Goal: Task Accomplishment & Management: Use online tool/utility

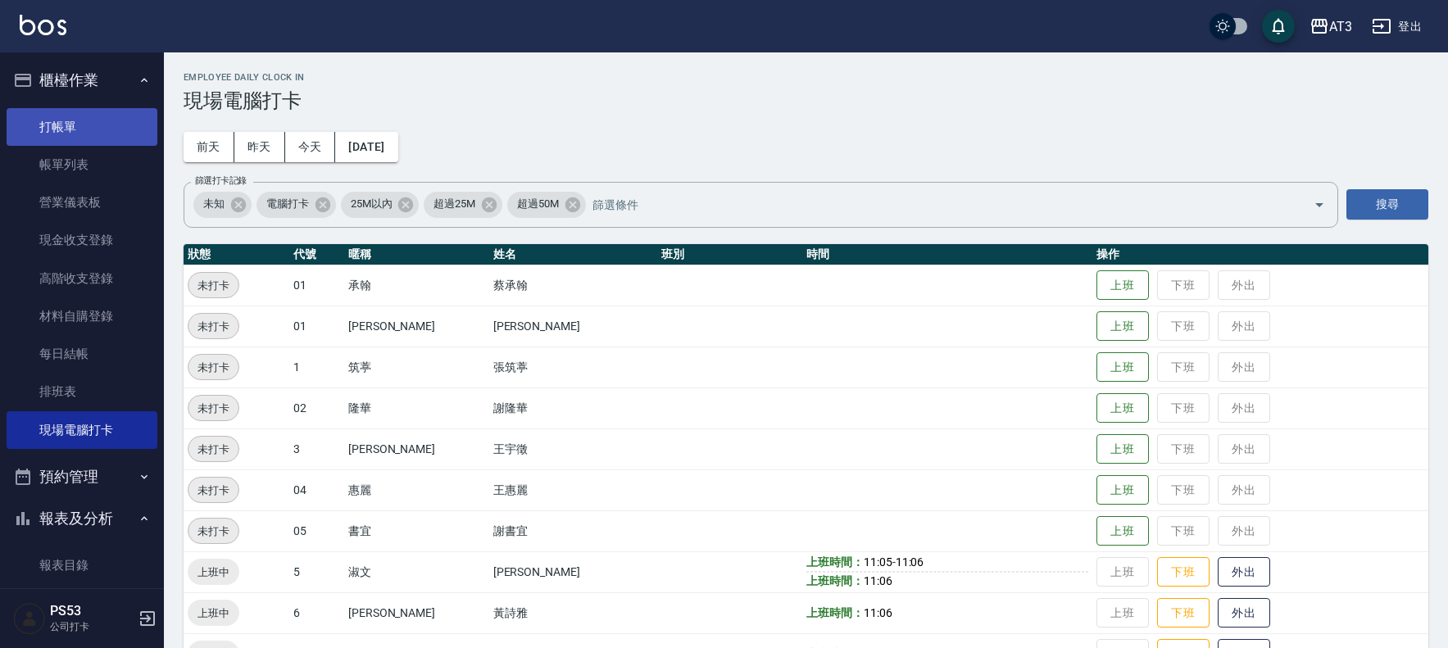
scroll to position [538, 0]
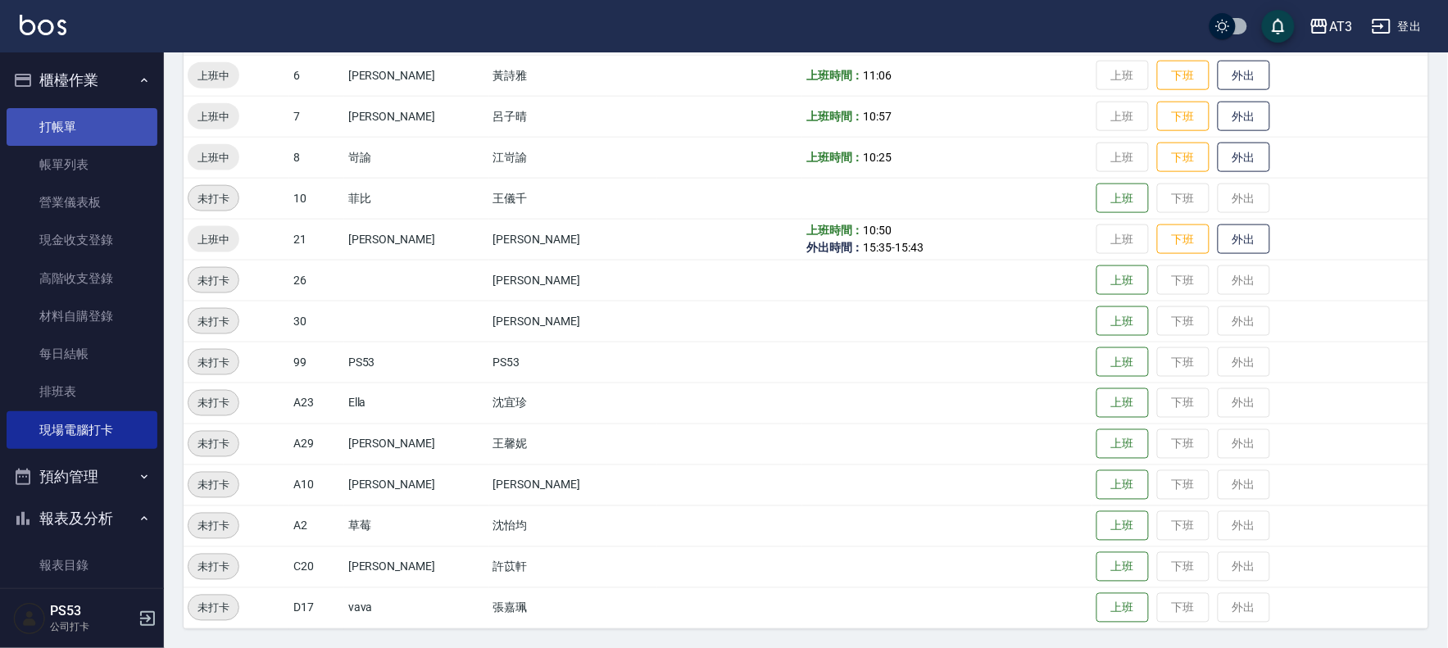
click at [59, 128] on link "打帳單" at bounding box center [82, 127] width 151 height 38
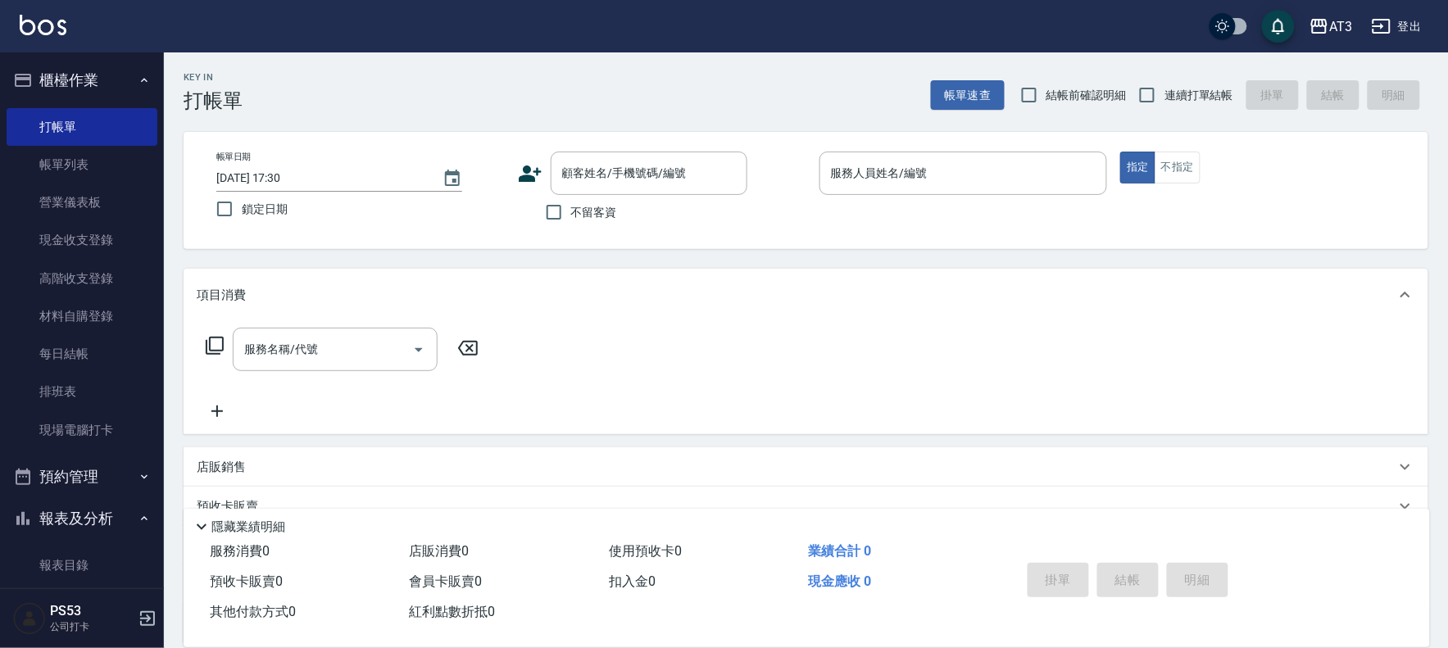
click at [931, 346] on div "服務名稱/代號 服務名稱/代號" at bounding box center [806, 377] width 1245 height 113
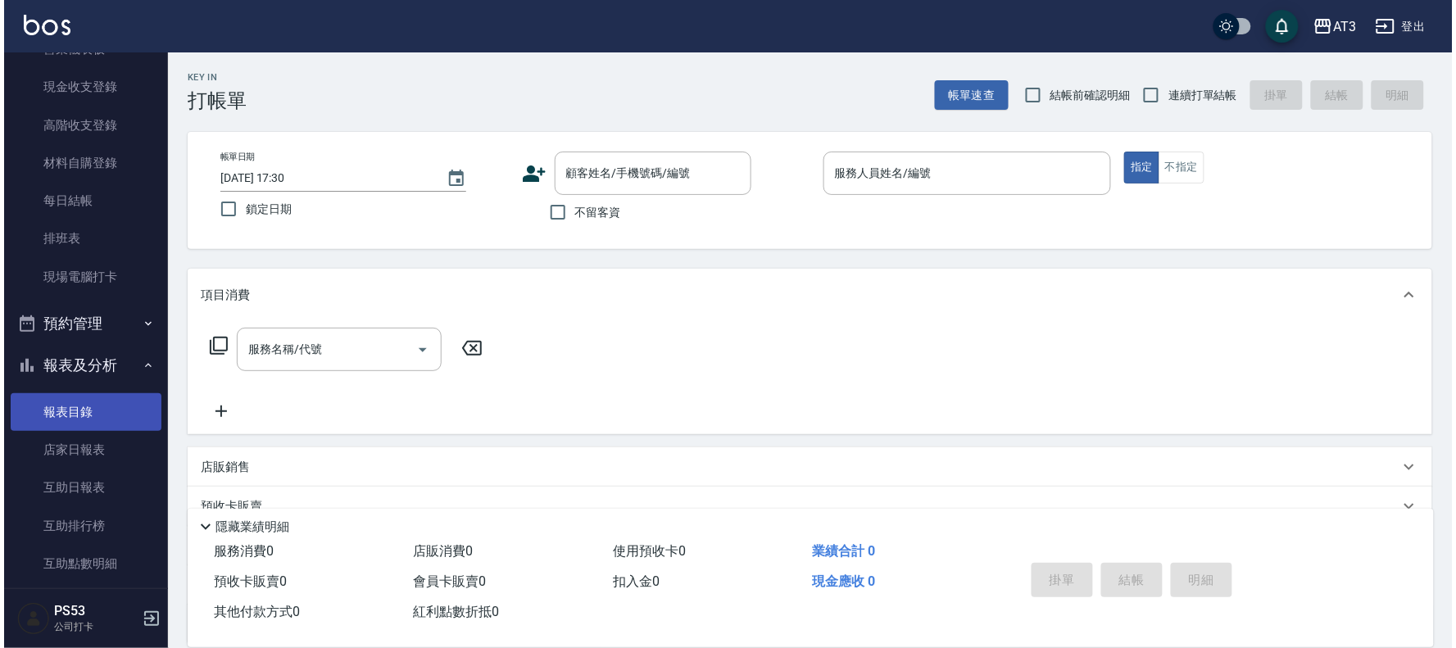
scroll to position [182, 0]
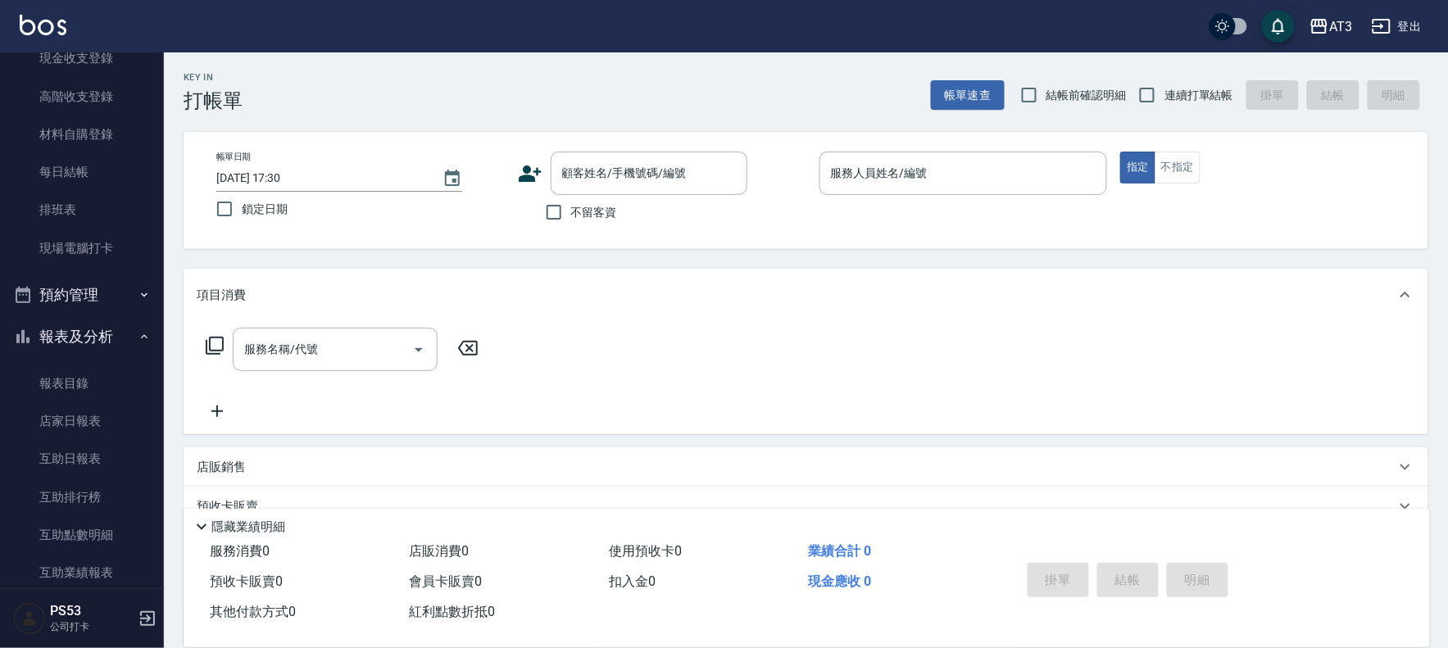
click at [525, 170] on icon at bounding box center [530, 174] width 23 height 16
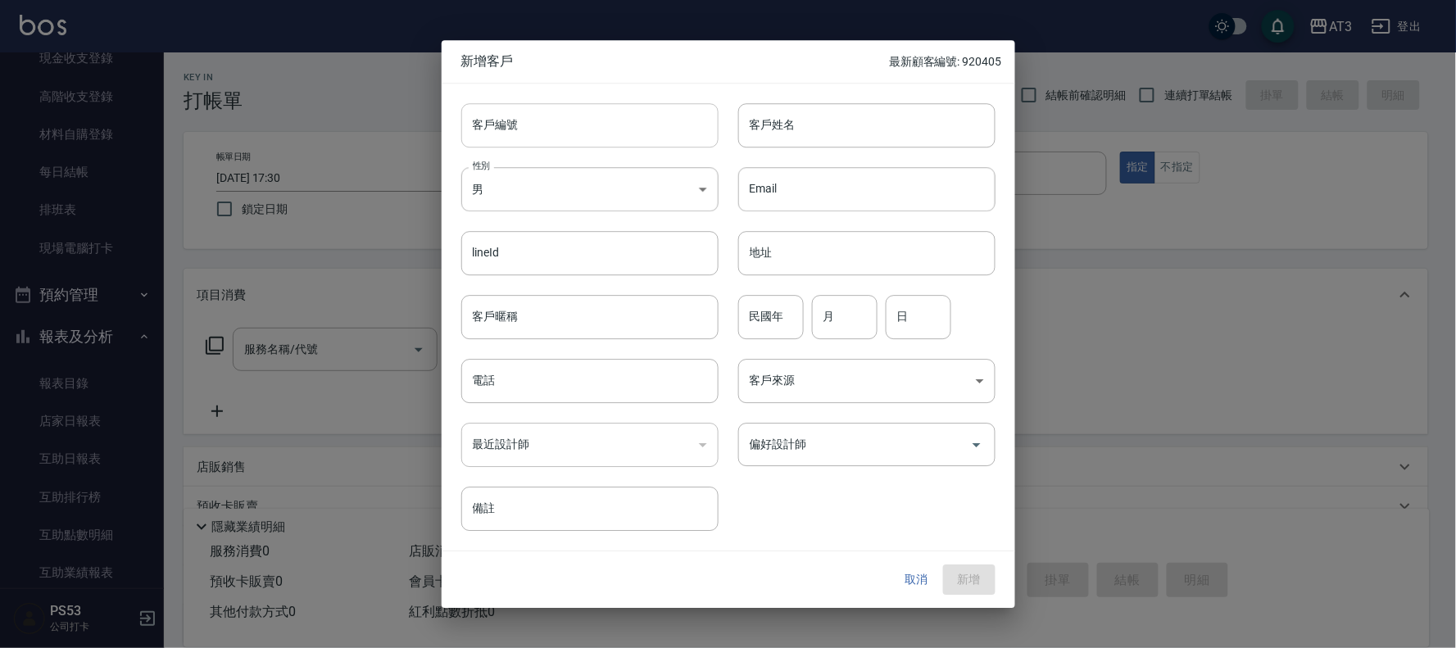
click at [562, 120] on input "客戶編號" at bounding box center [589, 125] width 257 height 44
type input "590928"
type input "x"
type input "林佑盈"
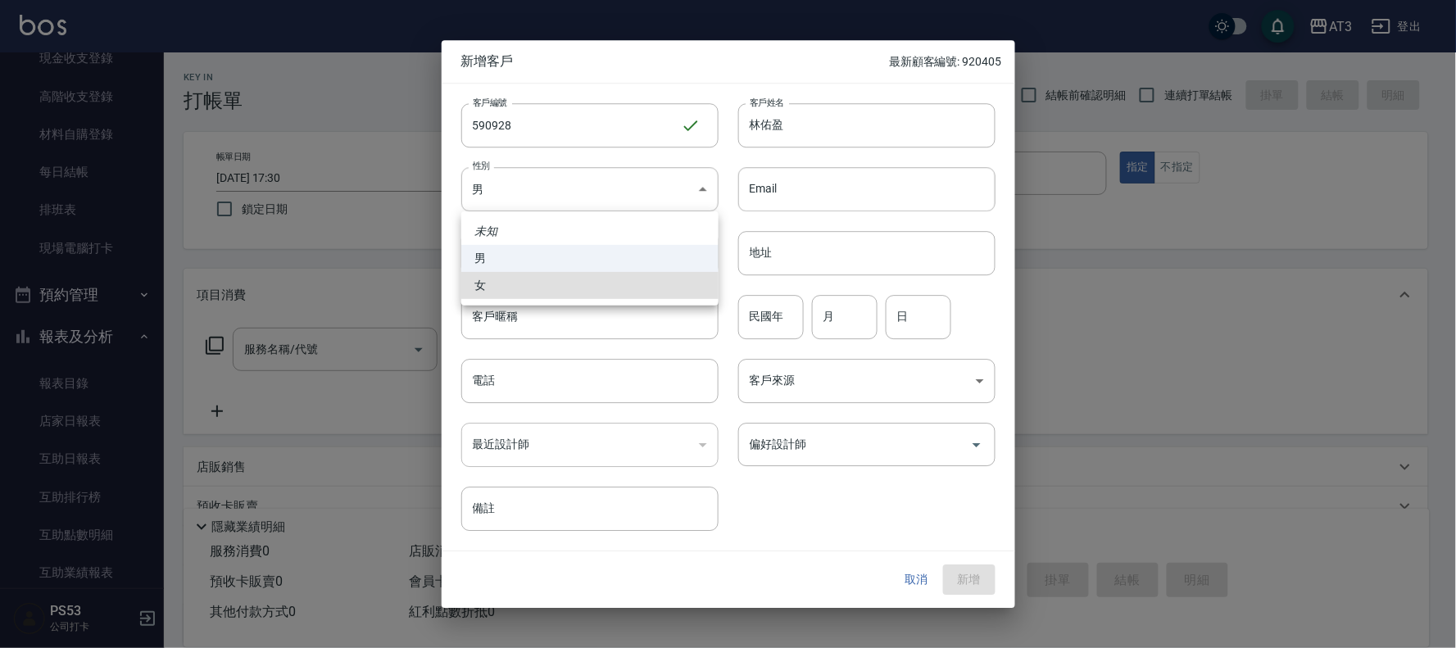
type input "[DEMOGRAPHIC_DATA]"
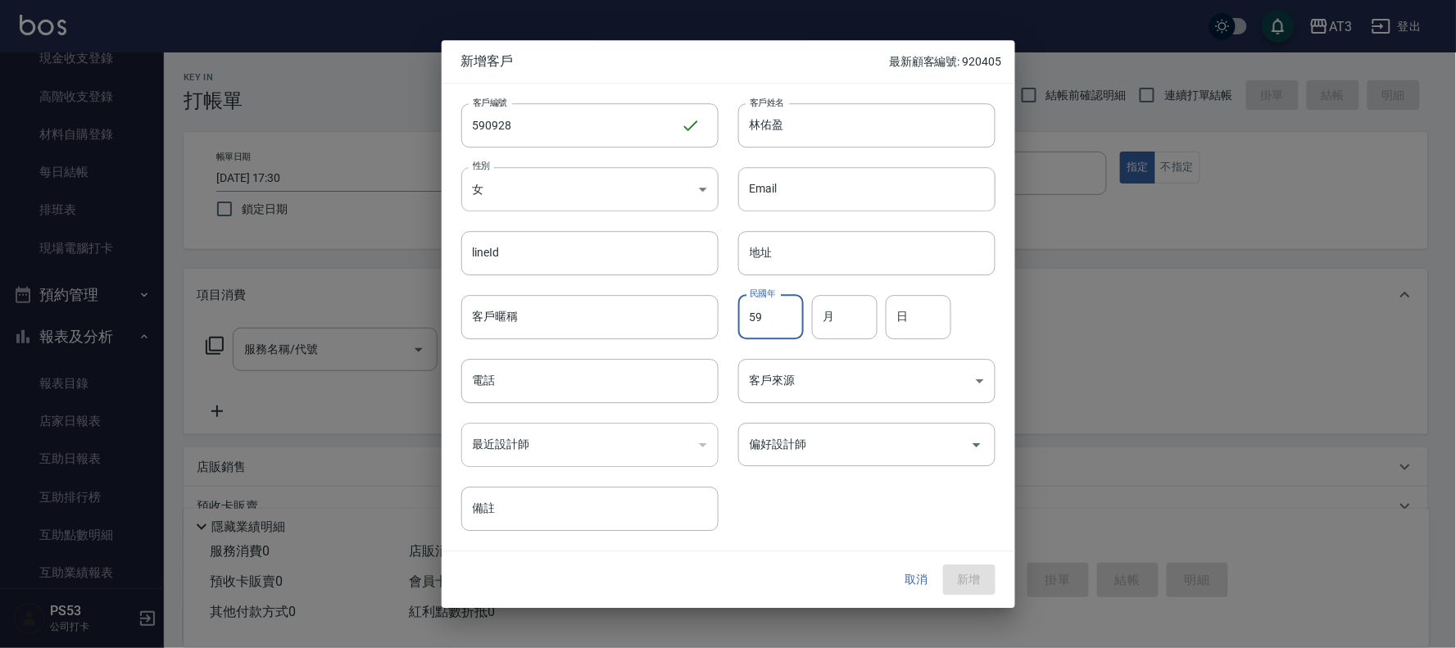
type input "59"
type input "09"
type input "28"
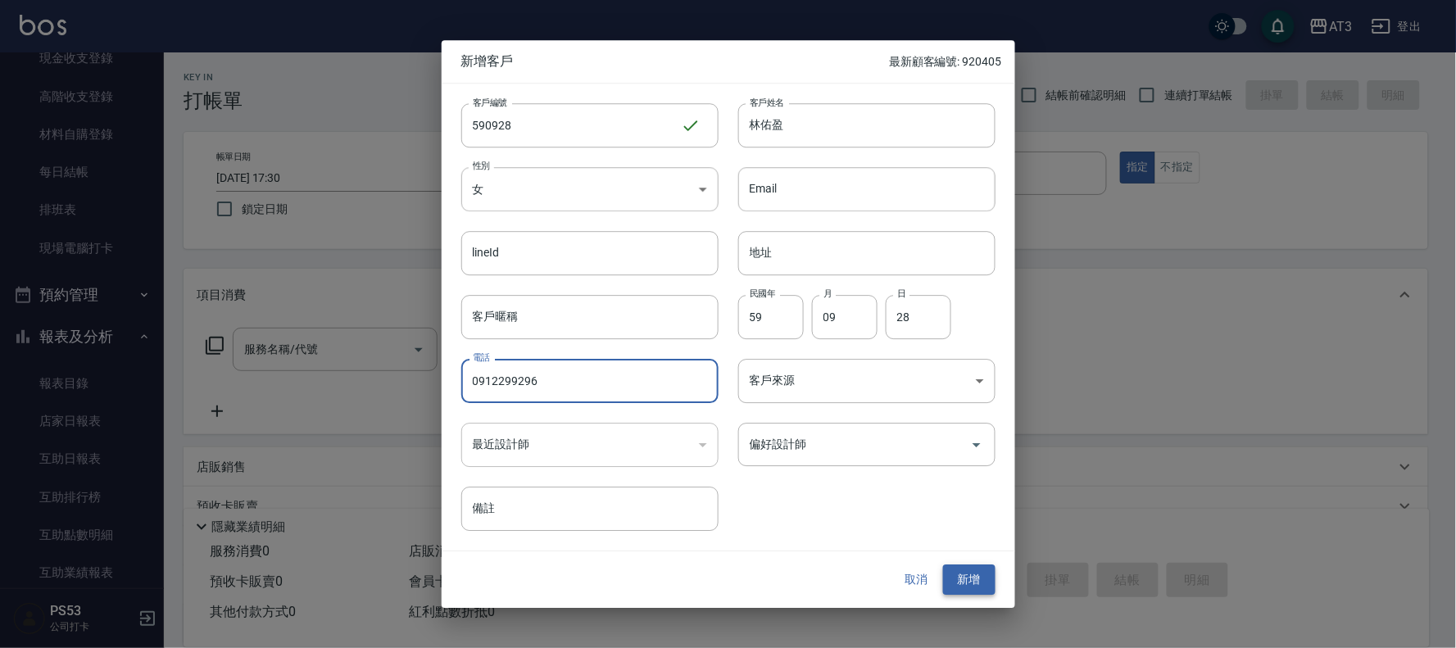
type input "0912299296"
click at [968, 586] on button "新增" at bounding box center [969, 581] width 52 height 30
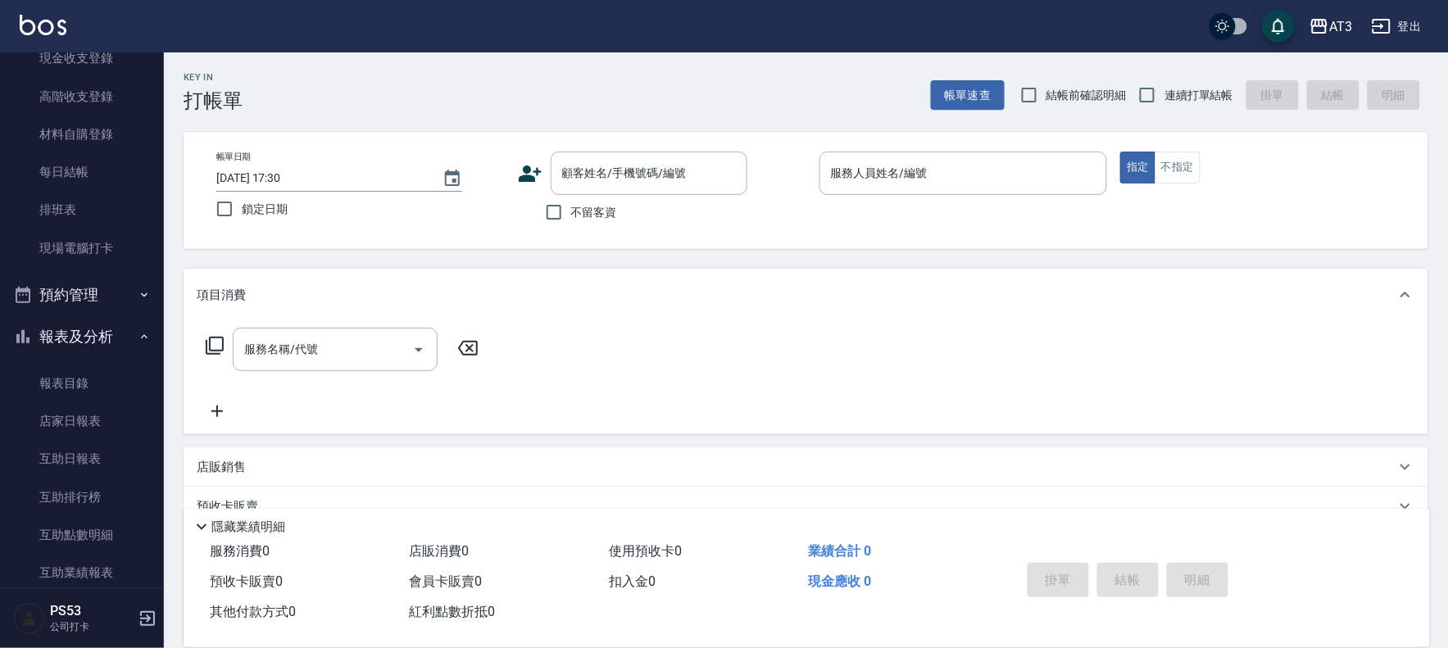
click at [531, 161] on icon at bounding box center [530, 173] width 25 height 25
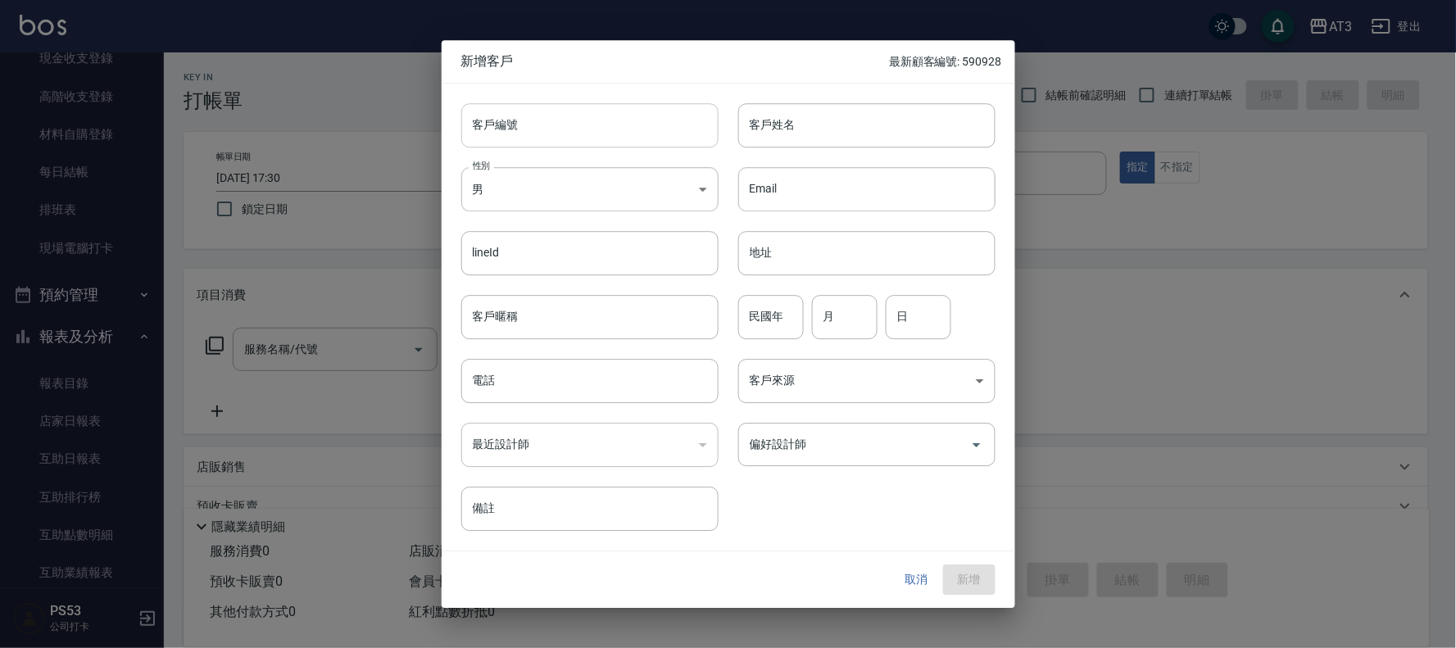
click at [527, 131] on input "客戶編號" at bounding box center [589, 125] width 257 height 44
type input "630308"
type input "陳映潔"
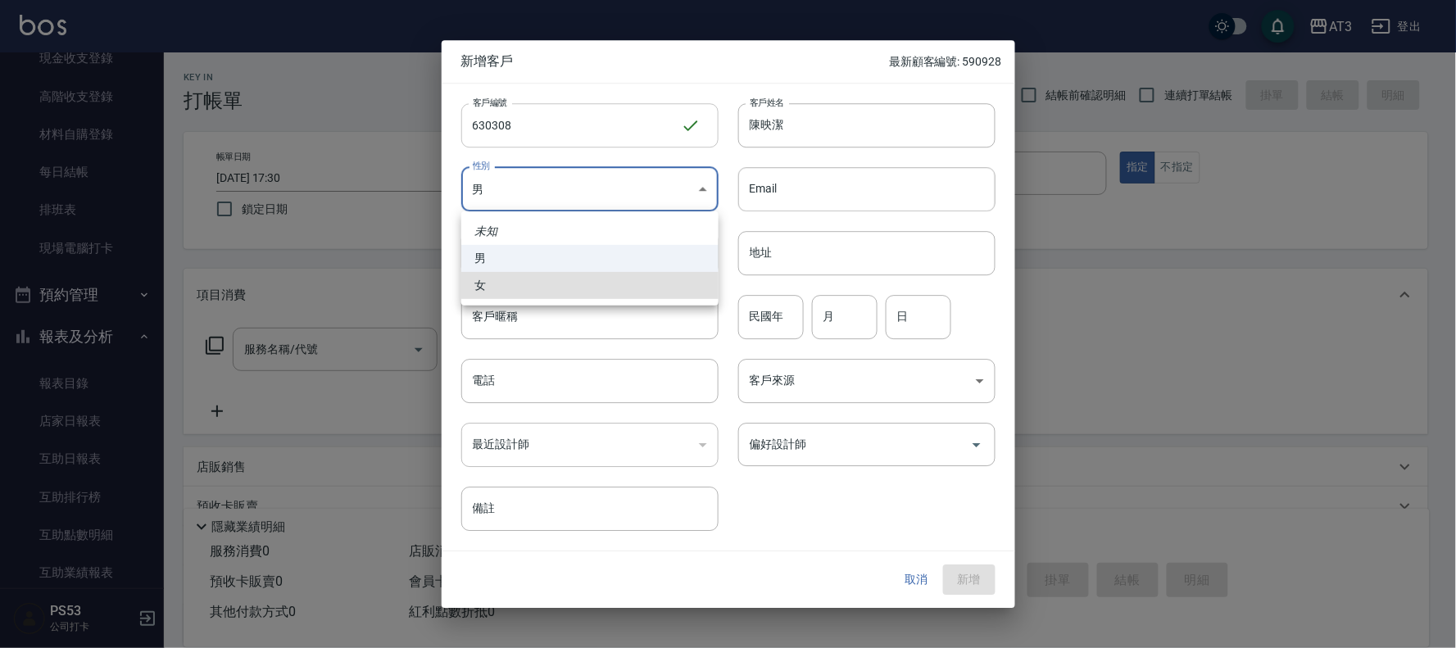
type input "[DEMOGRAPHIC_DATA]"
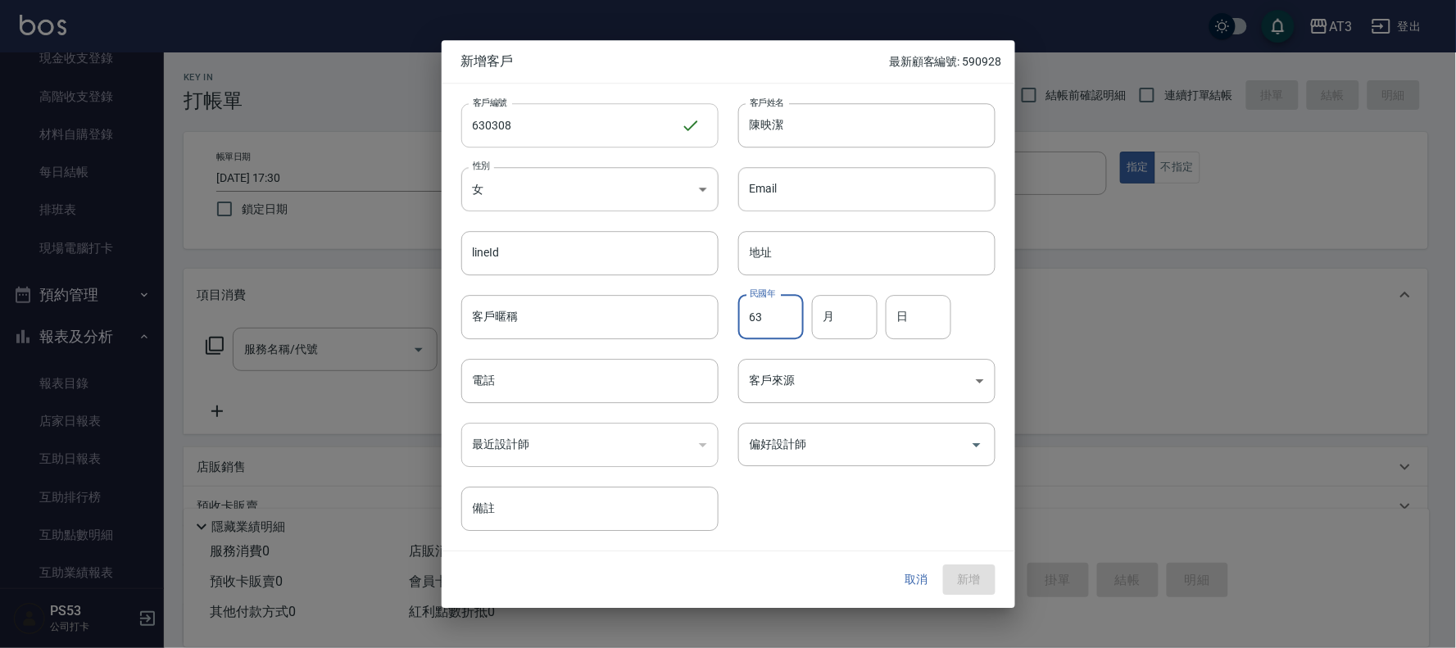
type input "63"
type input "03"
type input "08"
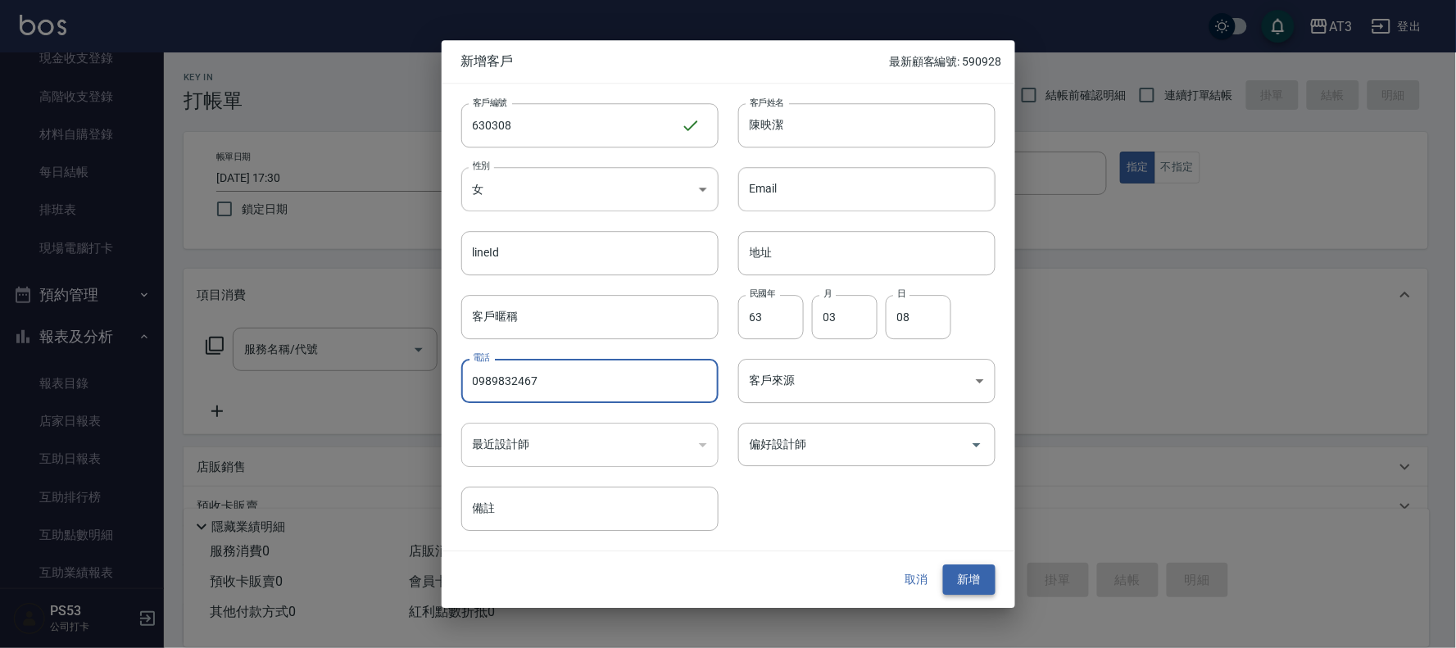
type input "0989832467"
click at [976, 584] on button "新增" at bounding box center [969, 581] width 52 height 30
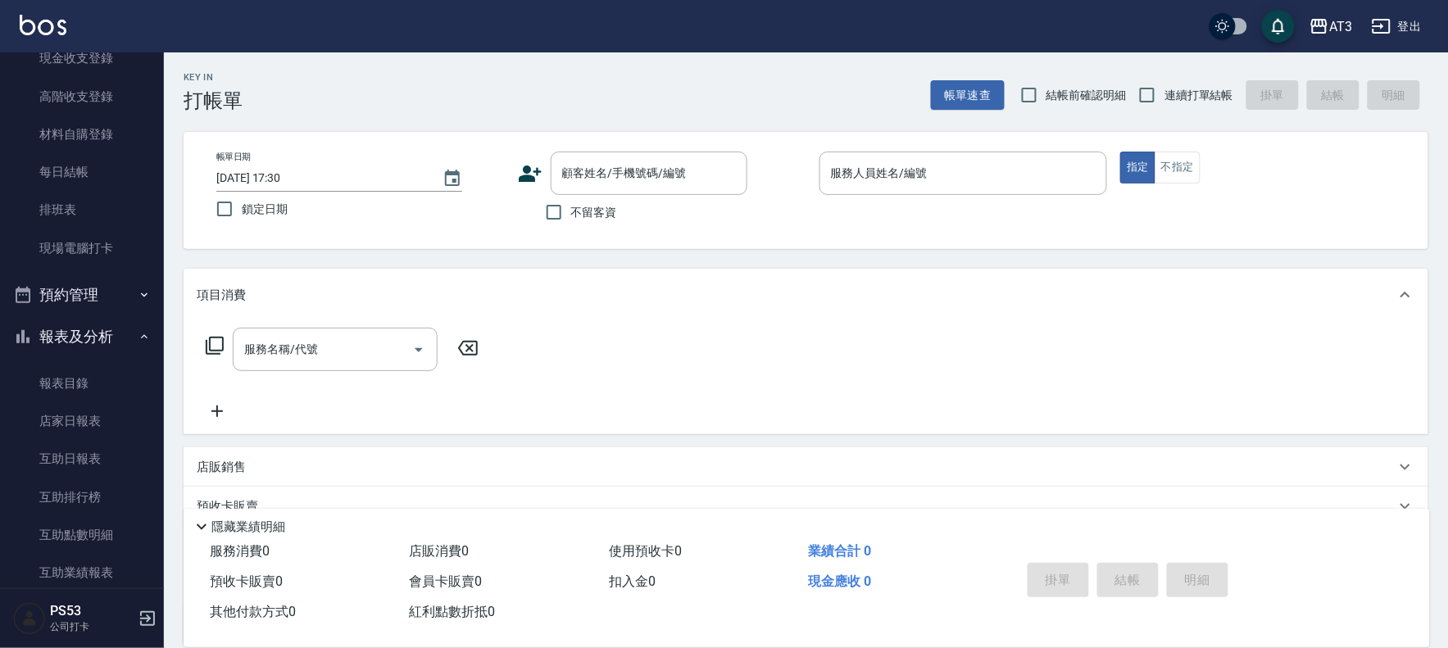
click at [525, 165] on icon at bounding box center [530, 173] width 25 height 25
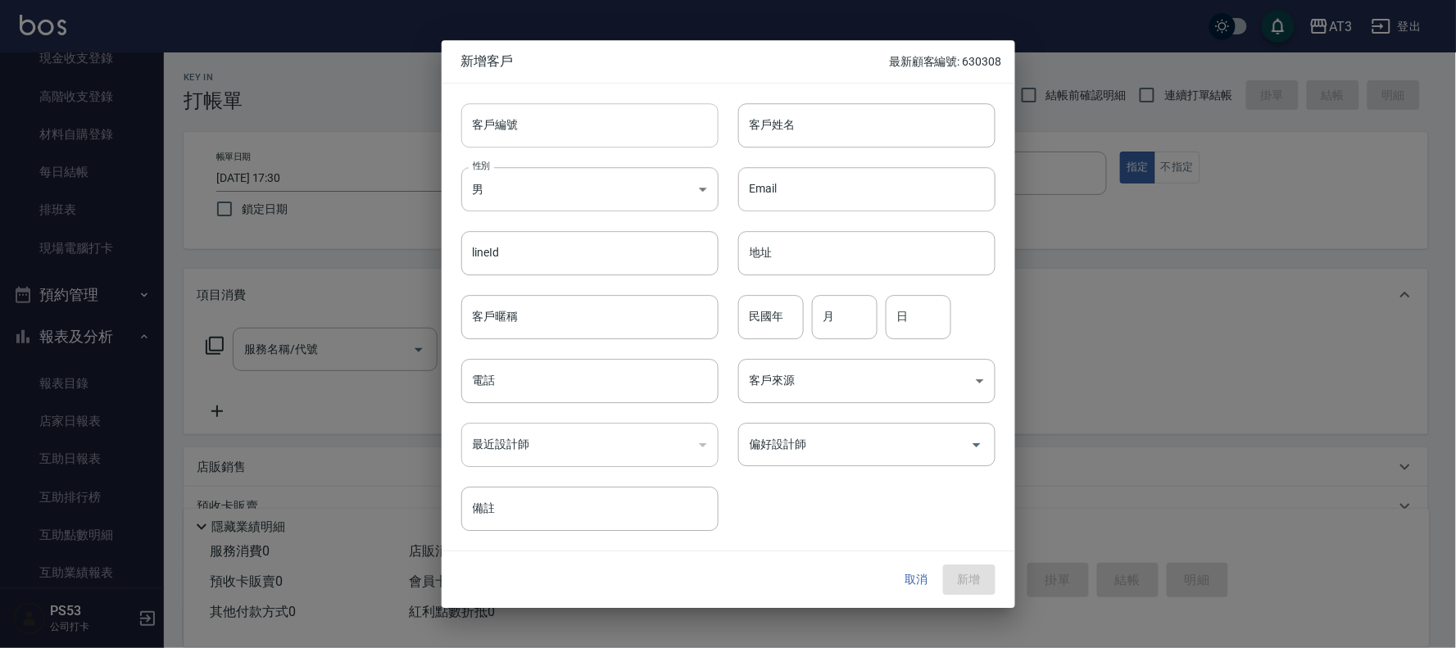
click at [529, 134] on input "客戶編號" at bounding box center [589, 125] width 257 height 44
type input "880210-1"
type input "[PERSON_NAME]"
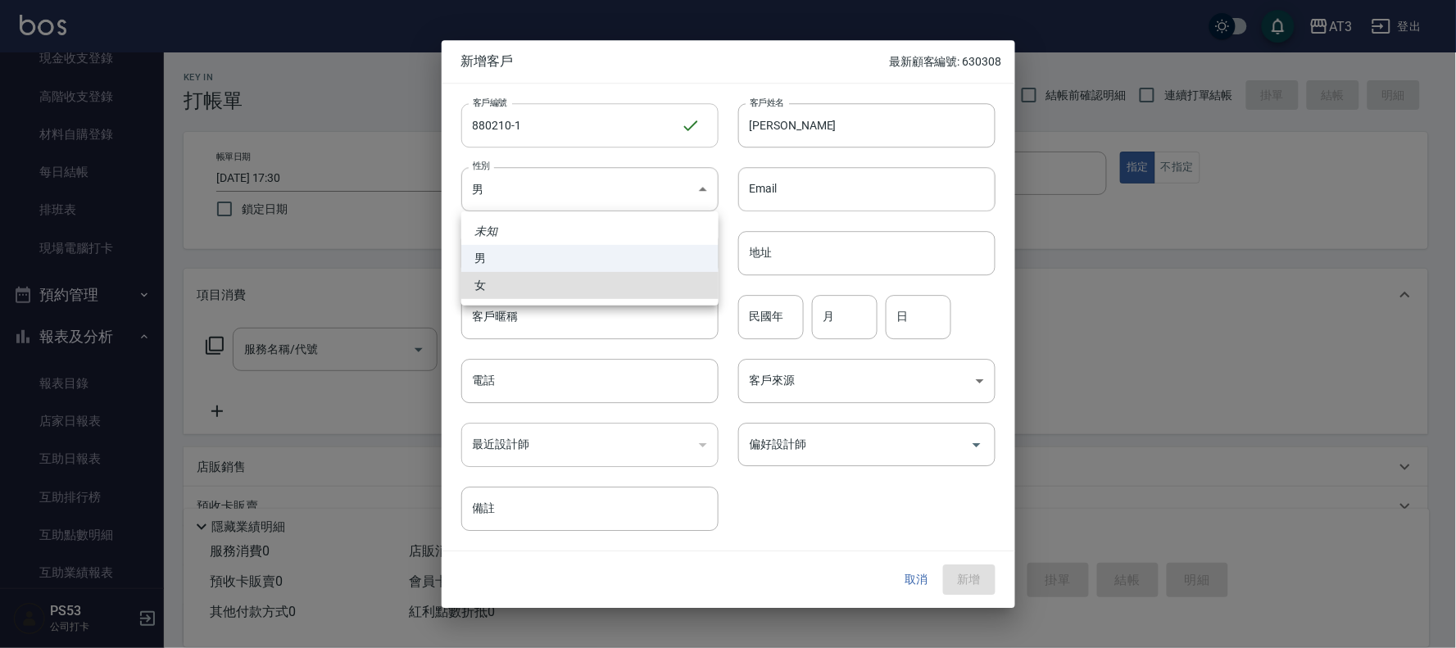
type input "[DEMOGRAPHIC_DATA]"
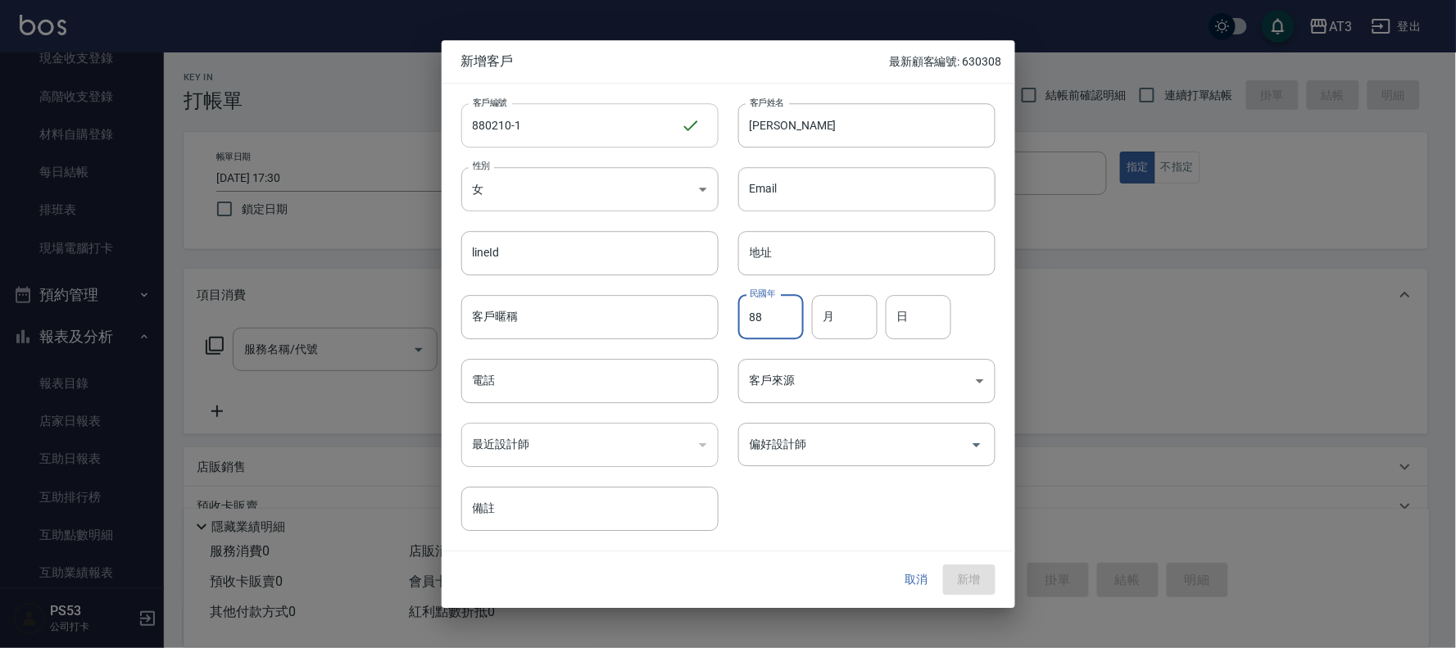
type input "88"
type input "02"
type input "10"
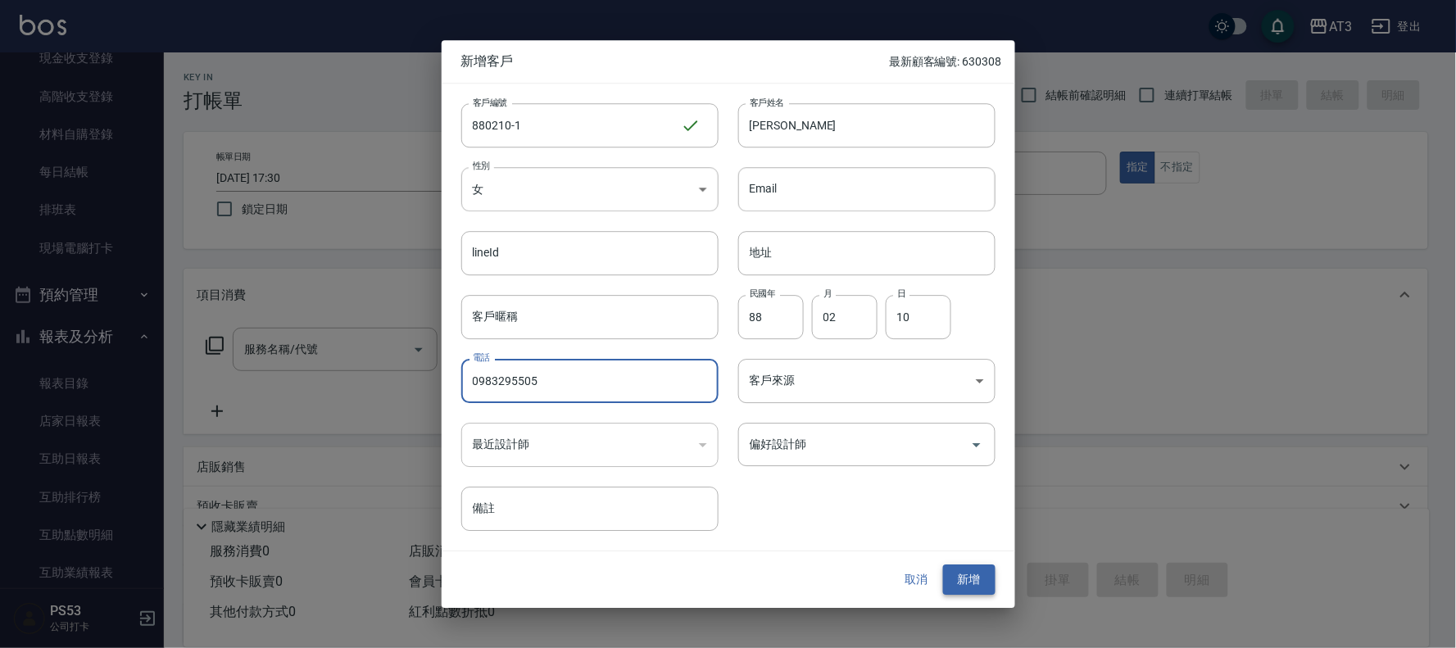
type input "0983295505"
click at [978, 577] on button "新增" at bounding box center [969, 581] width 52 height 30
drag, startPoint x: 556, startPoint y: 383, endPoint x: 454, endPoint y: 384, distance: 101.6
click at [454, 384] on div "電話 [PHONE_NUMBER] 電話" at bounding box center [580, 371] width 277 height 64
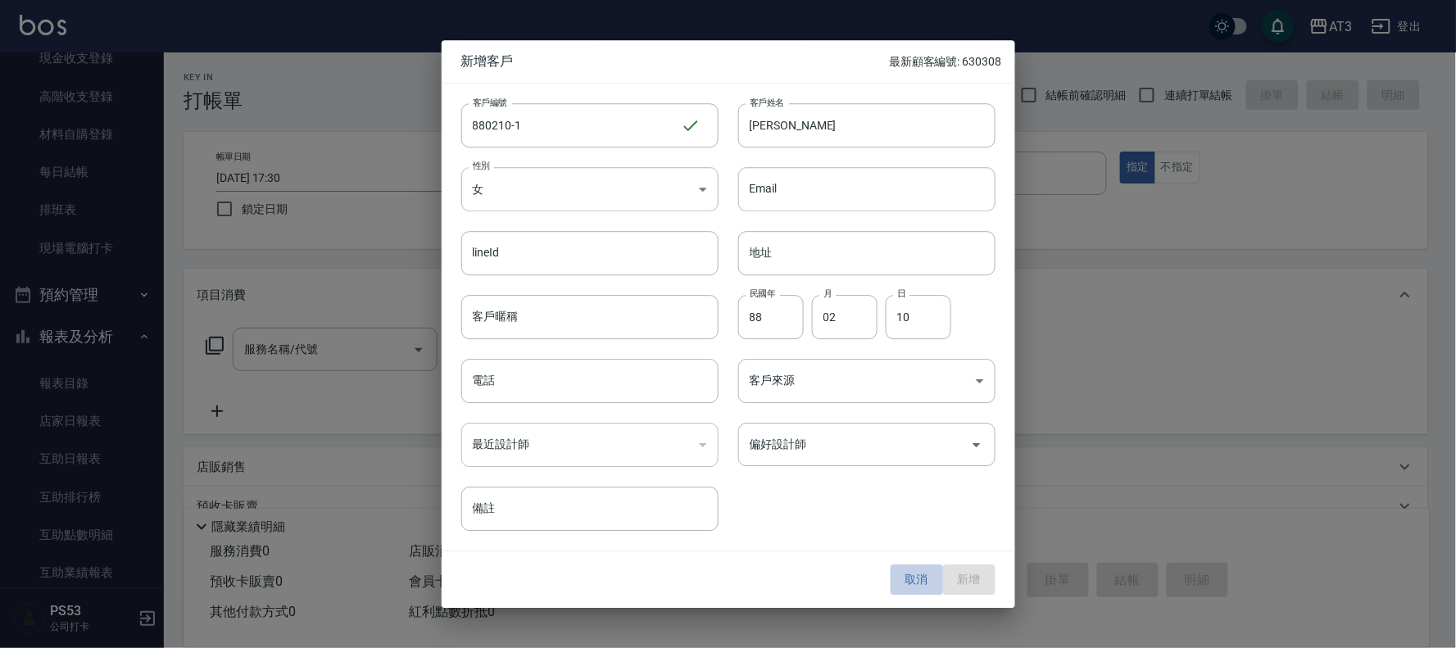
click at [911, 582] on button "取消" at bounding box center [917, 581] width 52 height 30
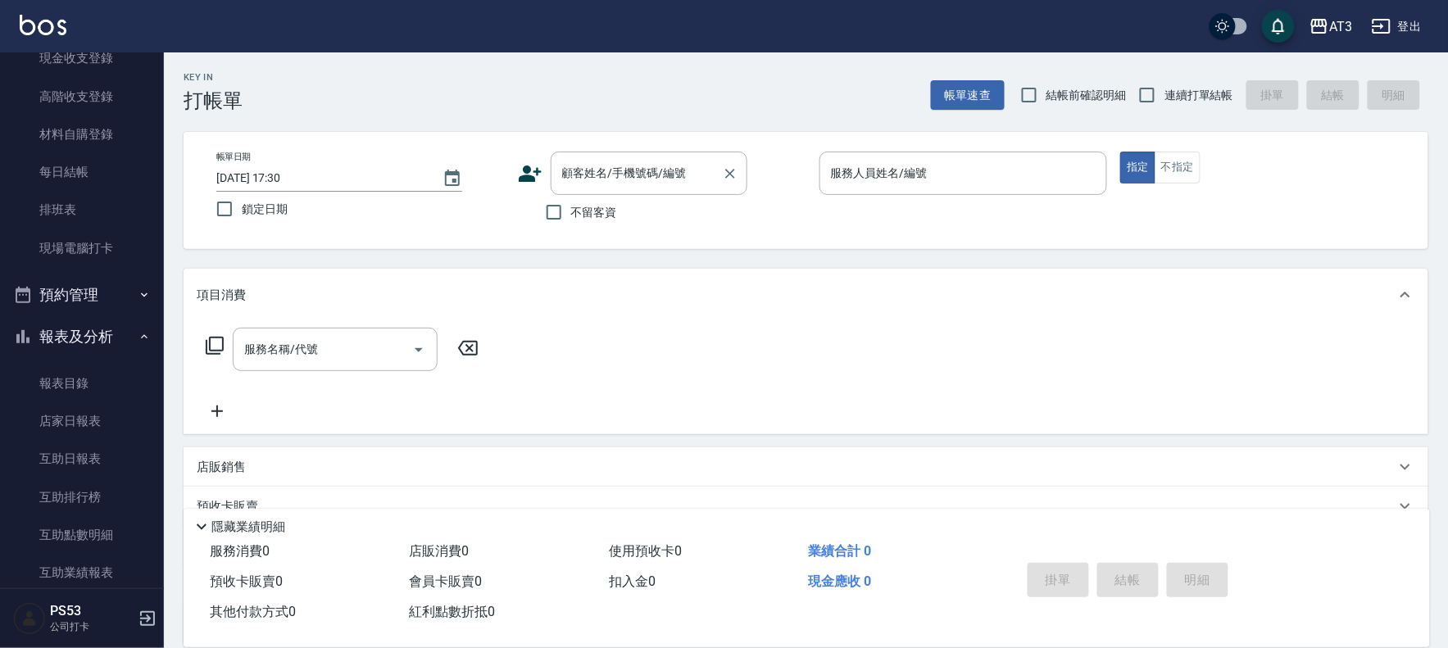
click at [605, 162] on input "顧客姓名/手機號碼/編號" at bounding box center [636, 173] width 157 height 29
paste input "0983295505"
type input "0983295505"
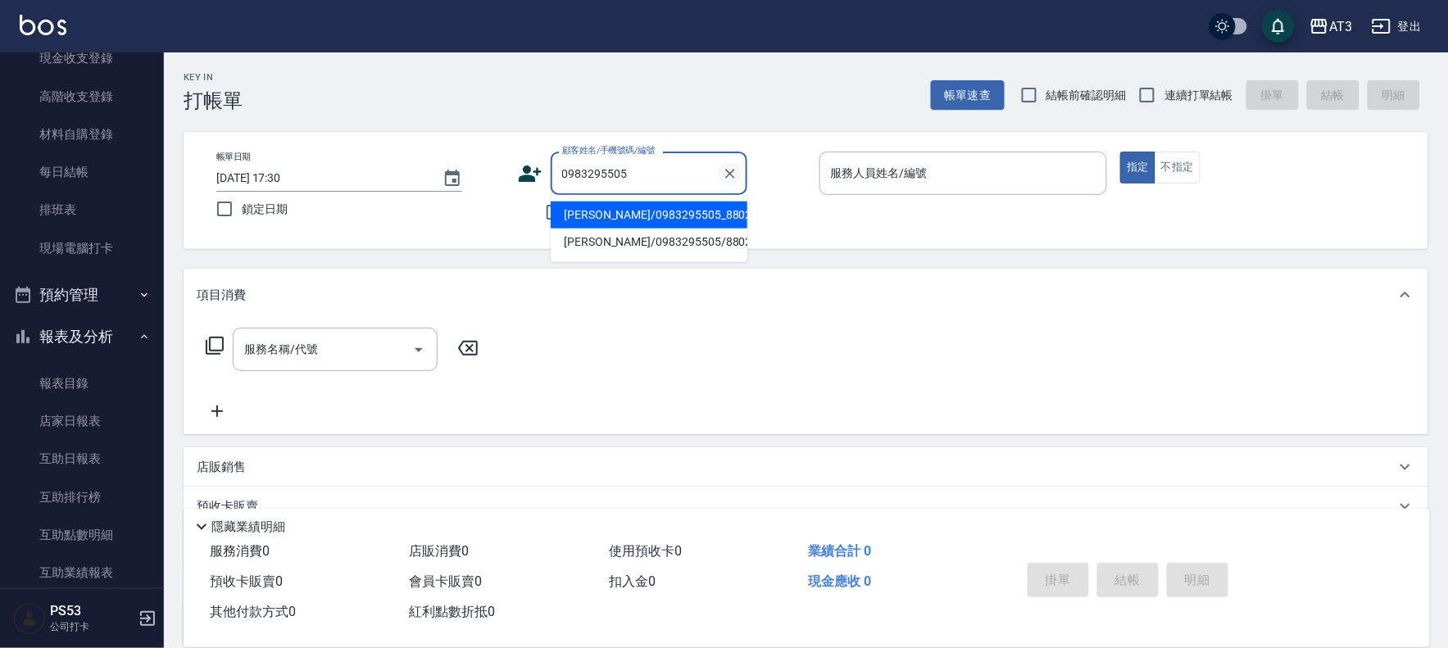
click at [733, 177] on icon "Clear" at bounding box center [730, 174] width 16 height 16
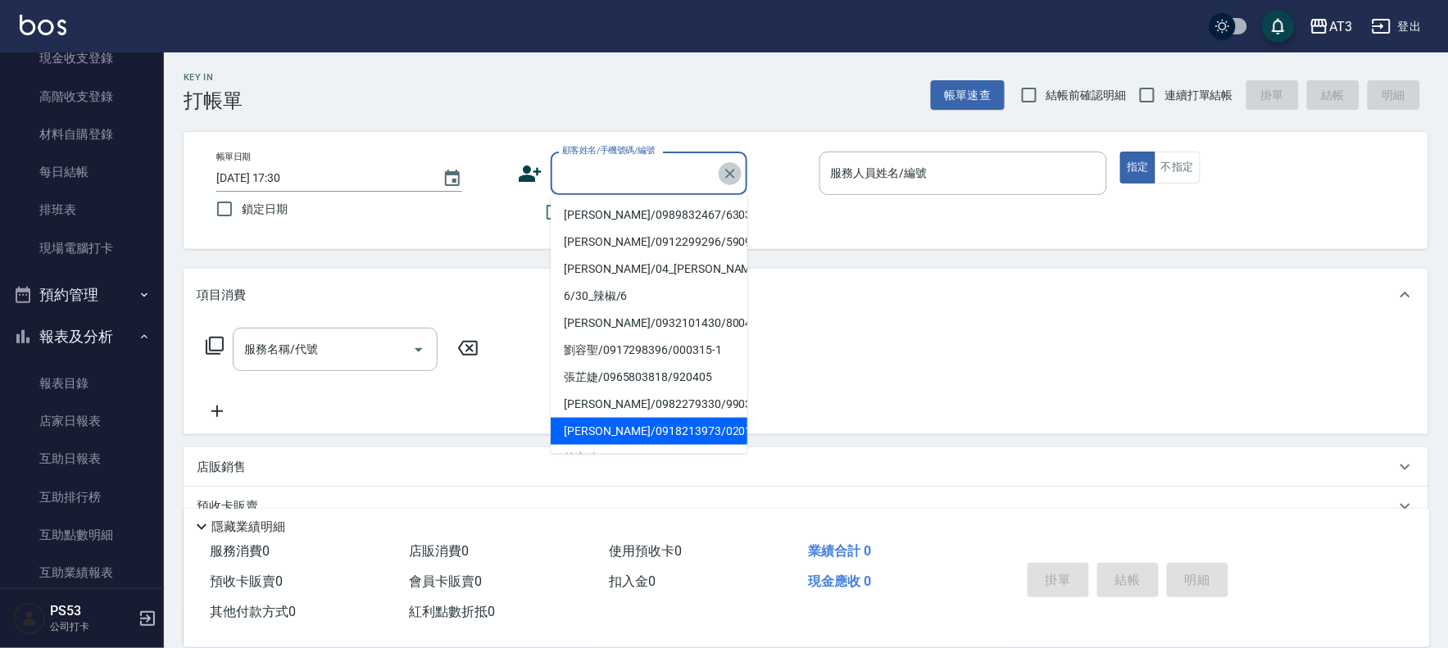
click at [729, 166] on icon "Clear" at bounding box center [730, 174] width 16 height 16
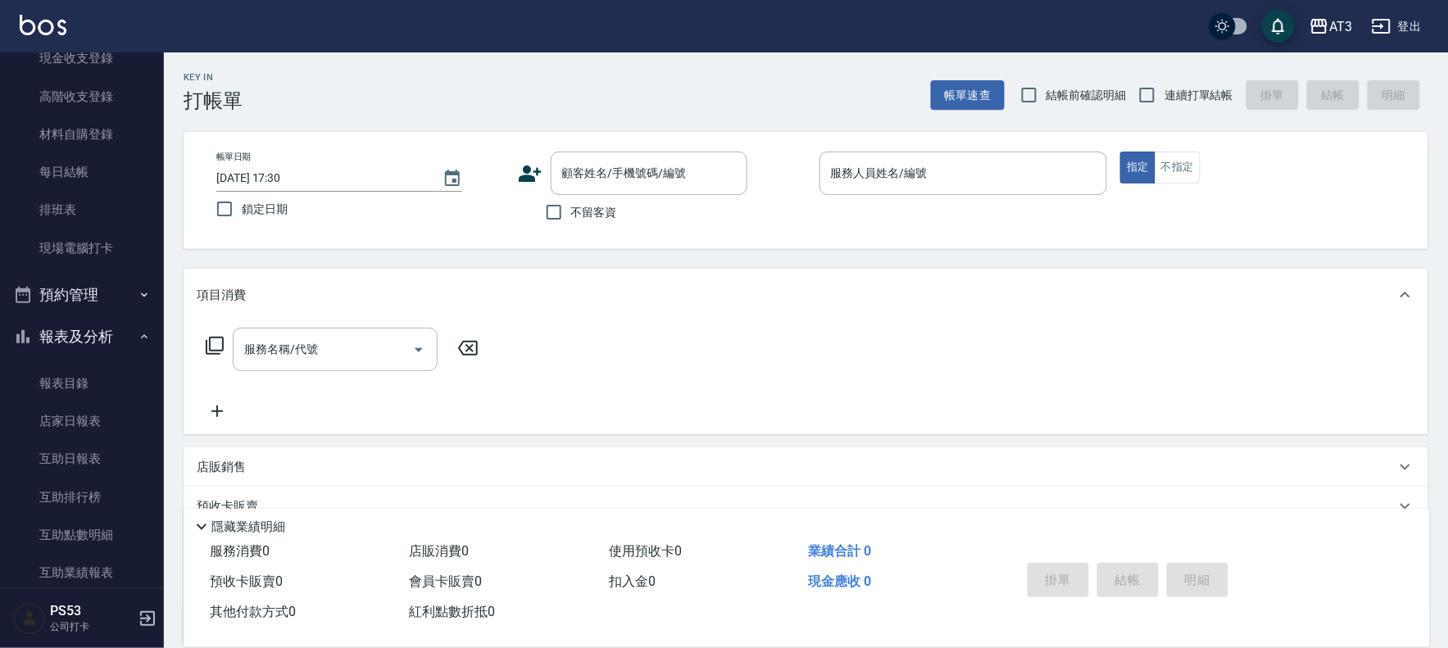
click at [512, 170] on div "帳單日期 [DATE] 17:30 鎖定日期 顧客姓名/手機號碼/編號 顧客姓名/手機號碼/編號 不留客資 服務人員姓名/編號 服務人員姓名/編號 指定 不指定" at bounding box center [806, 191] width 1206 height 78
click at [522, 175] on icon at bounding box center [530, 174] width 23 height 16
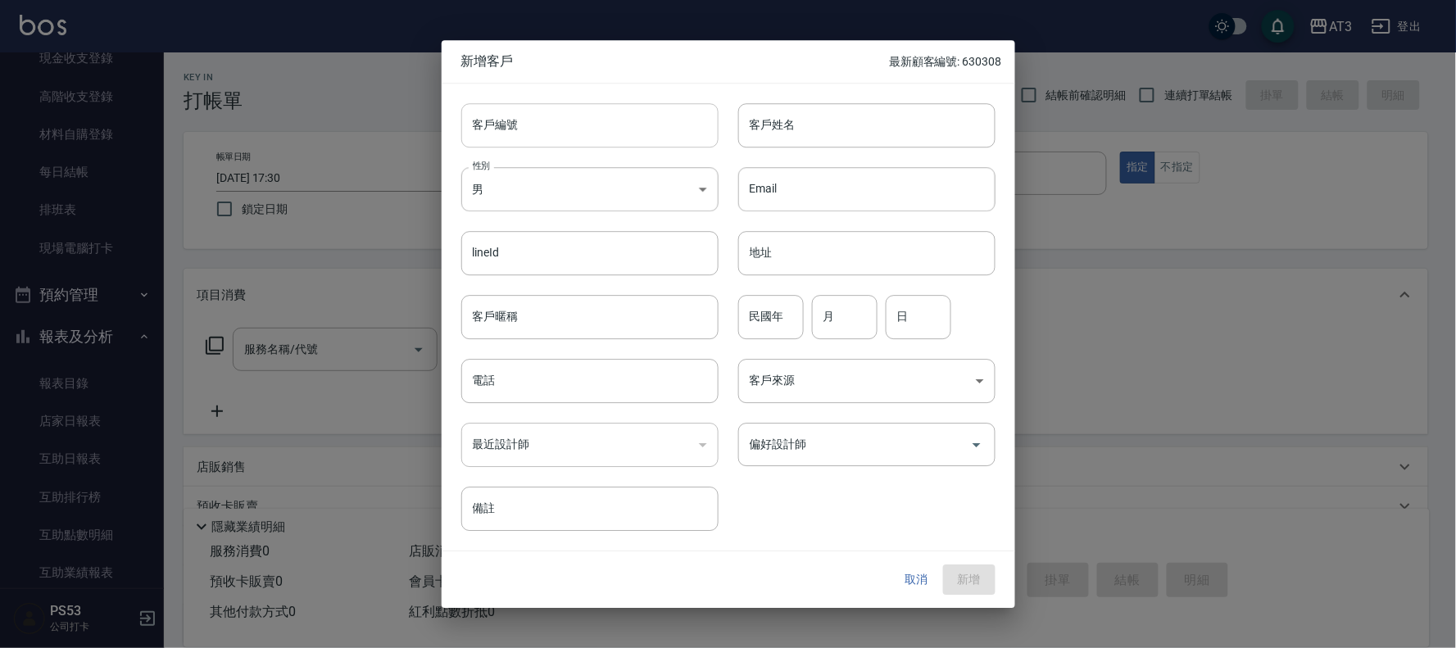
click at [529, 143] on input "客戶編號" at bounding box center [589, 125] width 257 height 44
type input "791001-1"
type input "[PERSON_NAME]"
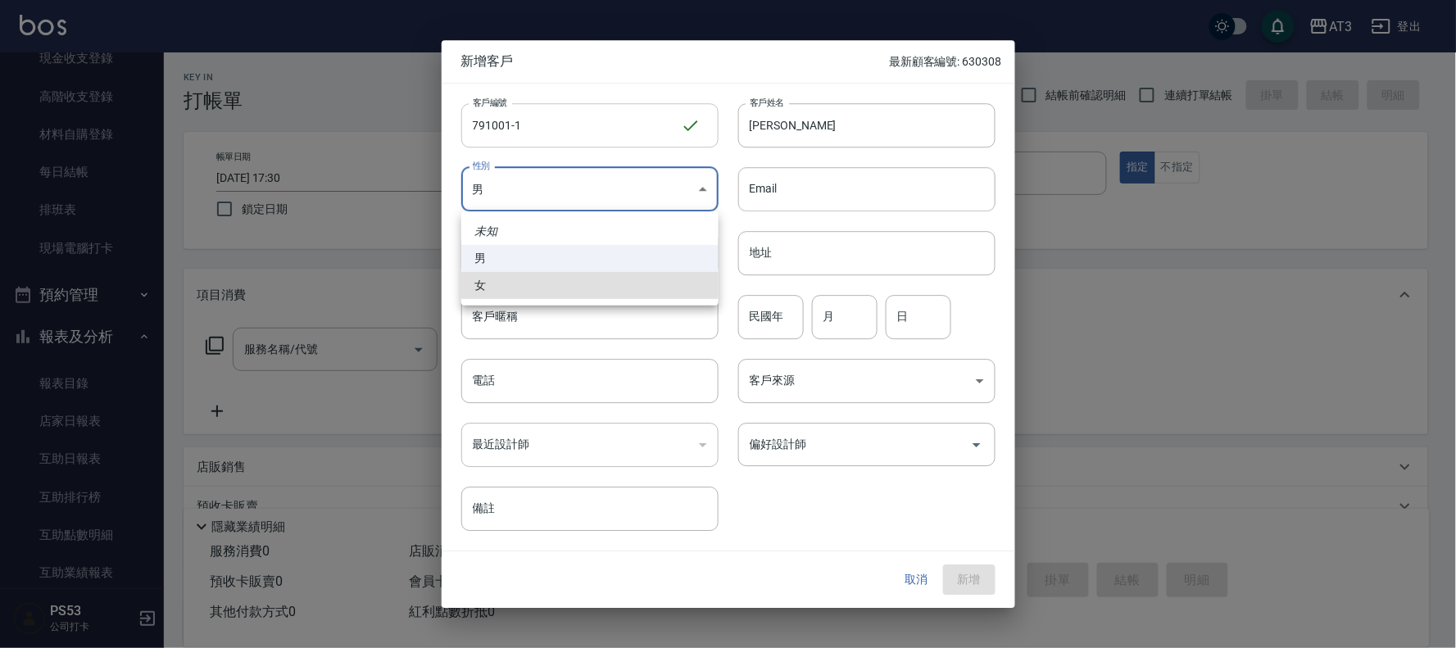
type input "[DEMOGRAPHIC_DATA]"
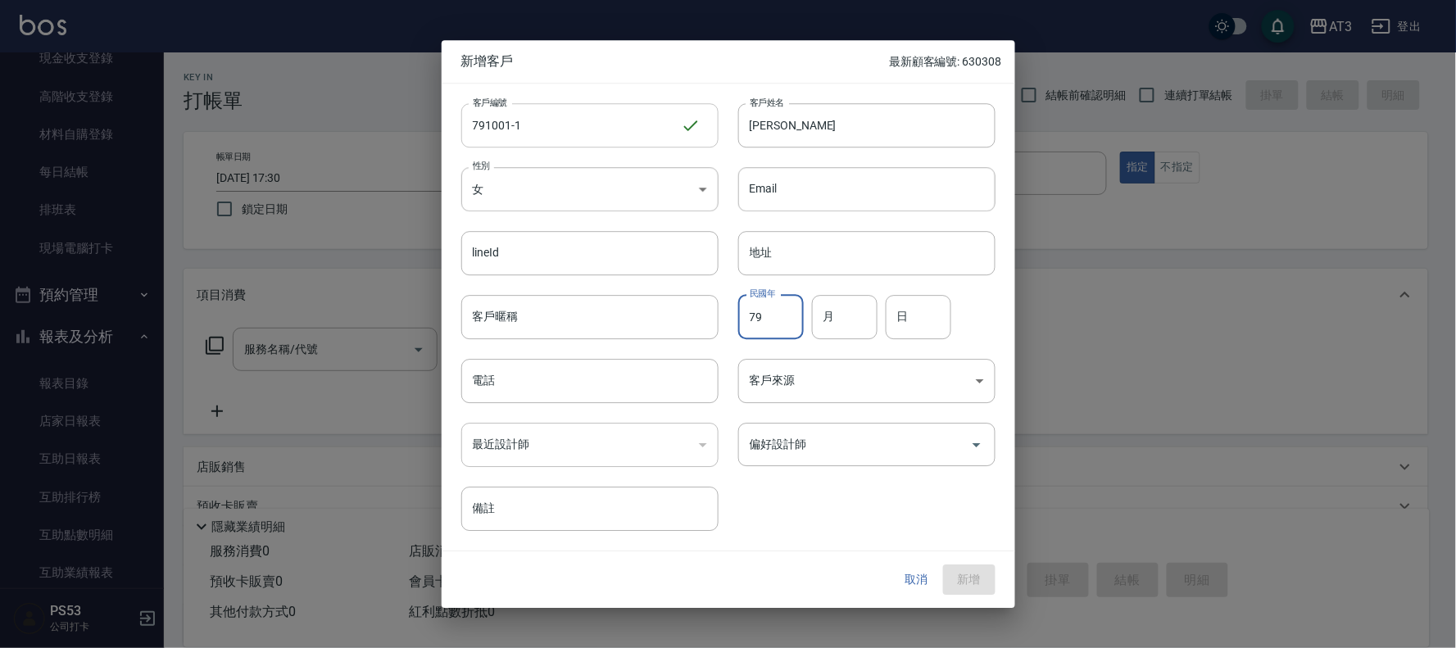
type input "79"
type input "10"
type input "01"
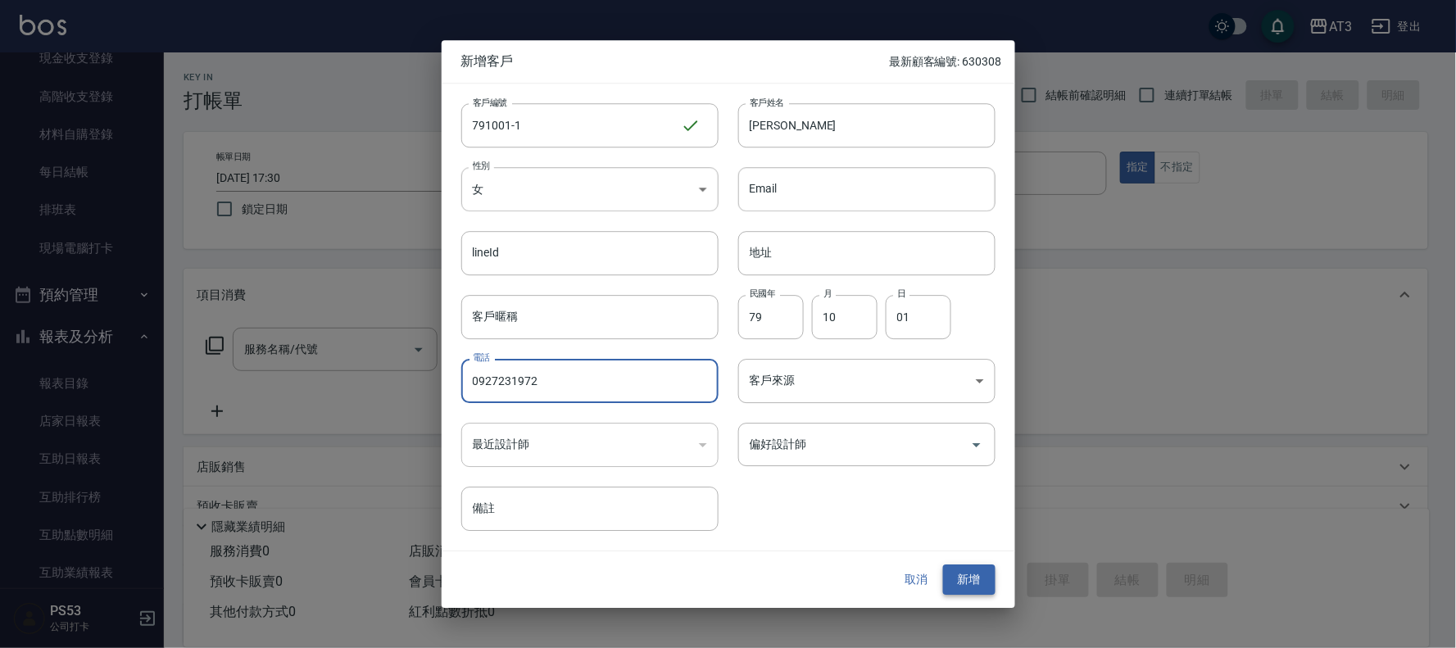
type input "0927231972"
click at [972, 579] on button "新增" at bounding box center [969, 581] width 52 height 30
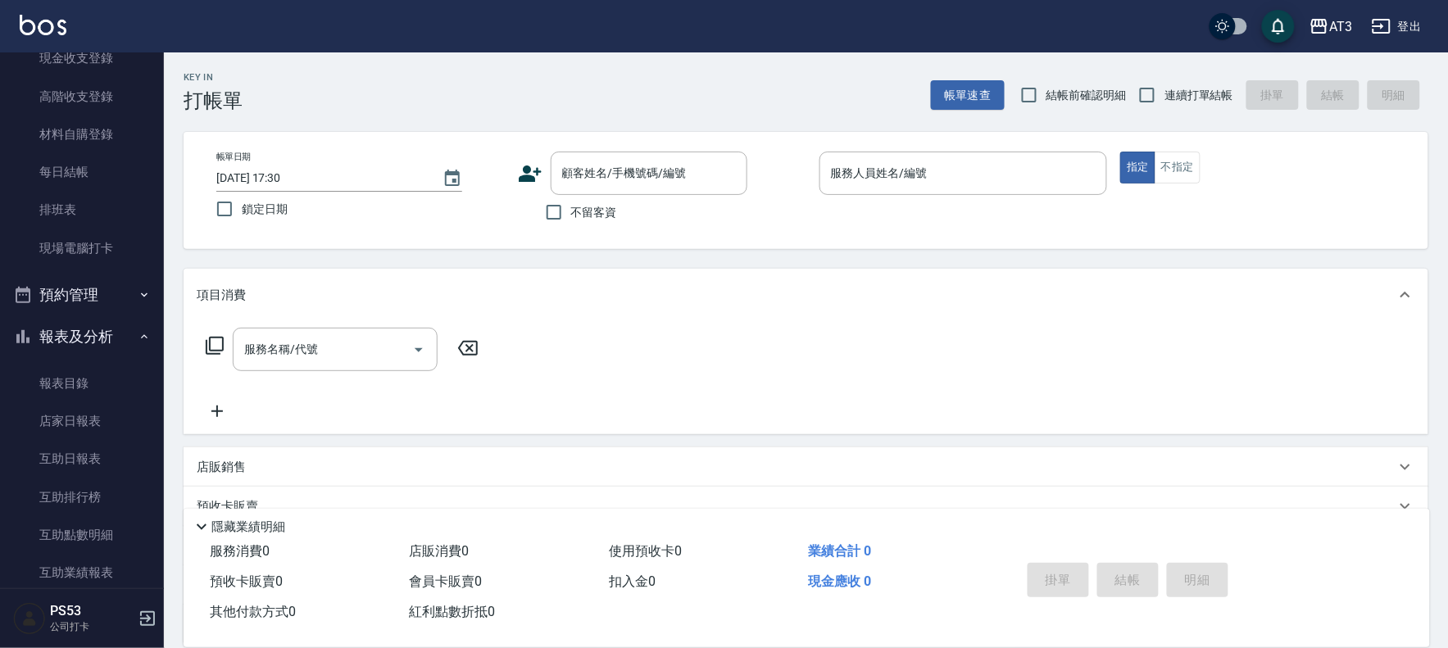
click at [520, 170] on icon at bounding box center [530, 173] width 25 height 25
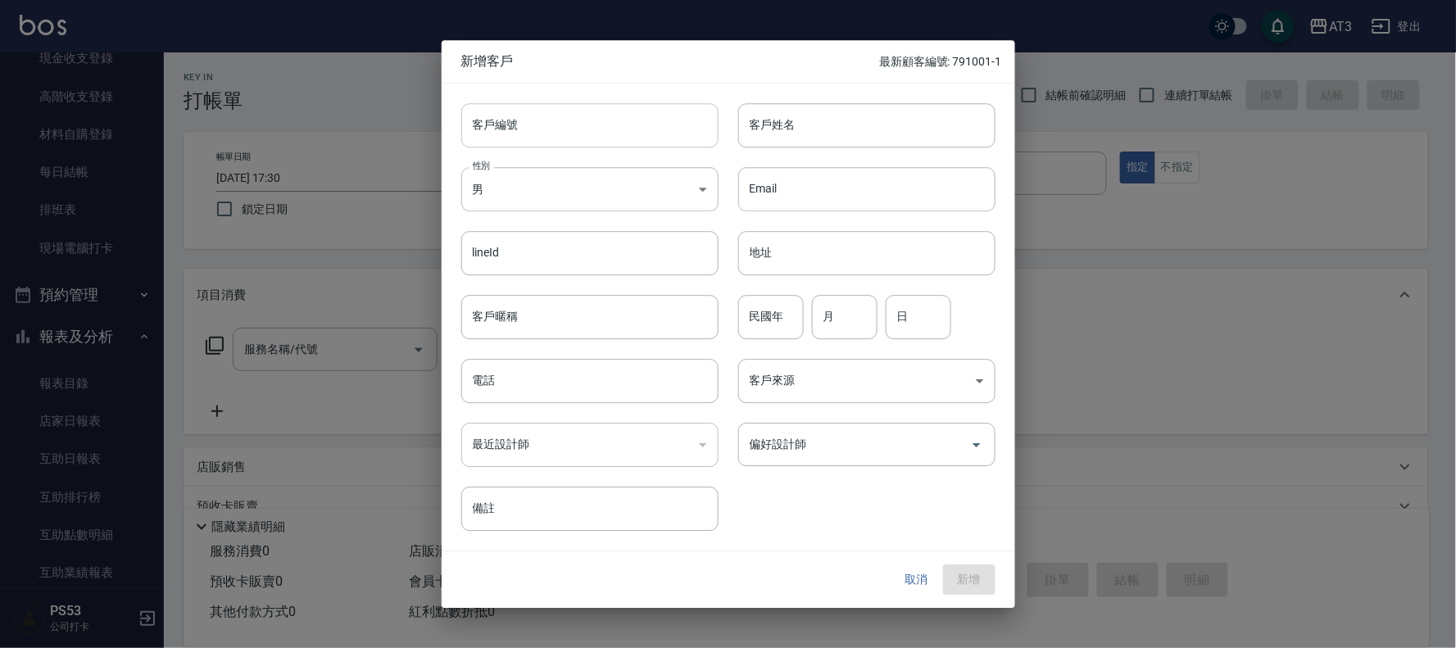
click at [541, 120] on input "客戶編號" at bounding box center [589, 125] width 257 height 44
type input "841008"
type input "陳靖庭"
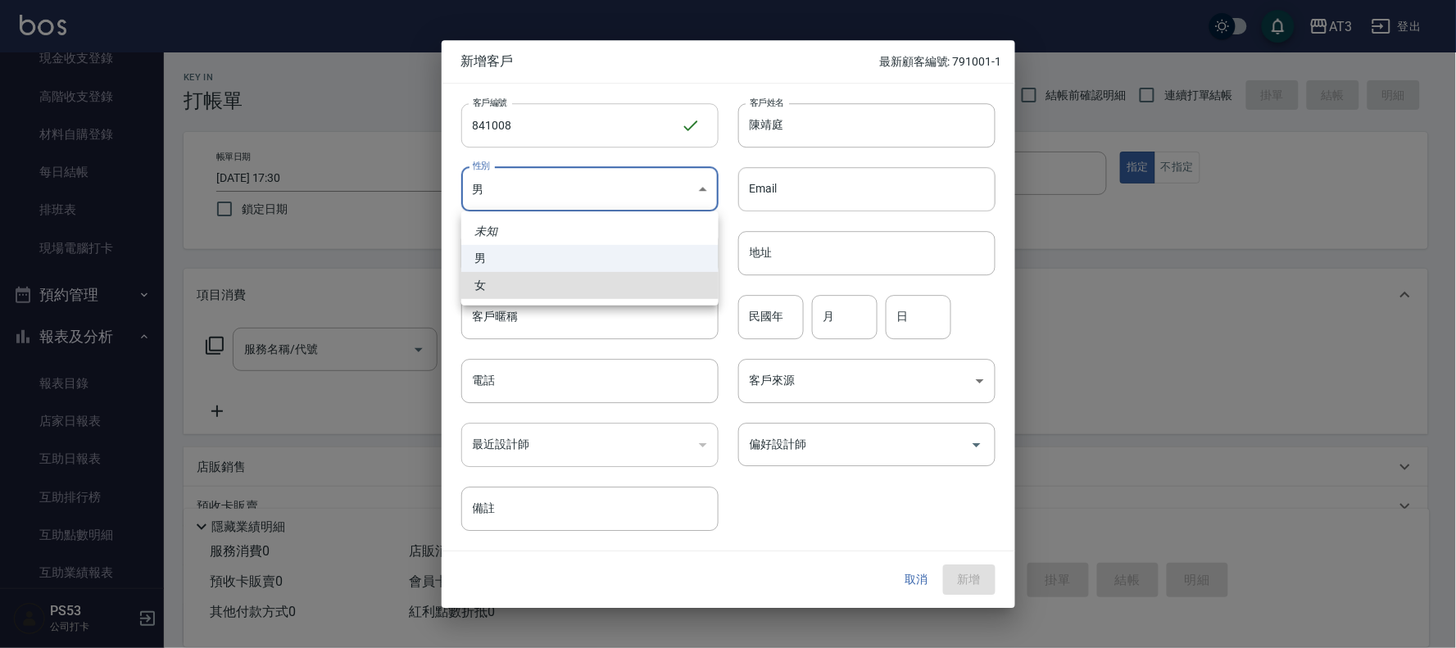
type input "[DEMOGRAPHIC_DATA]"
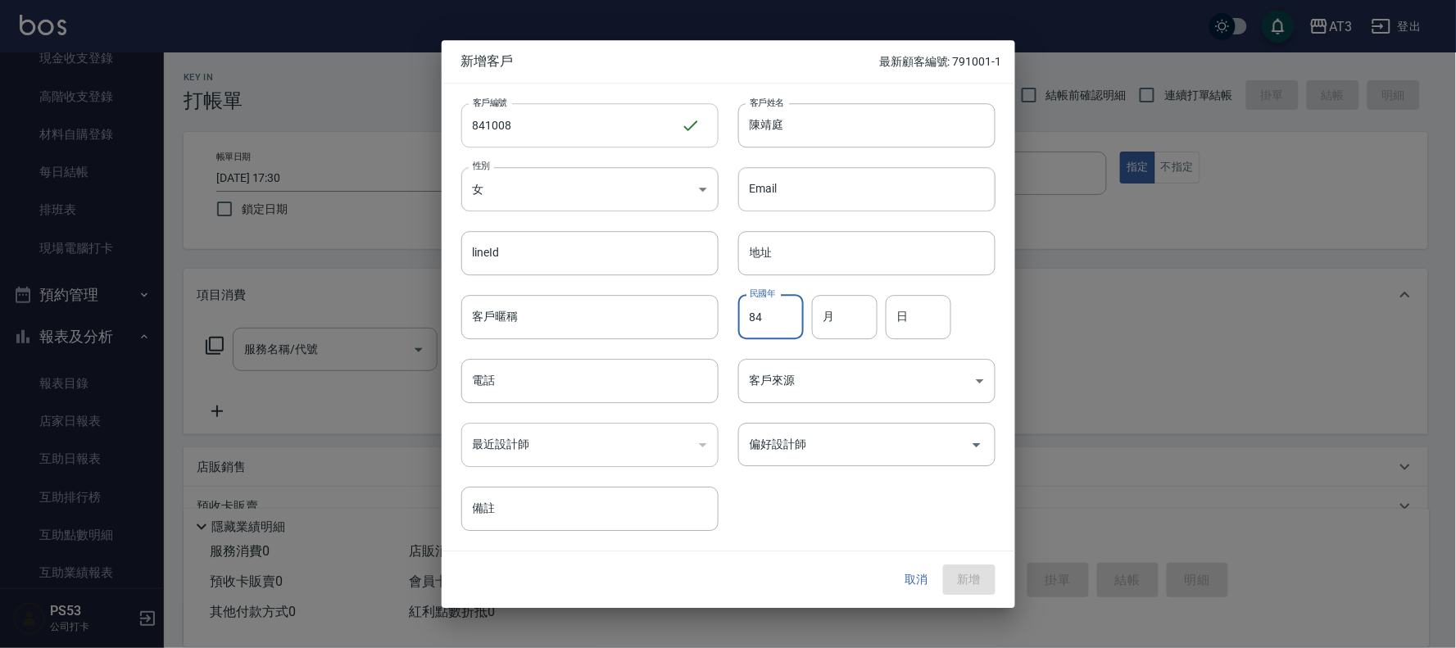
type input "84"
type input "10"
type input "08"
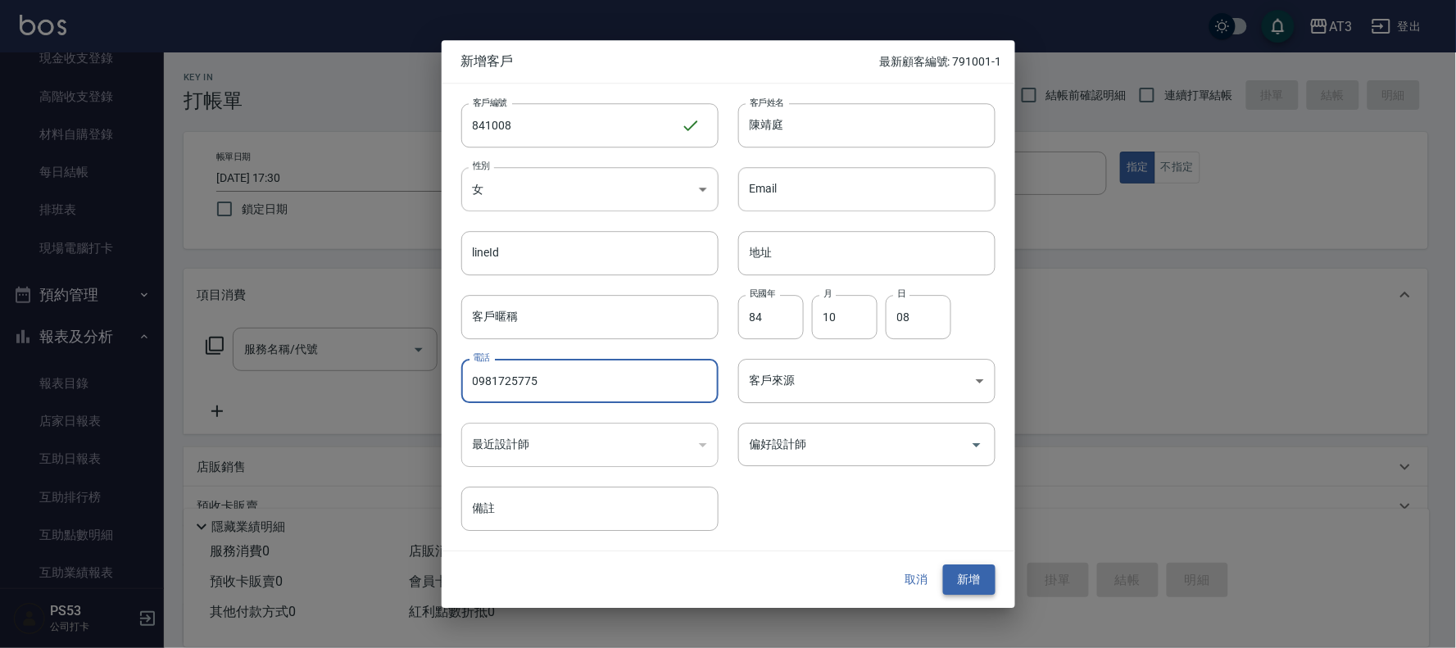
type input "0981725775"
click at [965, 577] on button "新增" at bounding box center [969, 581] width 52 height 30
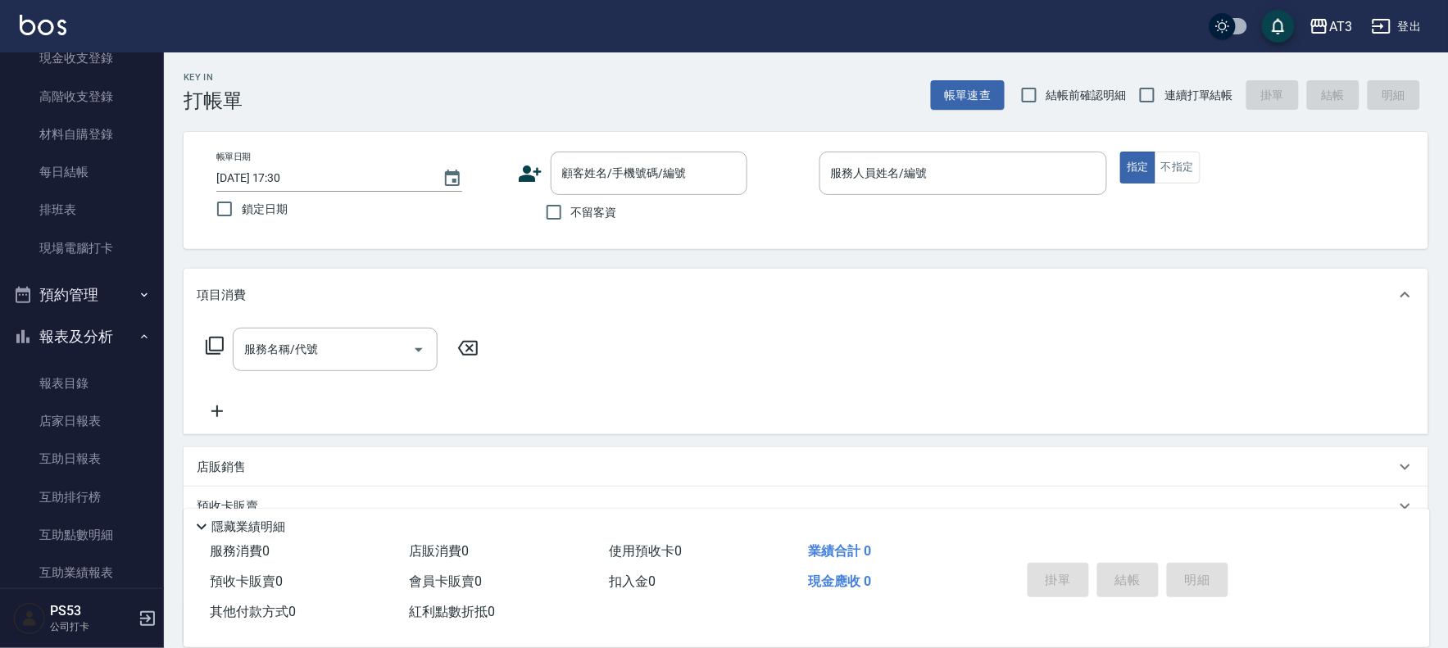
click at [525, 172] on icon at bounding box center [530, 174] width 23 height 16
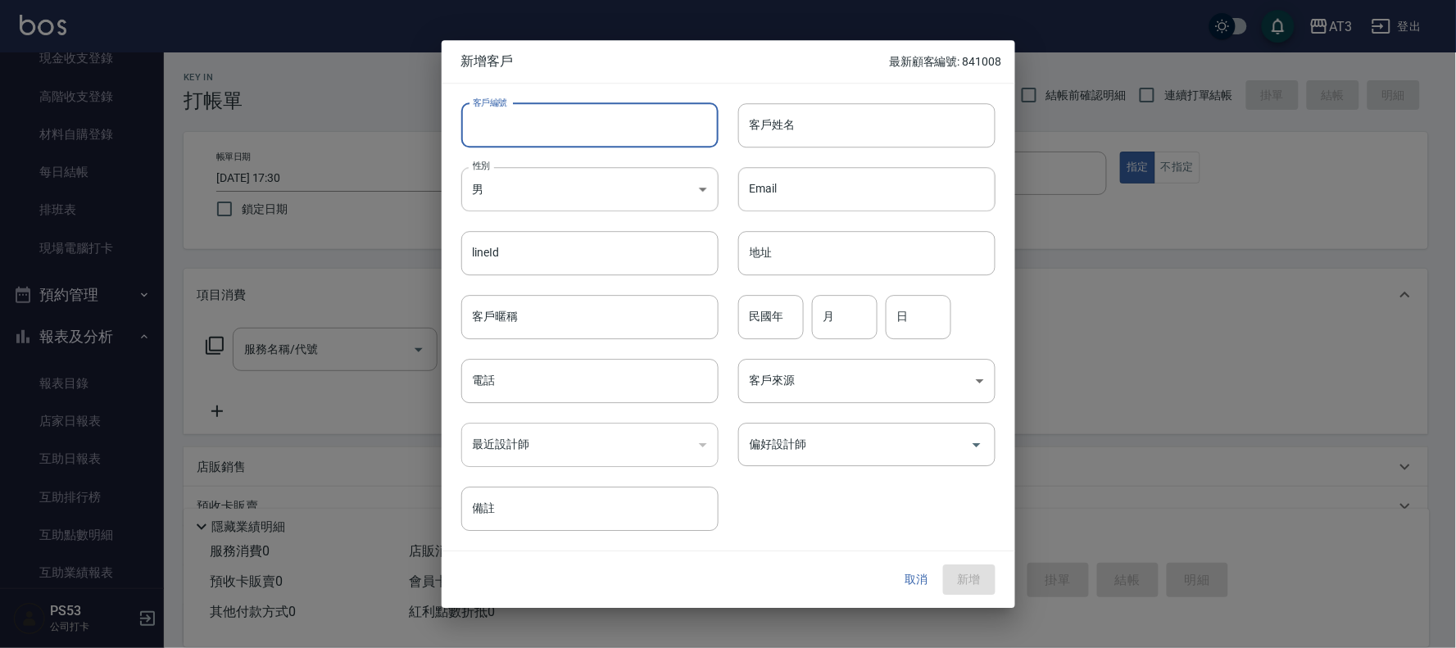
click at [544, 134] on input "客戶編號" at bounding box center [589, 125] width 257 height 44
type input "870421"
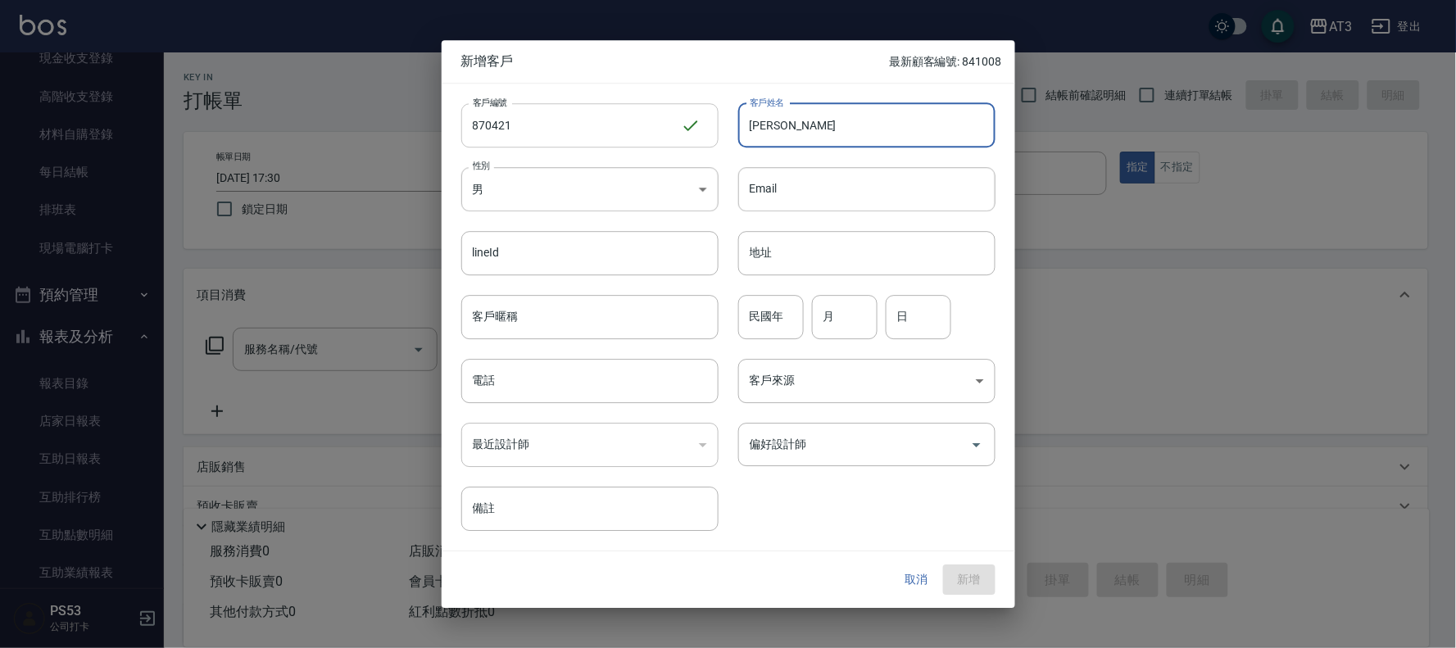
type input "[PERSON_NAME]"
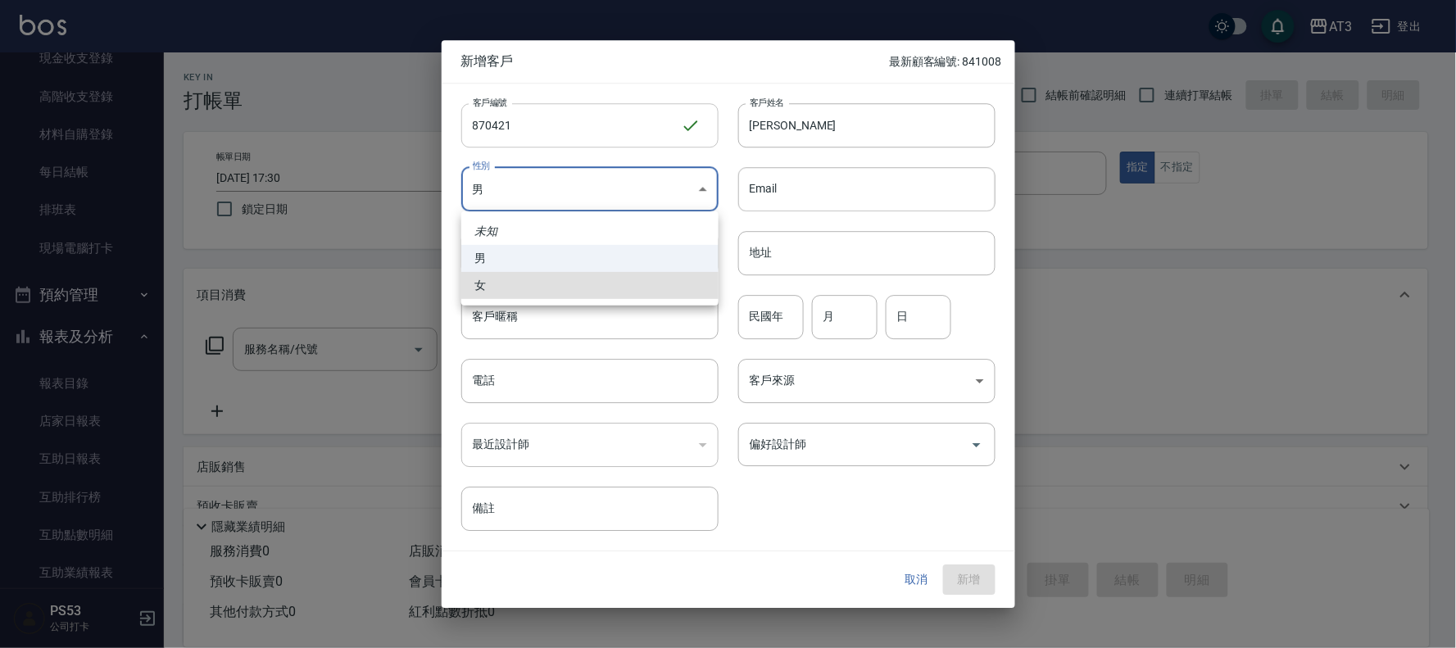
type input "[DEMOGRAPHIC_DATA]"
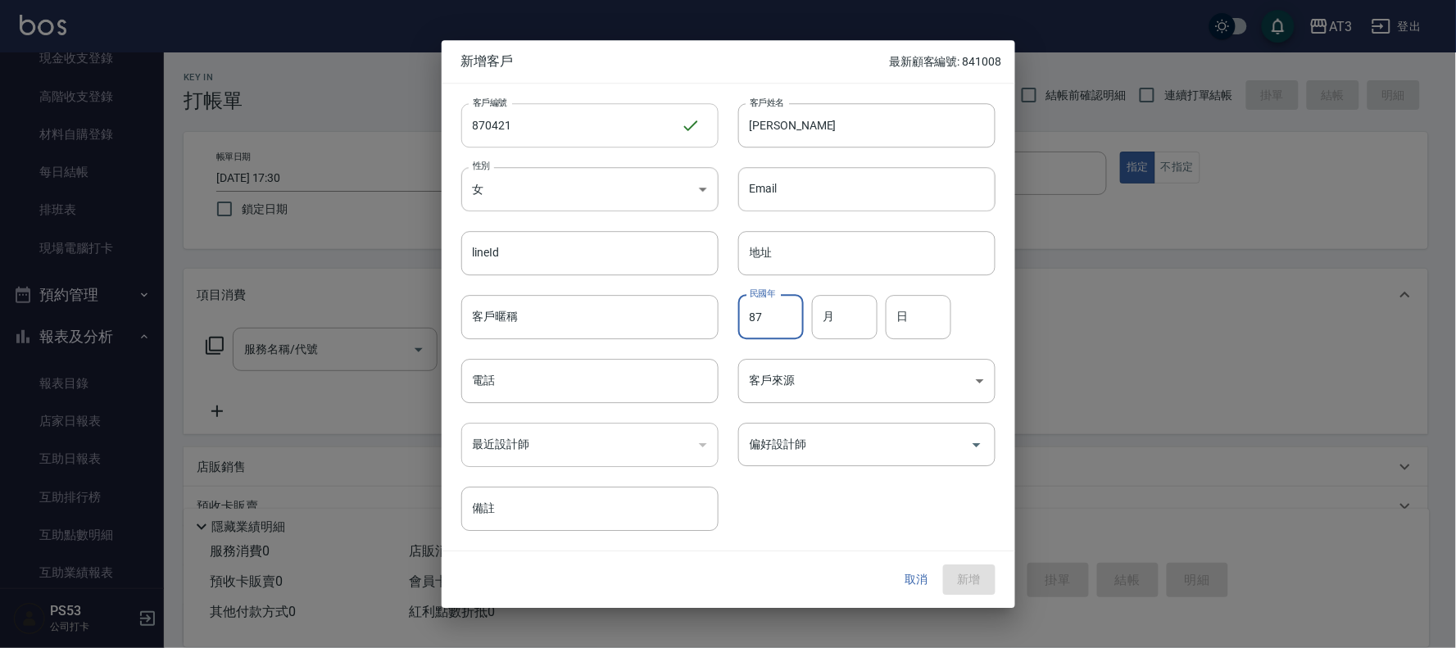
type input "87"
type input "04"
type input "21"
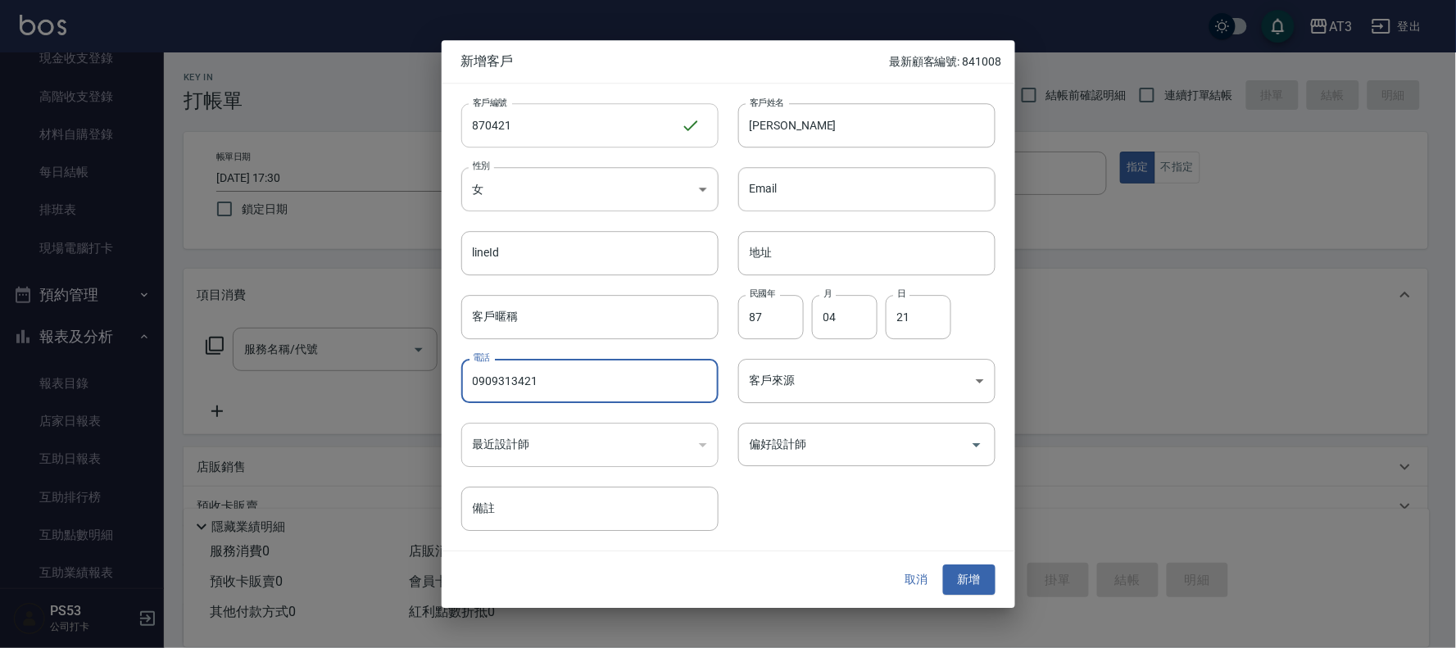
type input "0909313421"
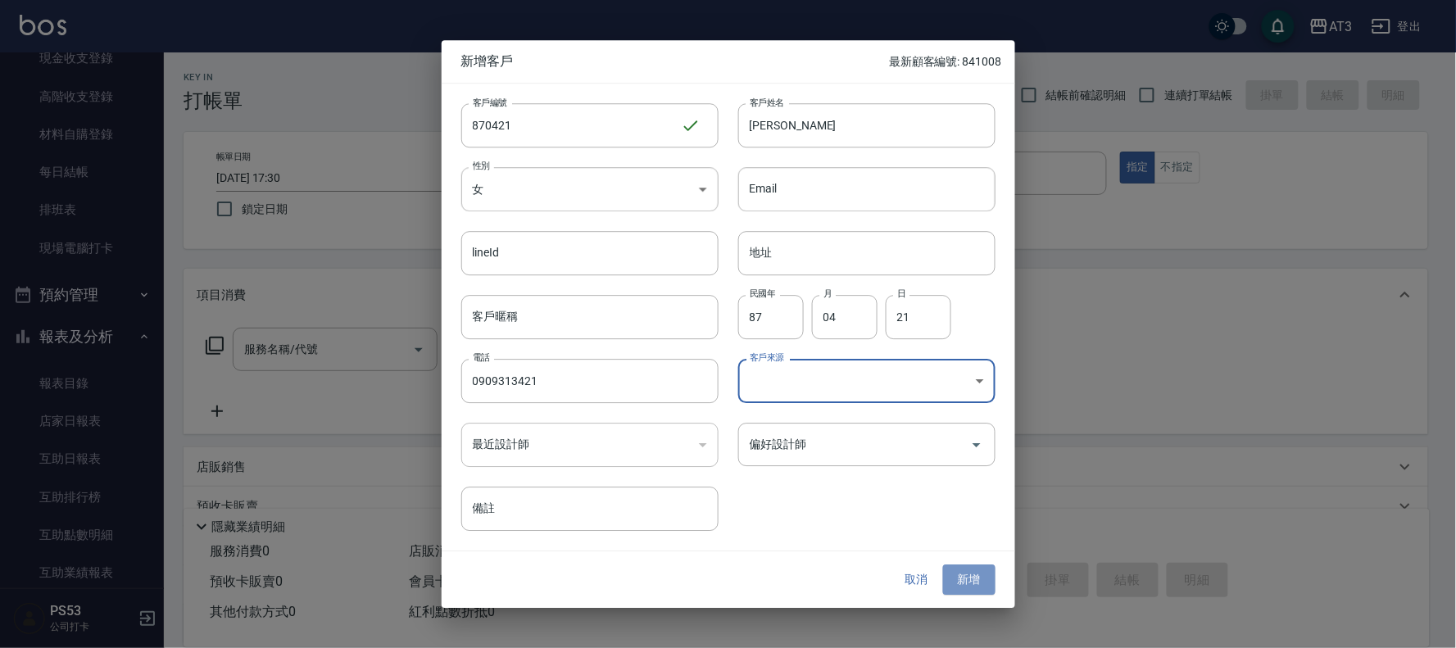
click at [976, 571] on button "新增" at bounding box center [969, 581] width 52 height 30
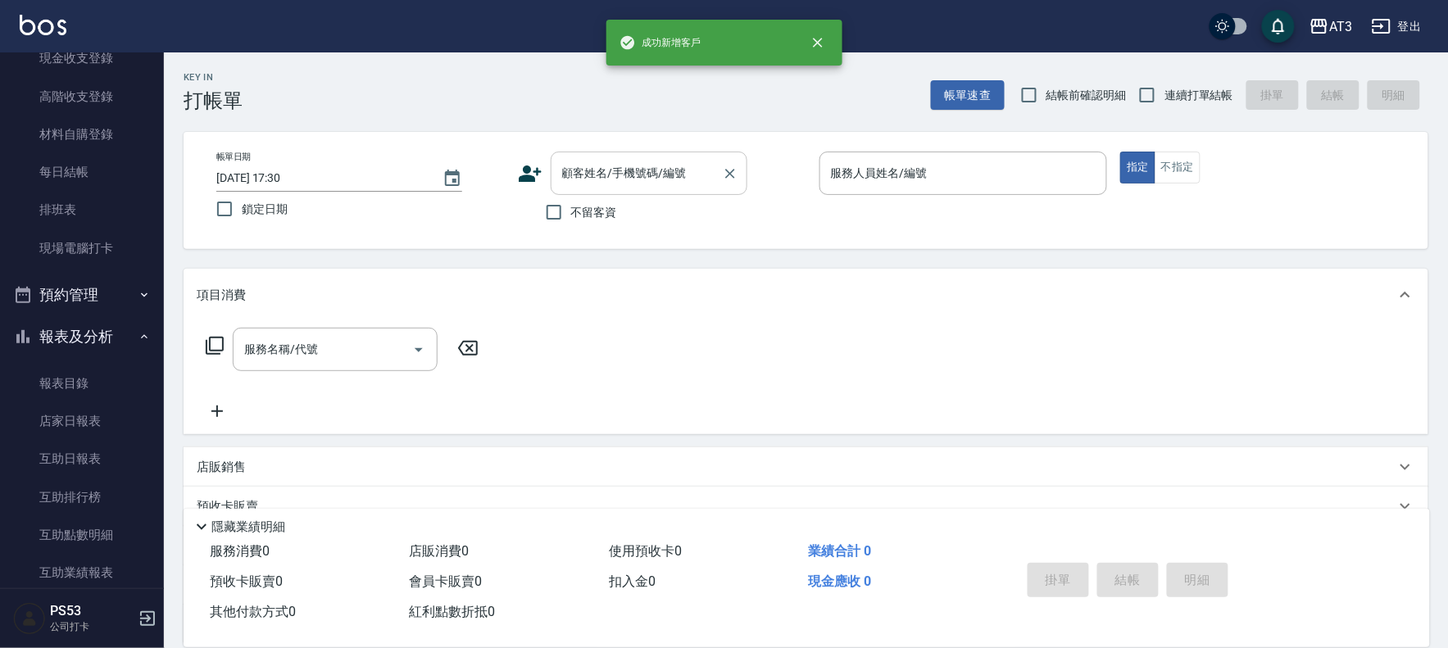
click at [607, 184] on input "顧客姓名/手機號碼/編號" at bounding box center [636, 173] width 157 height 29
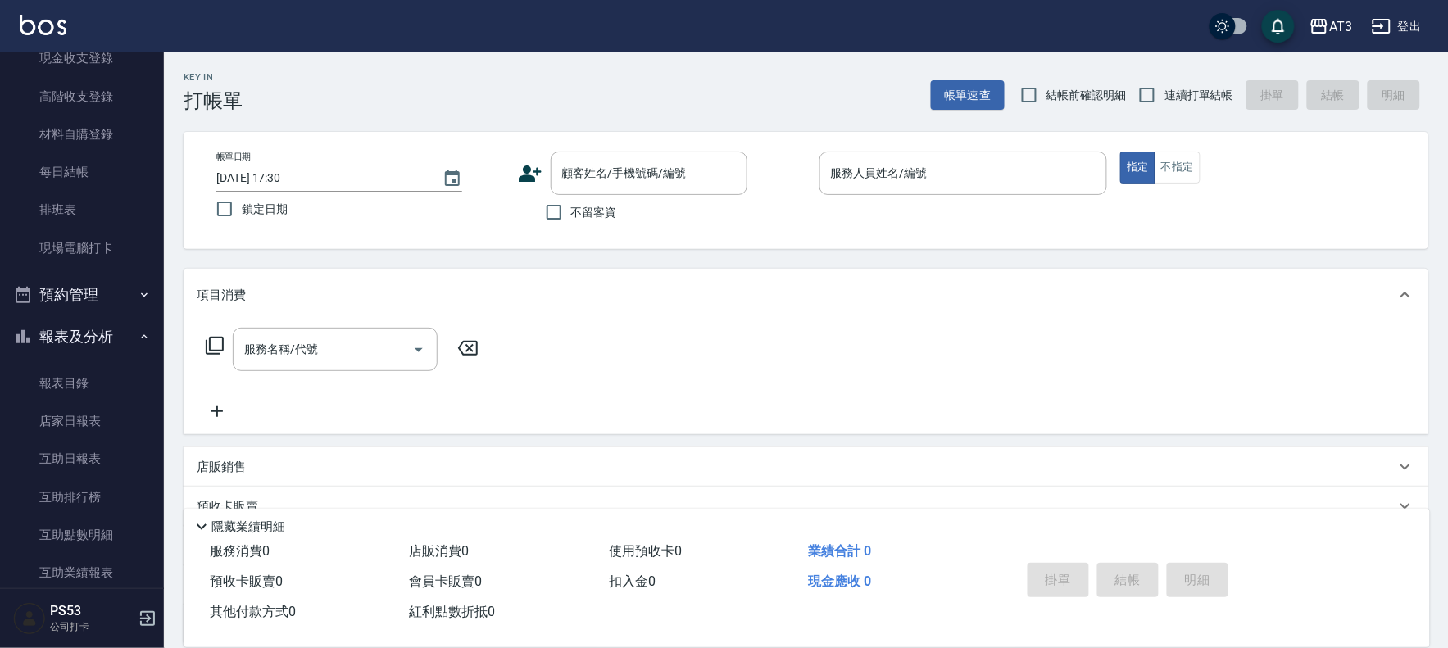
click at [521, 168] on icon at bounding box center [530, 173] width 25 height 25
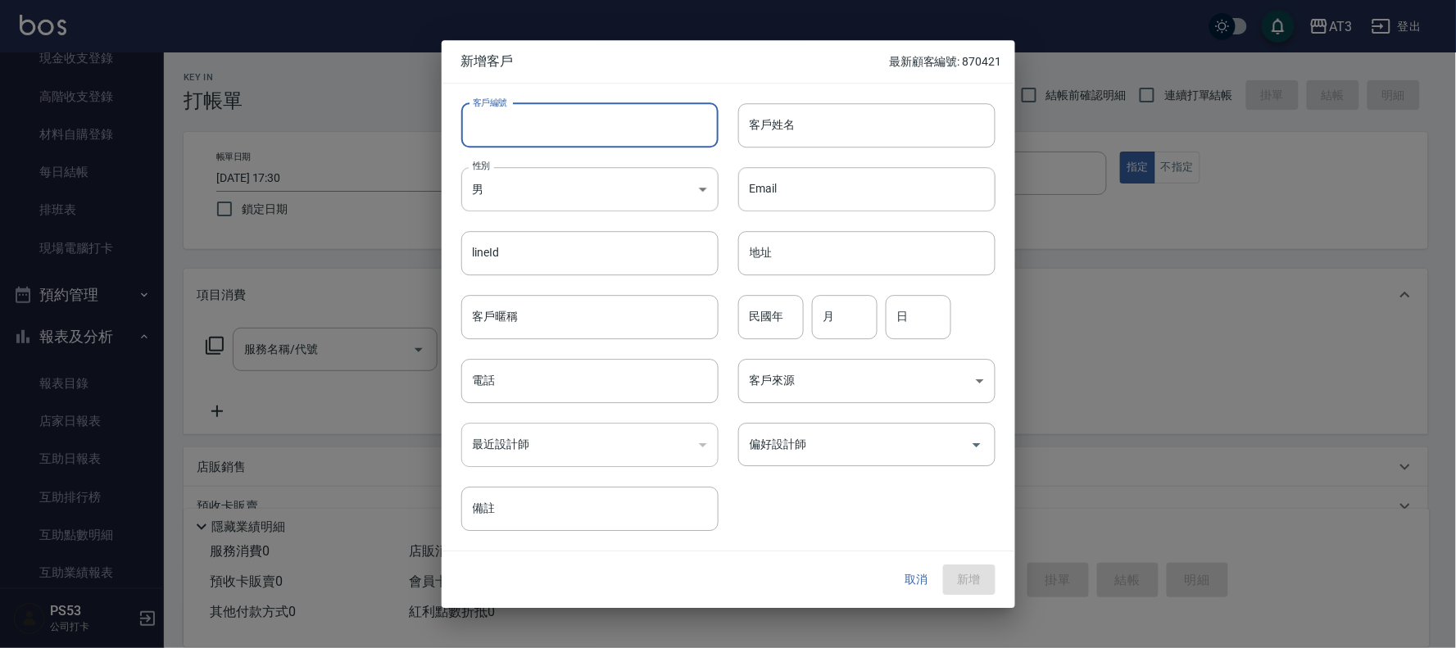
click at [510, 136] on input "客戶編號" at bounding box center [589, 125] width 257 height 44
type input "760823-1"
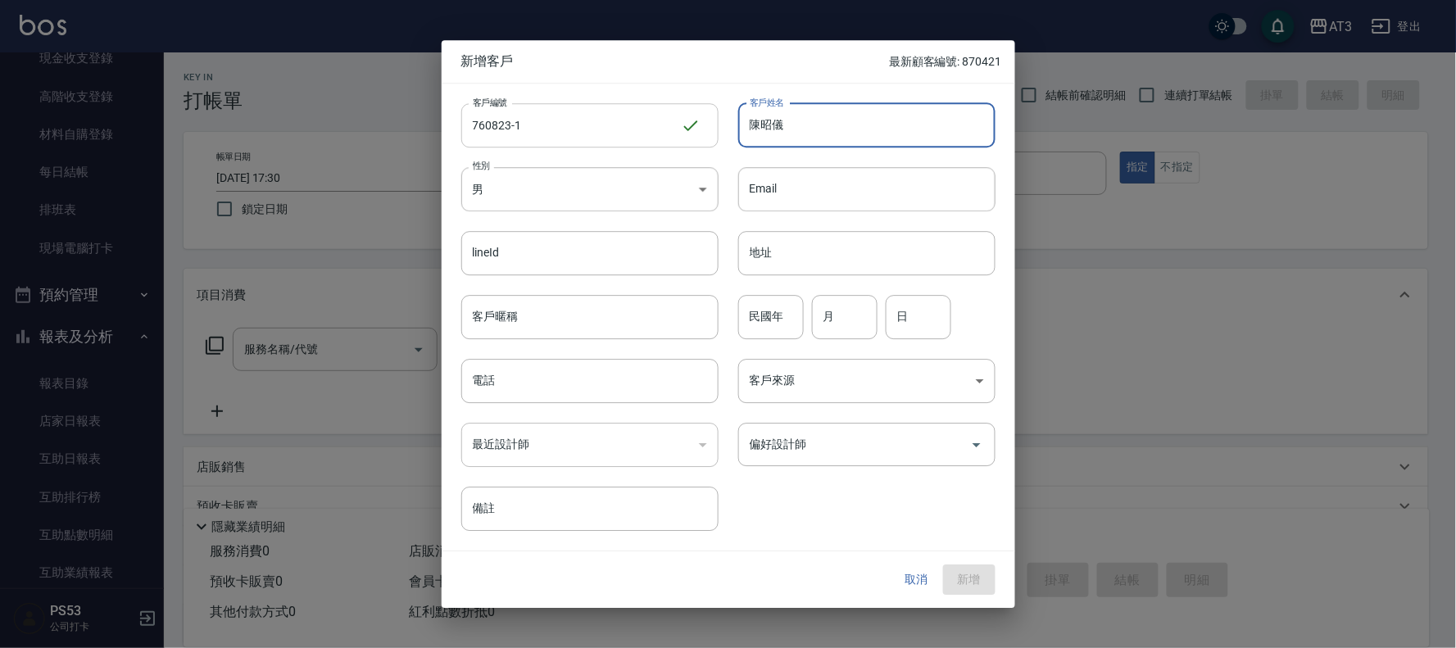
type input "陳昭儀"
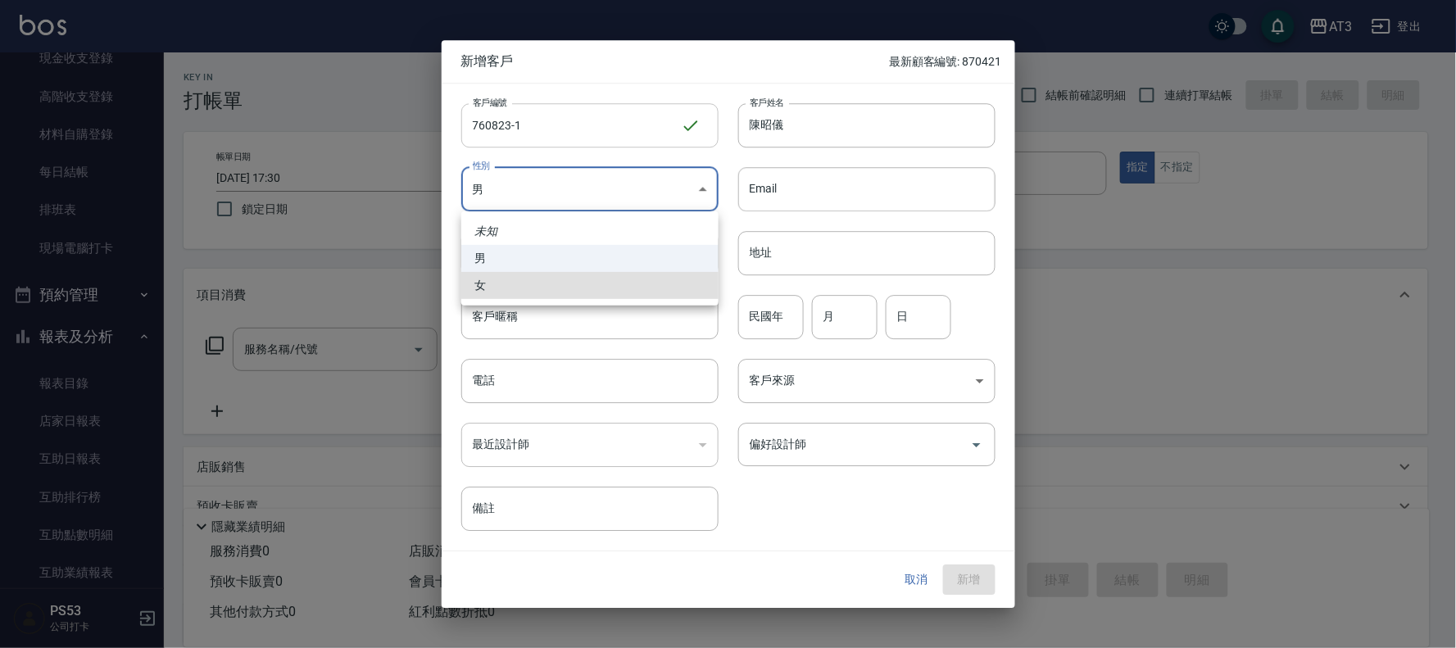
type input "[DEMOGRAPHIC_DATA]"
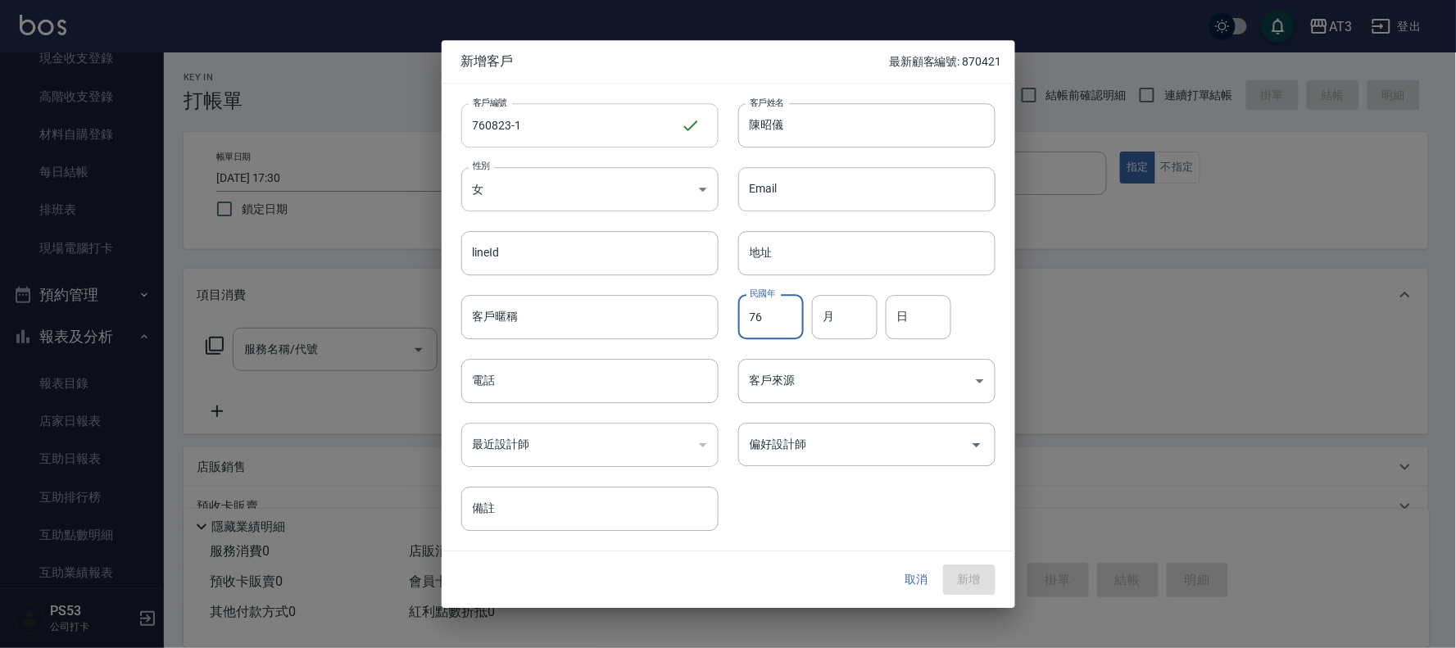
type input "76"
type input "08"
type input "23"
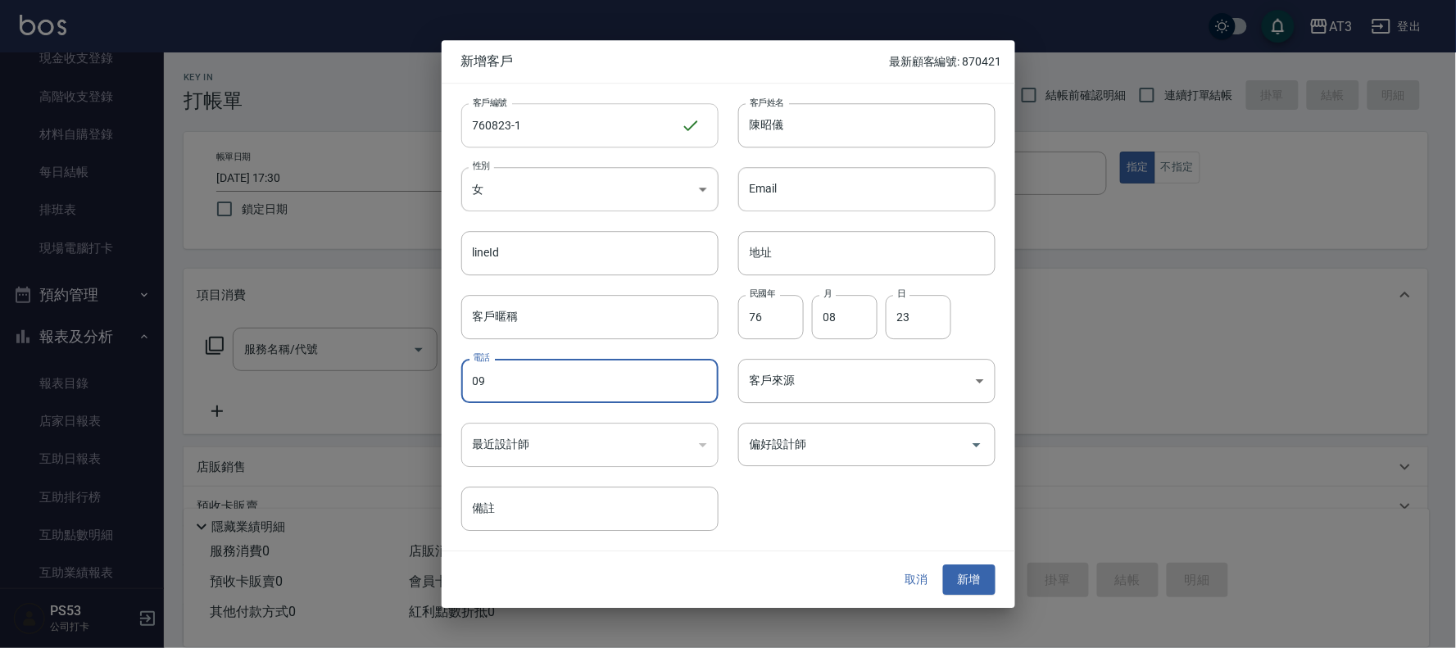
type input "0"
type input "0972823832"
click at [978, 587] on button "新增" at bounding box center [969, 581] width 52 height 30
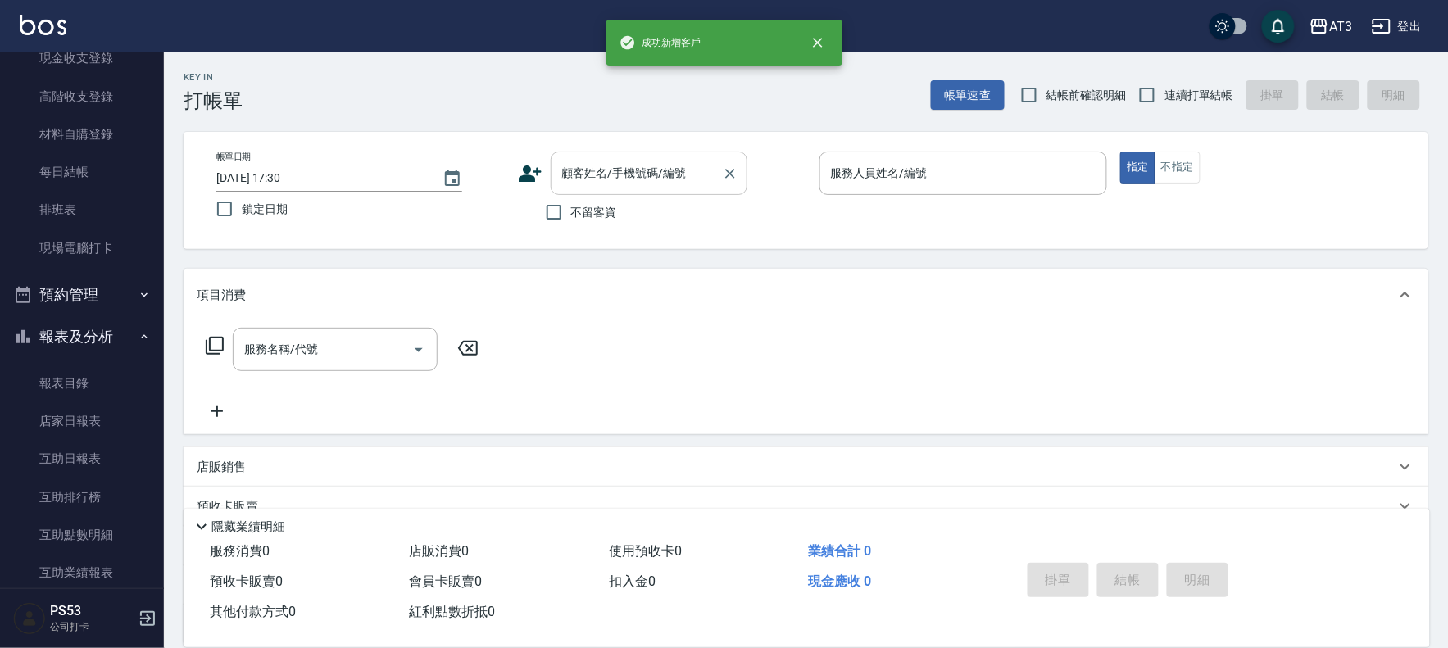
click at [675, 189] on div "顧客姓名/手機號碼/編號" at bounding box center [649, 173] width 197 height 43
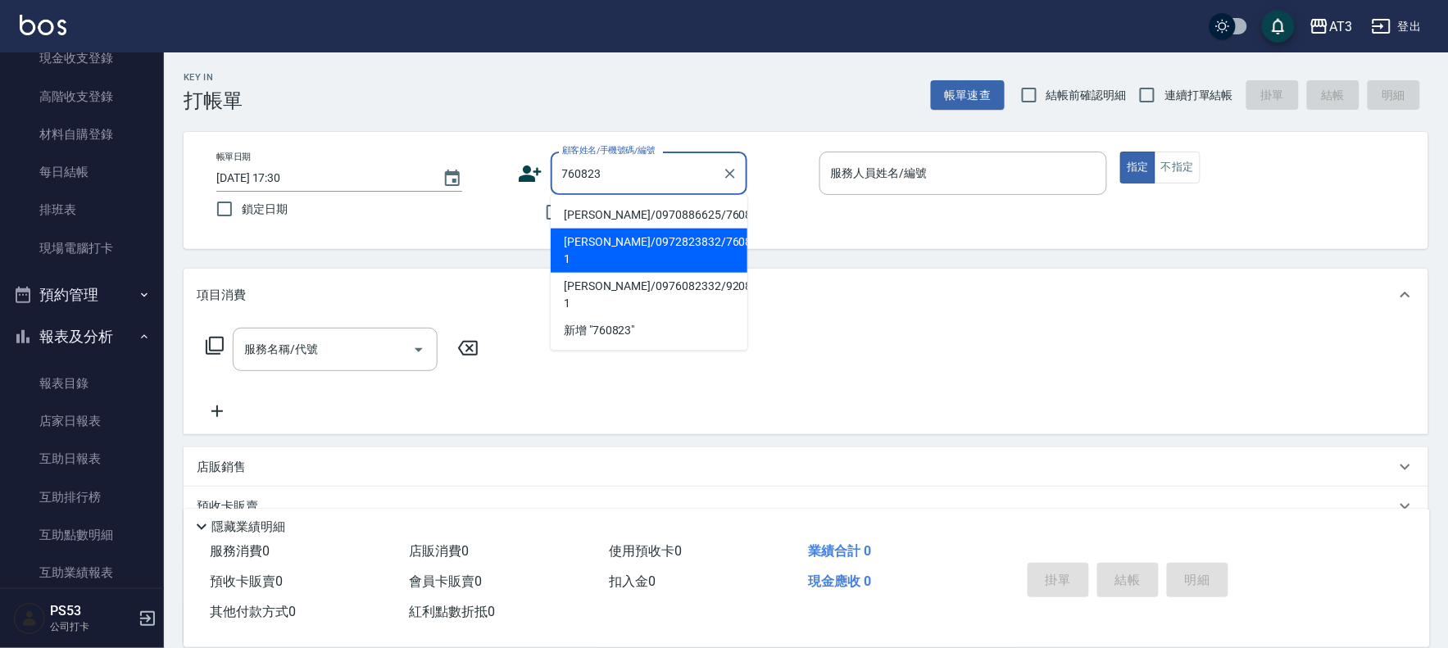
click at [625, 238] on li "[PERSON_NAME]/0972823832/760823-1" at bounding box center [649, 251] width 197 height 44
type input "[PERSON_NAME]/0972823832/760823-1"
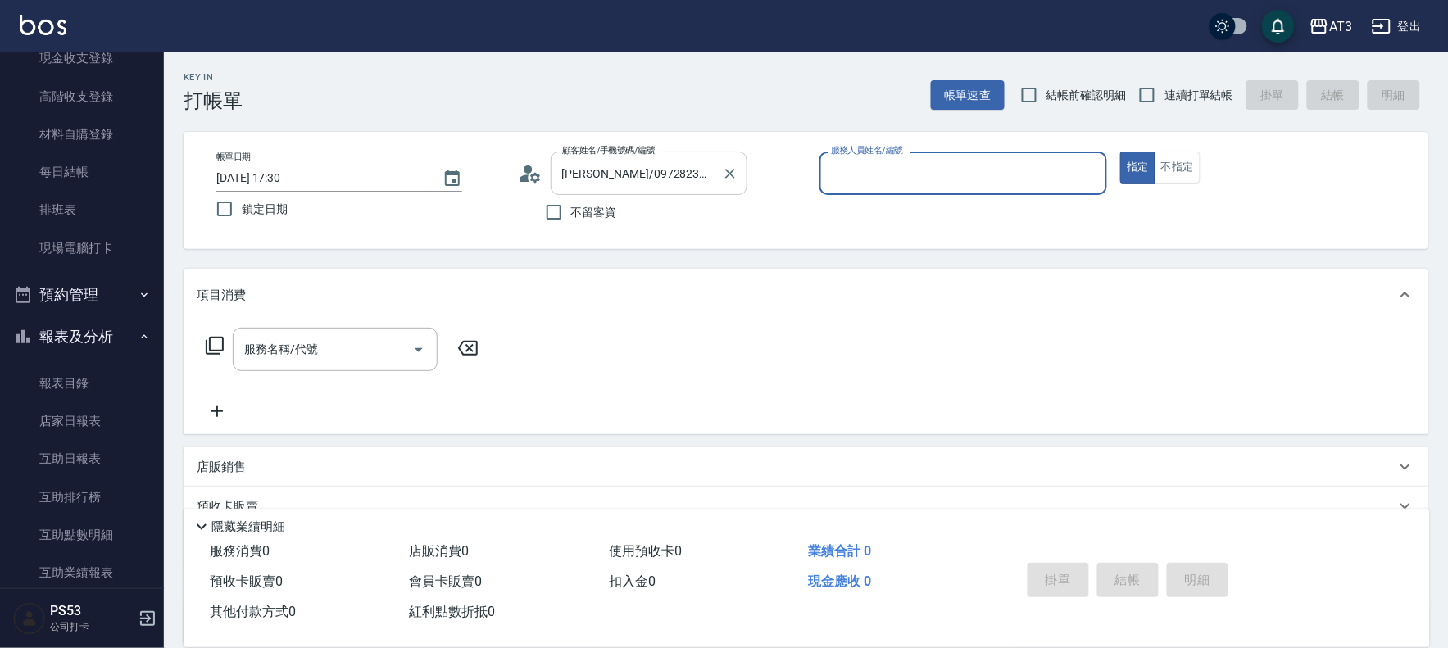
click at [635, 184] on input "[PERSON_NAME]/0972823832/760823-1" at bounding box center [636, 173] width 157 height 29
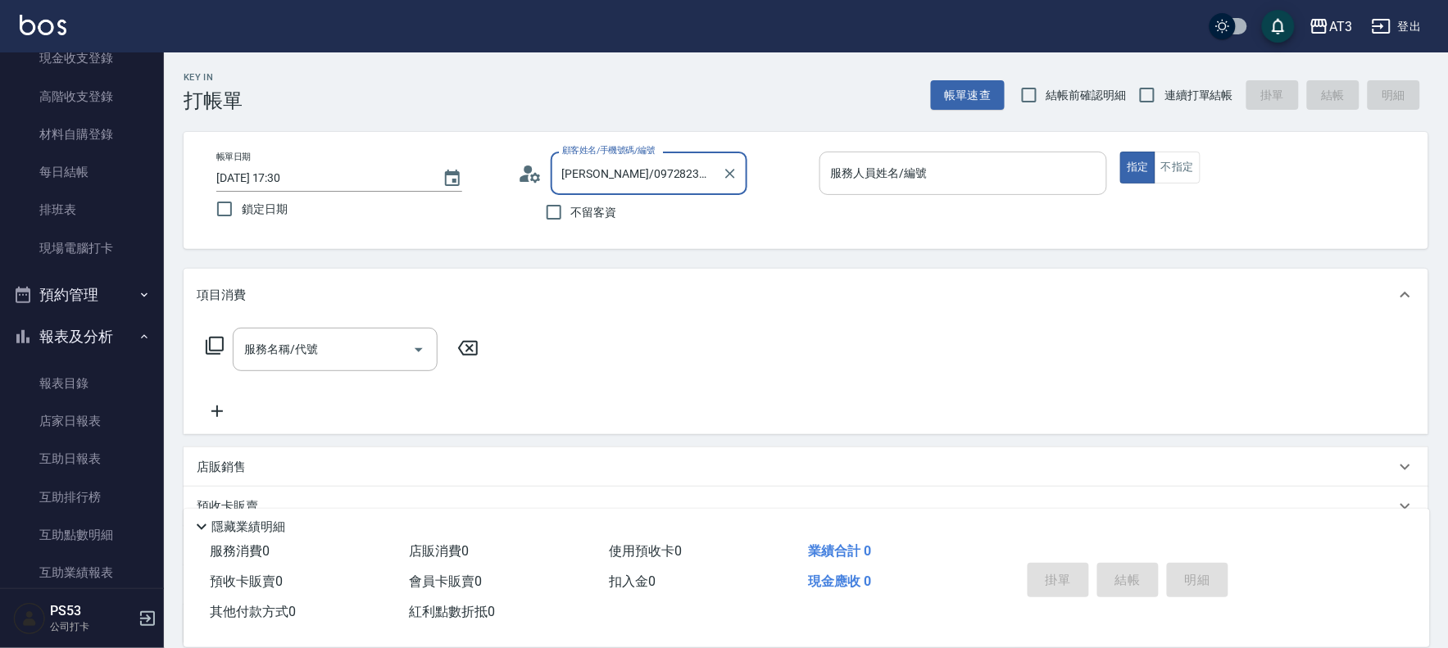
click at [957, 175] on input "服務人員姓名/編號" at bounding box center [964, 173] width 274 height 29
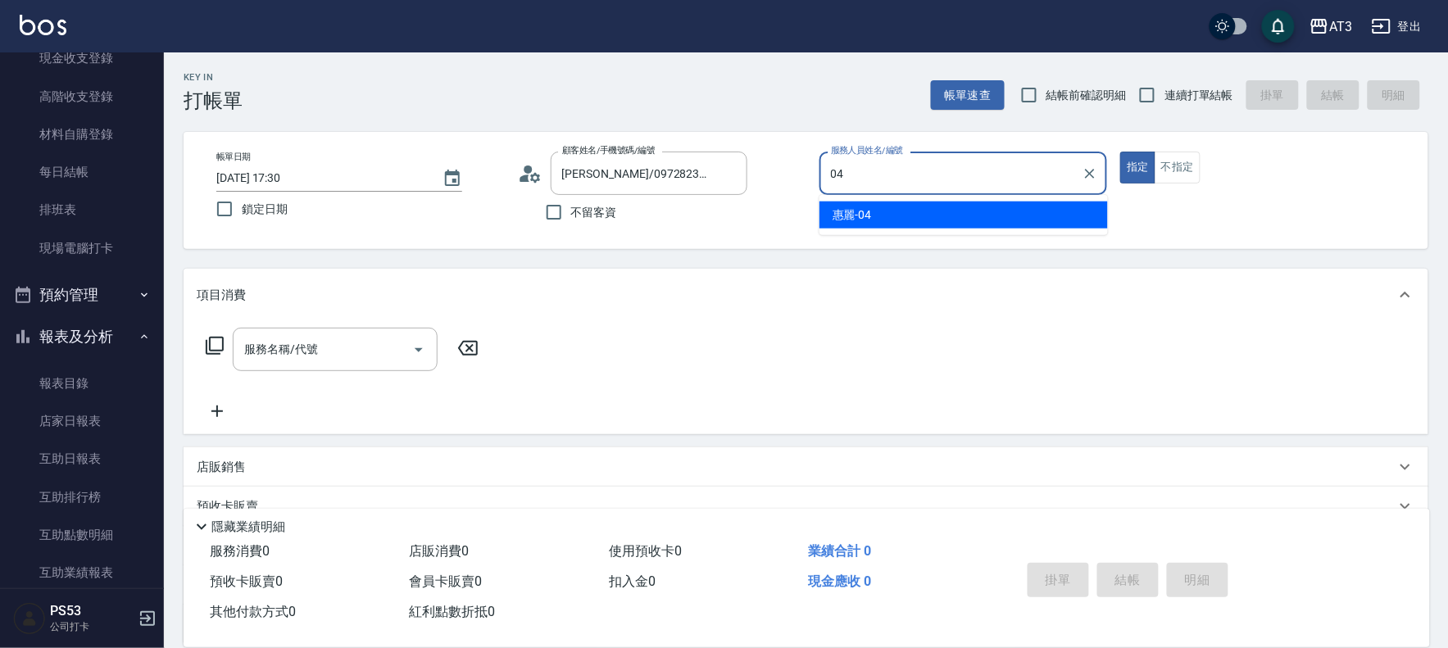
type input "04"
type button "true"
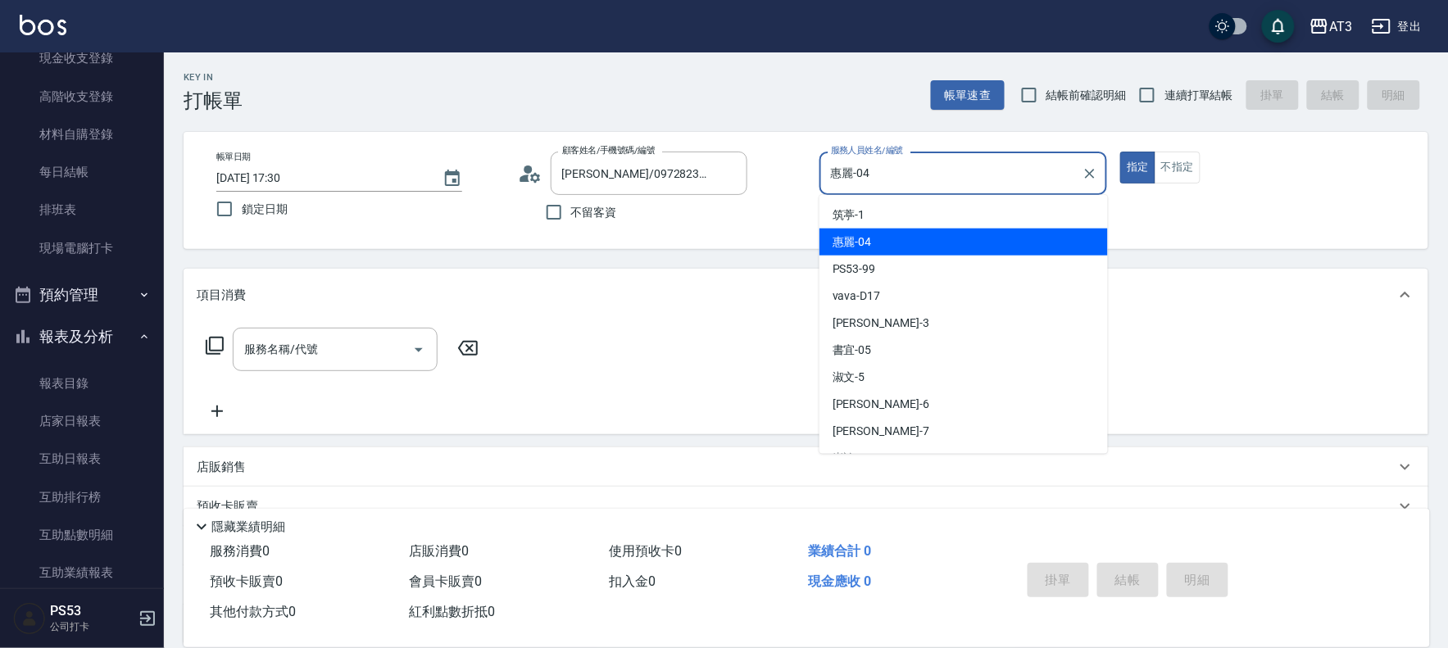
click at [957, 175] on input "惠麗-04" at bounding box center [951, 173] width 249 height 29
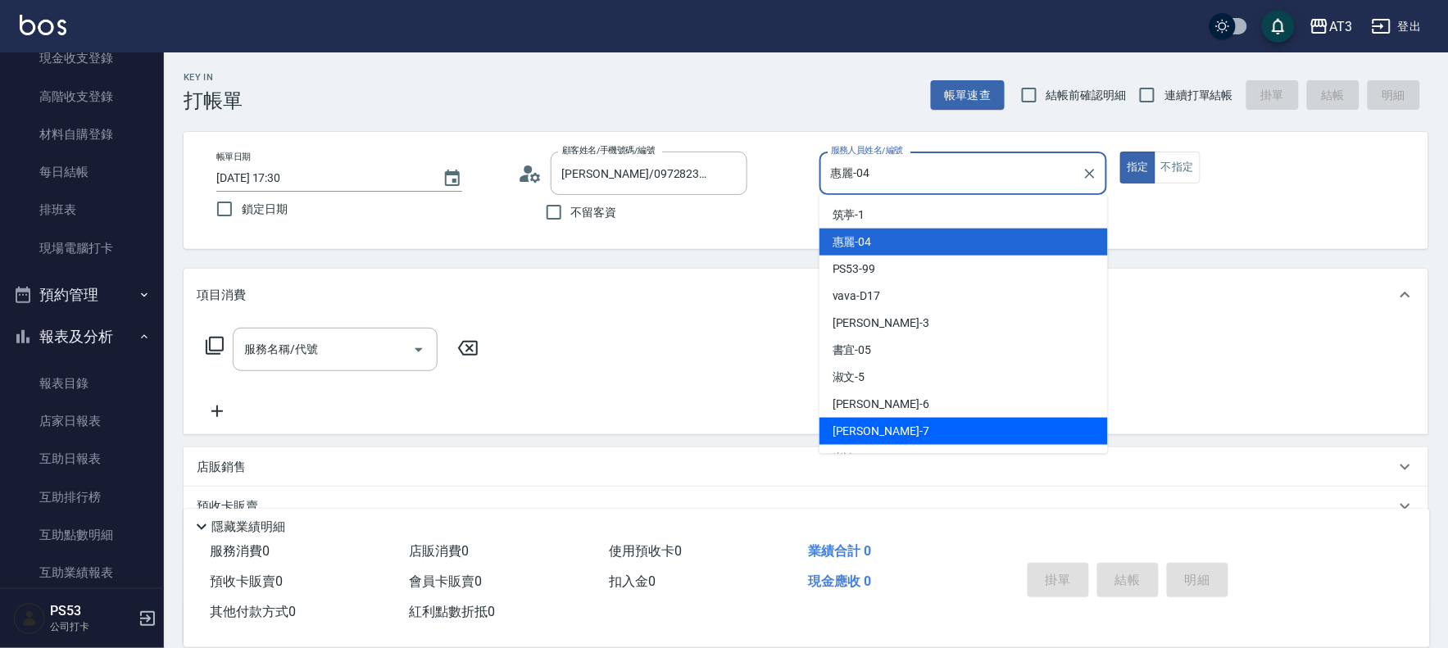
click at [881, 424] on div "子晴 -7" at bounding box center [964, 431] width 288 height 27
type input "子晴-7"
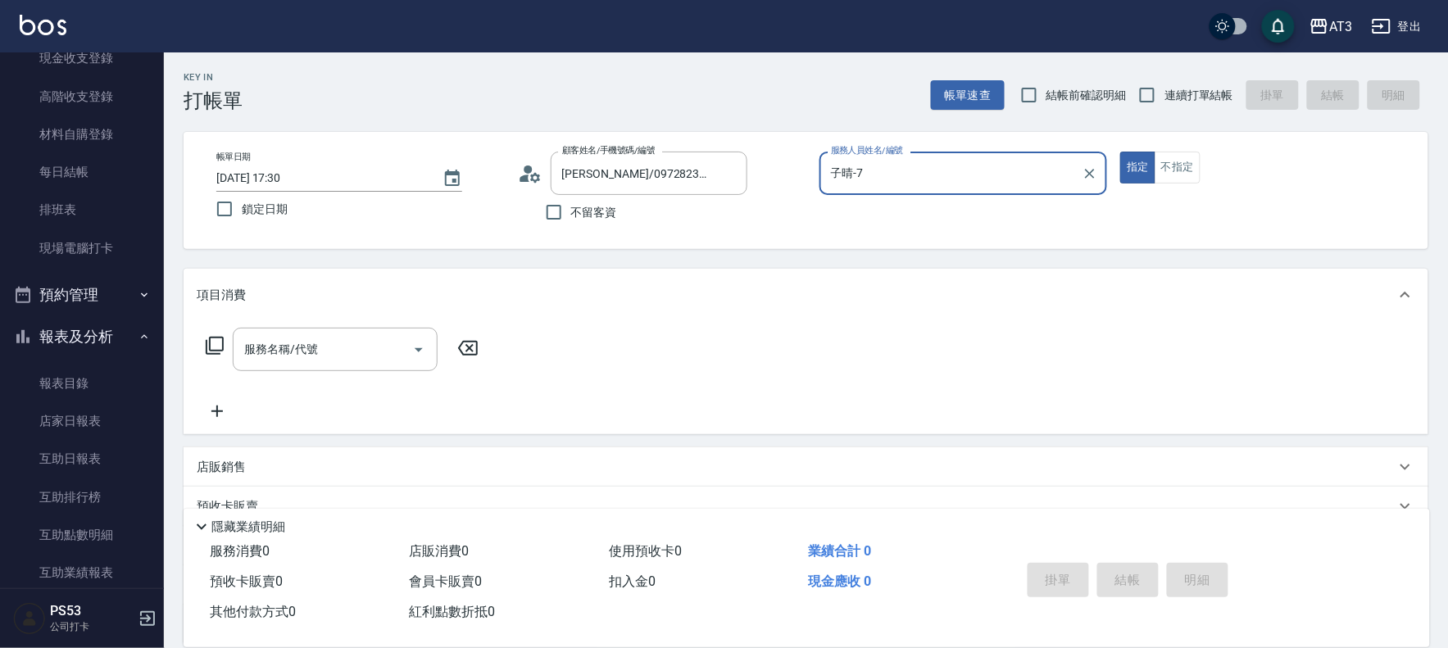
click at [272, 353] on div "服務名稱/代號 服務名稱/代號" at bounding box center [335, 349] width 205 height 43
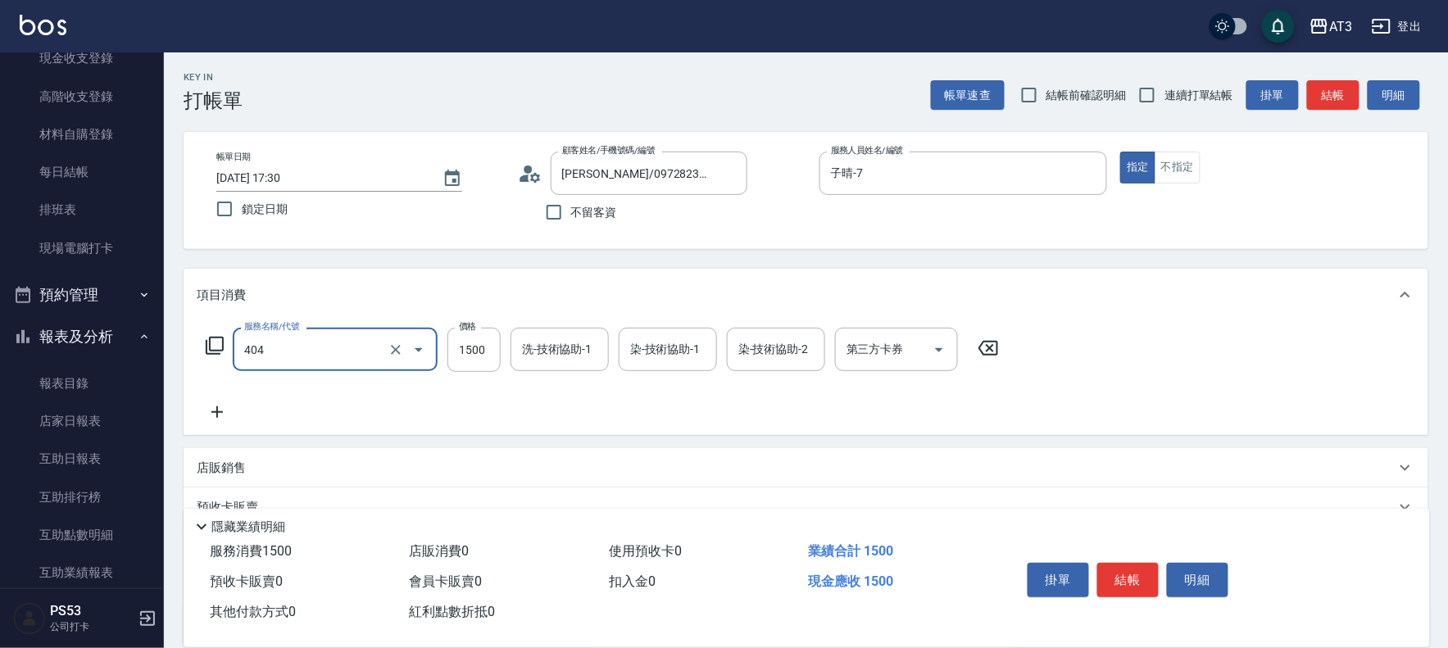
type input "設計染髮(404)"
type input "1099"
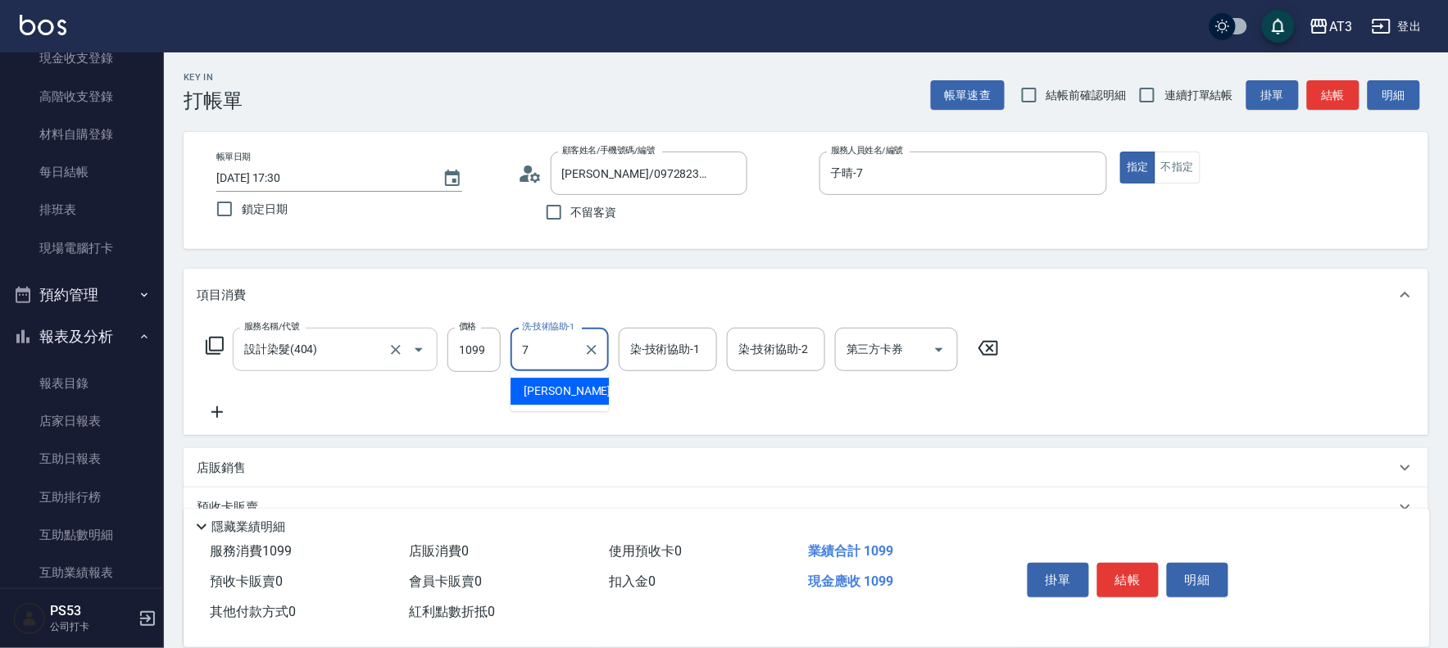
type input "子晴-7"
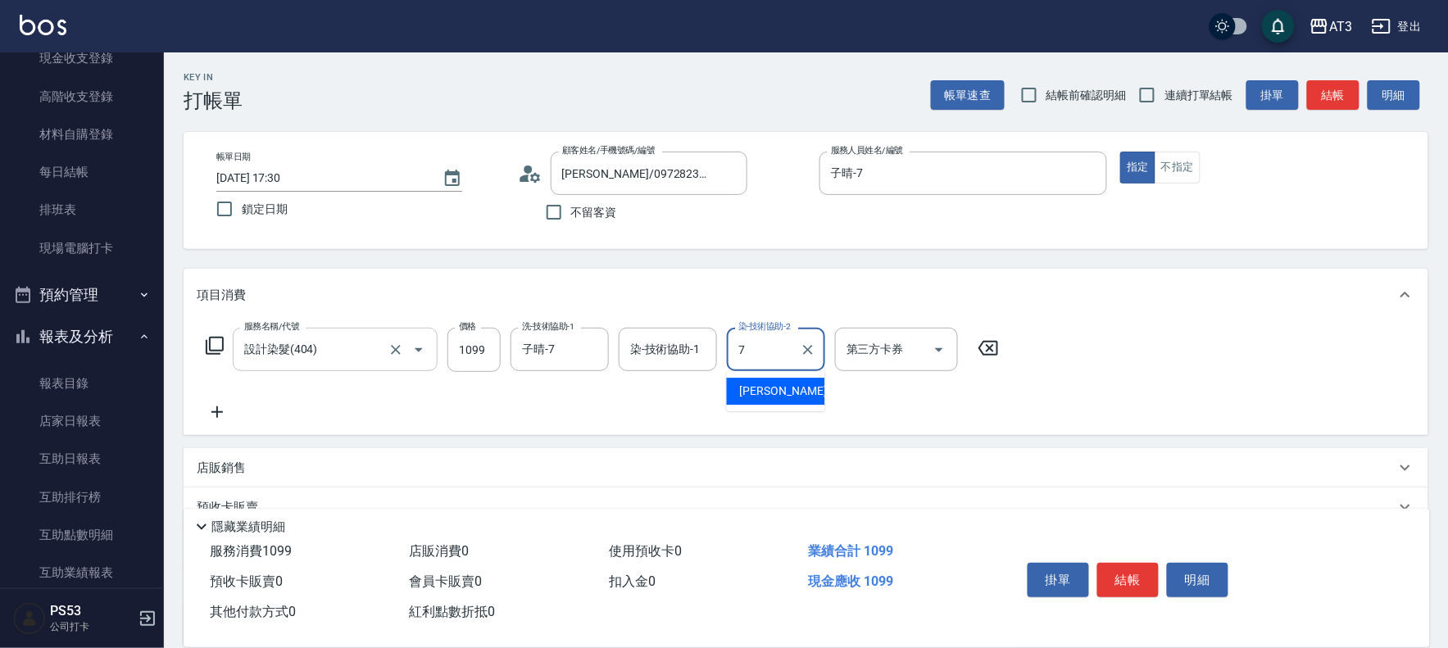
type input "子晴-7"
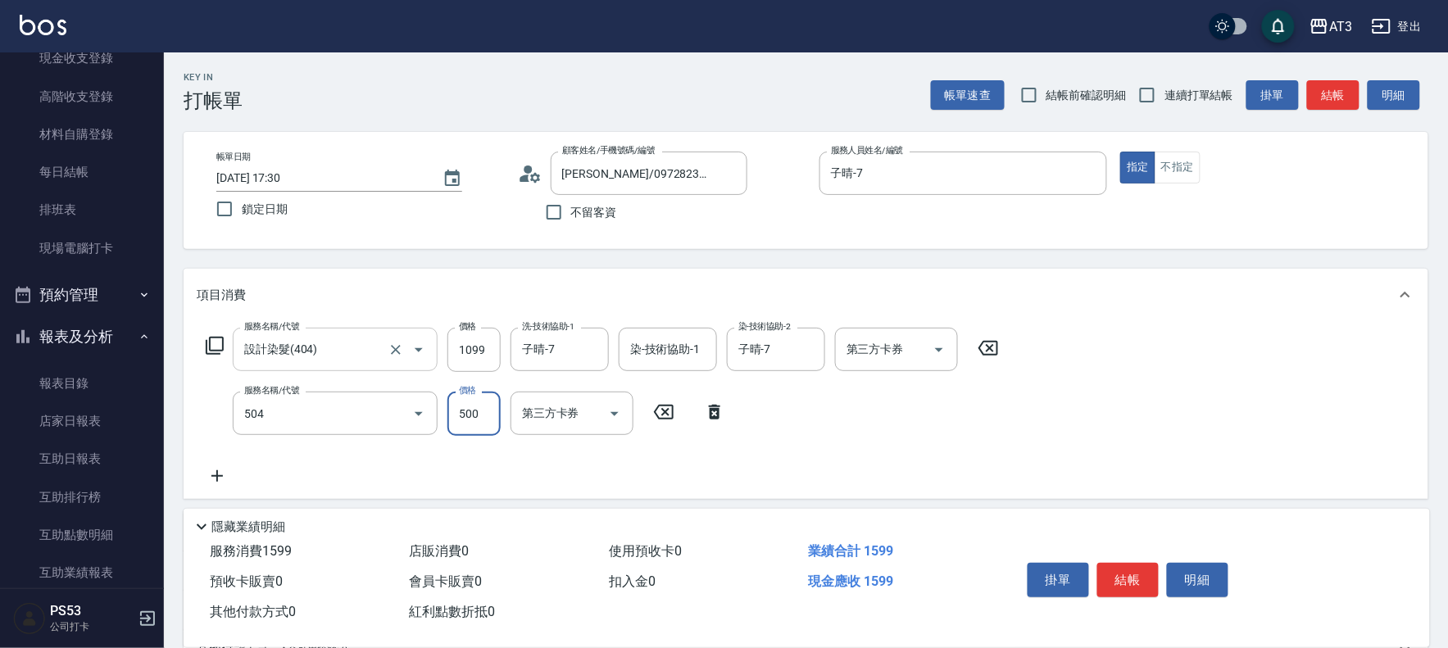
type input "順子護髮(504)"
type input "子晴-7"
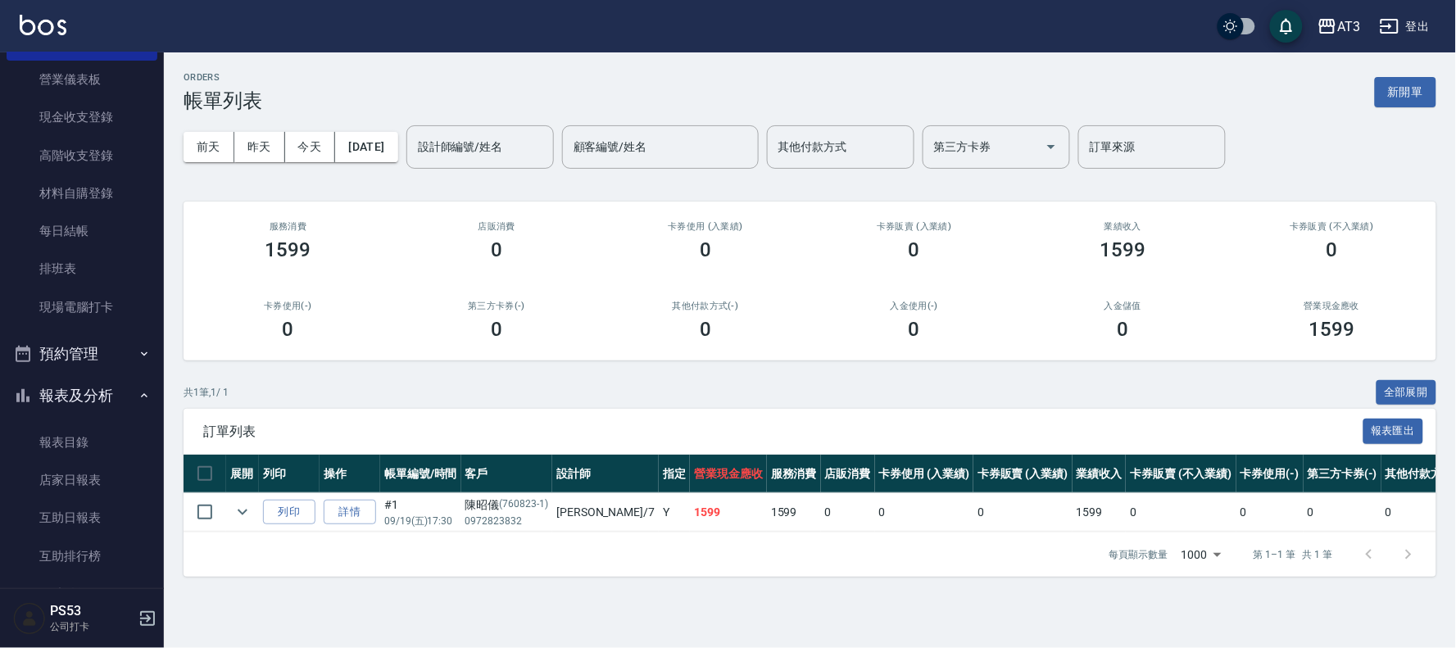
scroll to position [91, 0]
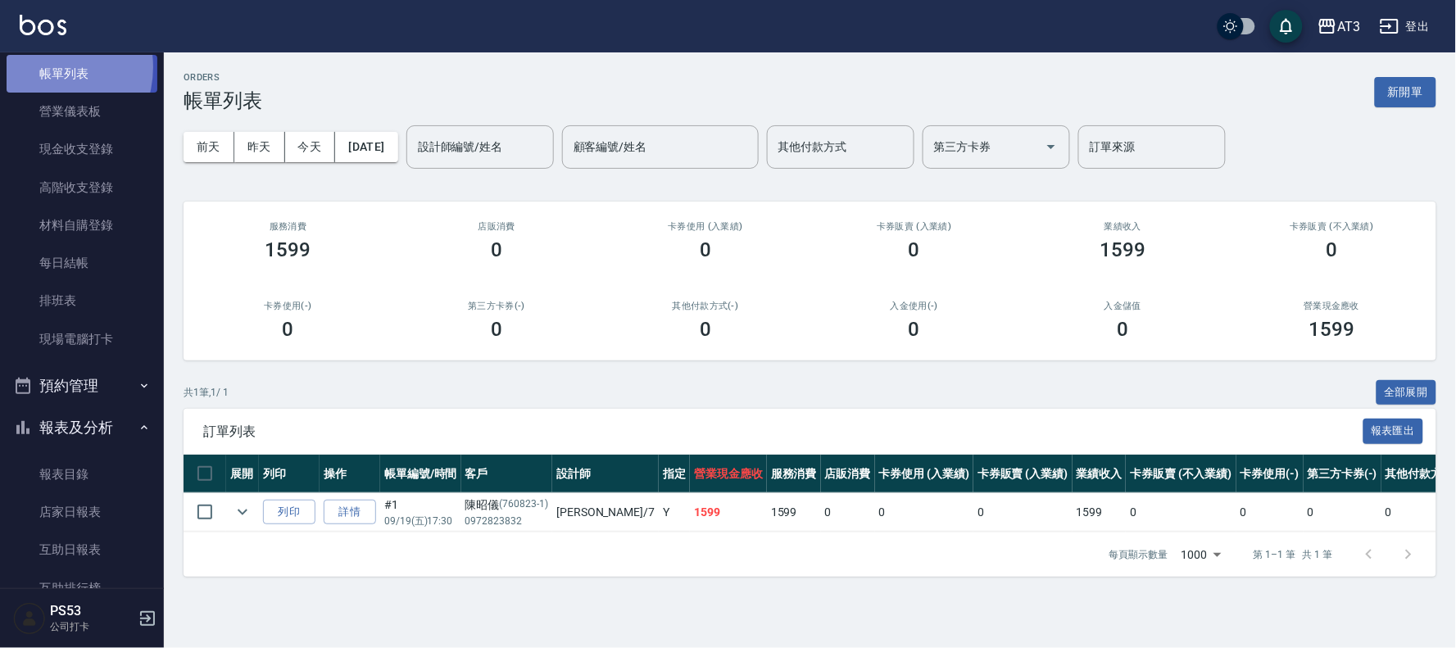
click at [43, 67] on link "帳單列表" at bounding box center [82, 74] width 151 height 38
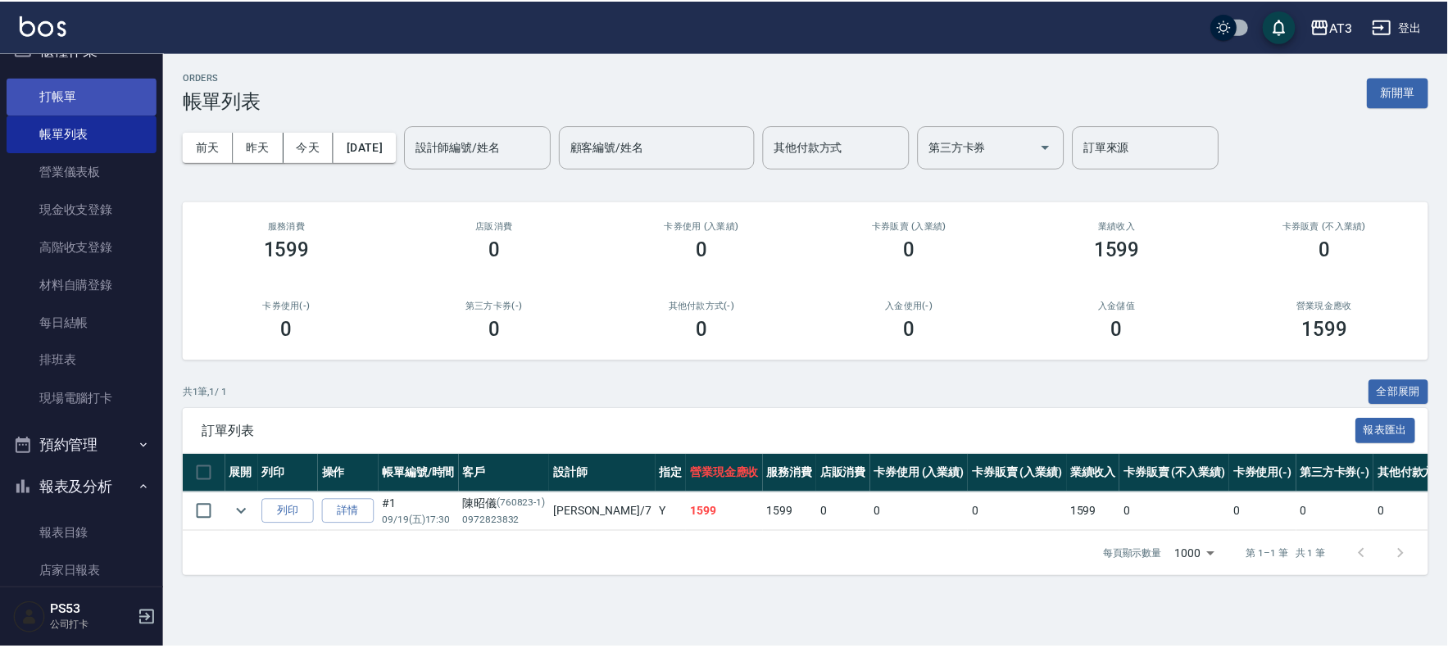
scroll to position [0, 0]
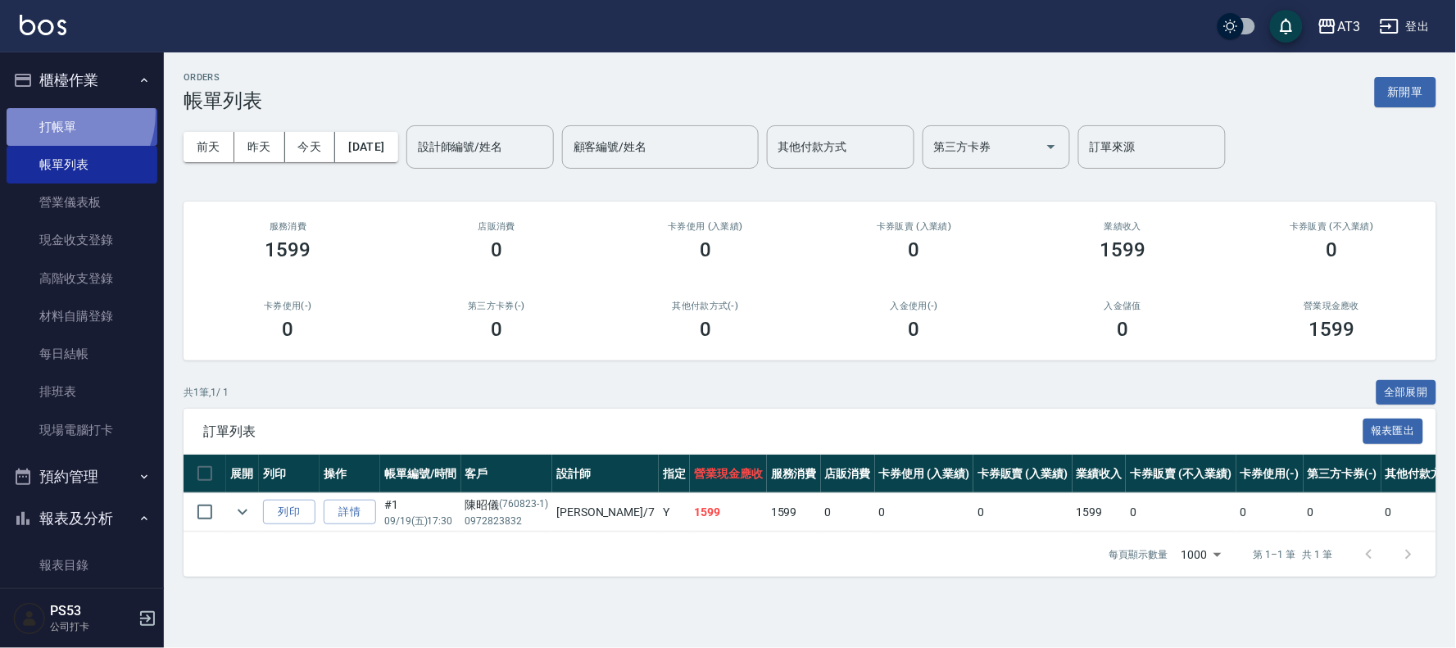
click at [59, 113] on link "打帳單" at bounding box center [82, 127] width 151 height 38
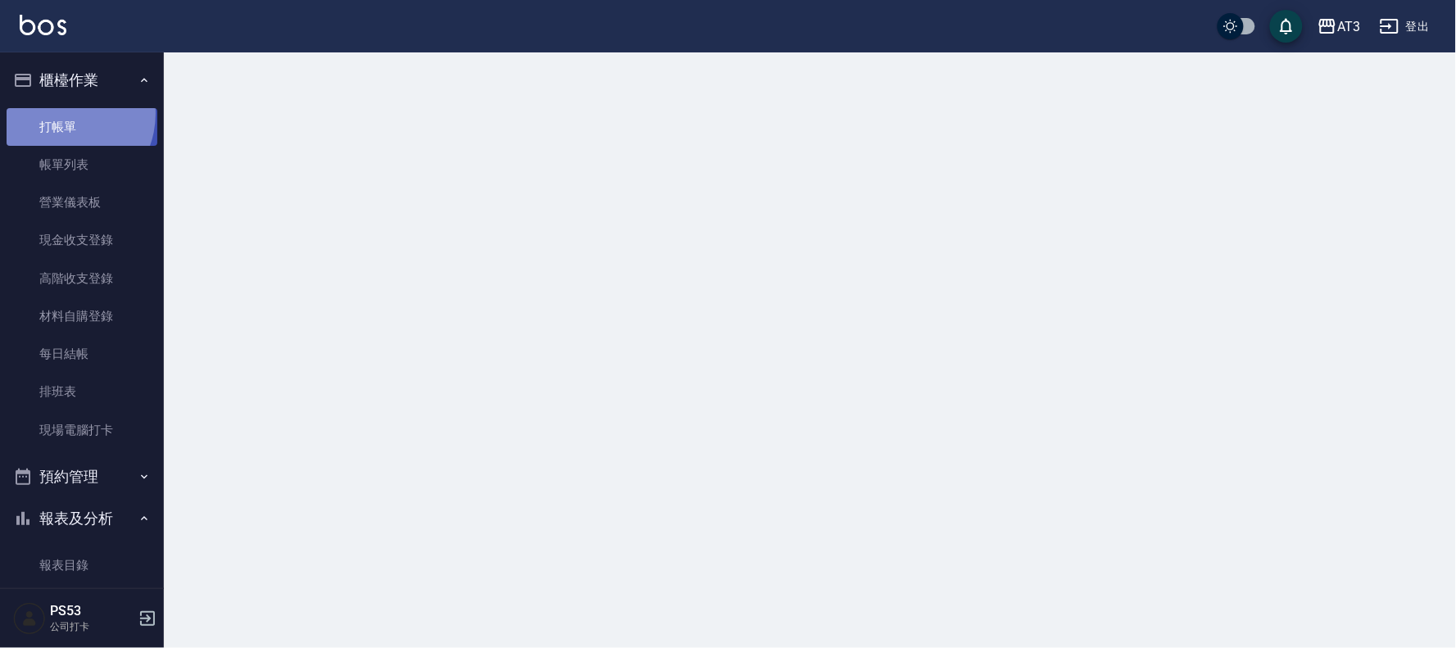
click at [59, 113] on link "打帳單" at bounding box center [82, 127] width 151 height 38
drag, startPoint x: 59, startPoint y: 113, endPoint x: 74, endPoint y: 97, distance: 22.1
click at [59, 112] on link "打帳單" at bounding box center [82, 127] width 151 height 38
click at [62, 113] on link "打帳單" at bounding box center [82, 127] width 151 height 38
click at [62, 115] on link "打帳單" at bounding box center [82, 127] width 151 height 38
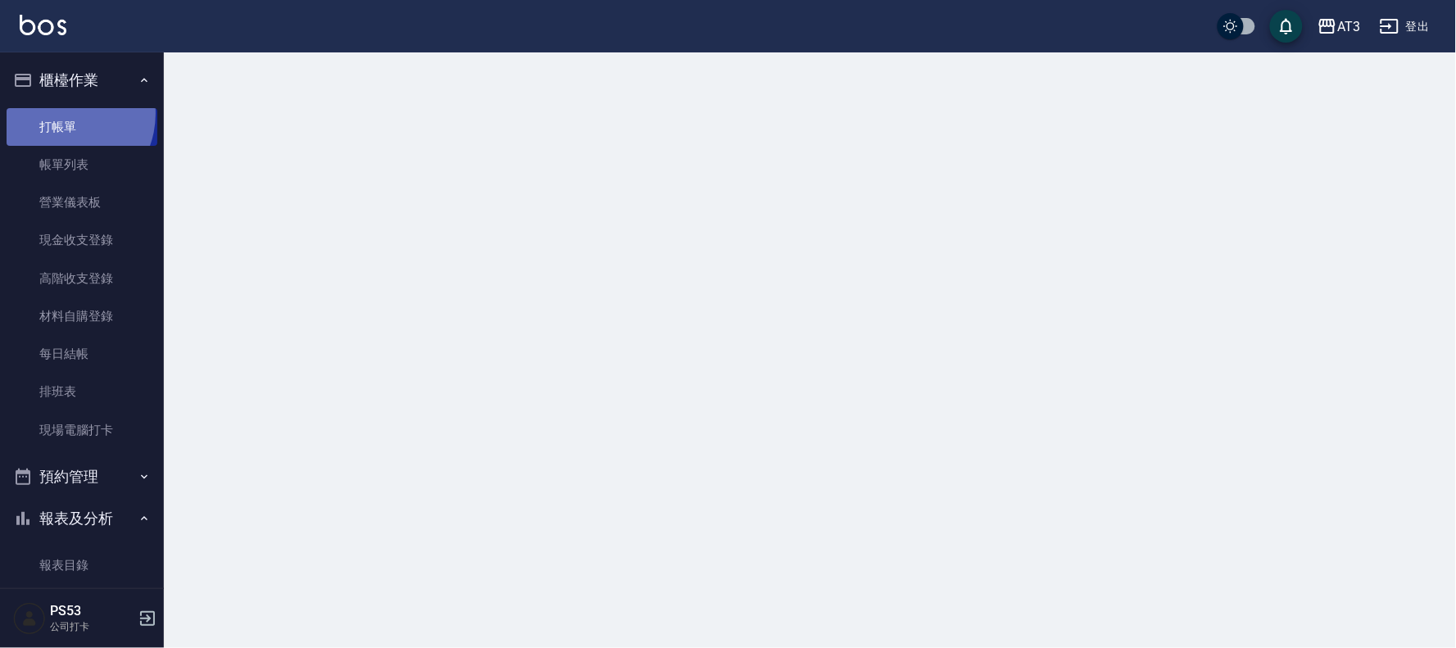
click at [63, 116] on link "打帳單" at bounding box center [82, 127] width 151 height 38
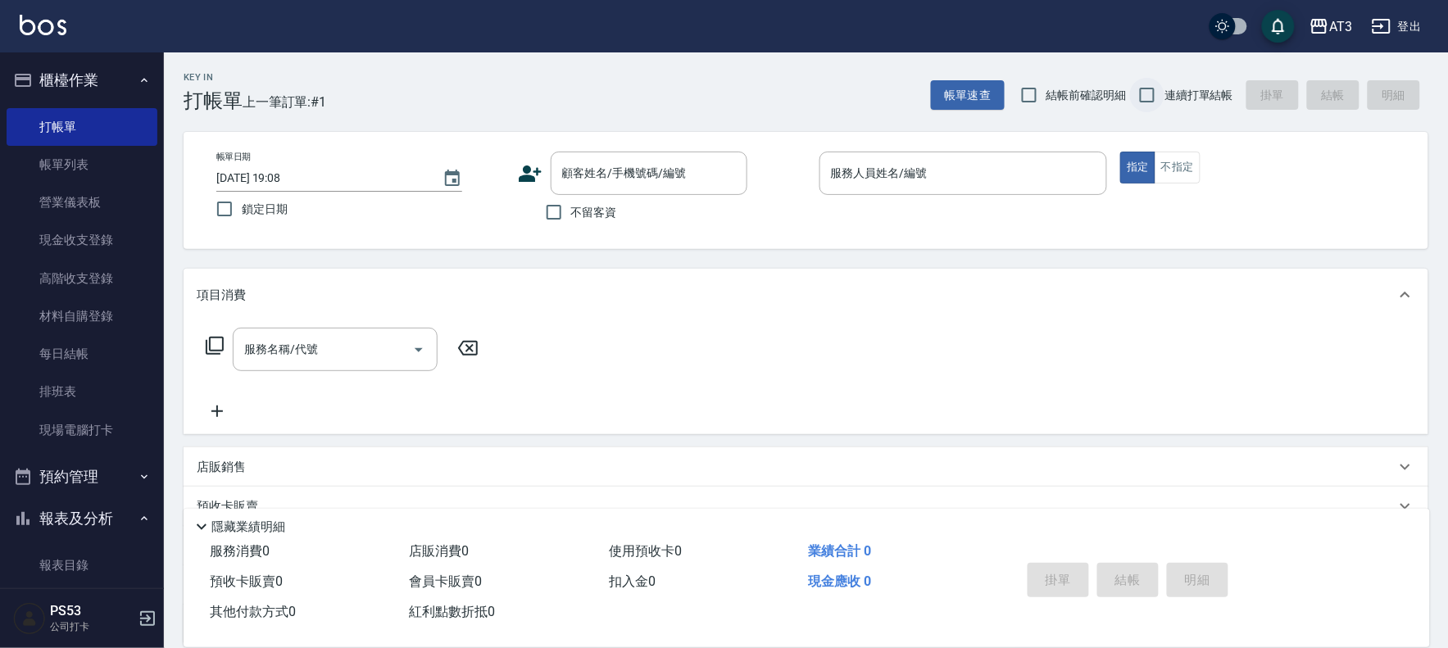
drag, startPoint x: 1157, startPoint y: 100, endPoint x: 1149, endPoint y: 96, distance: 9.2
click at [1152, 98] on input "連續打單結帳" at bounding box center [1147, 95] width 34 height 34
checkbox input "true"
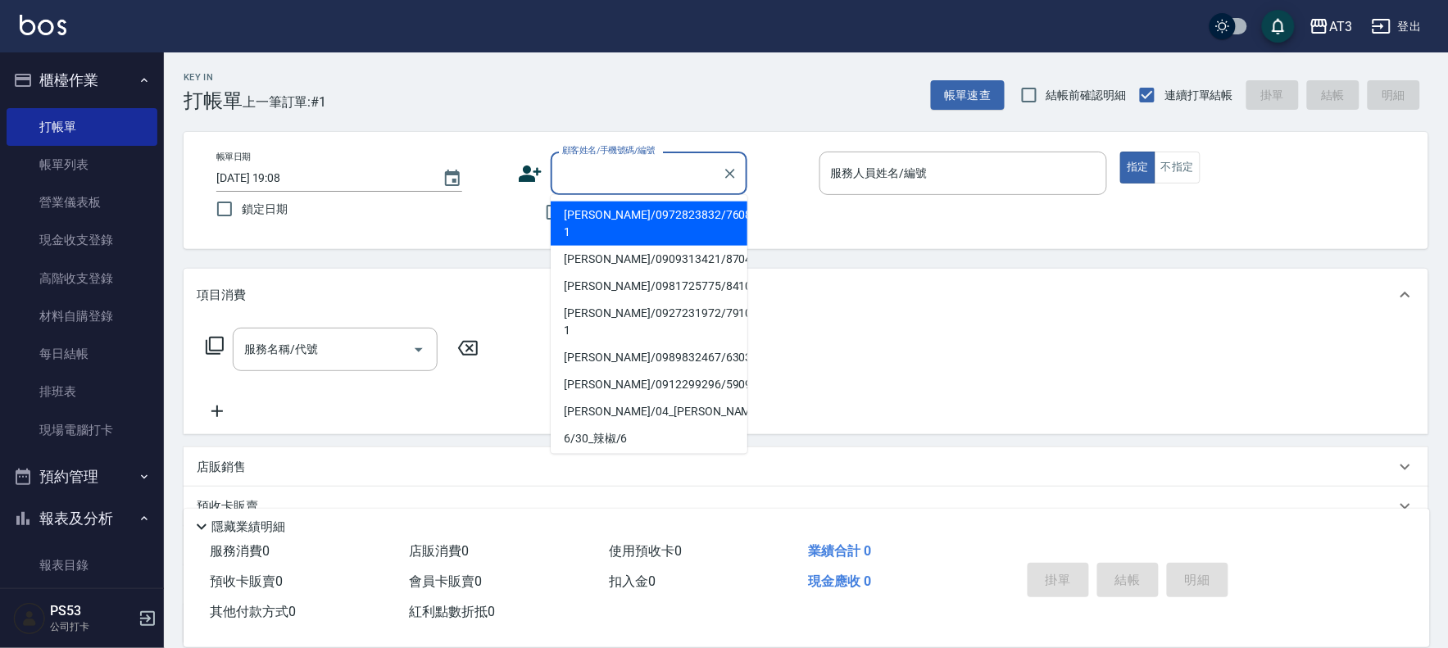
click at [603, 173] on input "顧客姓名/手機號碼/編號" at bounding box center [636, 173] width 157 height 29
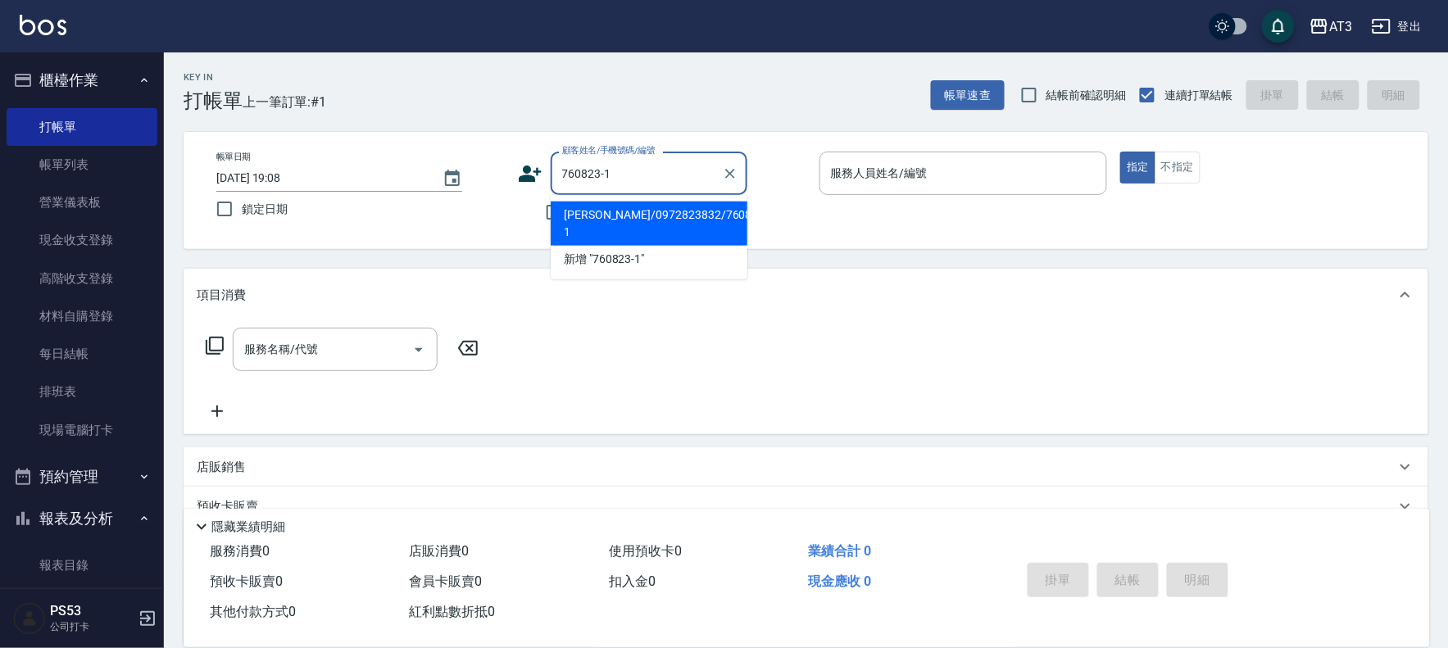
type input "760823-1"
type input "0"
type input "[PERSON_NAME]/0972823832/760823-1"
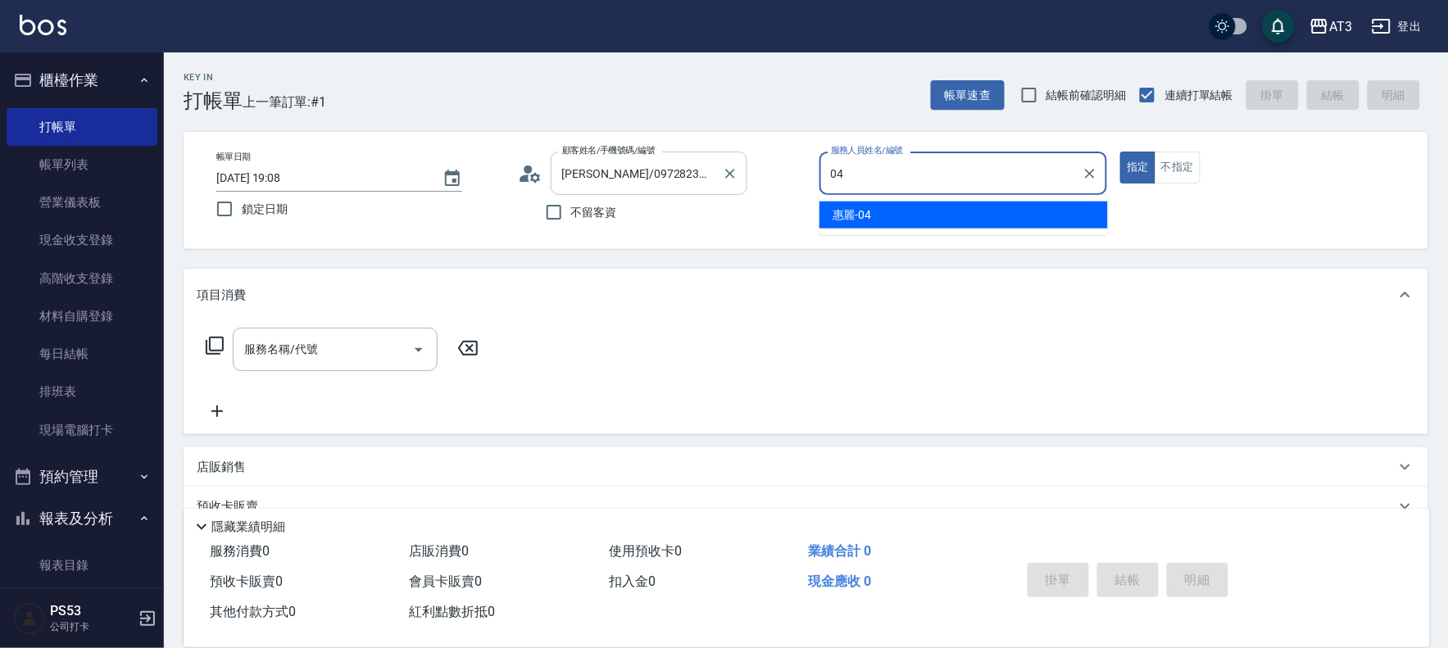
type input "惠麗-04"
type button "true"
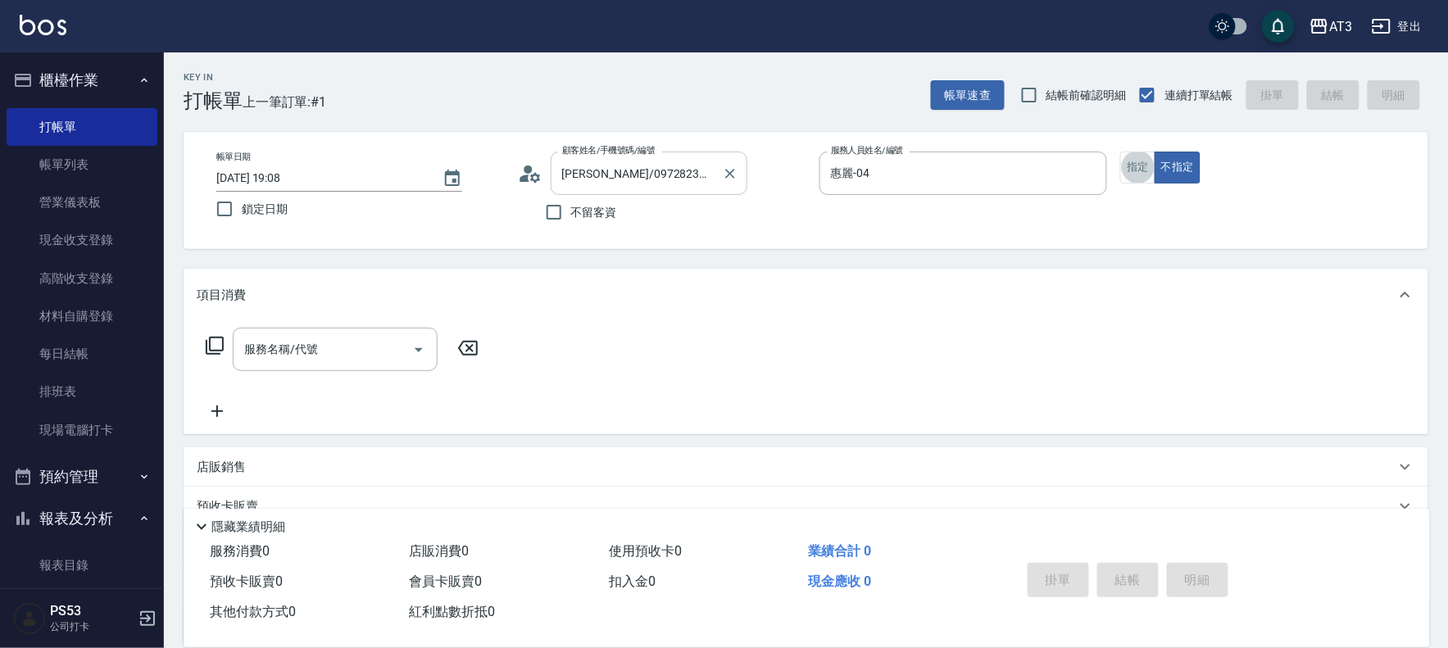
scroll to position [36, 0]
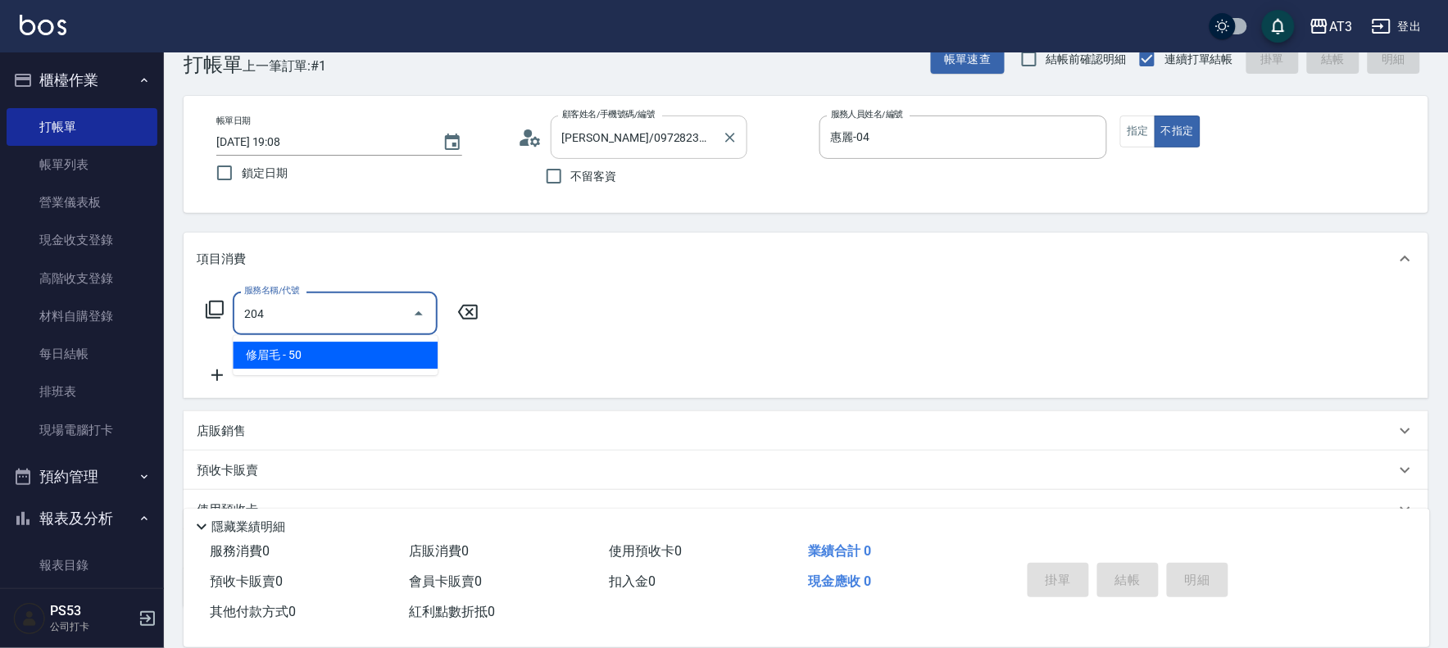
type input "修眉毛(204)"
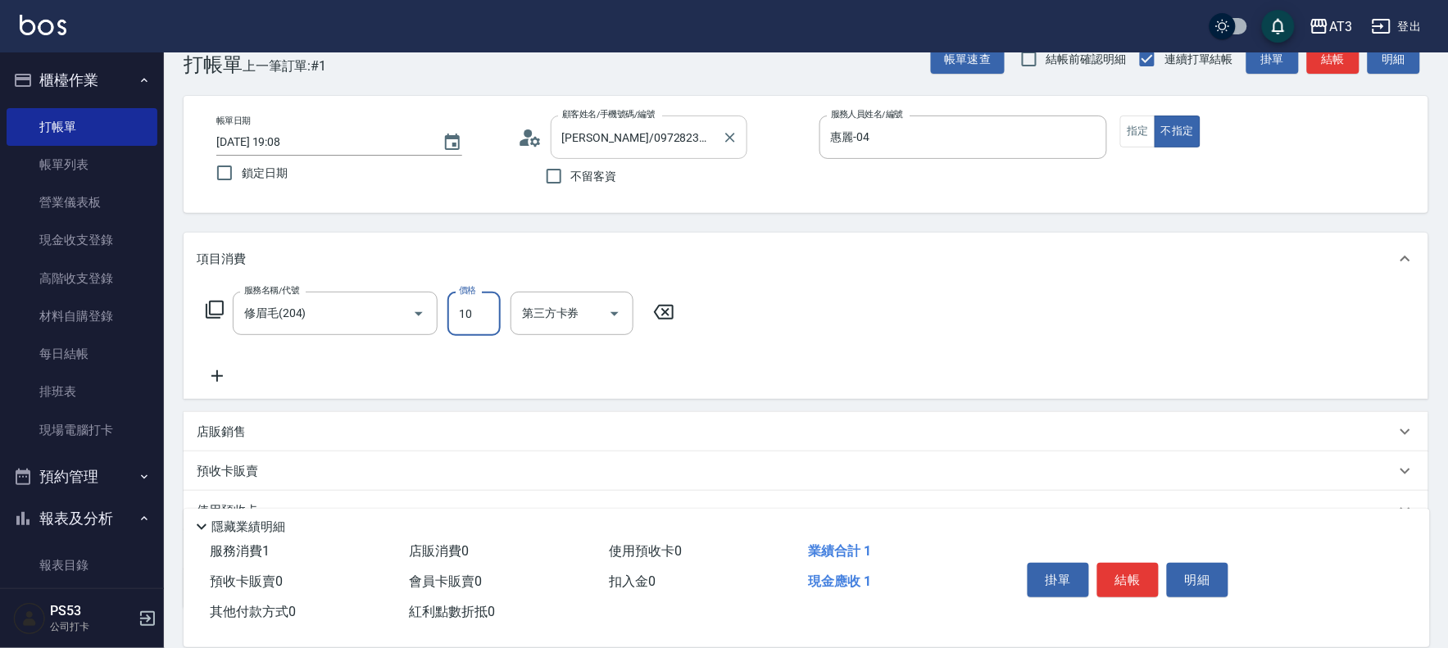
type input "100"
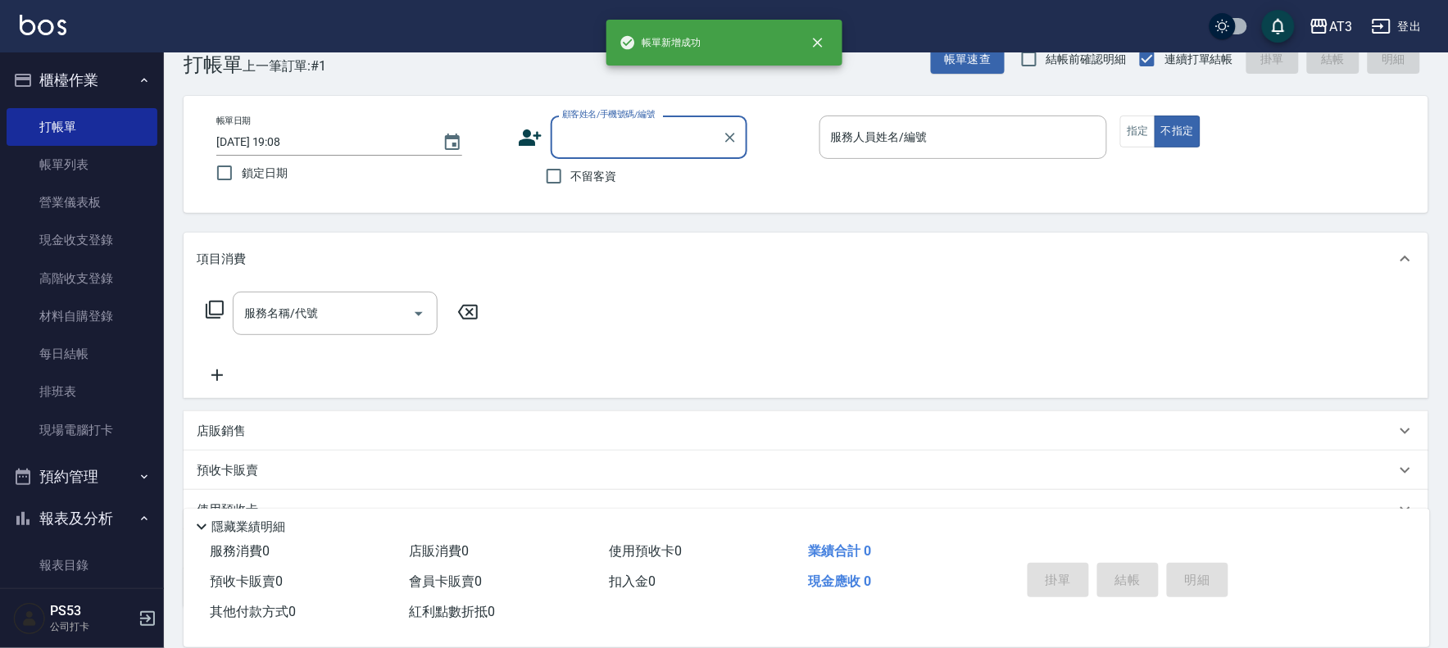
scroll to position [0, 0]
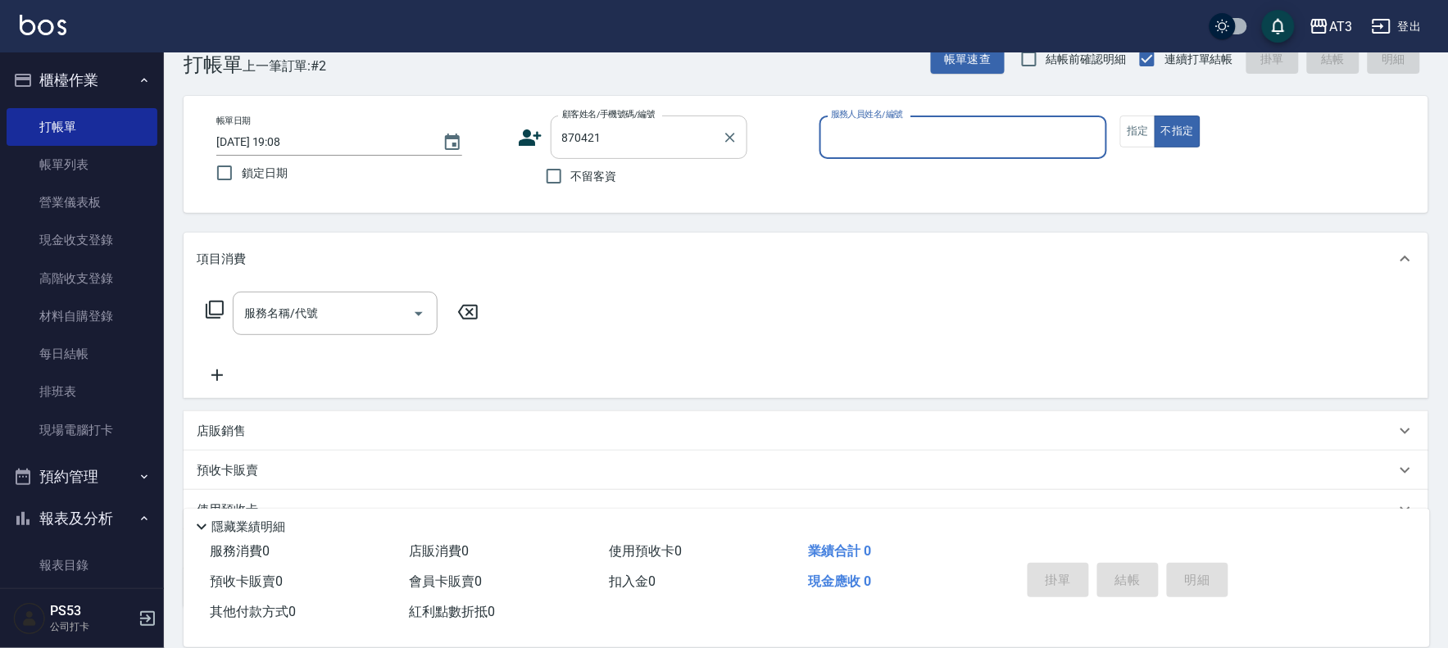
type input "[PERSON_NAME]/0909313421/870421"
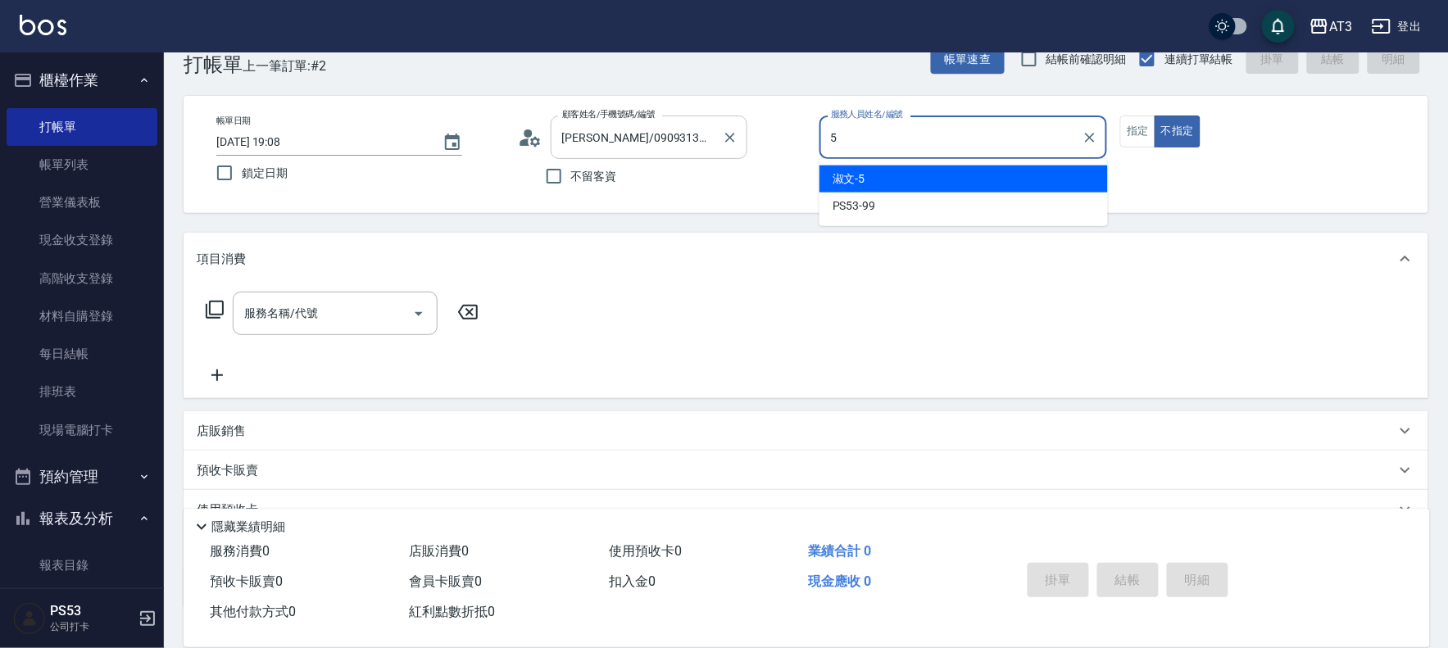
type input "5"
type button "false"
type input "淑文-5"
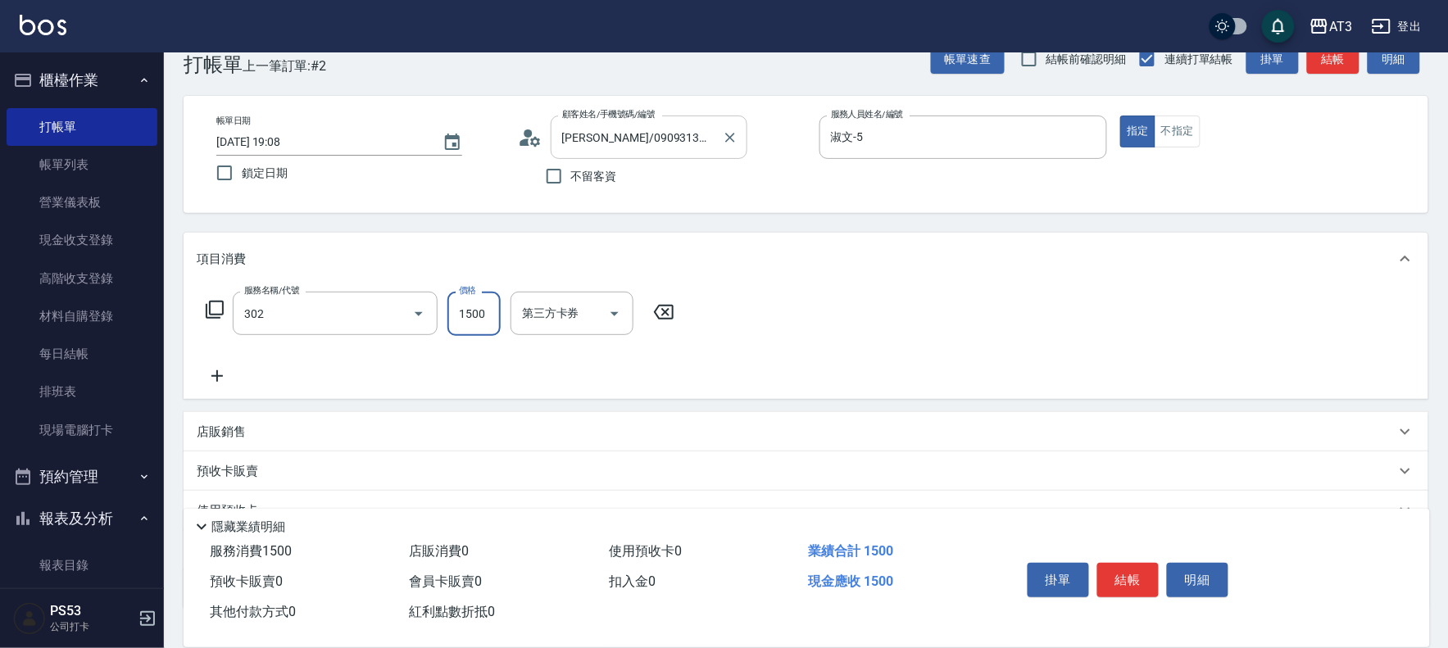
type input "設計燙髮(302)"
type input "1080"
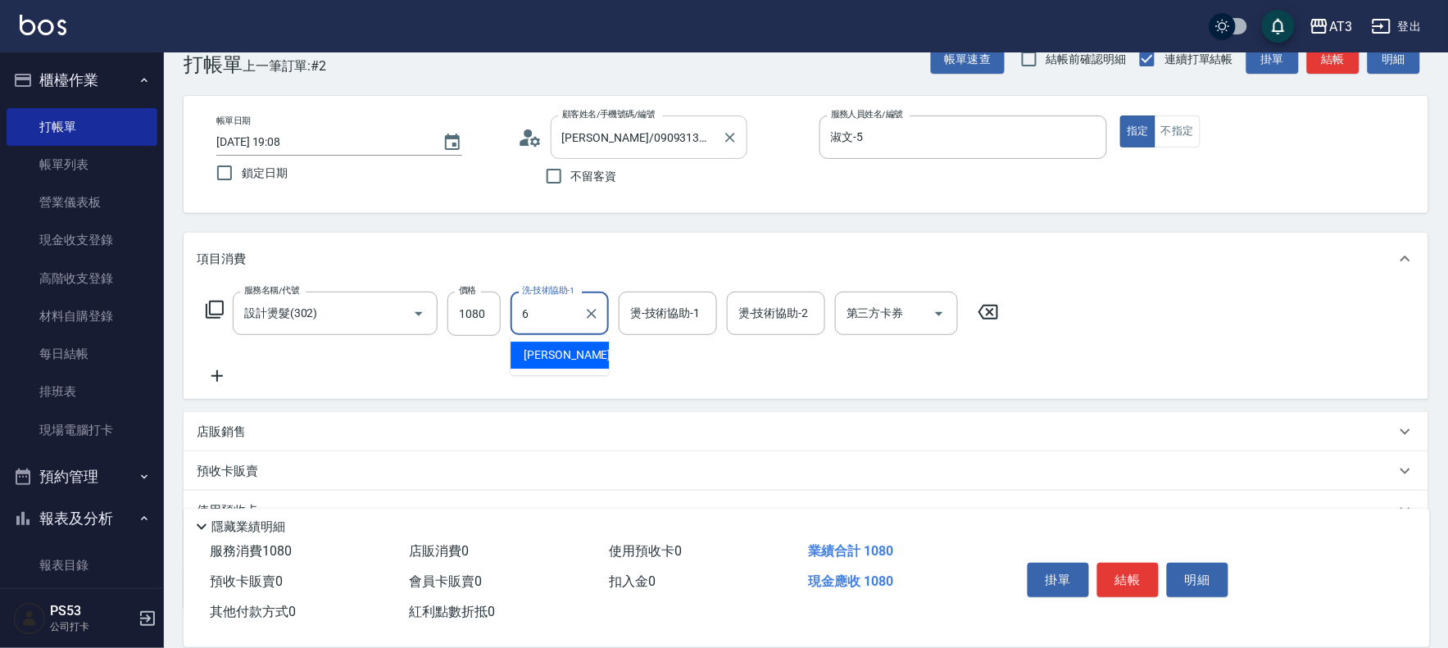
type input "詩雅-6"
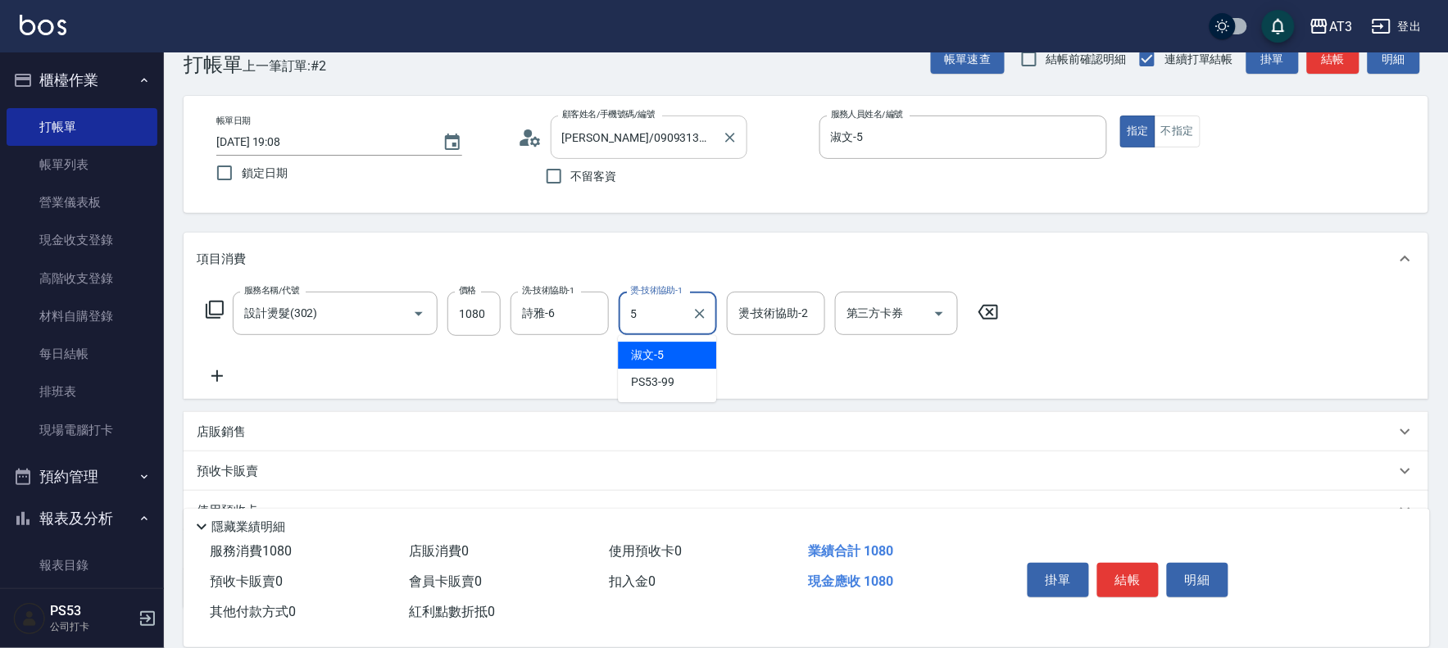
type input "淑文-5"
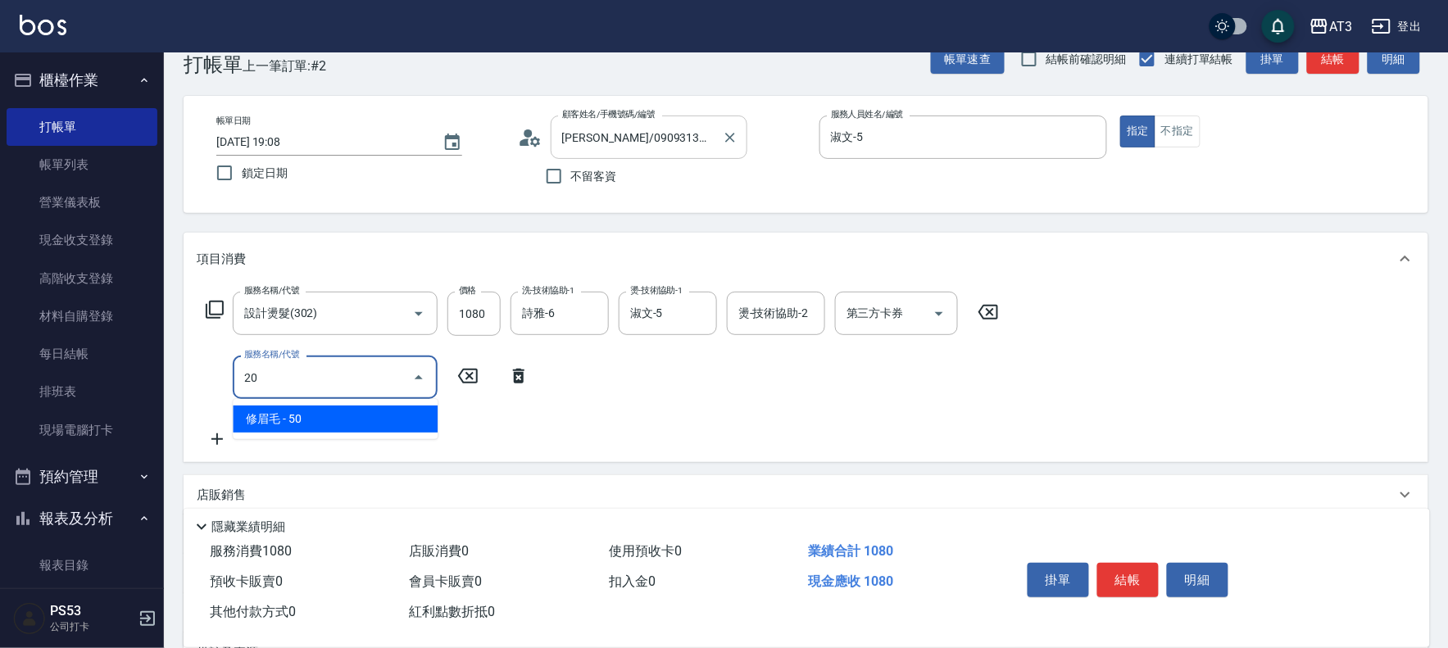
type input "2"
type input "天天護髮(503)"
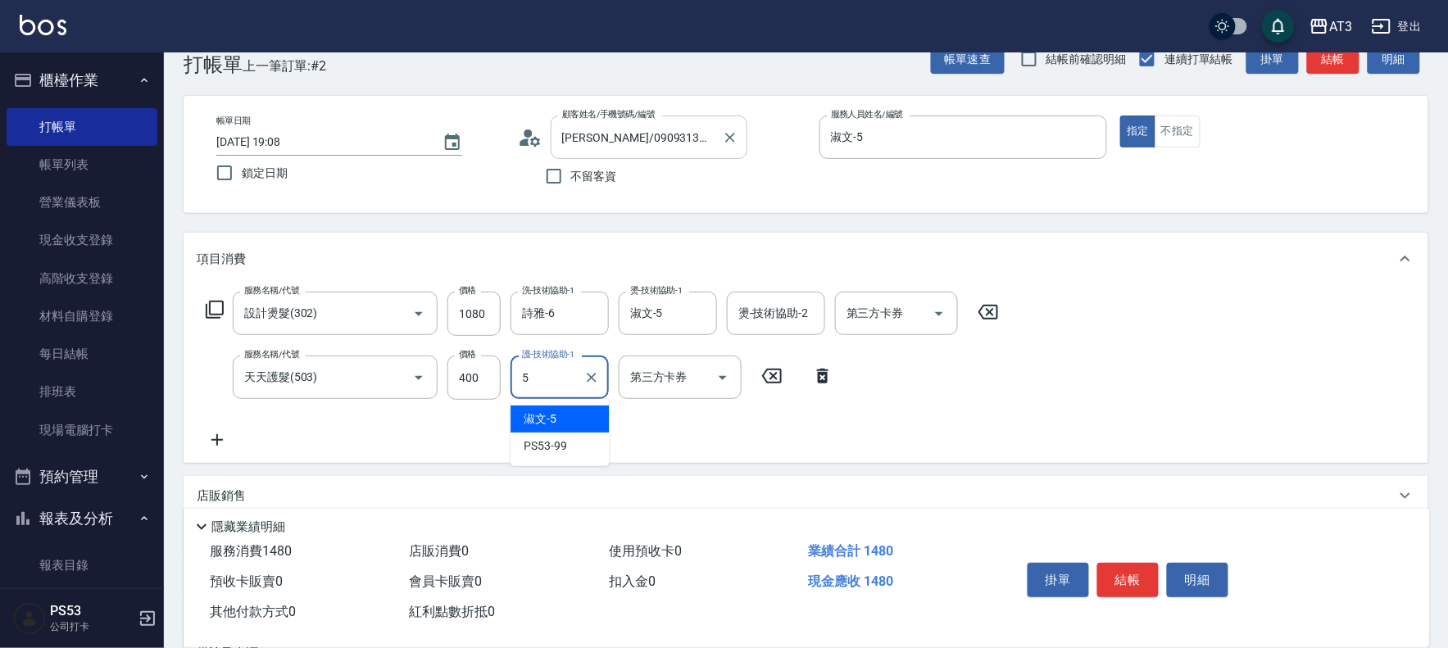
type input "淑文-5"
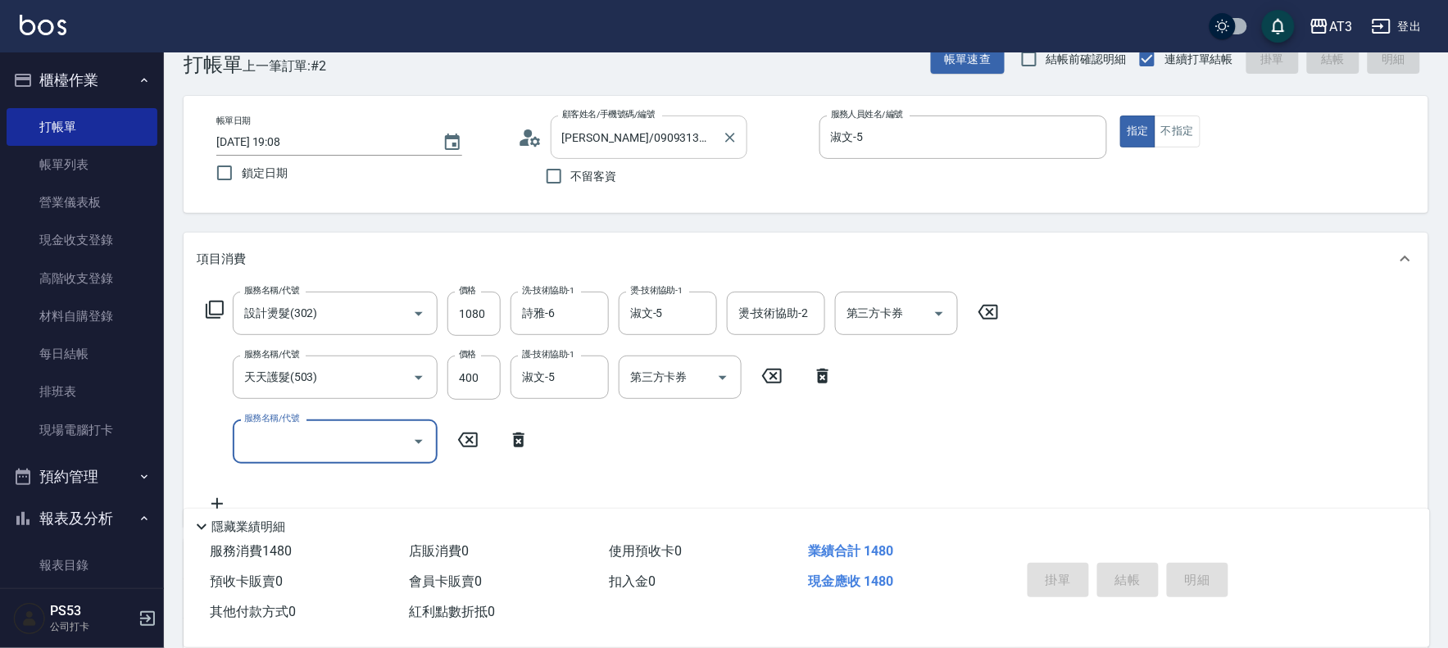
type input "[DATE] 19:09"
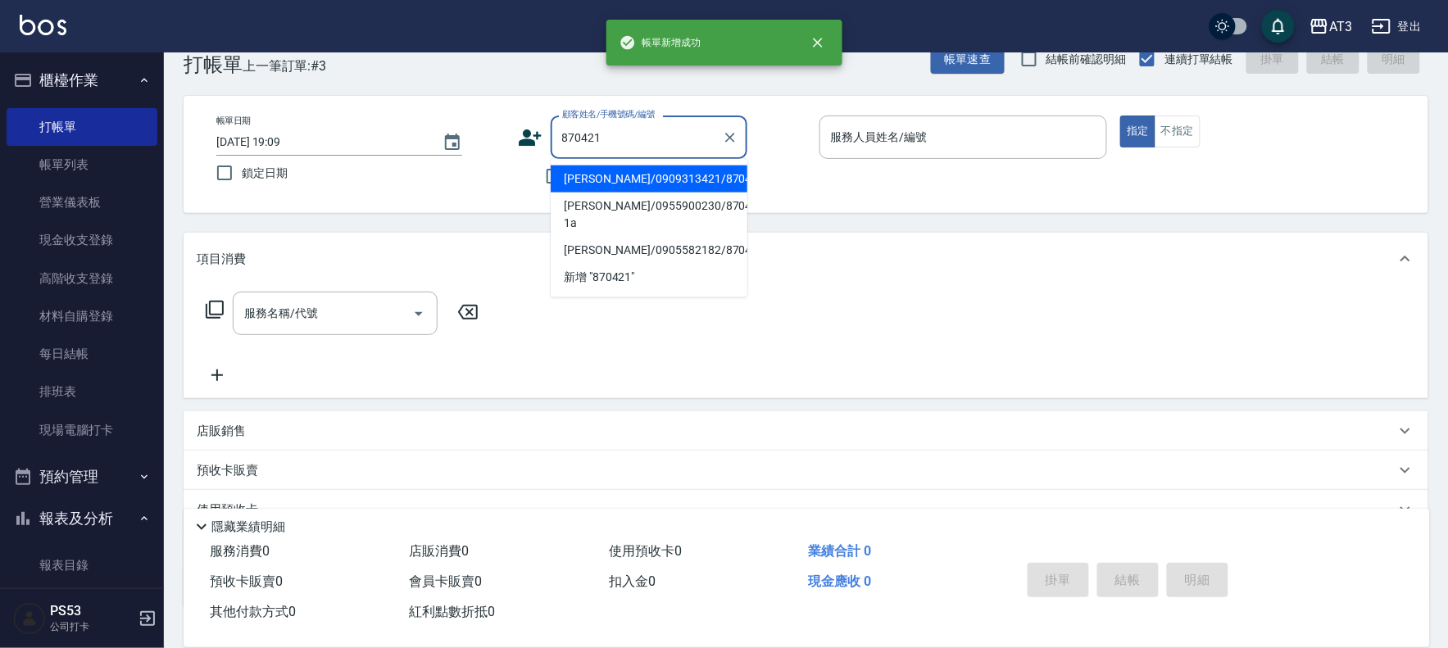
type input "[PERSON_NAME]/0909313421/870421"
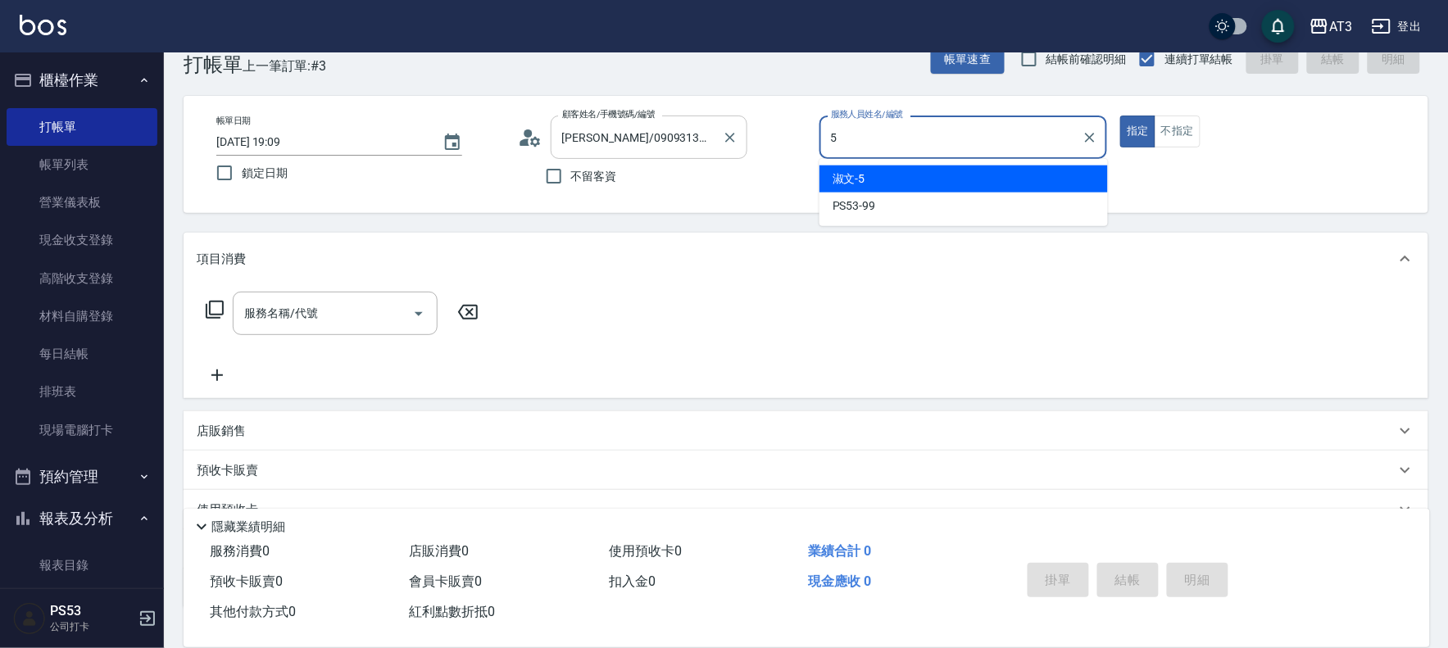
type input "淑文-5"
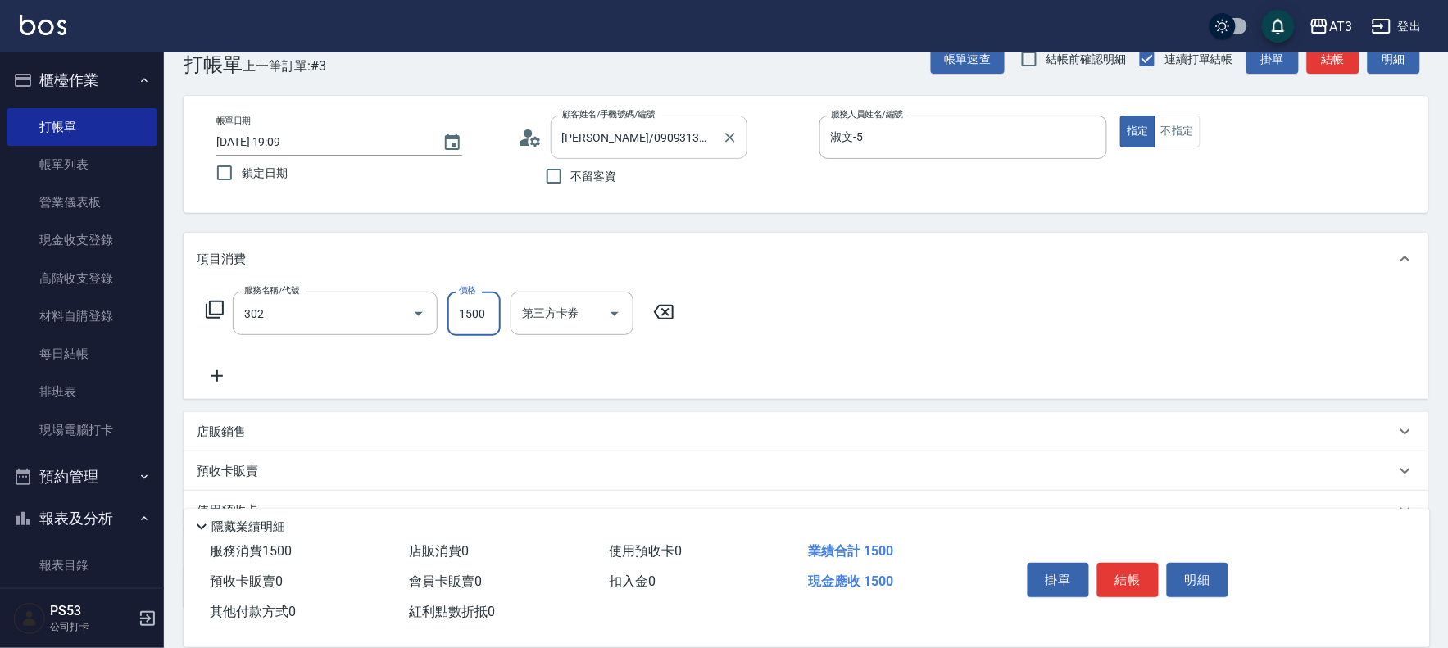
type input "設計燙髮(302)"
type input "1080"
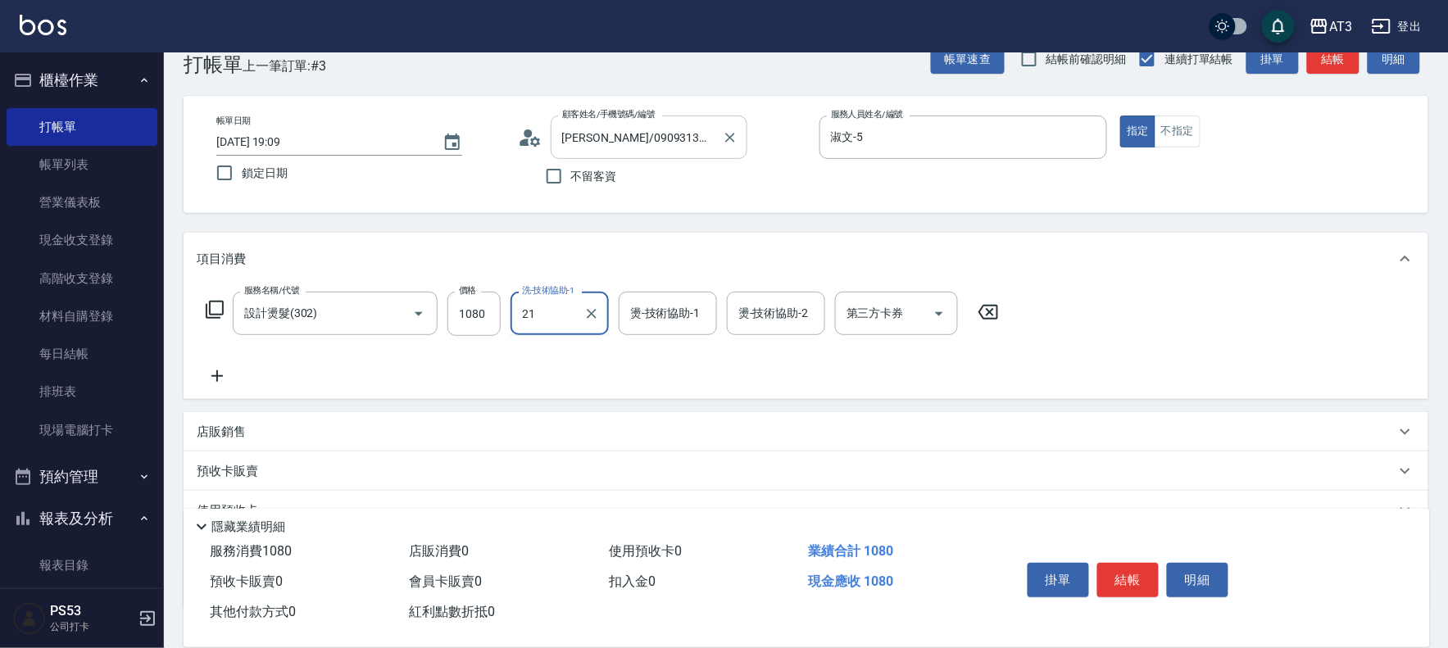
type input "[PERSON_NAME]-21"
type input "惠麗-04"
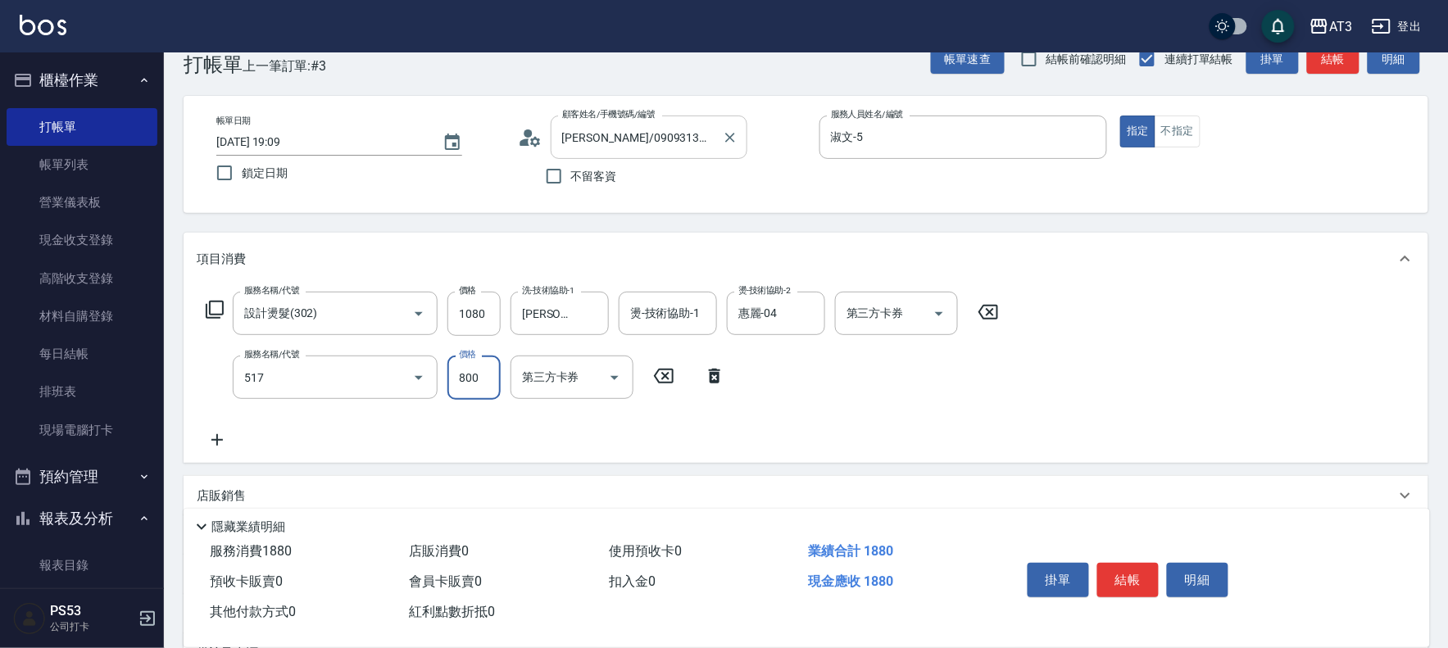
type input "C2花漾深層護髮/新(517)"
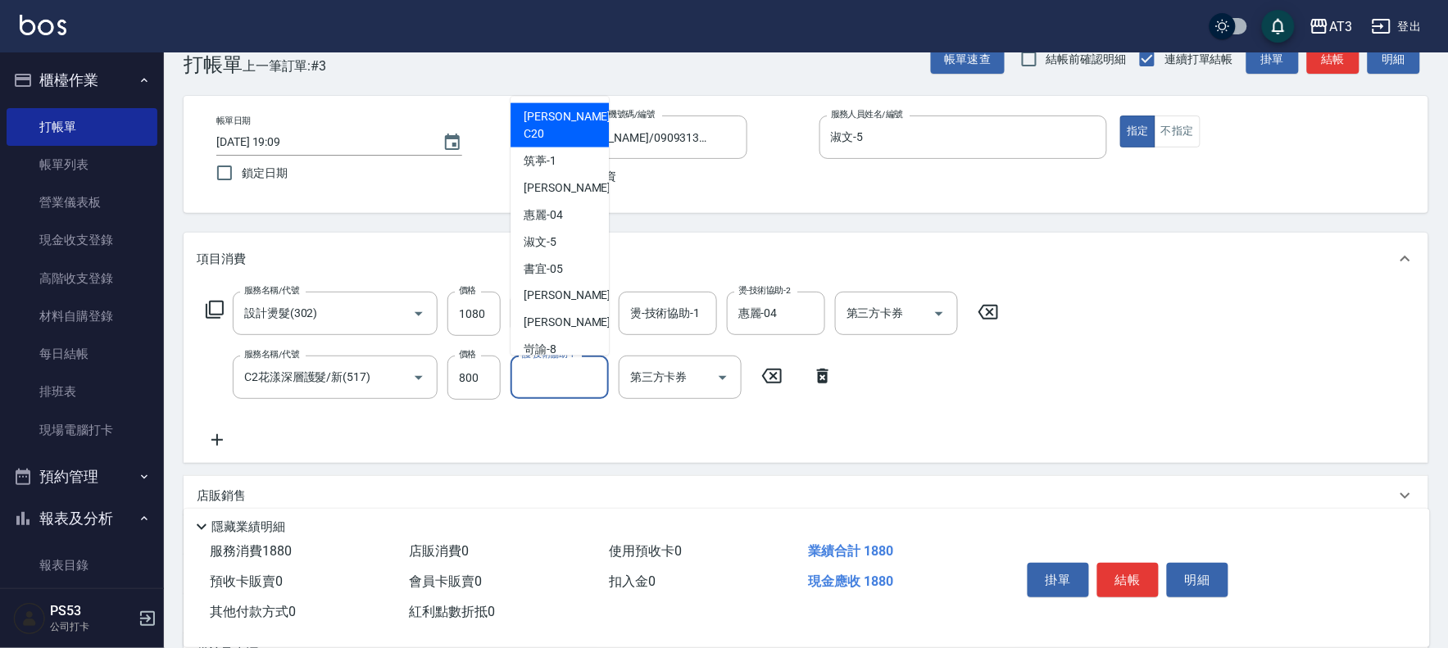
click at [585, 370] on div "護-技術協助-1 護-技術協助-1" at bounding box center [560, 377] width 98 height 43
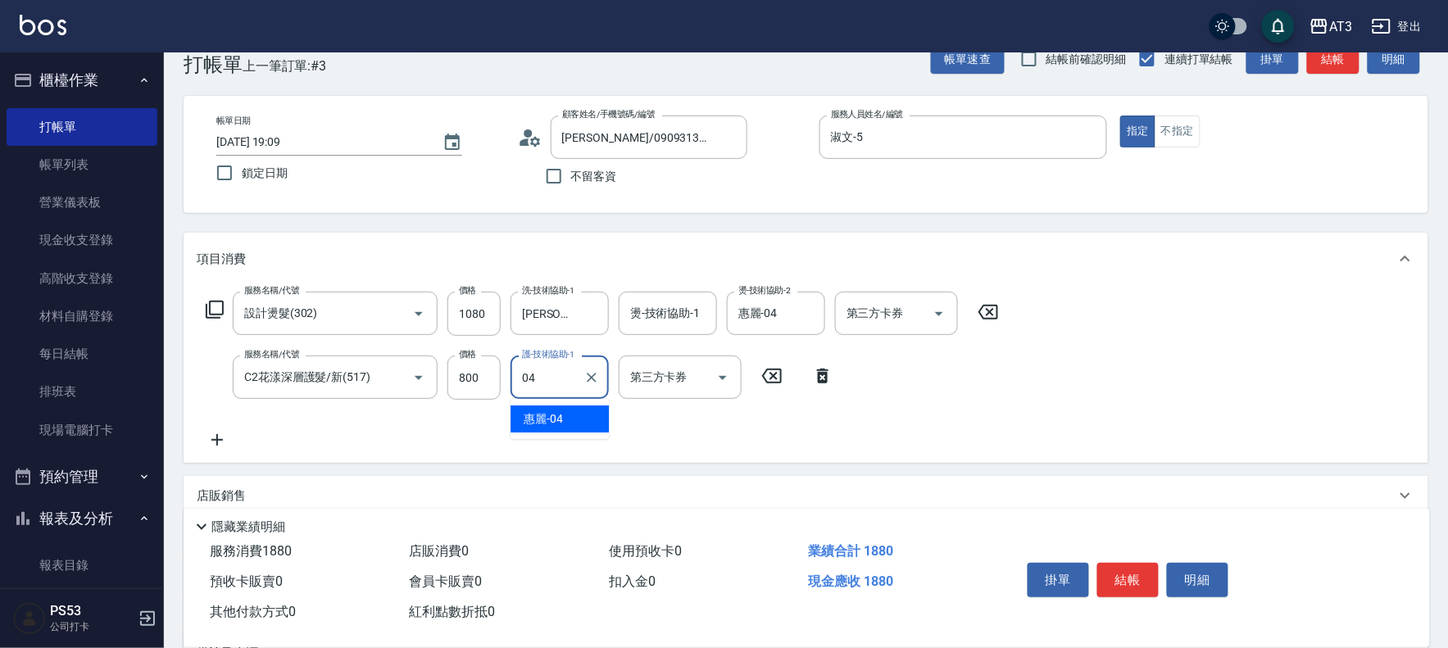
type input "惠麗-04"
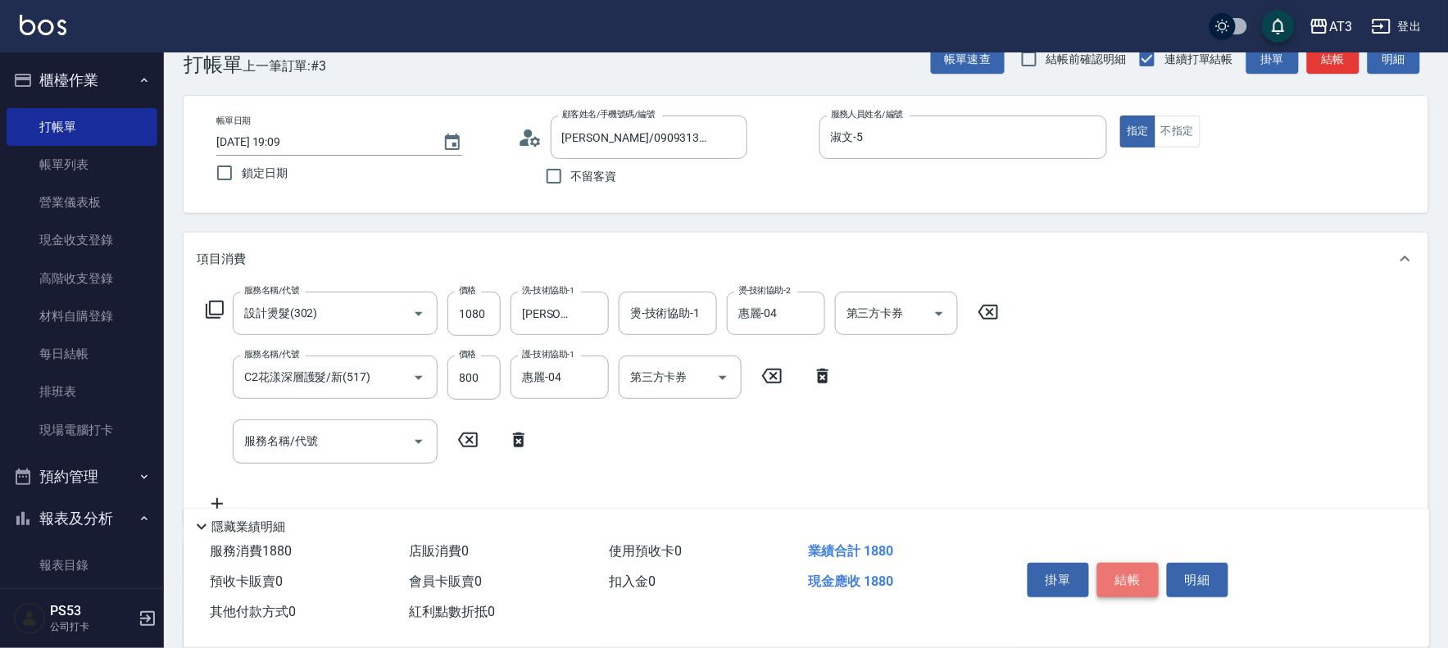
click at [1138, 571] on button "結帳" at bounding box center [1127, 580] width 61 height 34
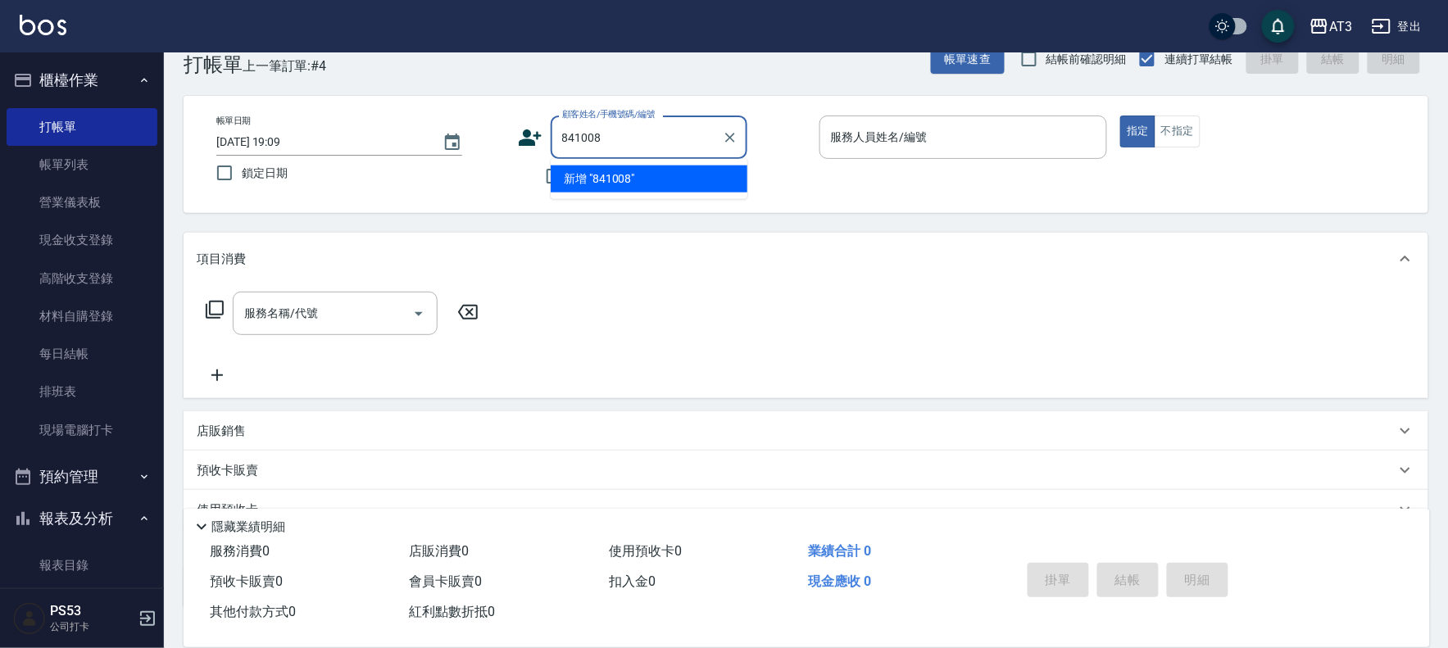
type input "841008"
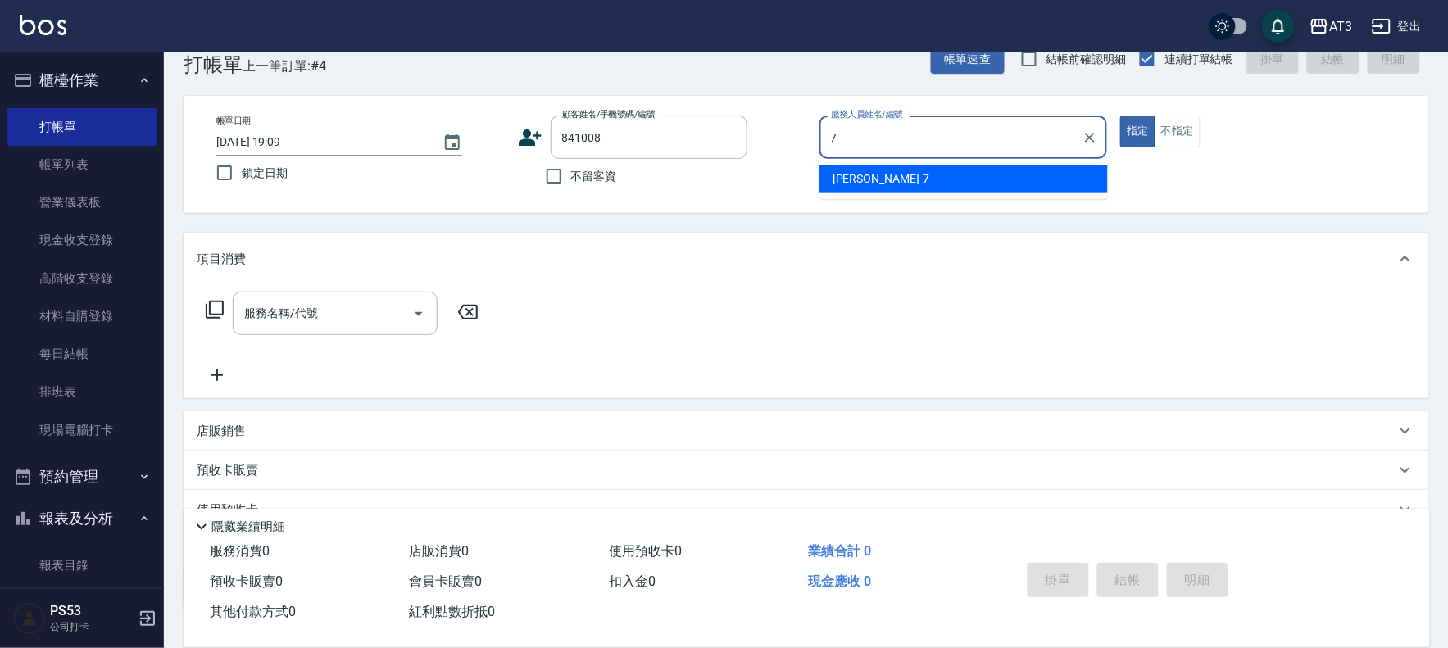
type input "子晴-7"
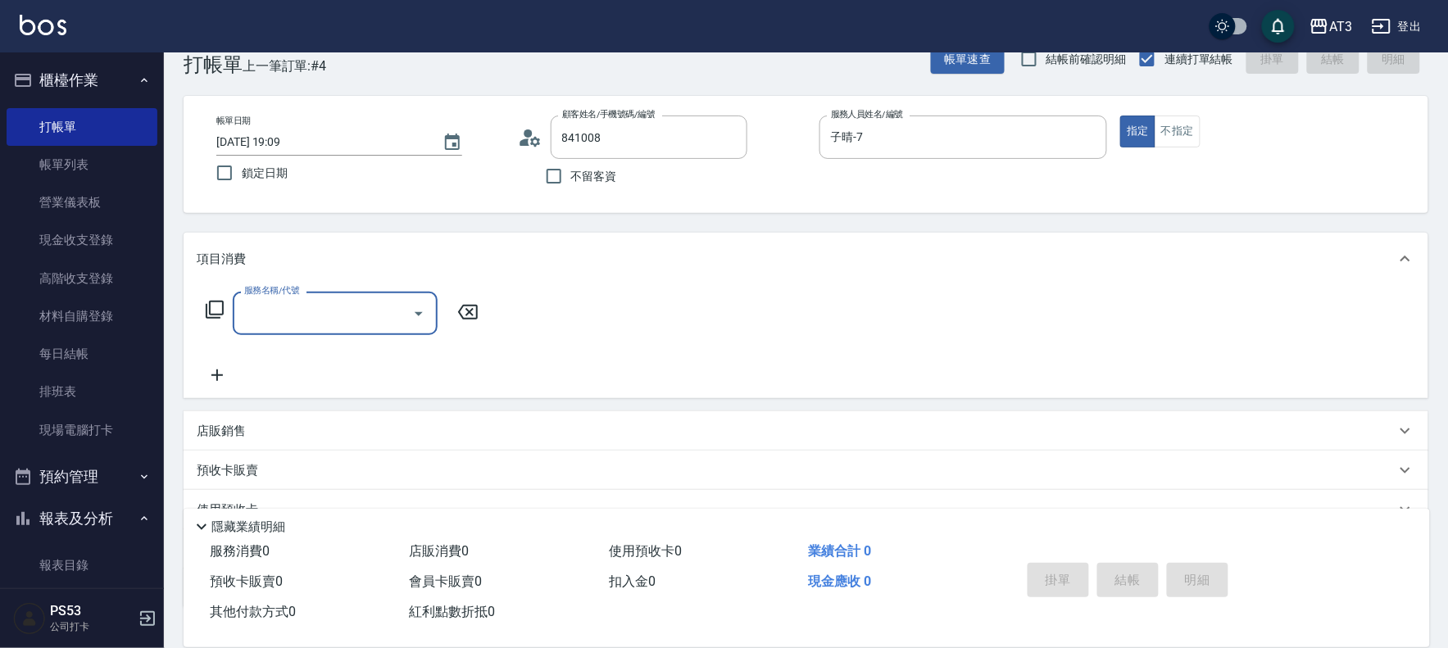
type input "[PERSON_NAME]/0981725775/841008"
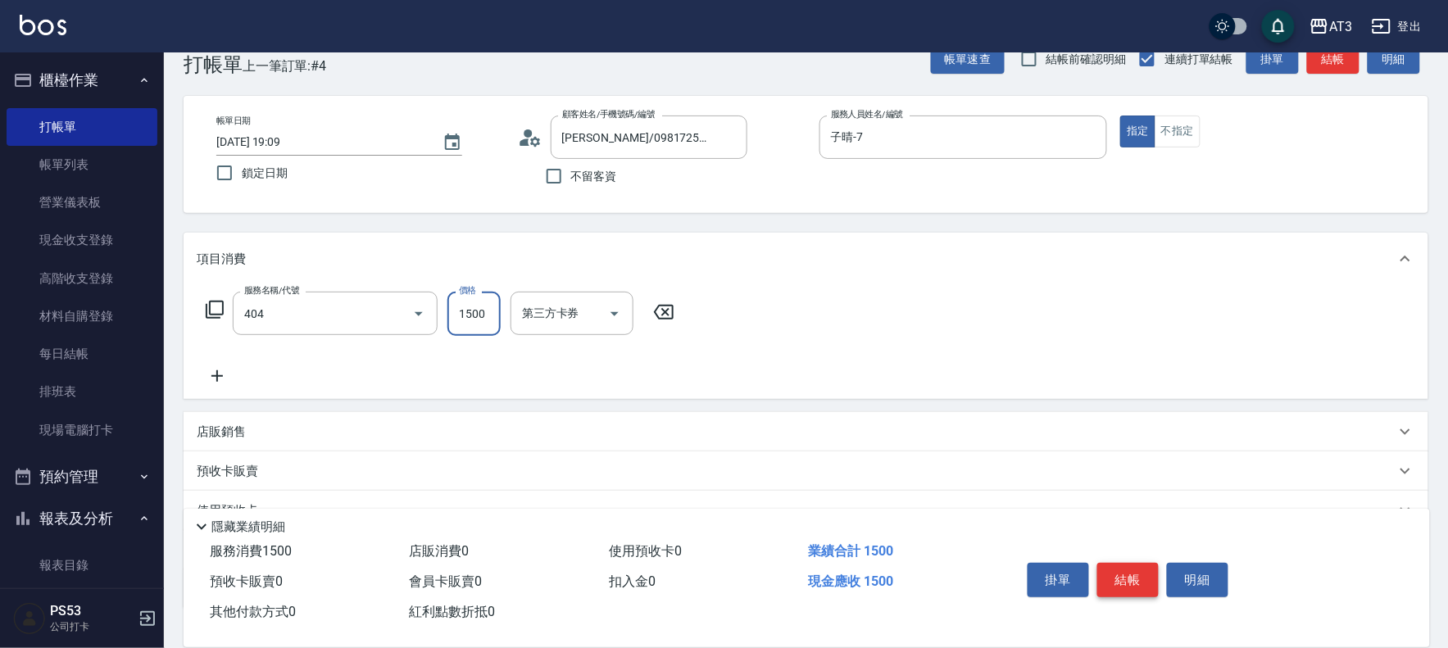
type input "設計染髮(404)"
type input "1099"
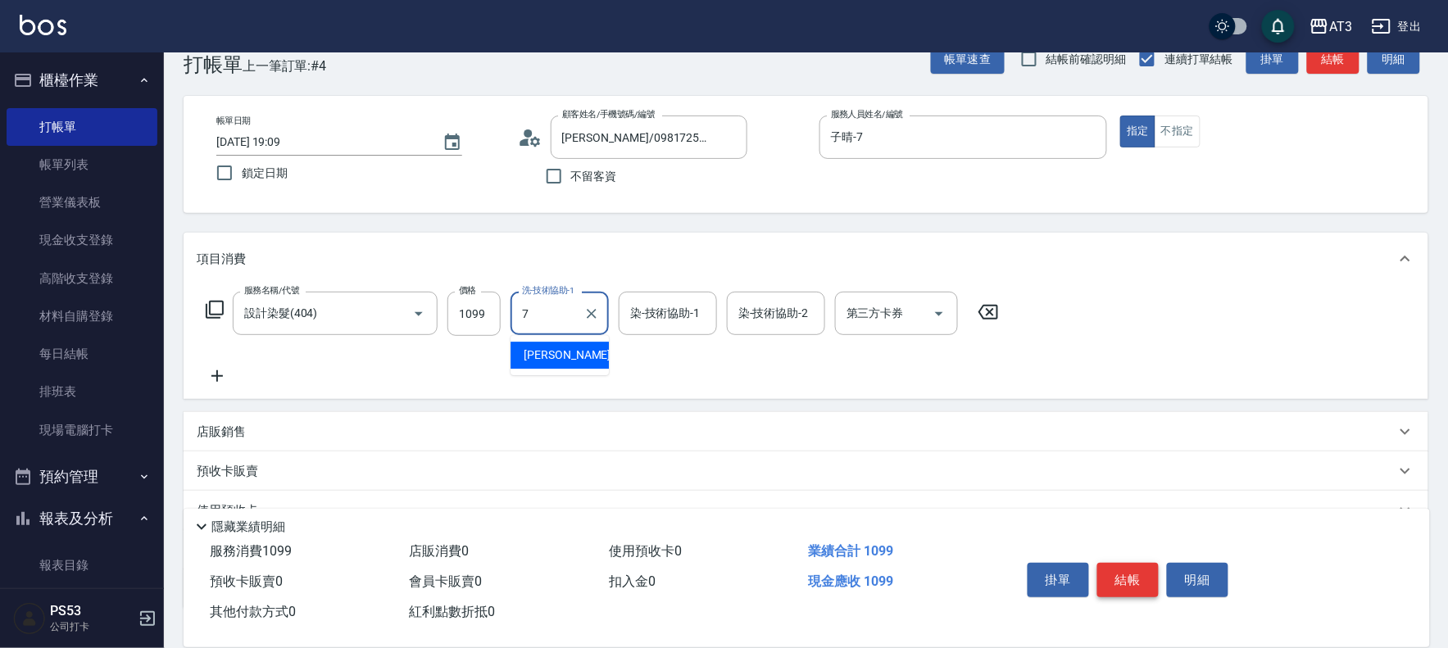
type input "子晴-7"
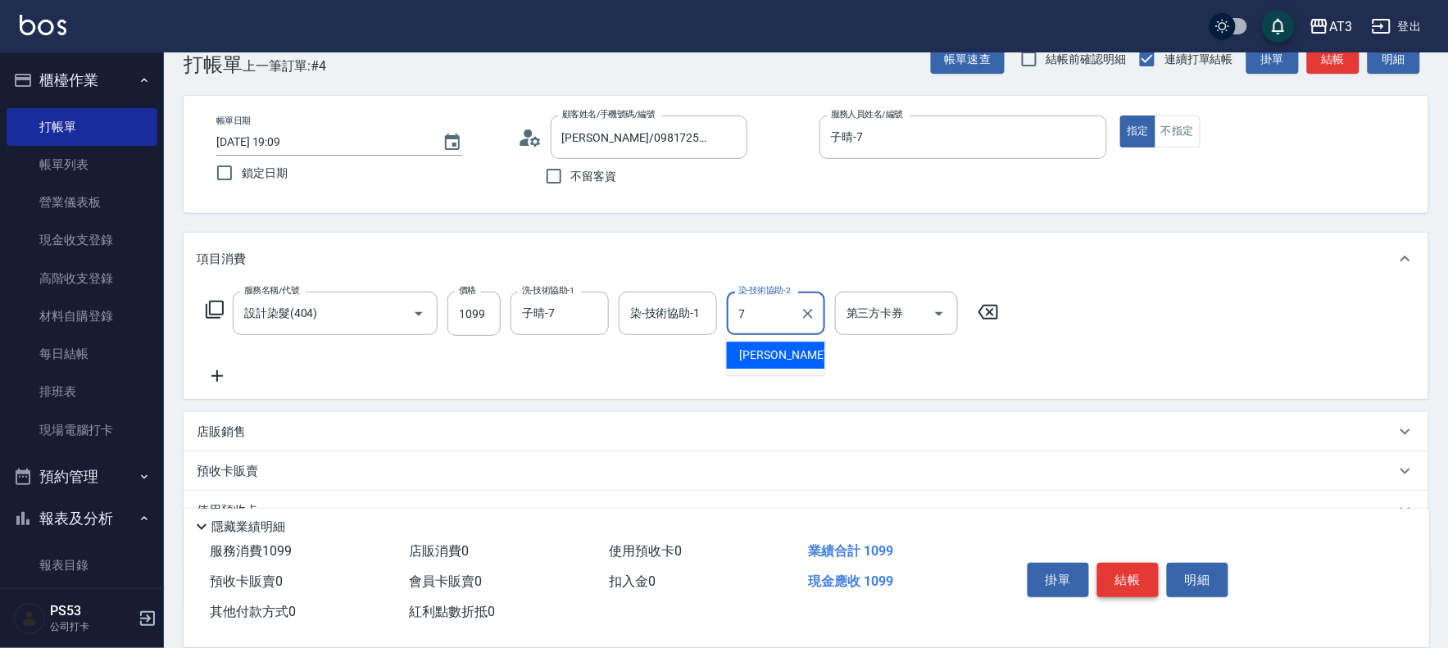
type input "子晴-7"
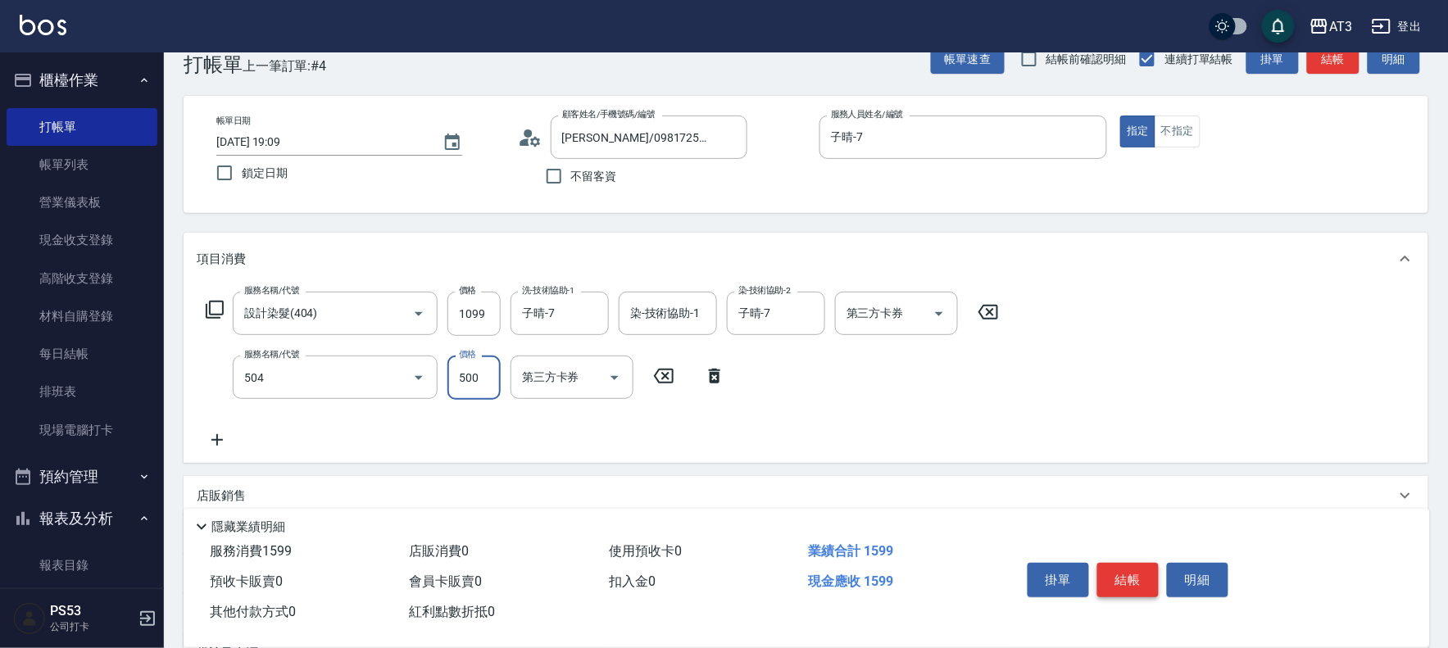
type input "順子護髮(504)"
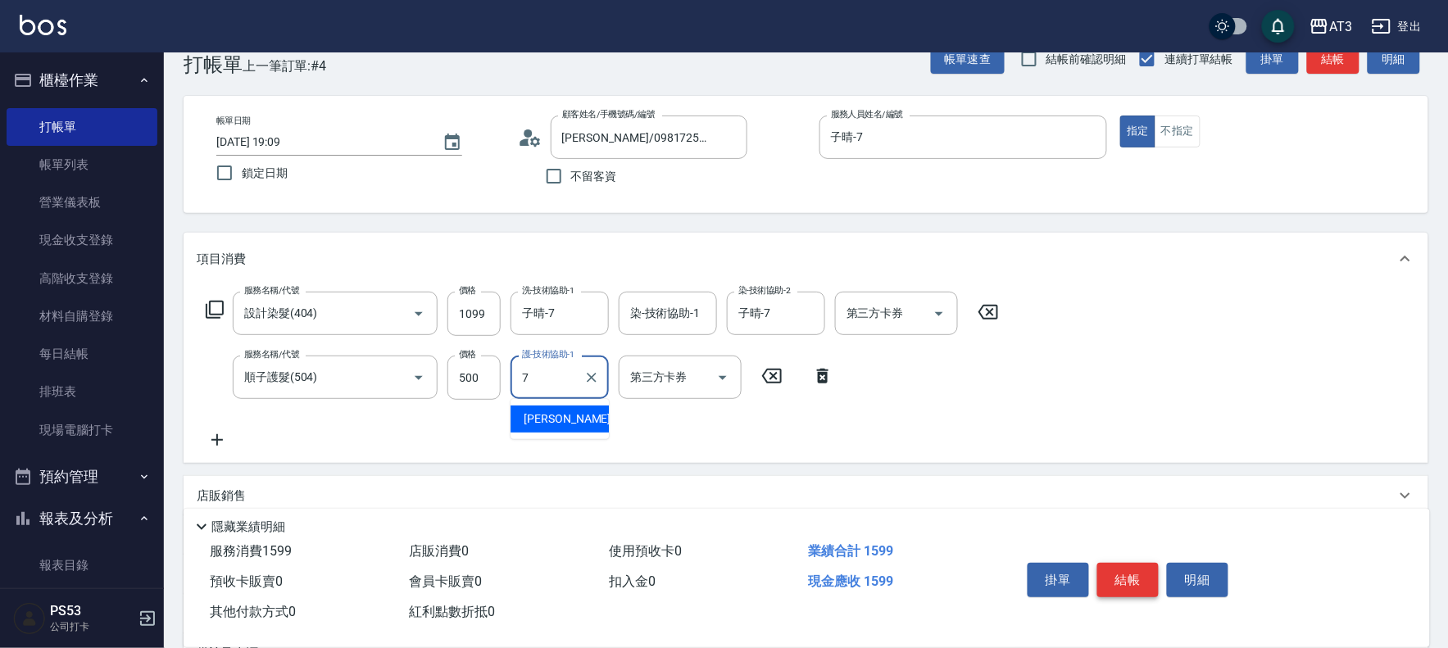
type input "子晴-7"
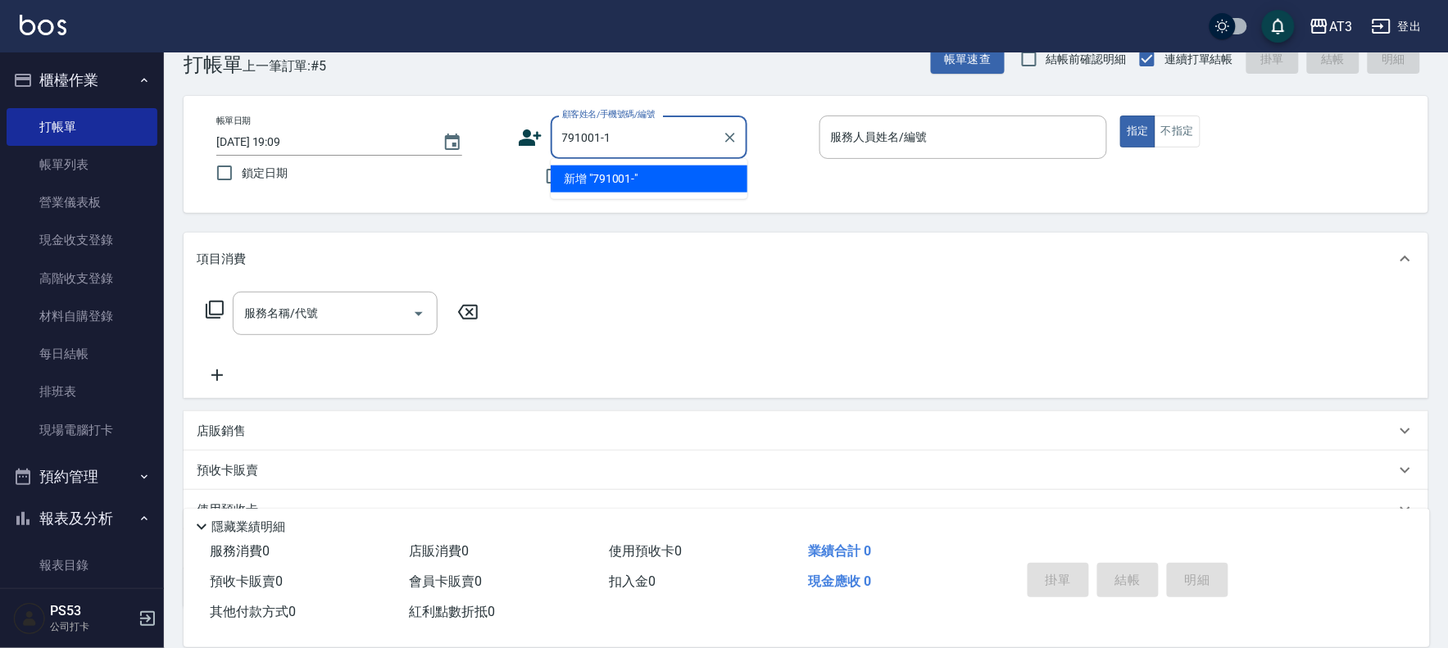
type input "791001-1"
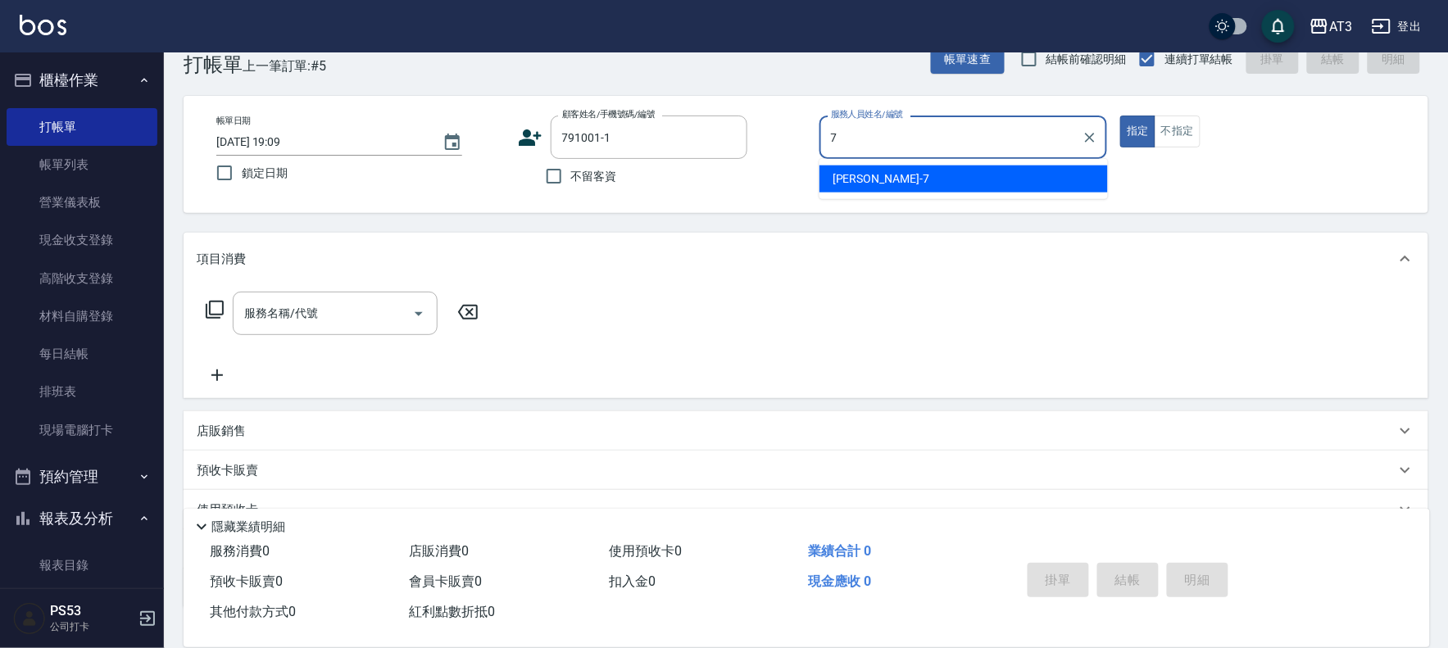
type input "子晴-7"
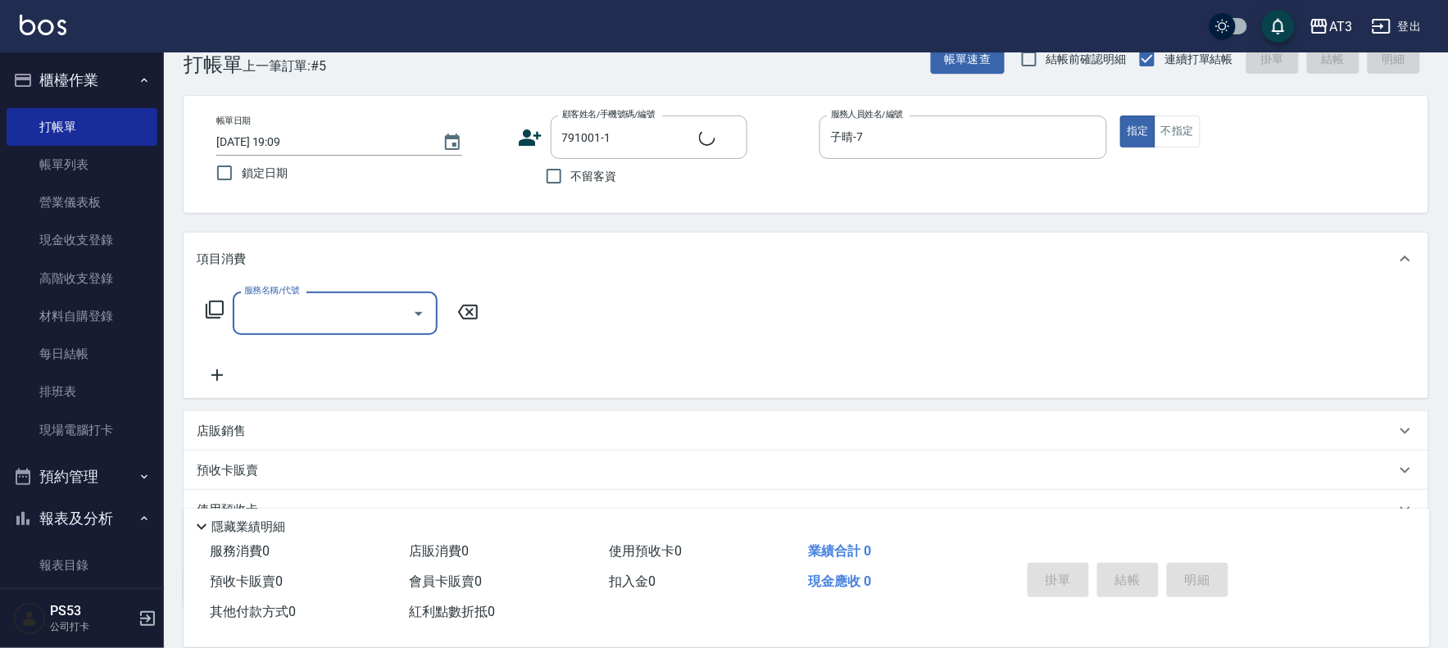
type input "[PERSON_NAME]/0927231972/791001-1"
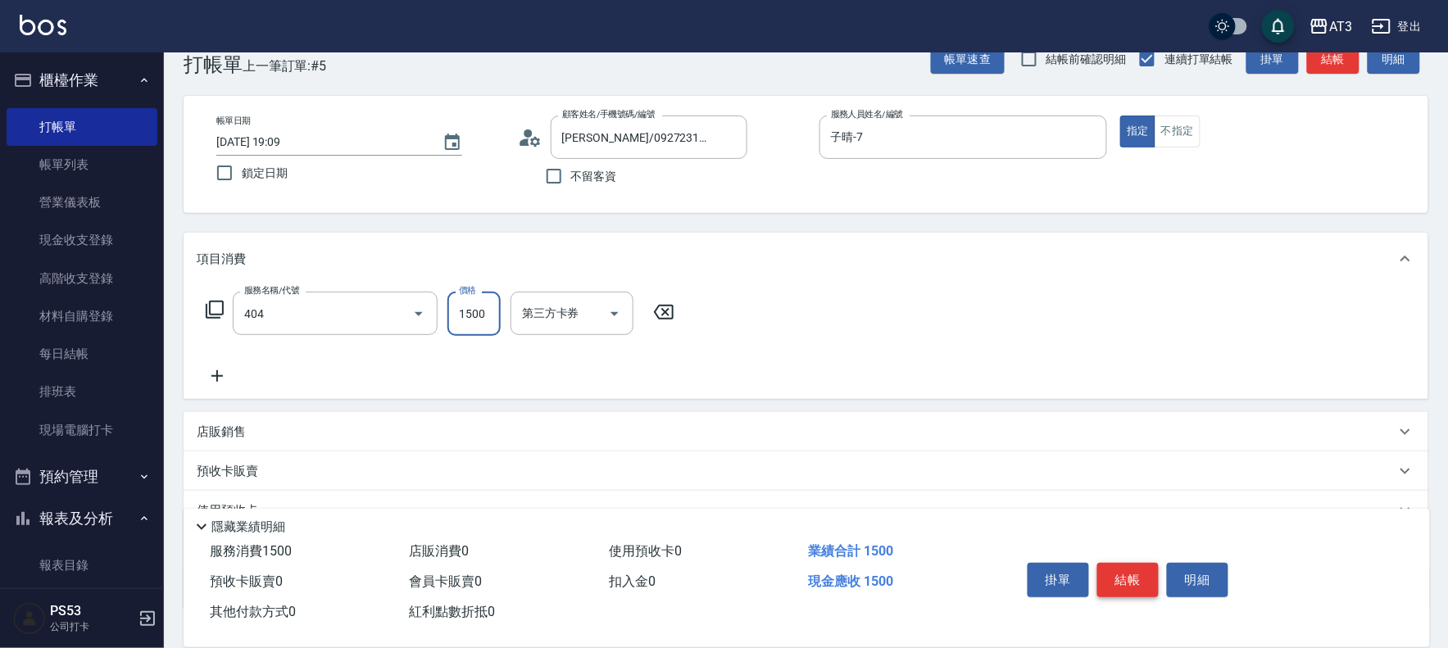
type input "設計染髮(404)"
type input "1099"
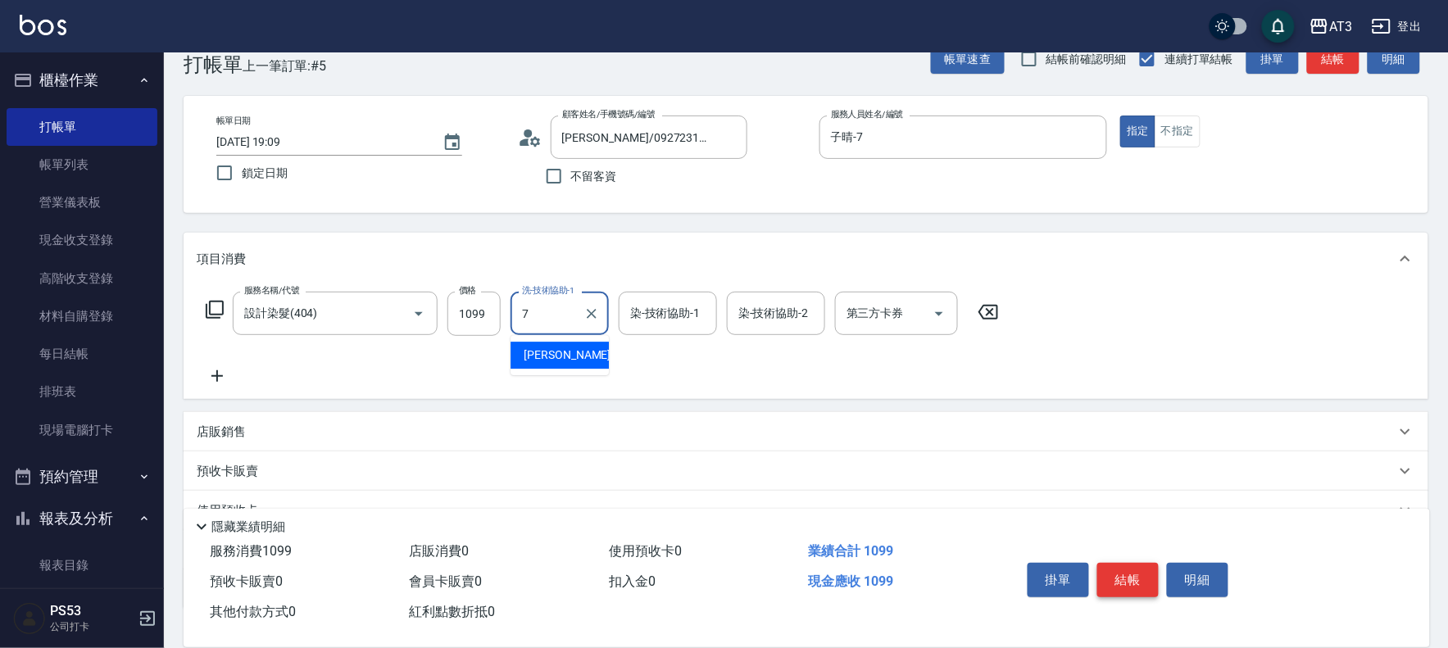
type input "子晴-7"
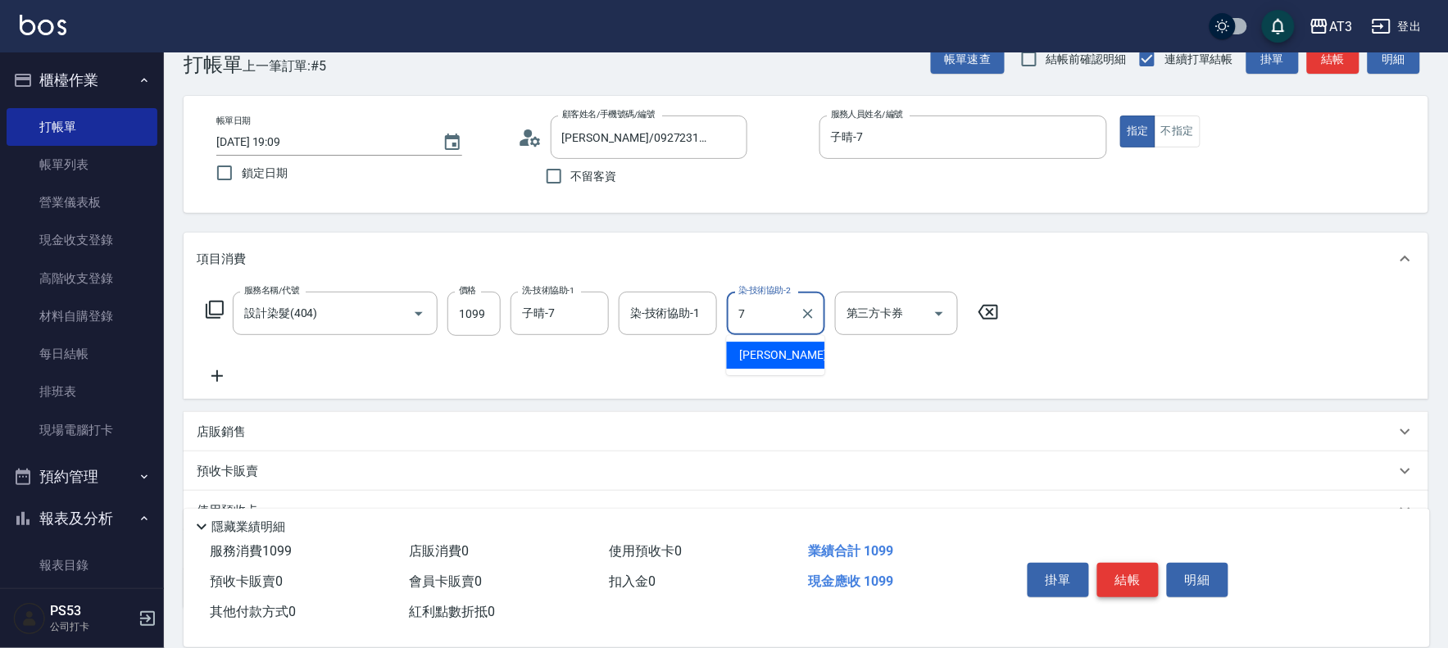
type input "子晴-7"
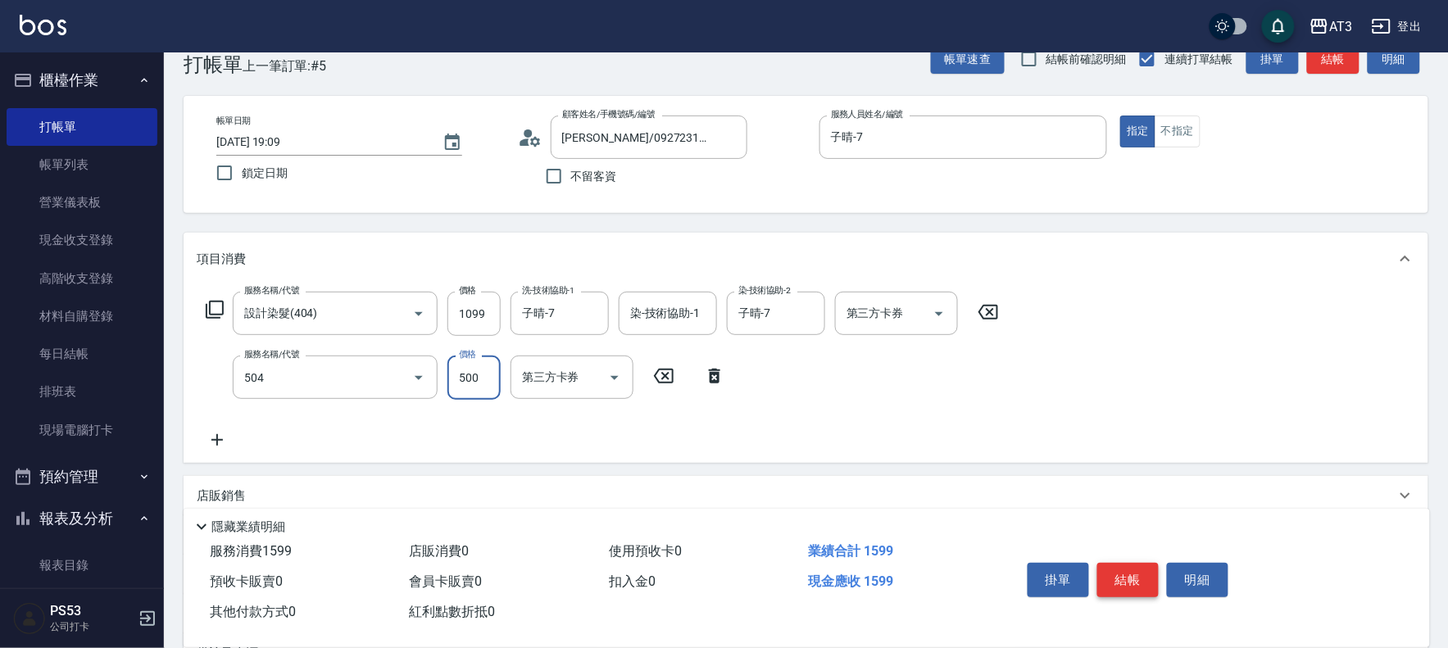
type input "順子護髮(504)"
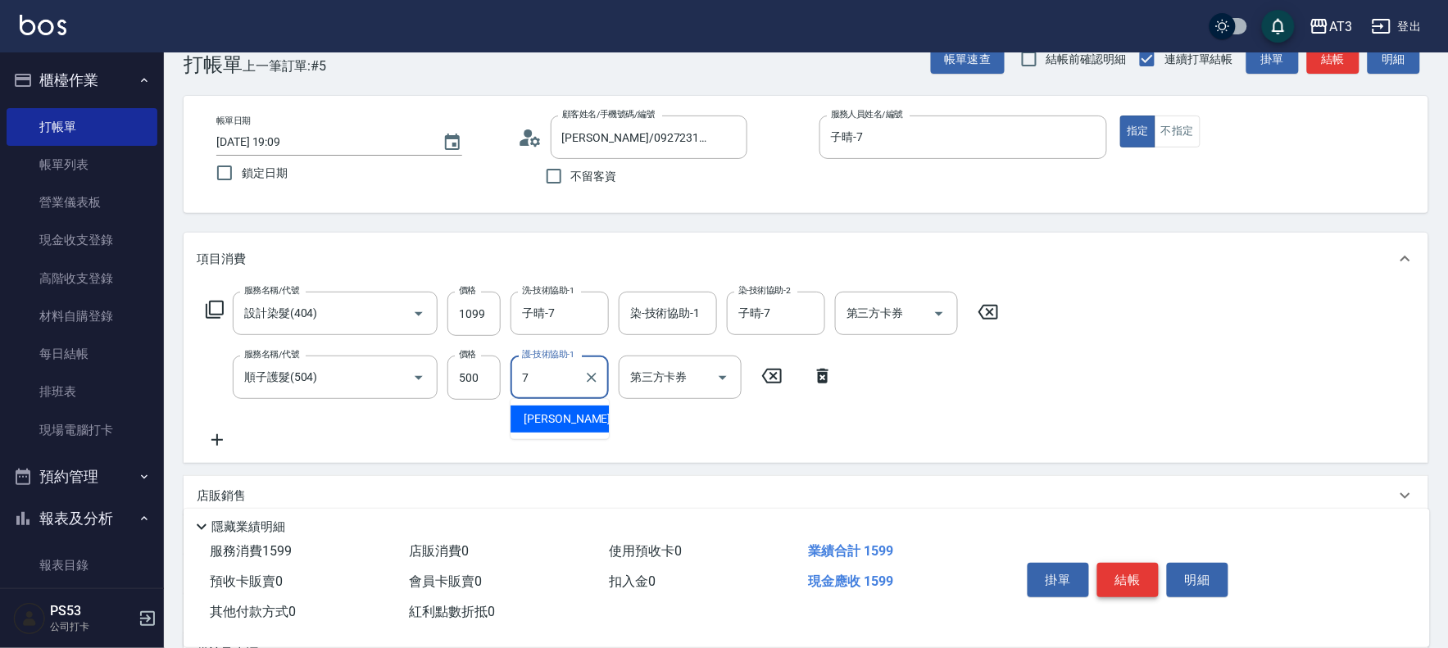
type input "子晴-7"
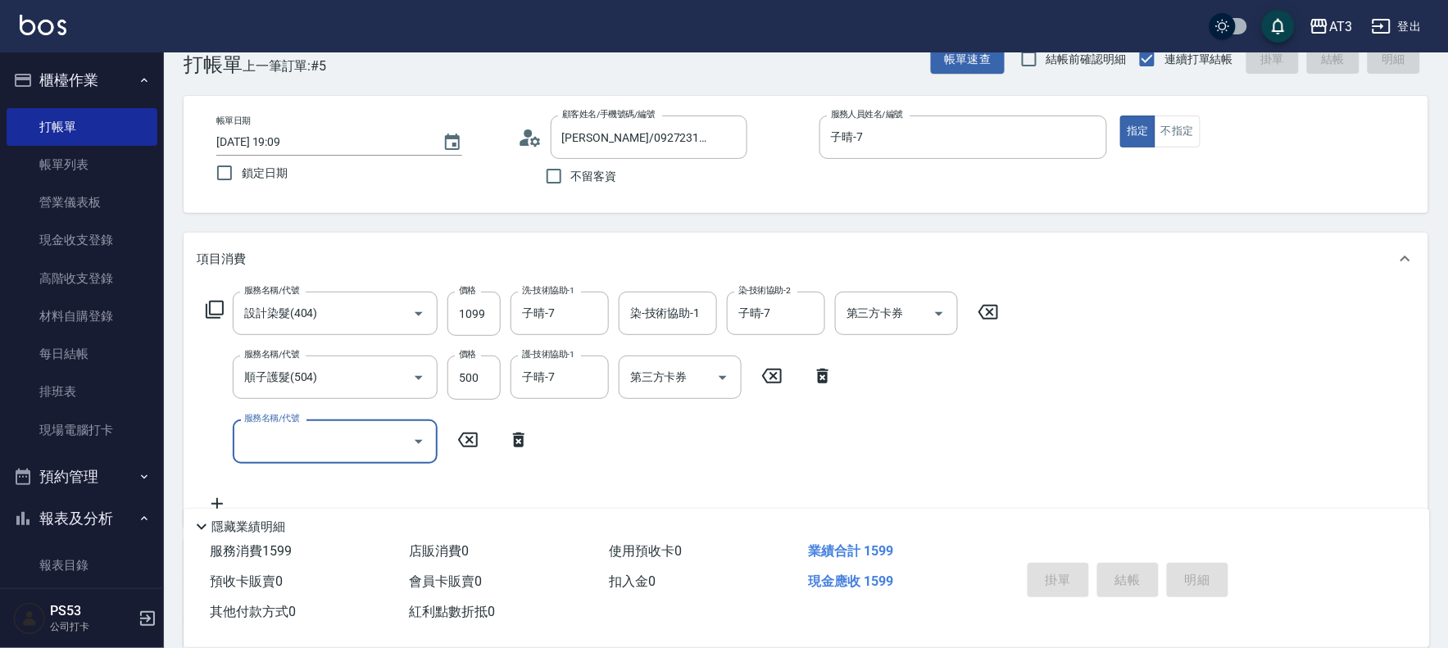
type input "[DATE] 19:10"
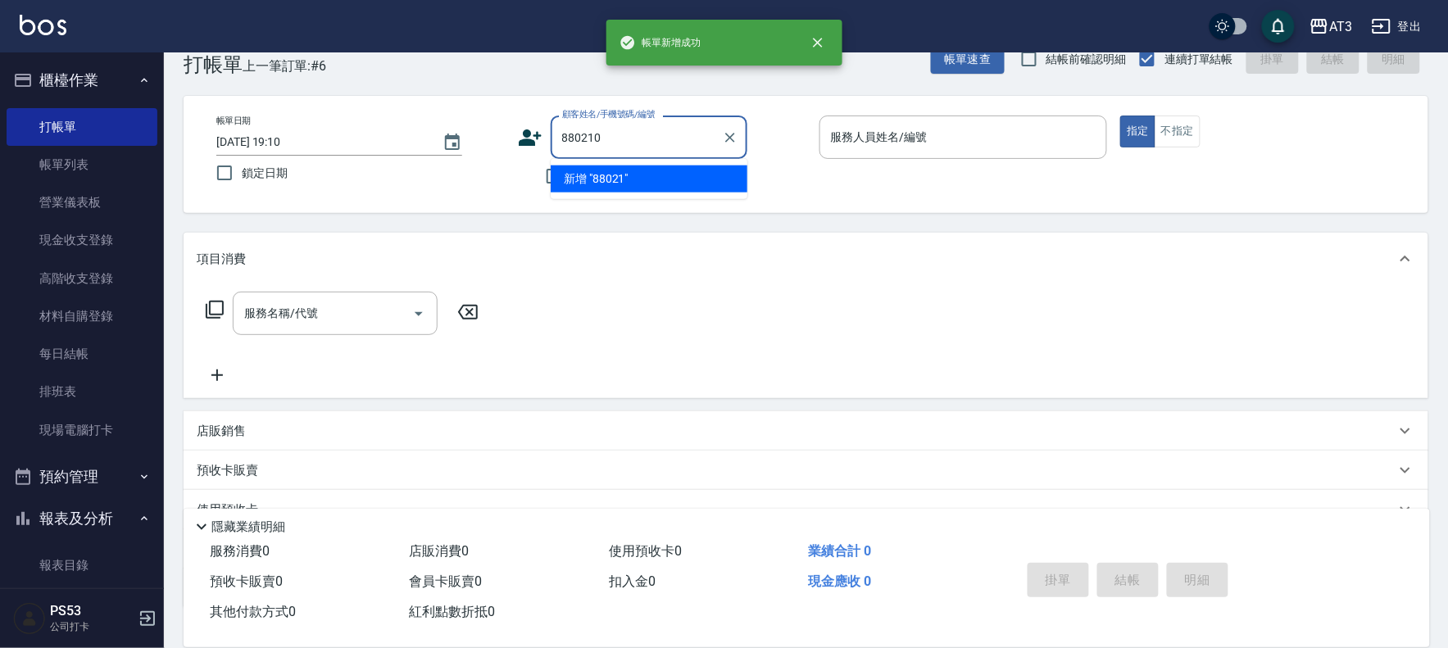
type input "880210"
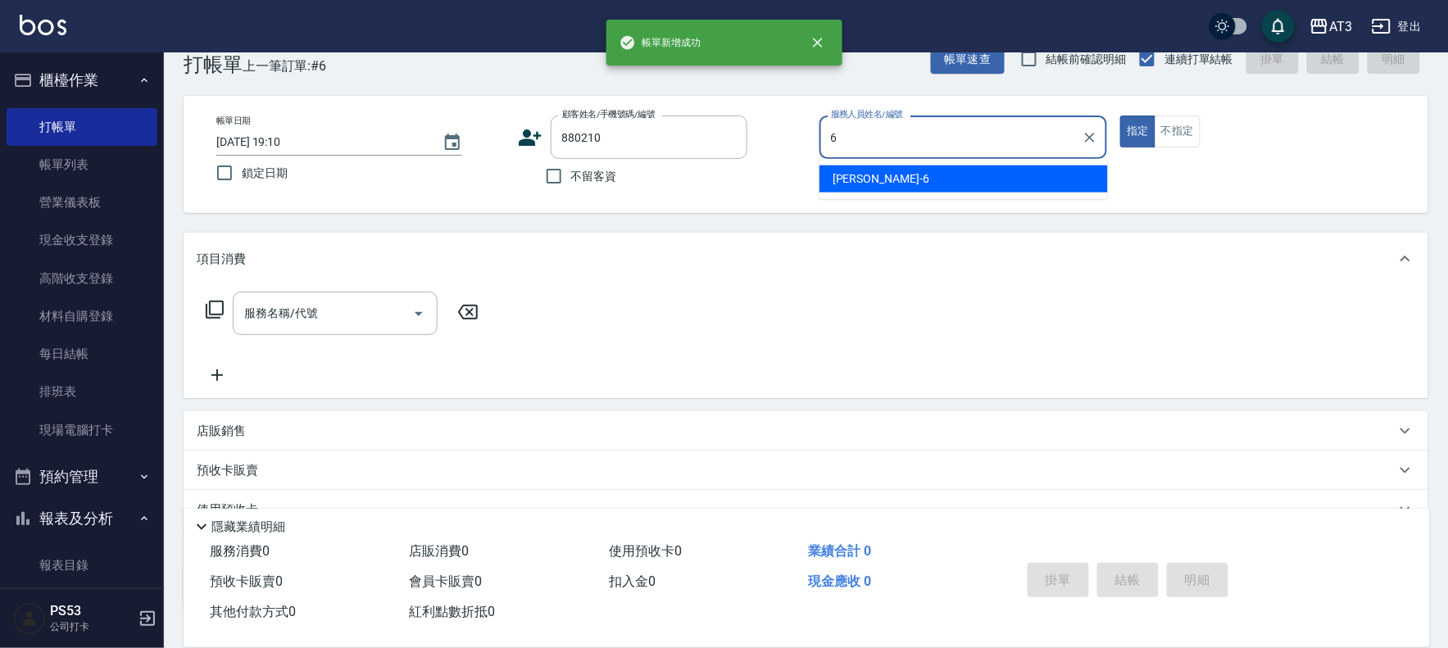
type input "詩雅-6"
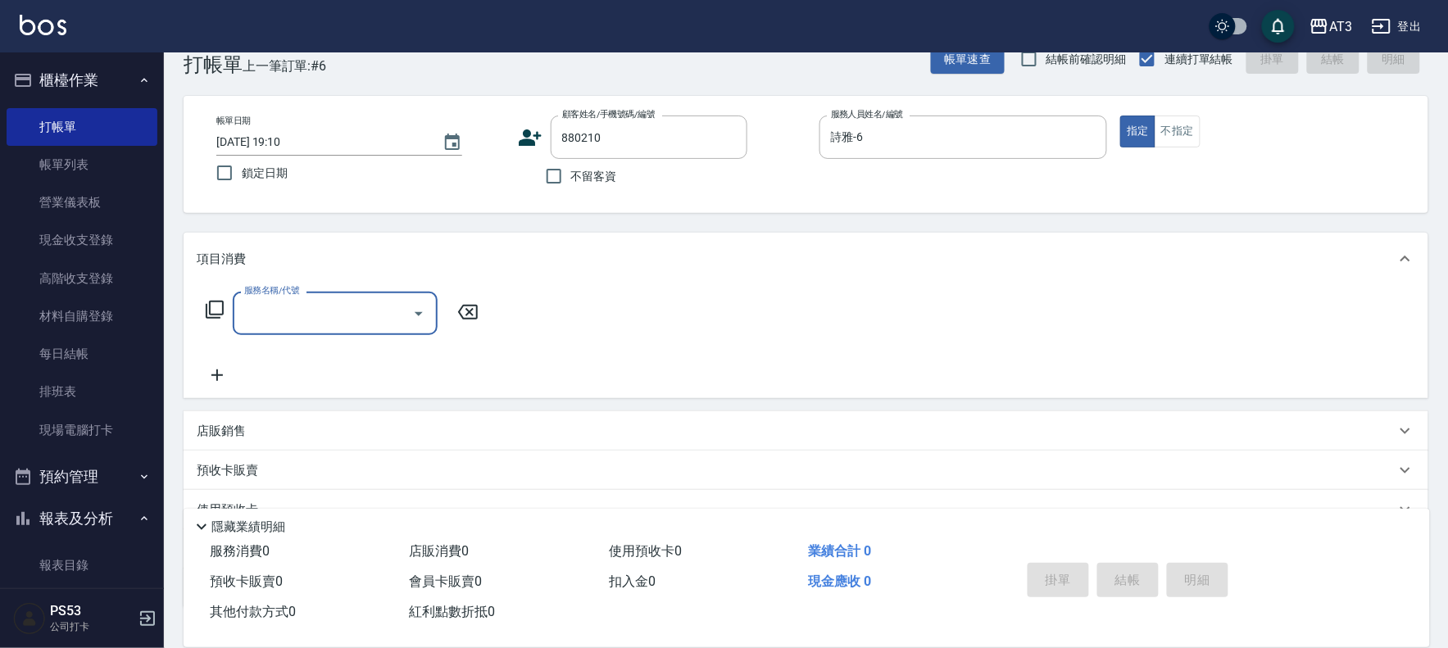
type input "[PERSON_NAME]/0983295505/880210"
type input "404"
type input "0"
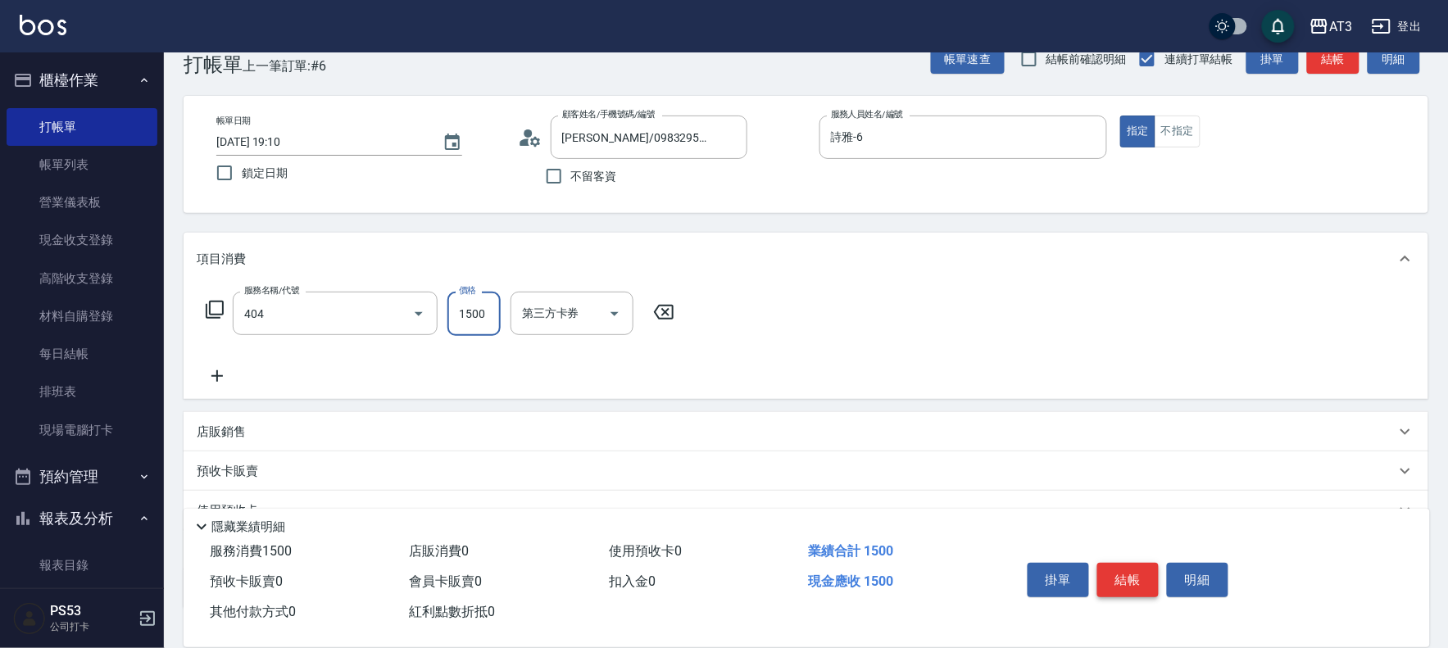
type input "設計染髮(404)"
type input "1099"
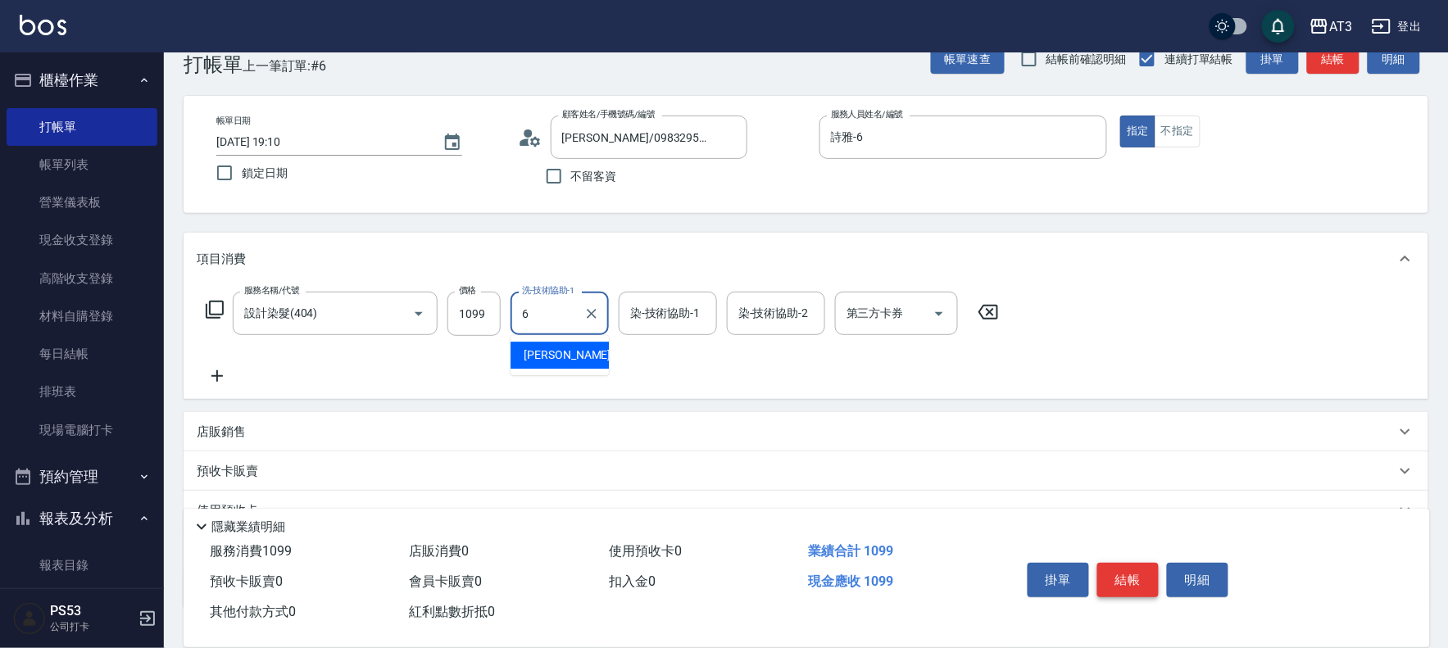
type input "詩雅-6"
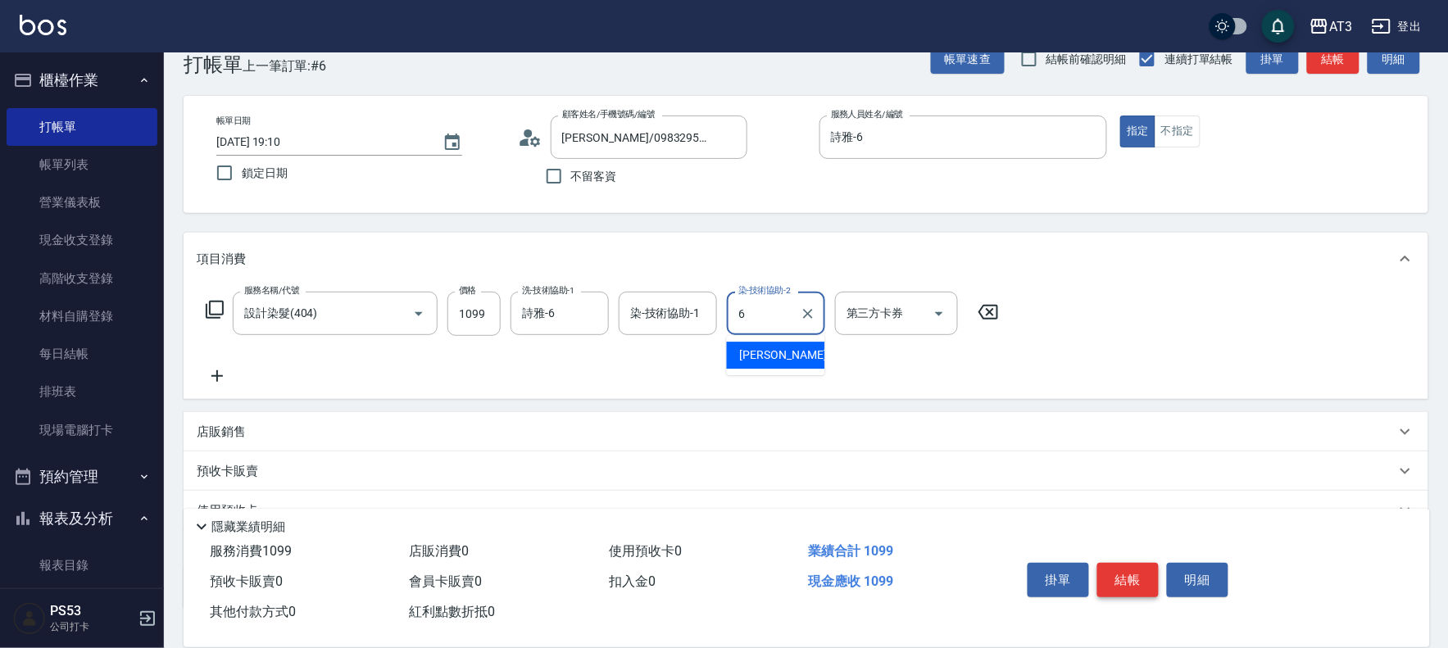
type input "詩雅-6"
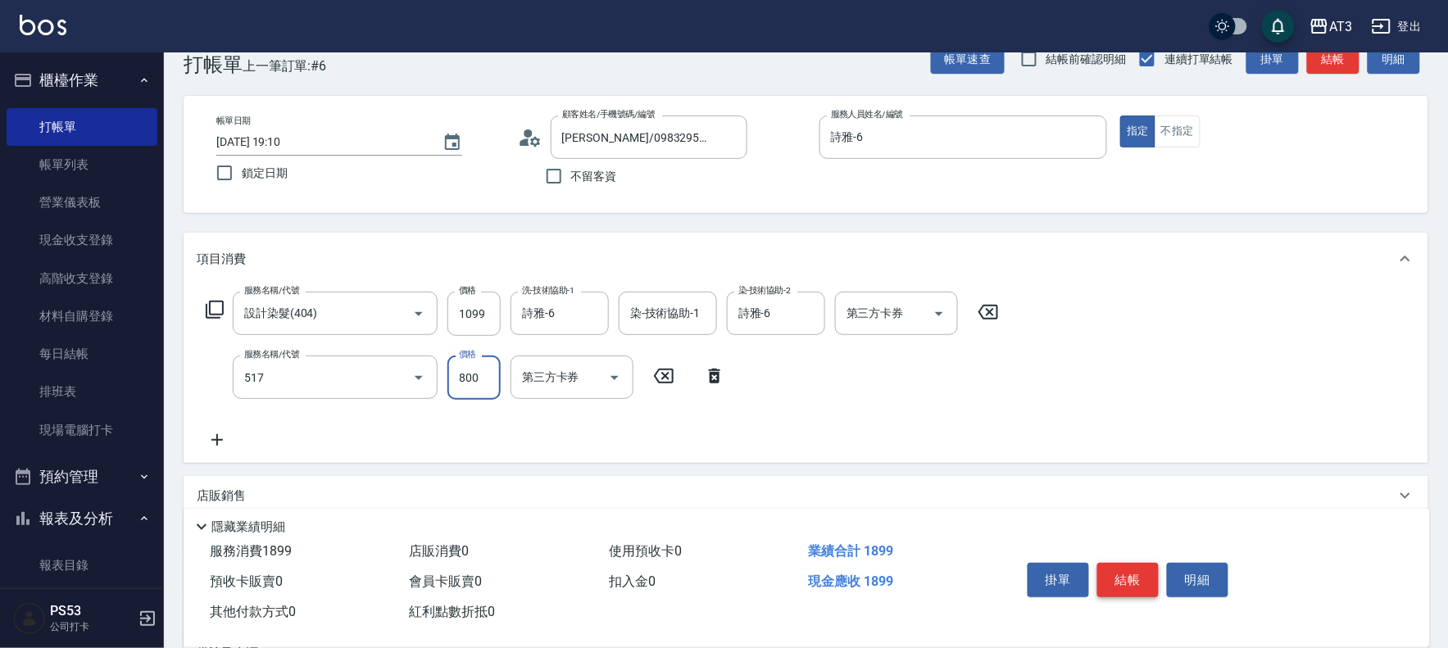
type input "C2花漾深層護髮/新(517)"
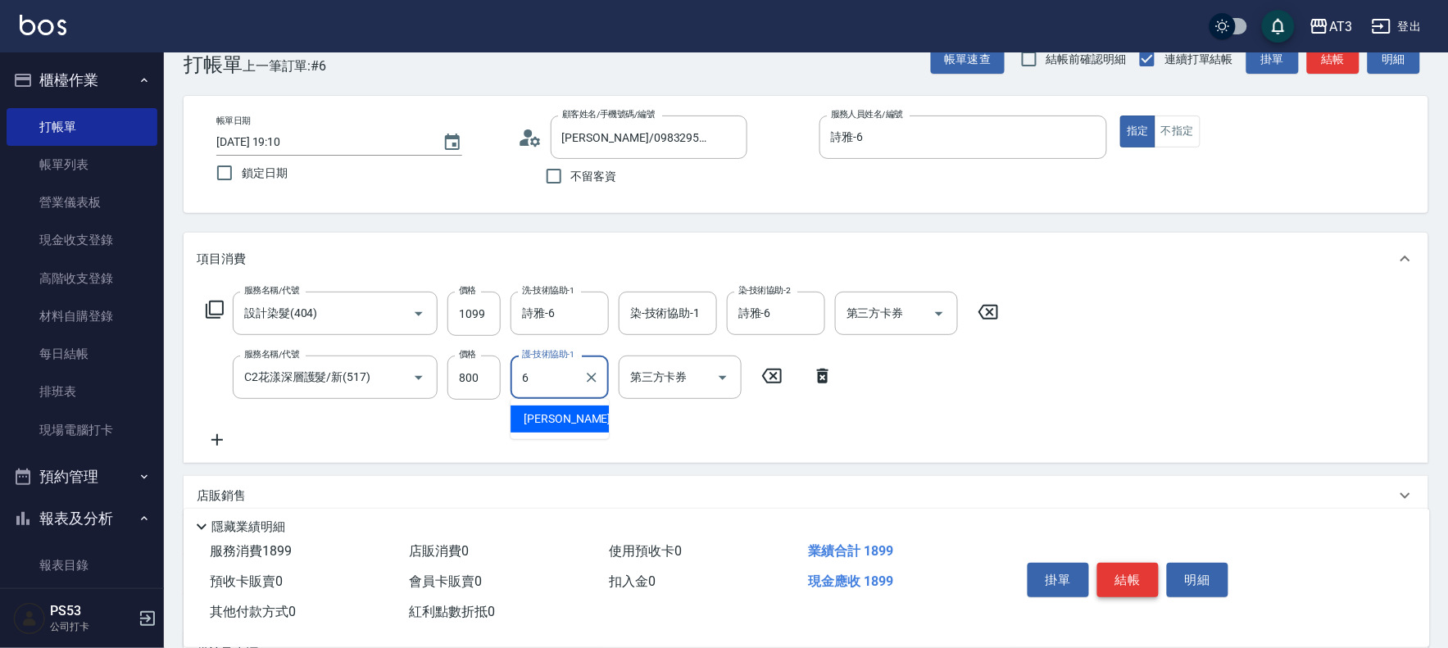
type input "詩雅-6"
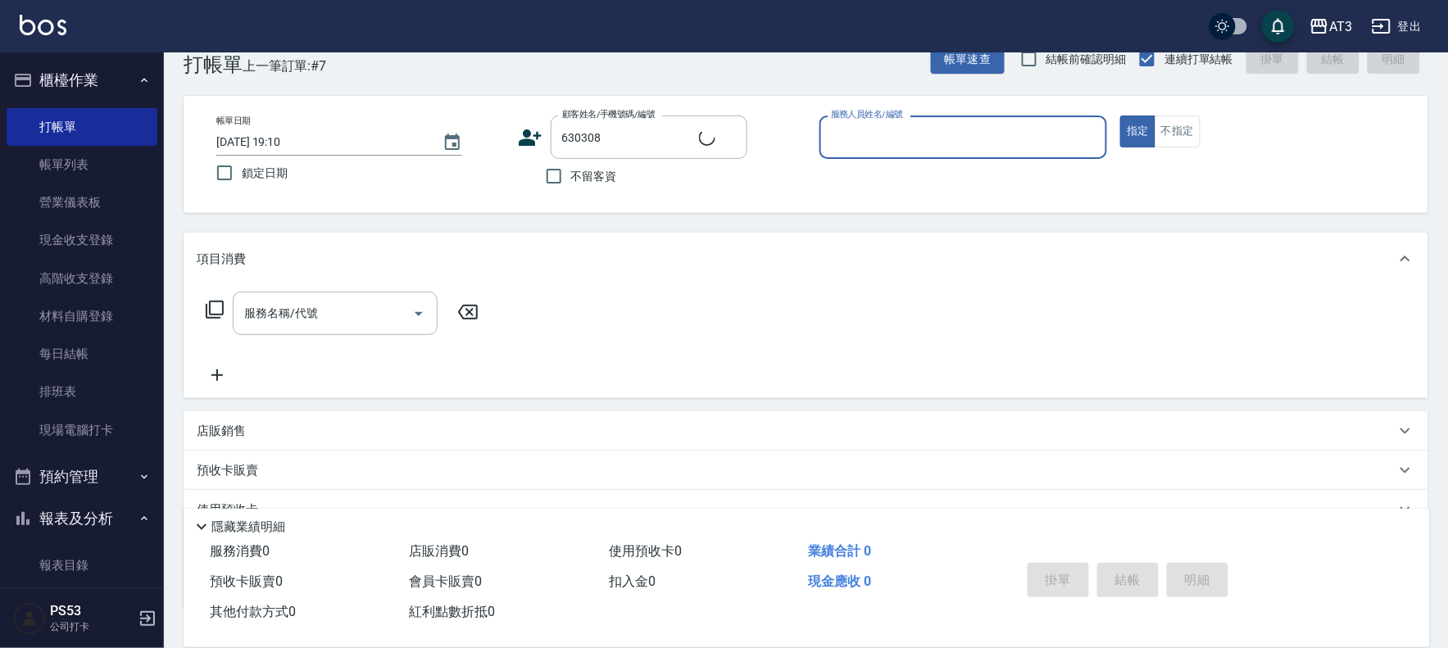
type input "[PERSON_NAME]/0989832467/630308"
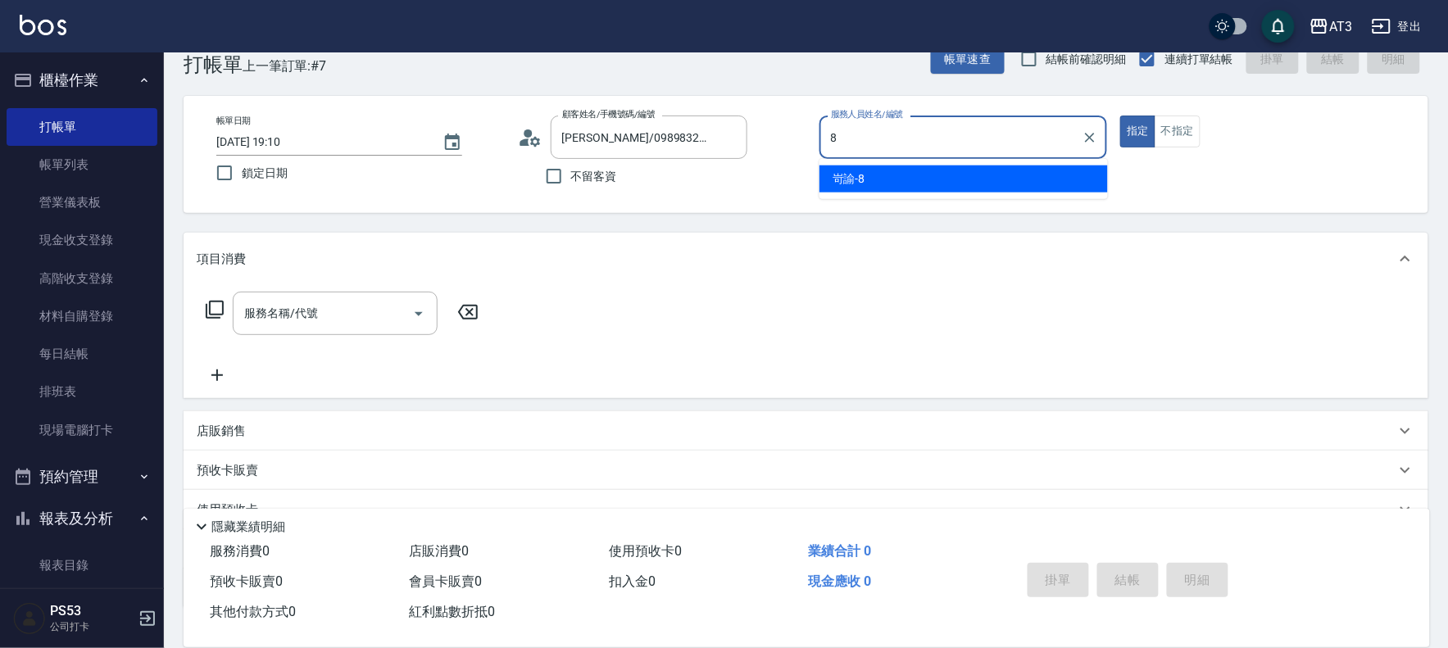
type input "岢諭-8"
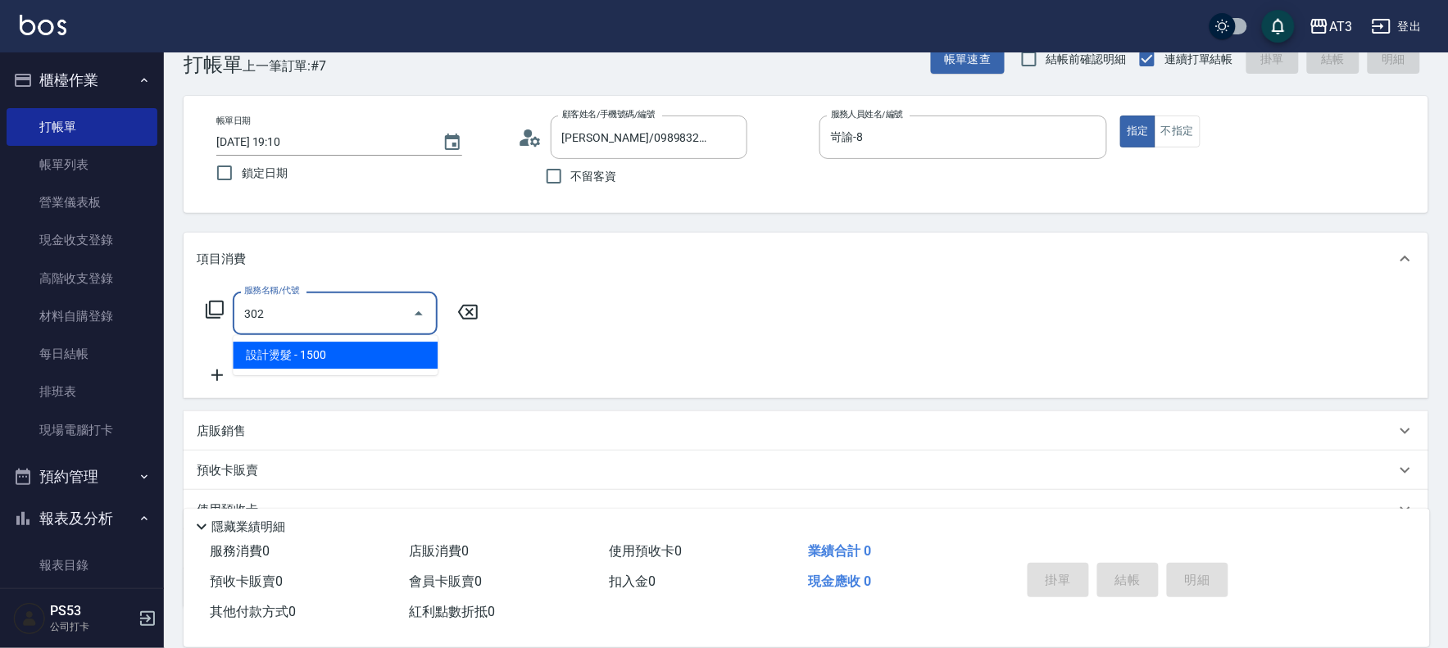
type input "設計燙髮(302)"
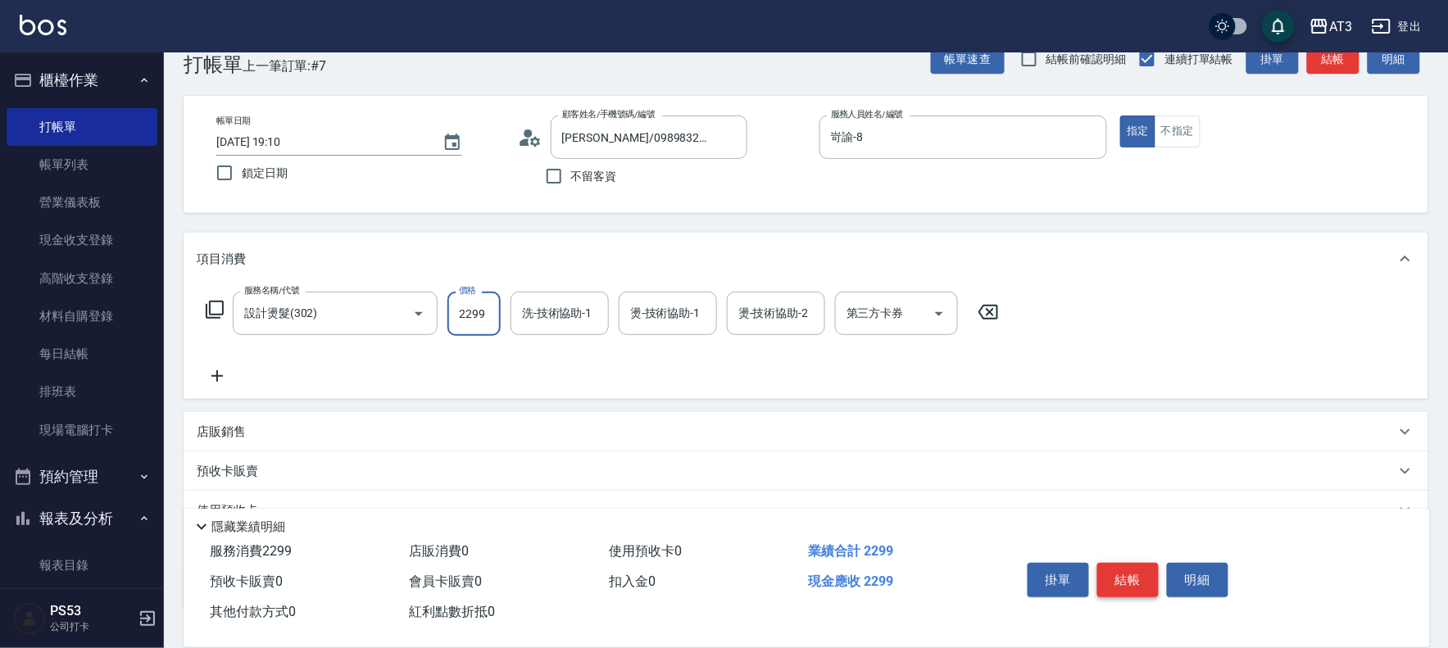
type input "2299"
type input "[PERSON_NAME]-21"
click at [673, 296] on div "燙-技術協助-1" at bounding box center [668, 313] width 98 height 43
type input "[PERSON_NAME]-21"
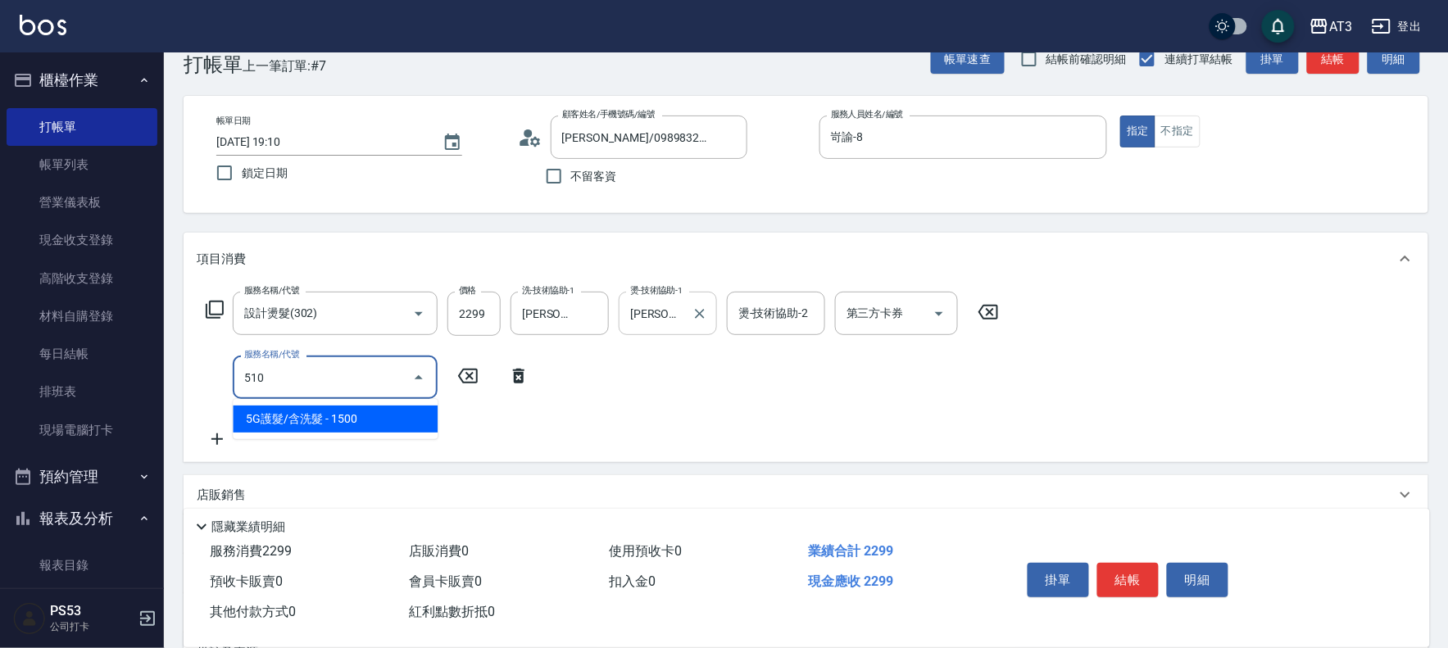
type input "5G護髮/含洗髮(510)"
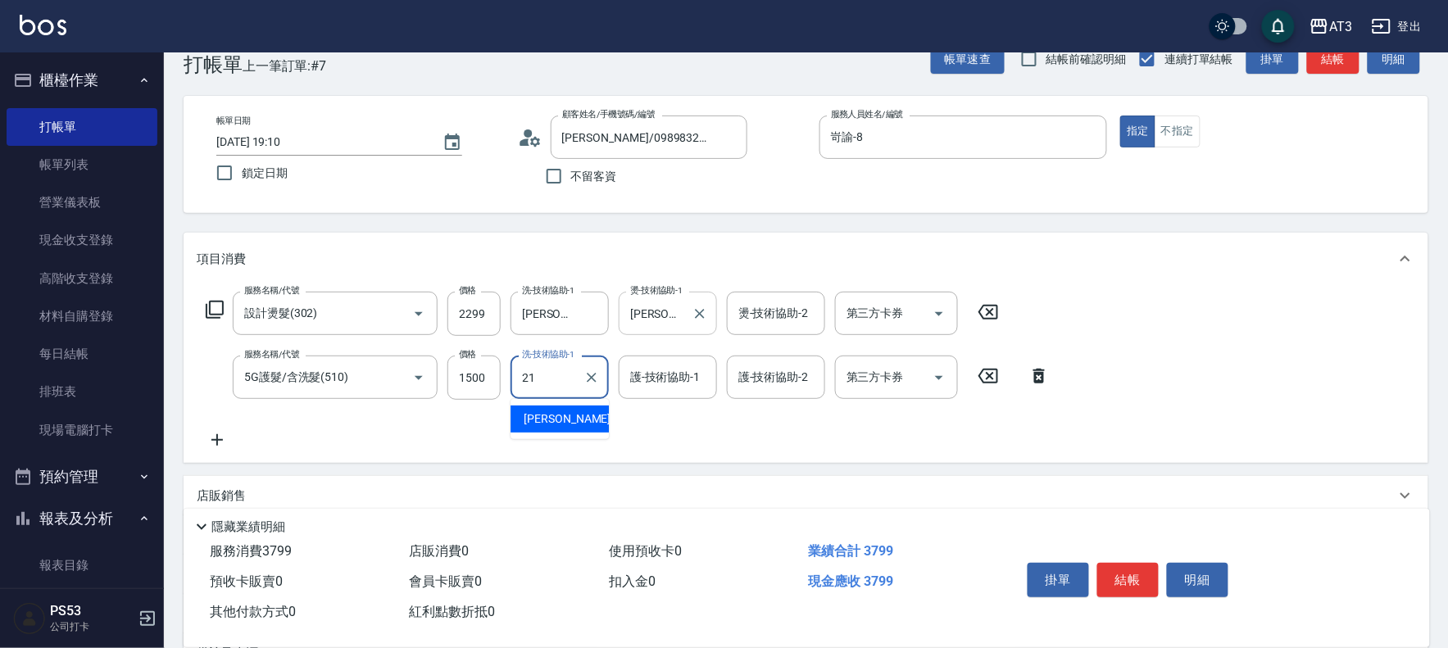
type input "21"
type input "2"
type input "[PERSON_NAME]-21"
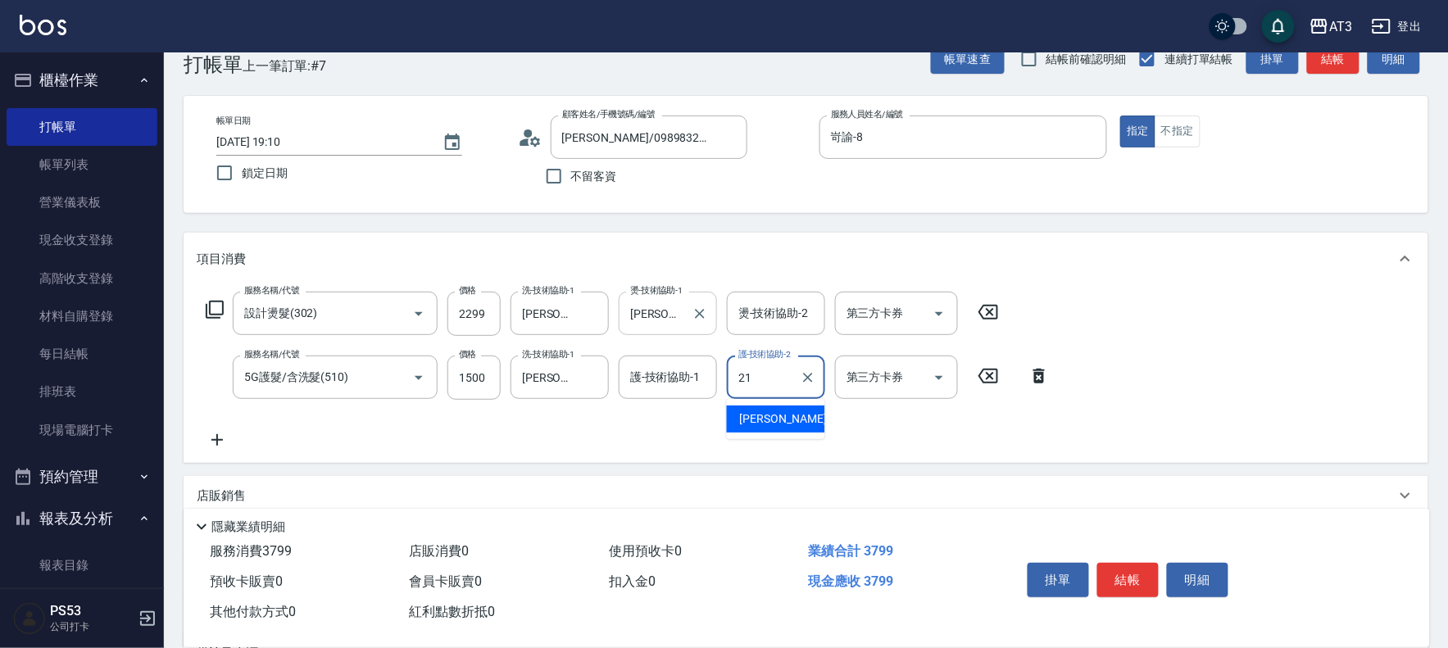
type input "[PERSON_NAME]-21"
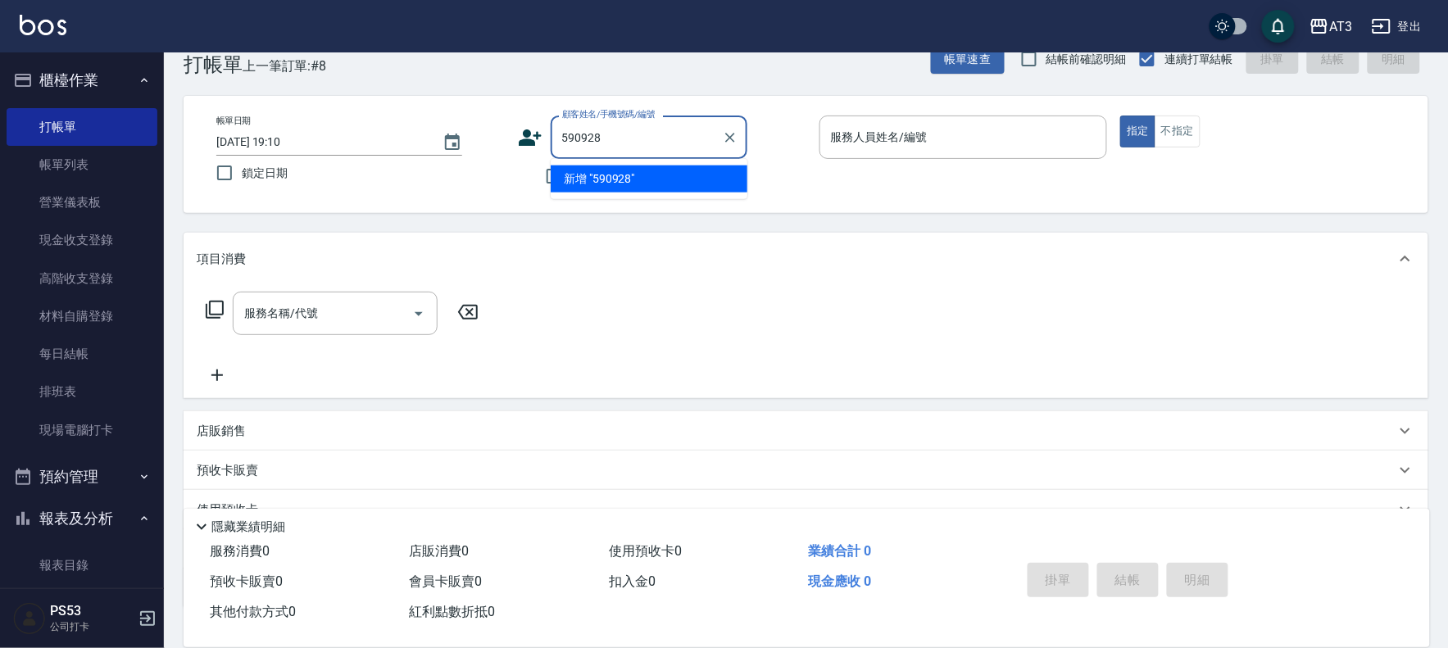
type input "590928"
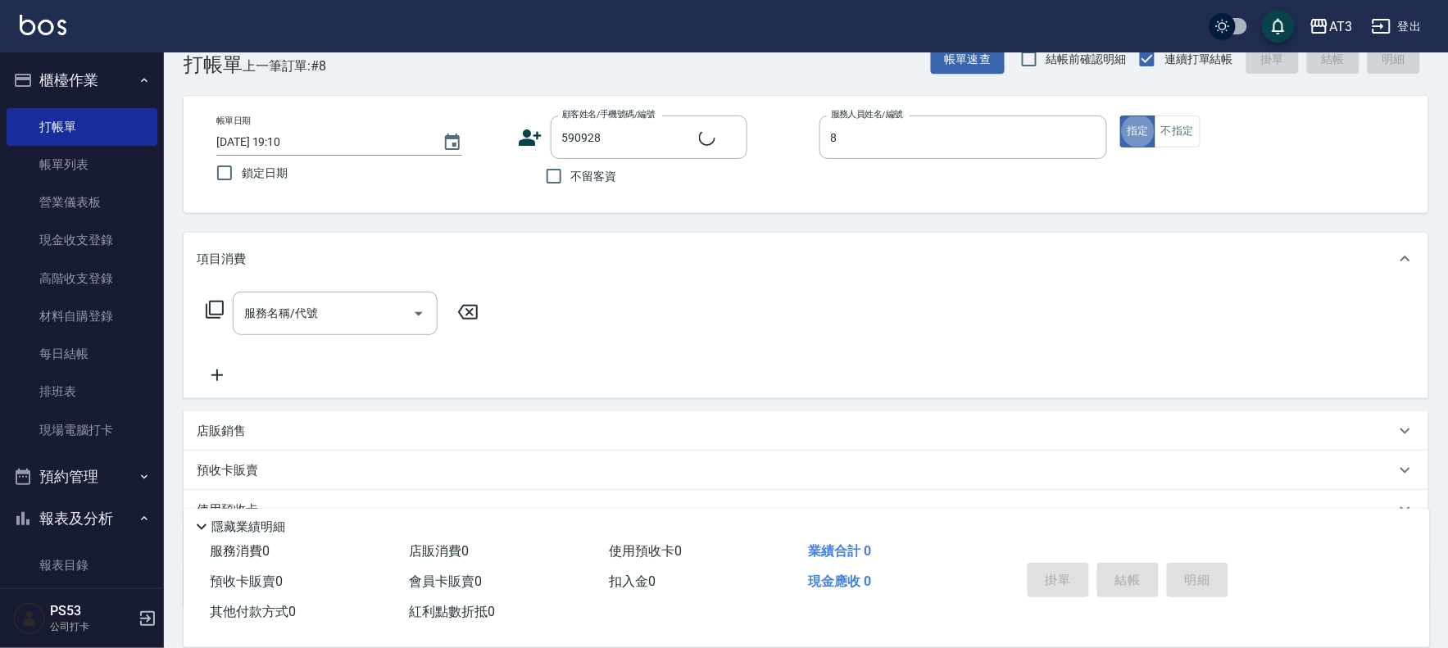
type input "岢諭-8"
type input "[PERSON_NAME]/0912299296/590928"
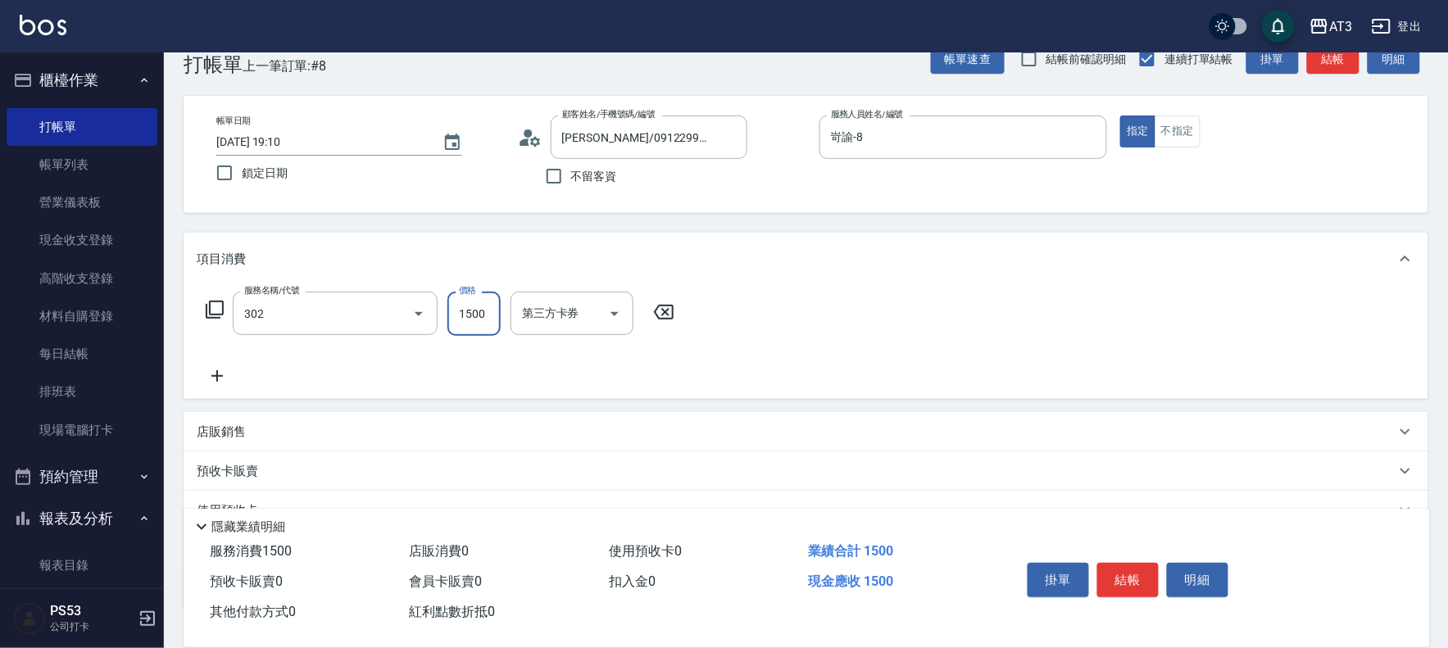
type input "設計燙髮(302)"
type input "1499"
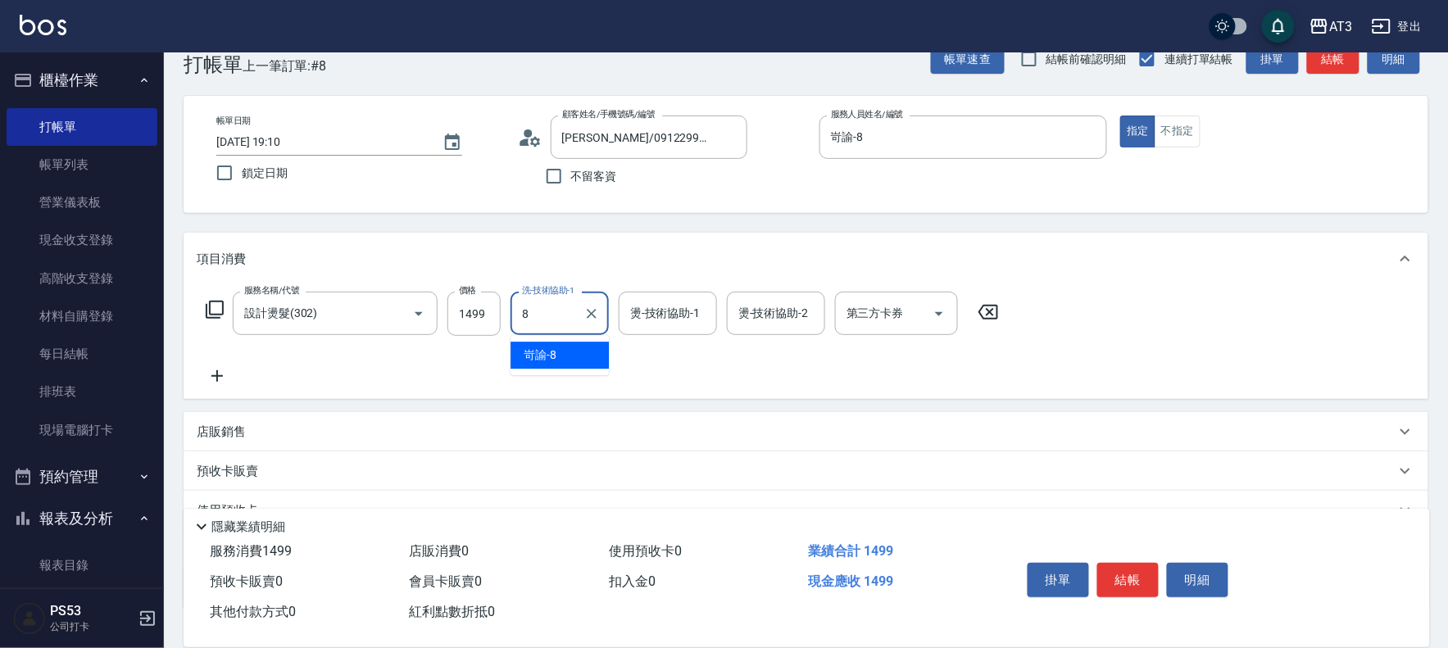
type input "岢諭-8"
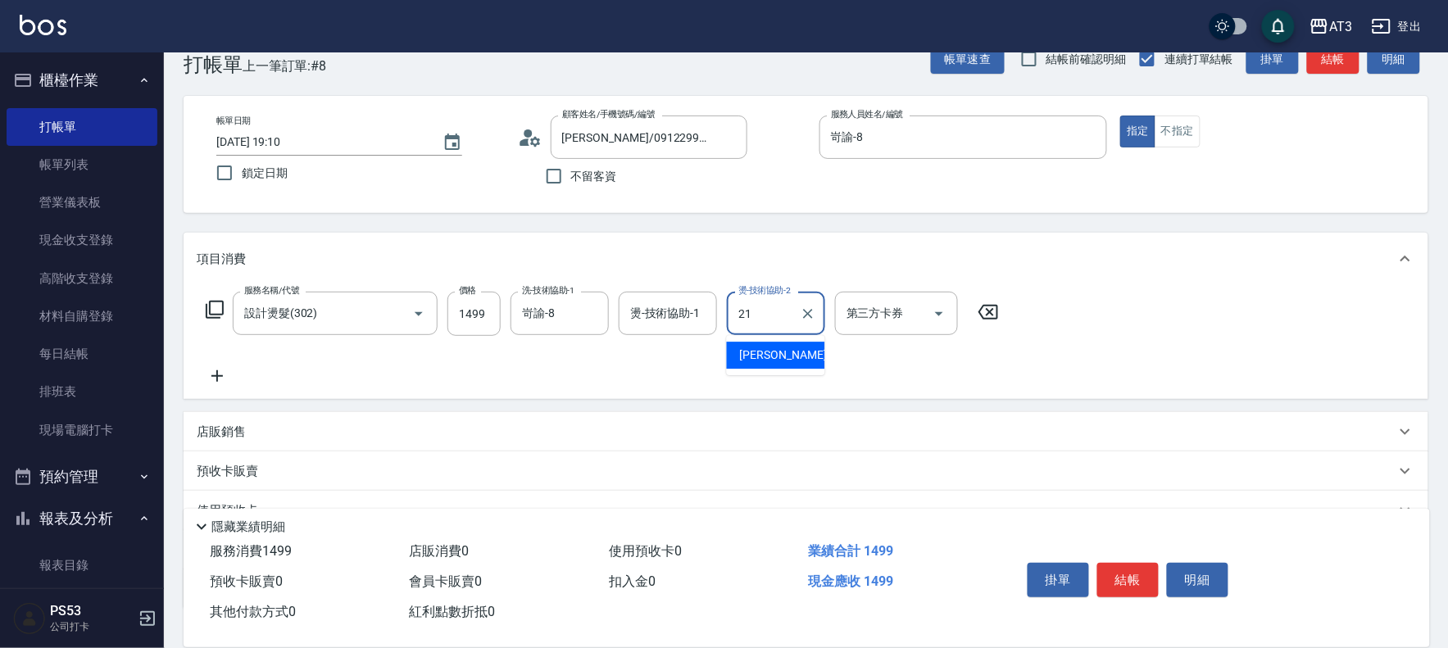
type input "[PERSON_NAME]-21"
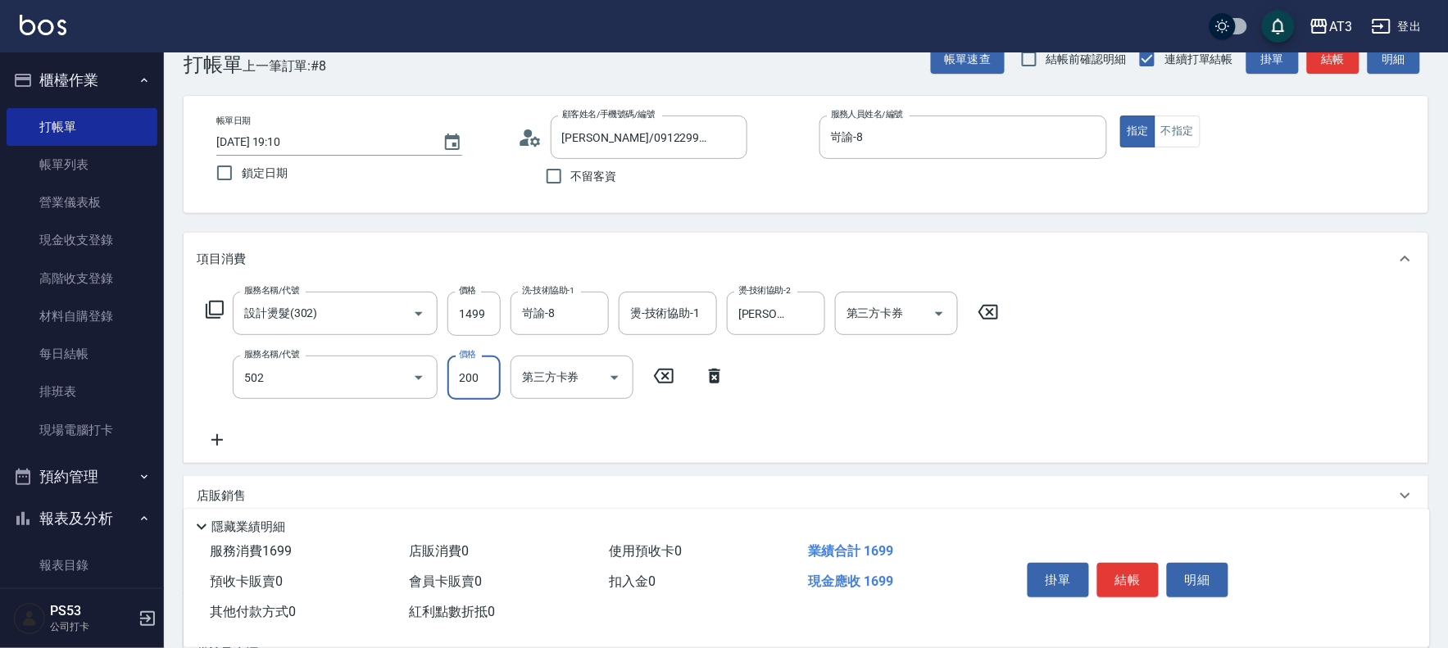
type input "自備護髮(502)"
type input "400"
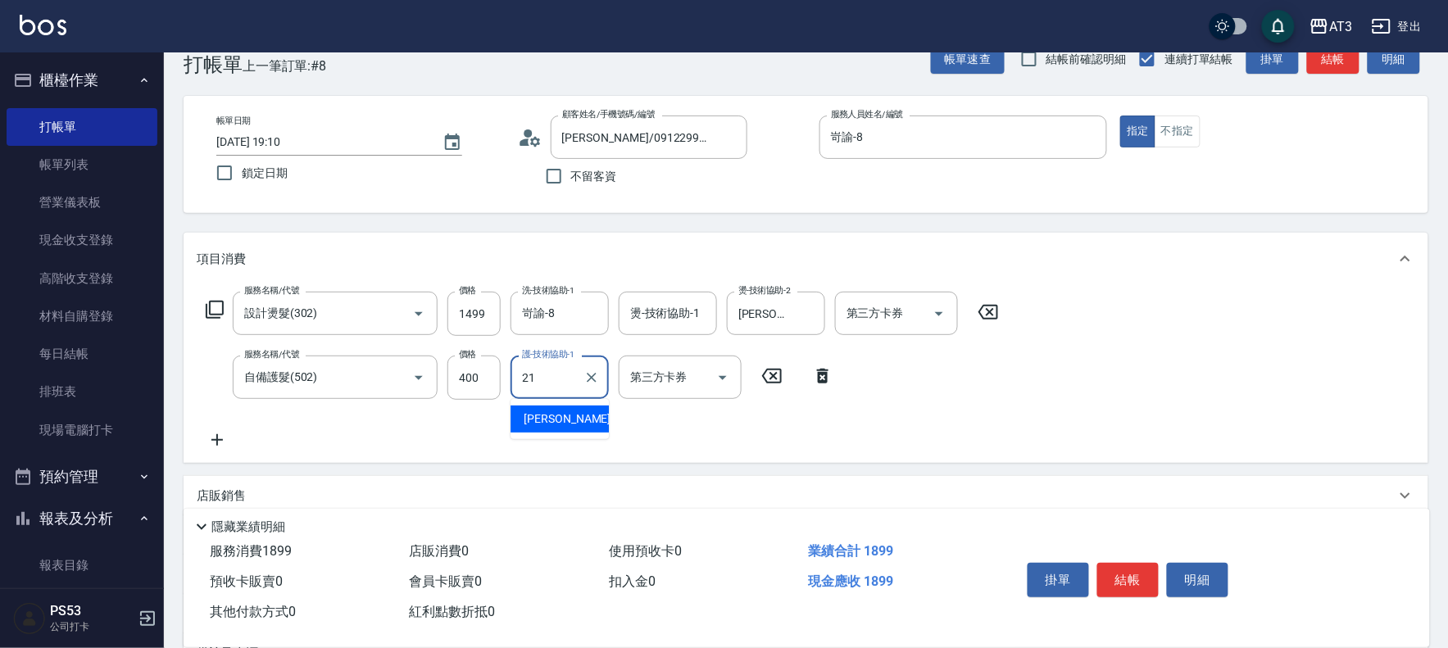
type input "[PERSON_NAME]-21"
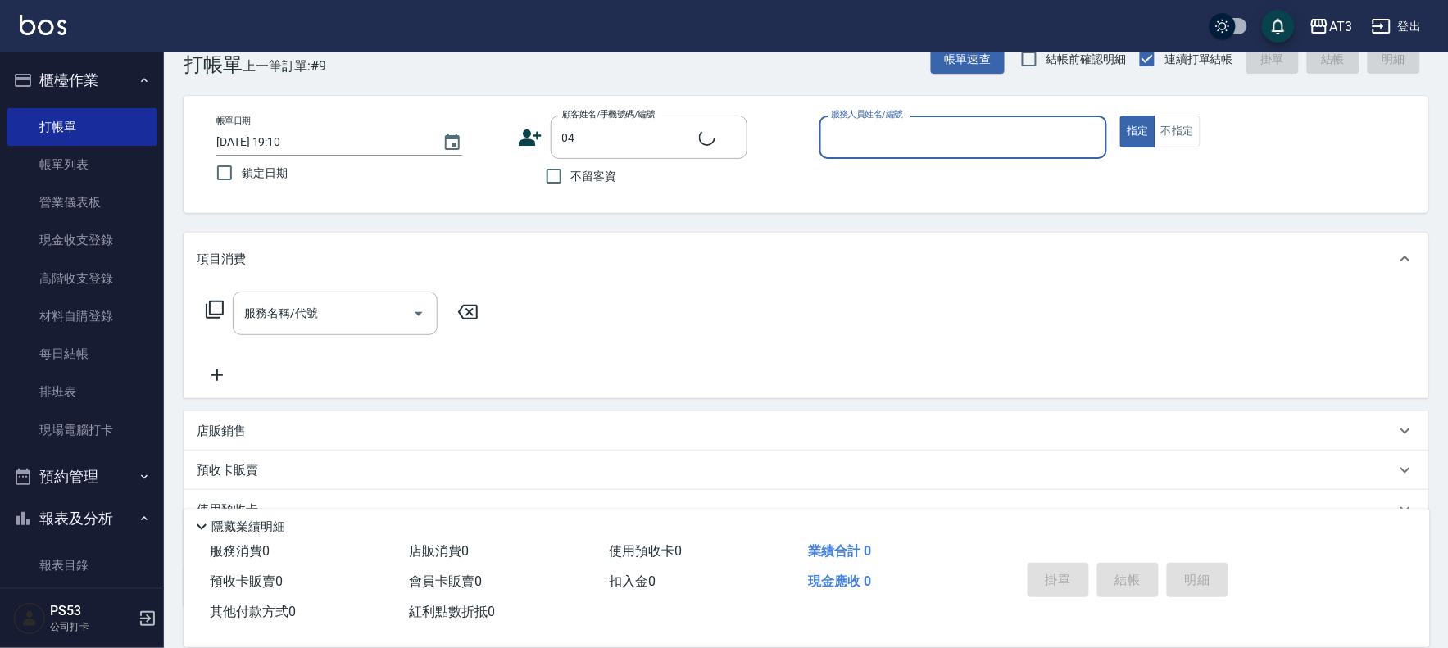
type input "[PERSON_NAME]/04_[PERSON_NAME]/04"
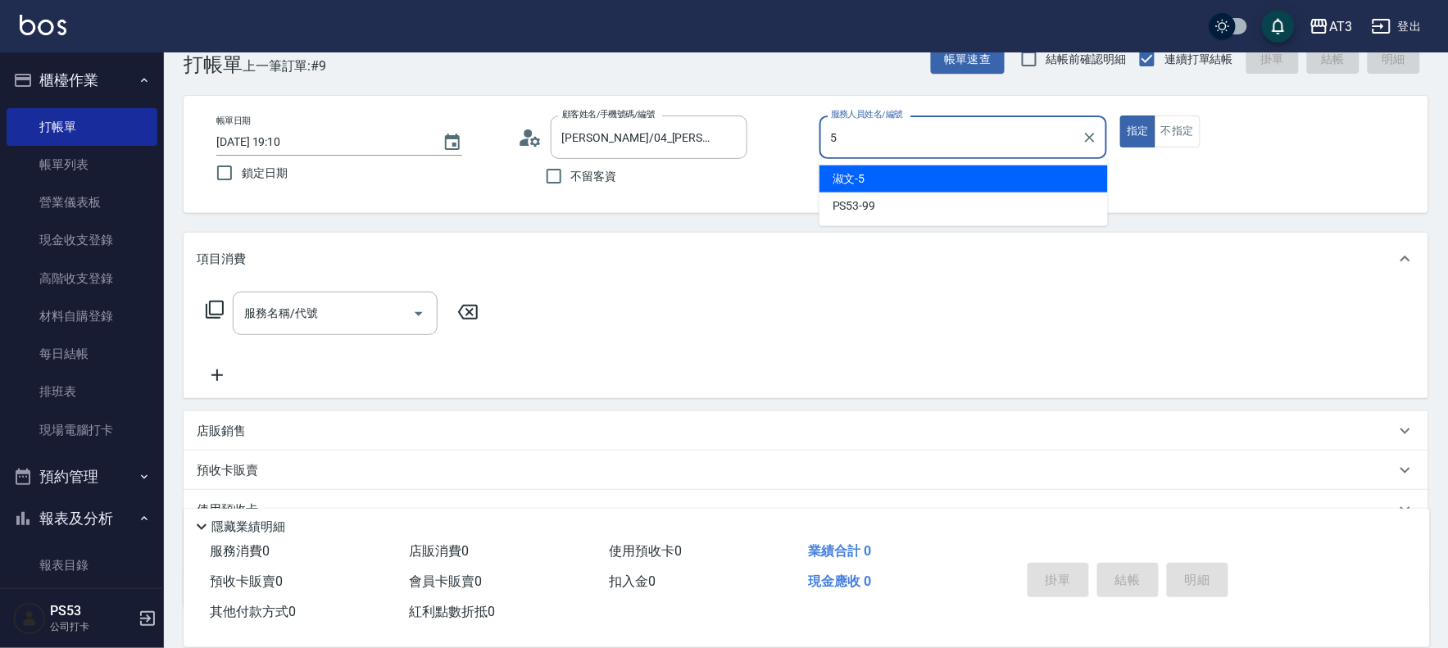
type input "淑文-5"
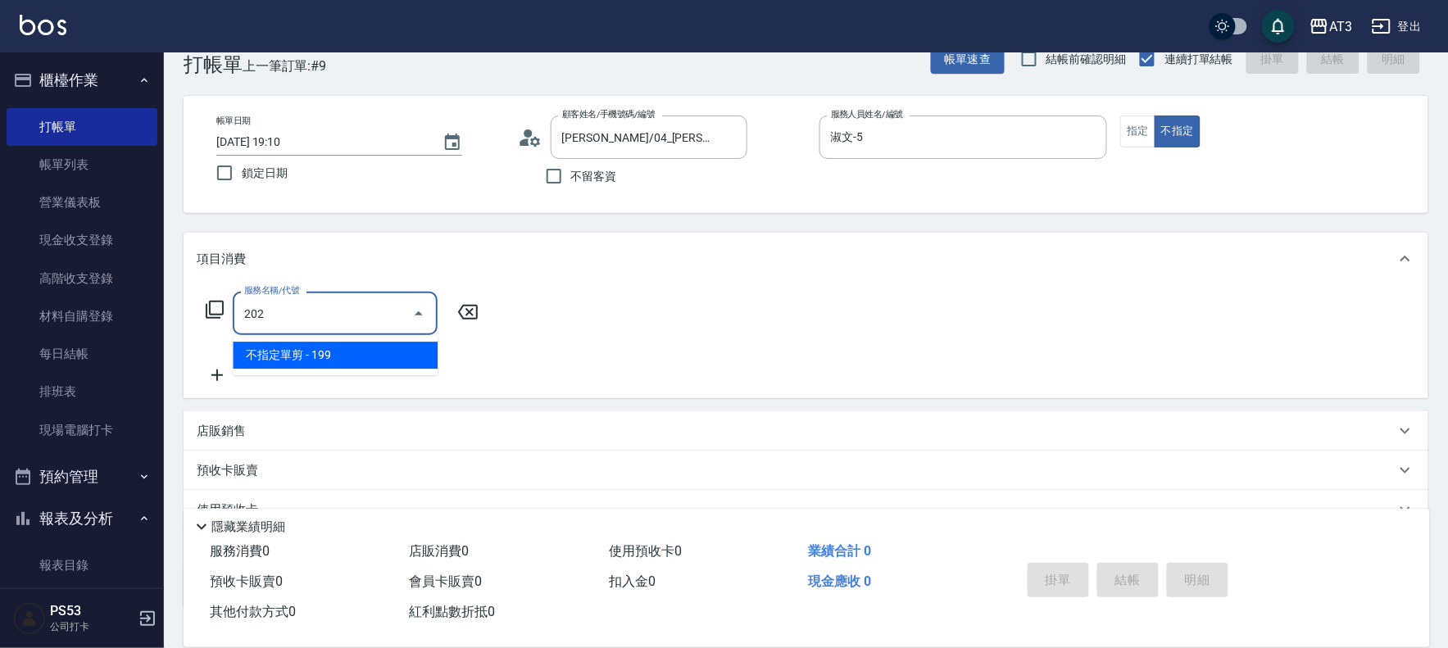
type input "不指定單剪(202)"
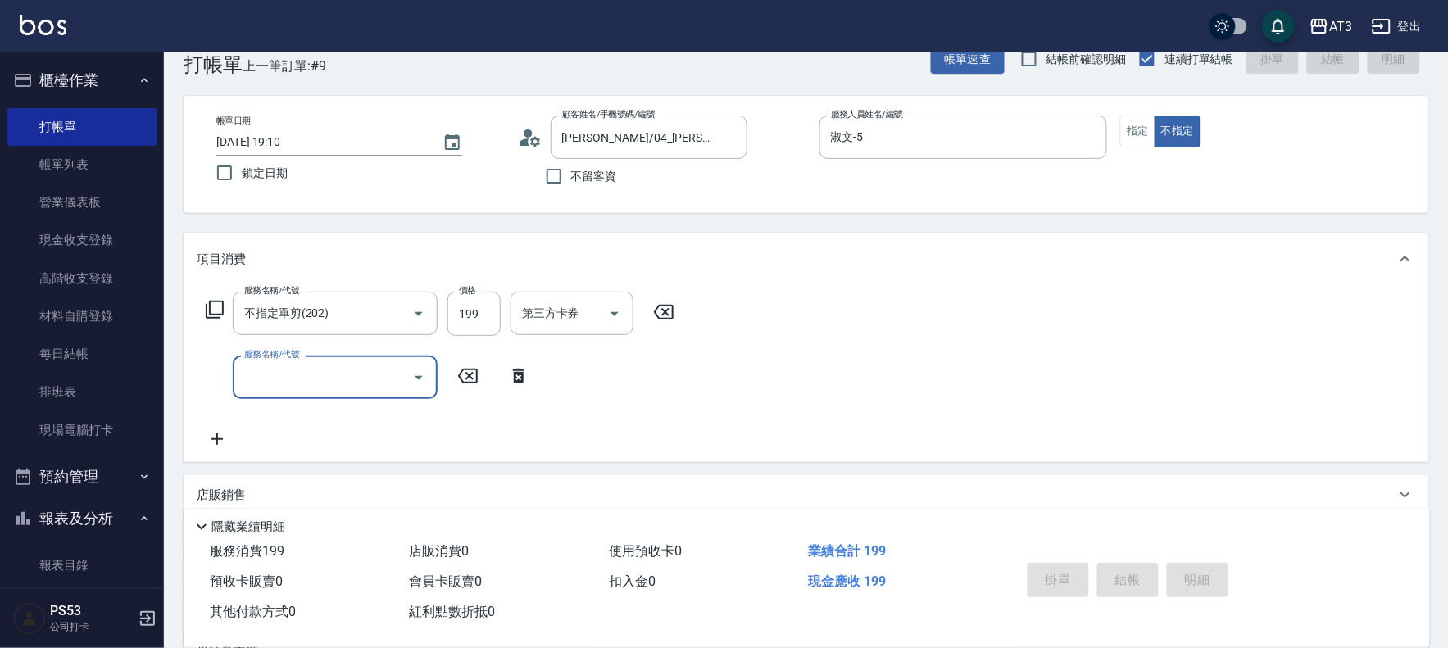
type input "[DATE] 19:11"
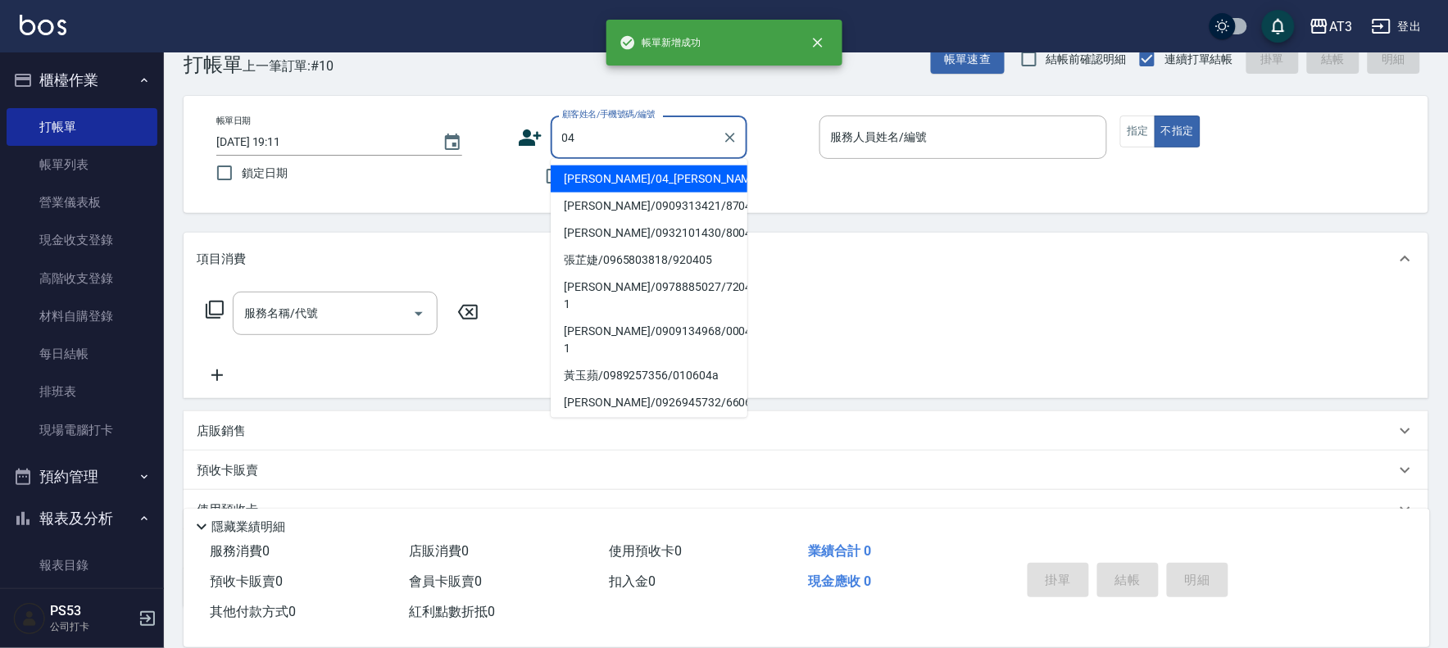
type input "04"
type input "0"
type input "[PERSON_NAME]/04_[PERSON_NAME]/04"
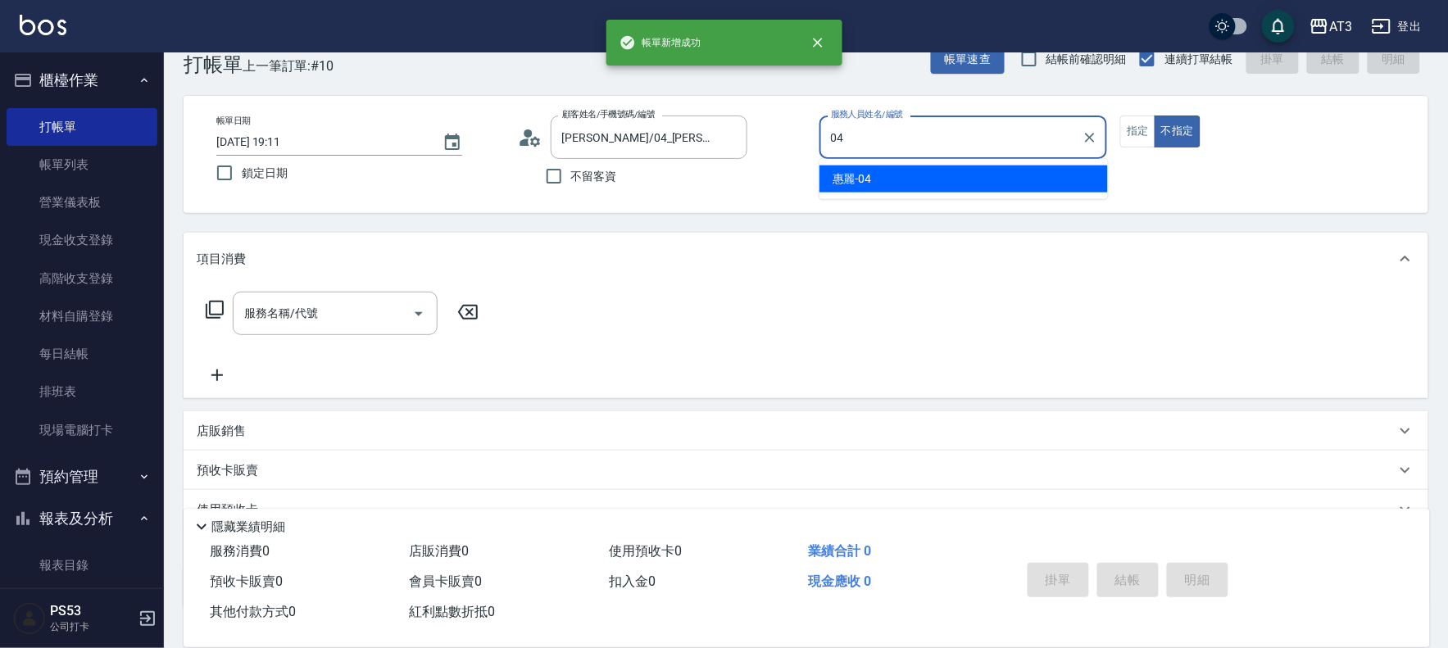
type input "惠麗-04"
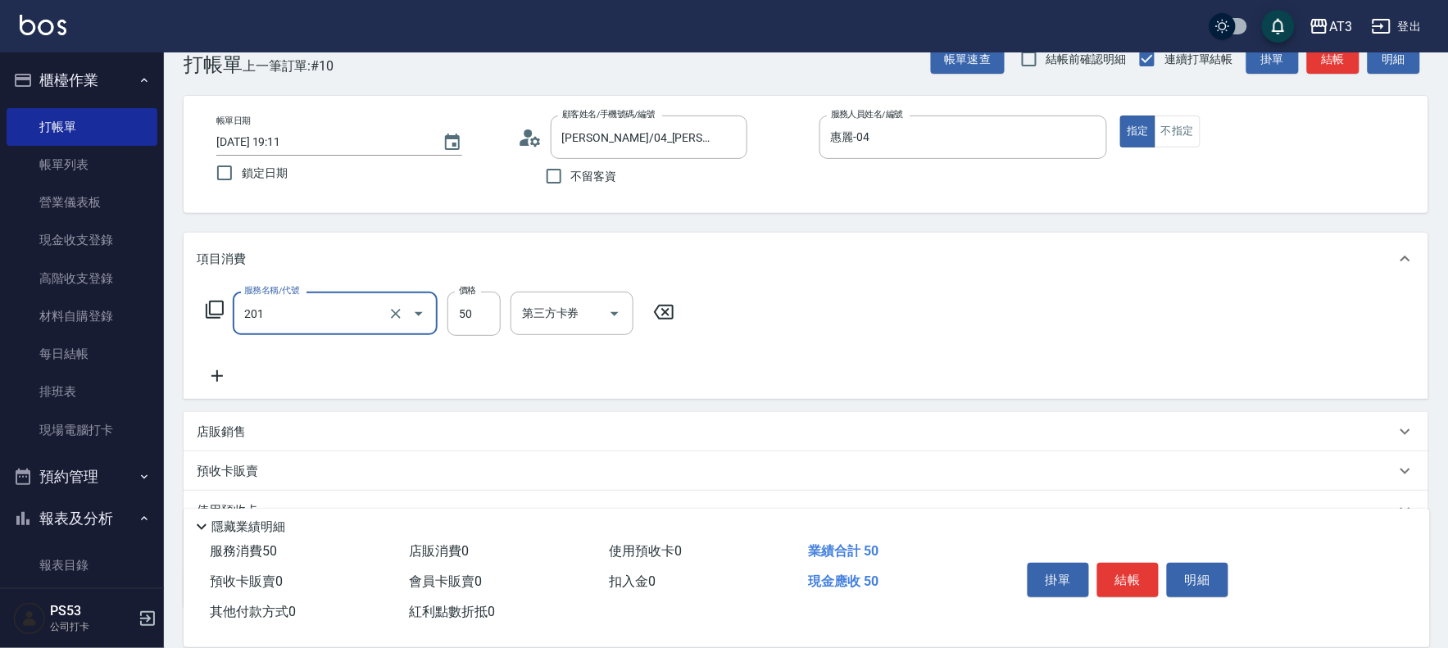
type input "剪瀏海(201)"
type input "50"
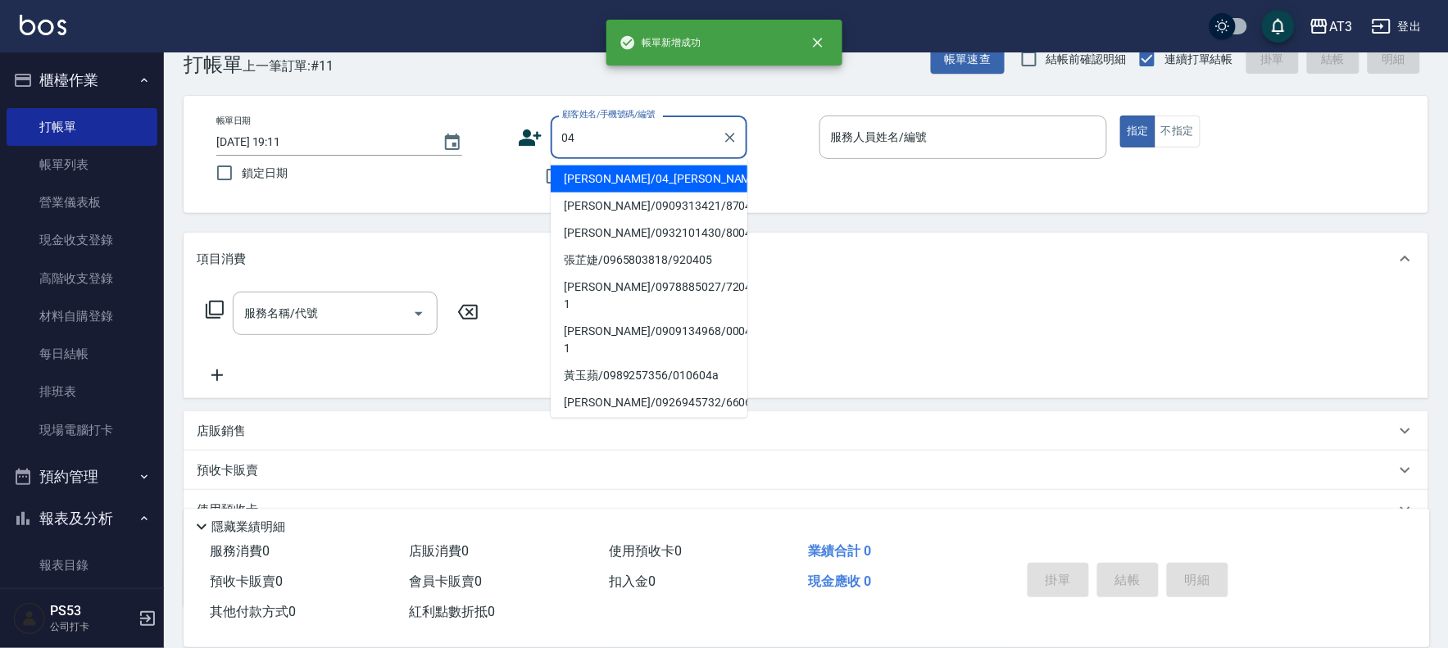
type input "04"
type input "0"
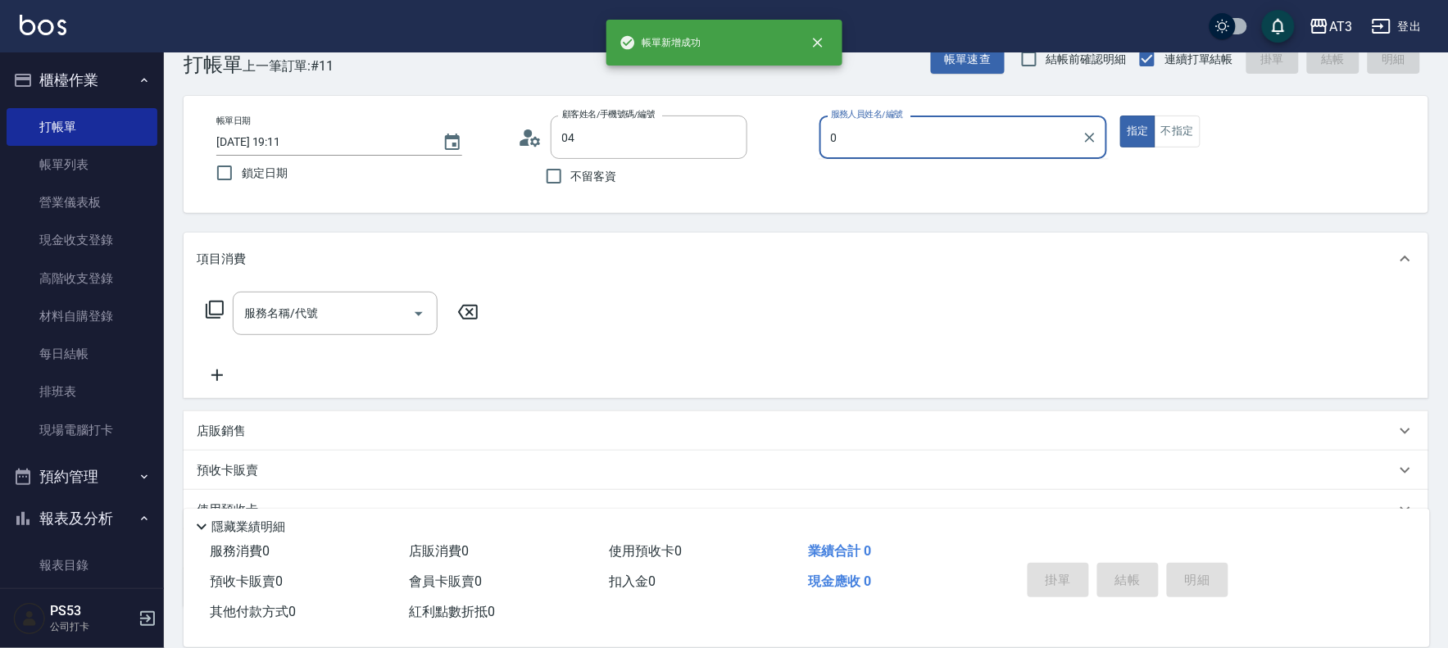
type input "[PERSON_NAME]/04_[PERSON_NAME]/04"
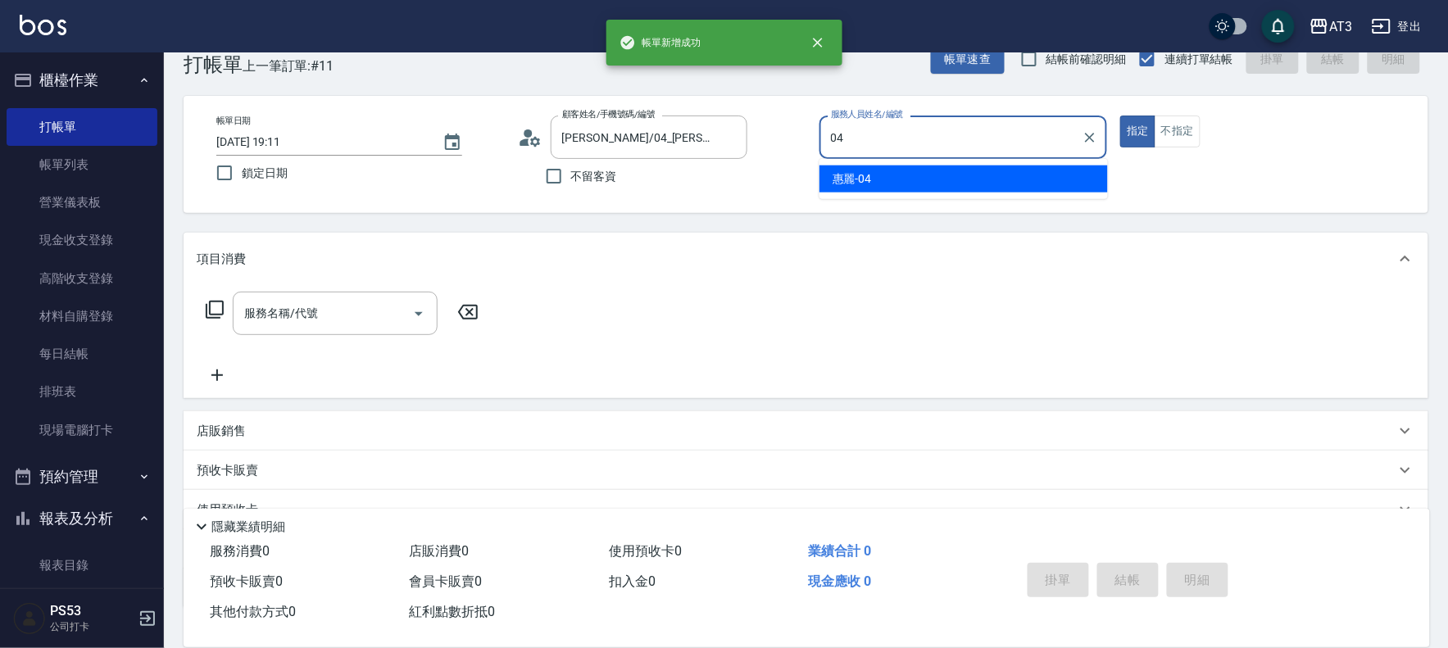
type input "惠麗-04"
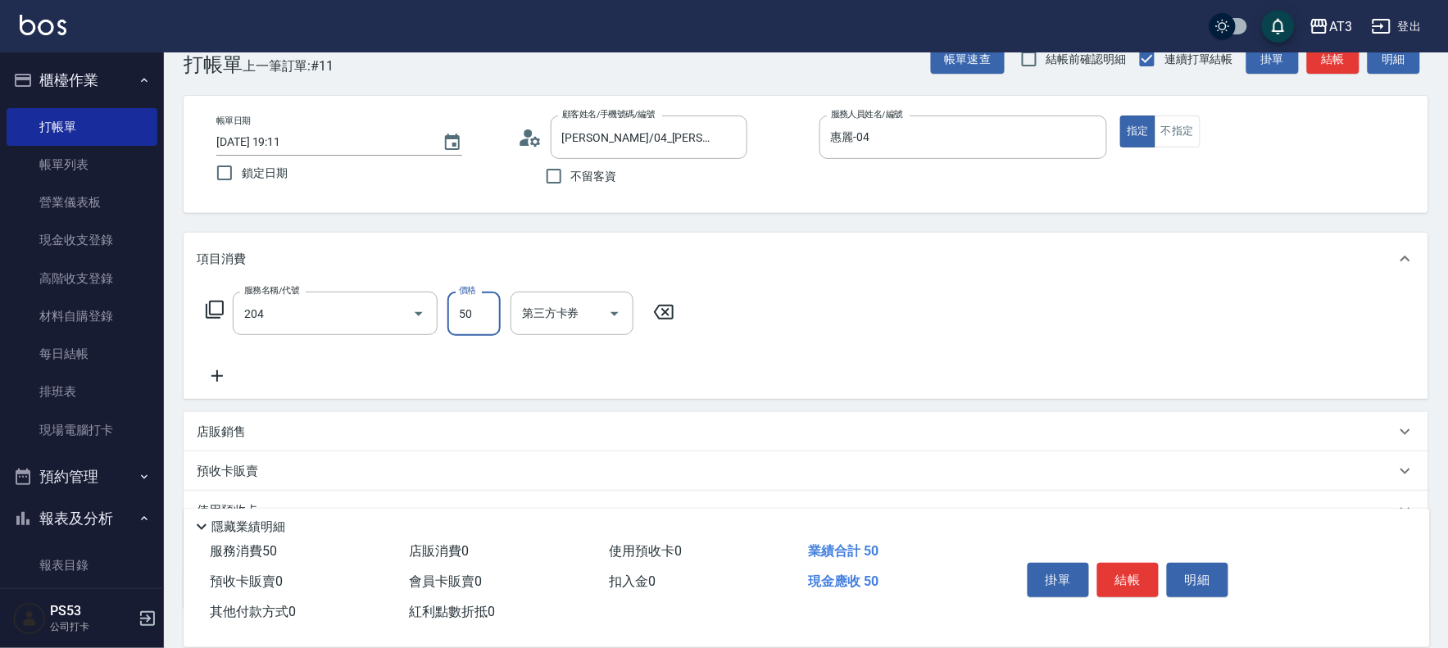
type input "修眉毛(204)"
type input "400"
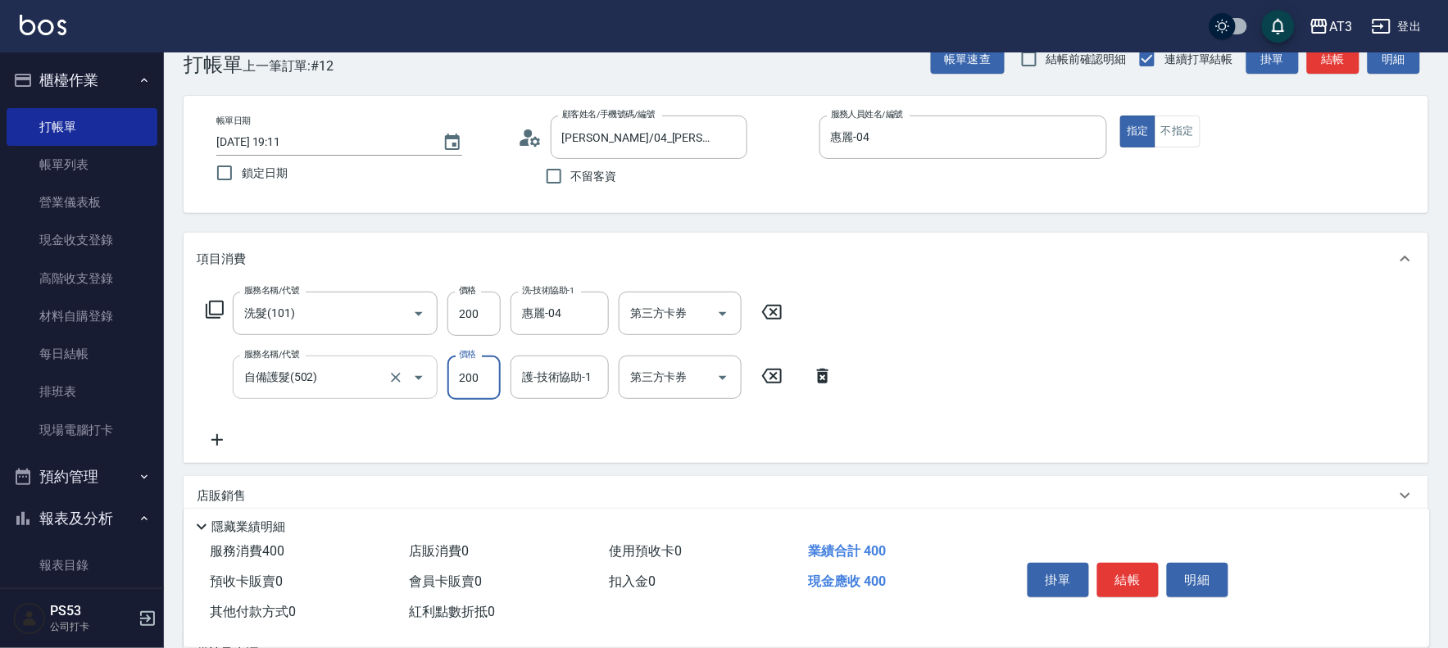
click at [343, 398] on div "自備護髮(502) 服務名稱/代號" at bounding box center [335, 377] width 205 height 43
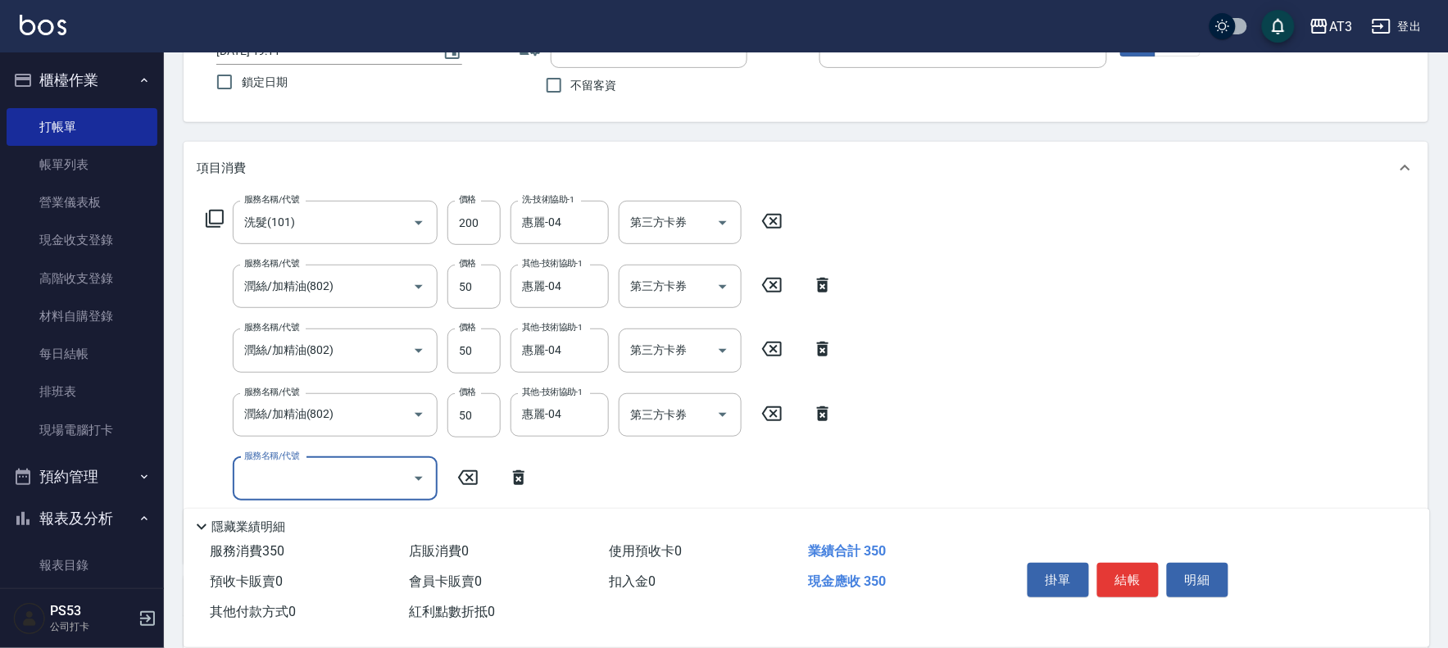
scroll to position [218, 0]
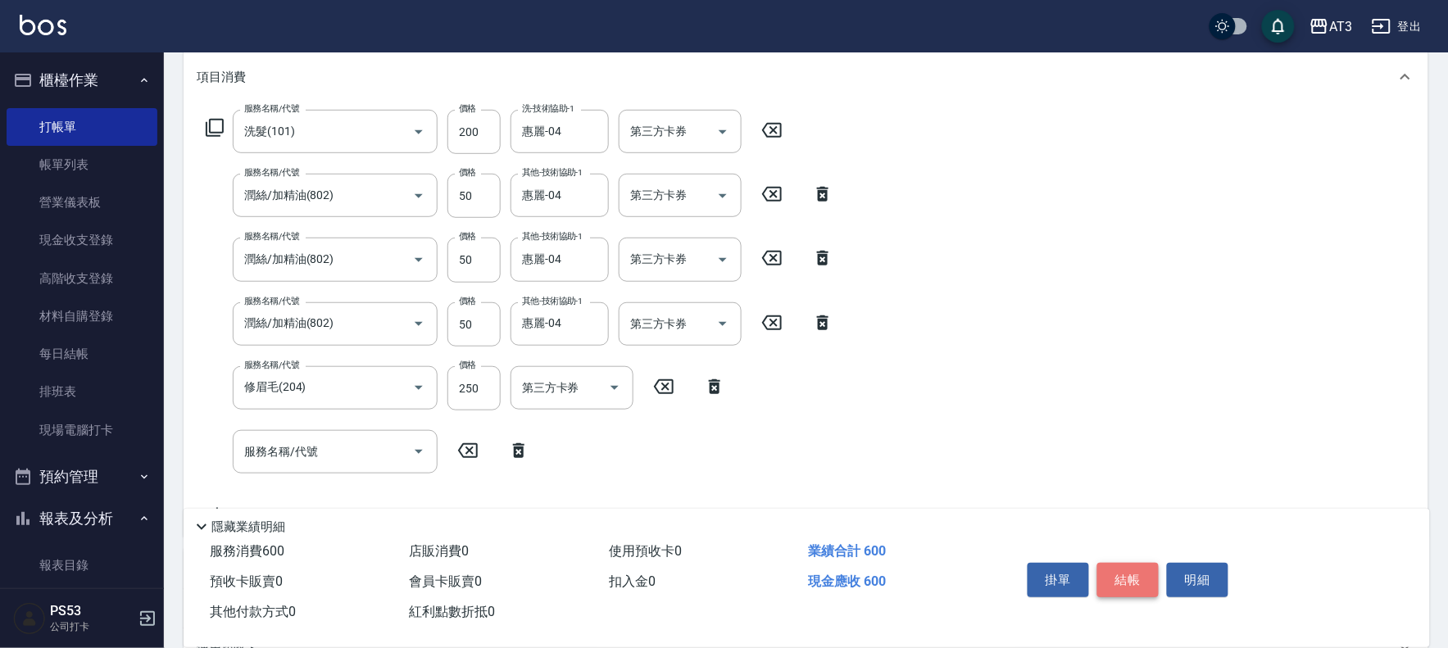
click at [1145, 569] on button "結帳" at bounding box center [1127, 580] width 61 height 34
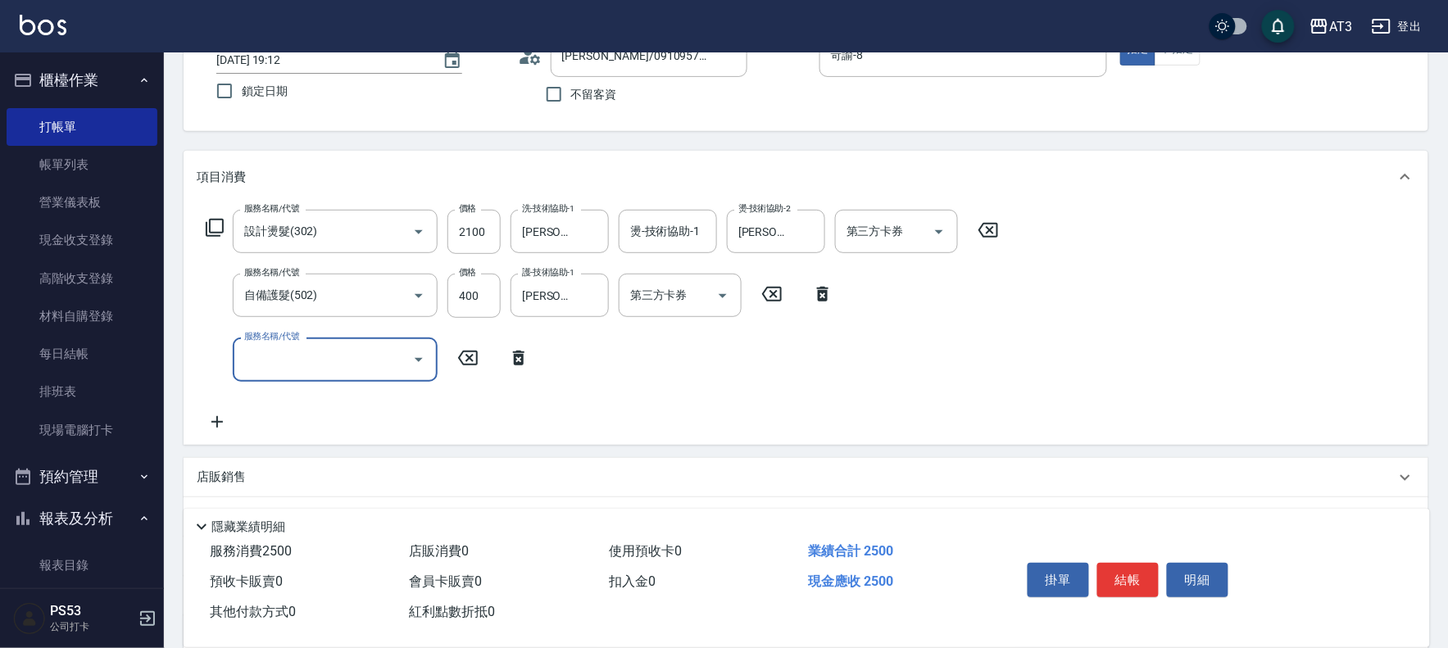
scroll to position [279, 0]
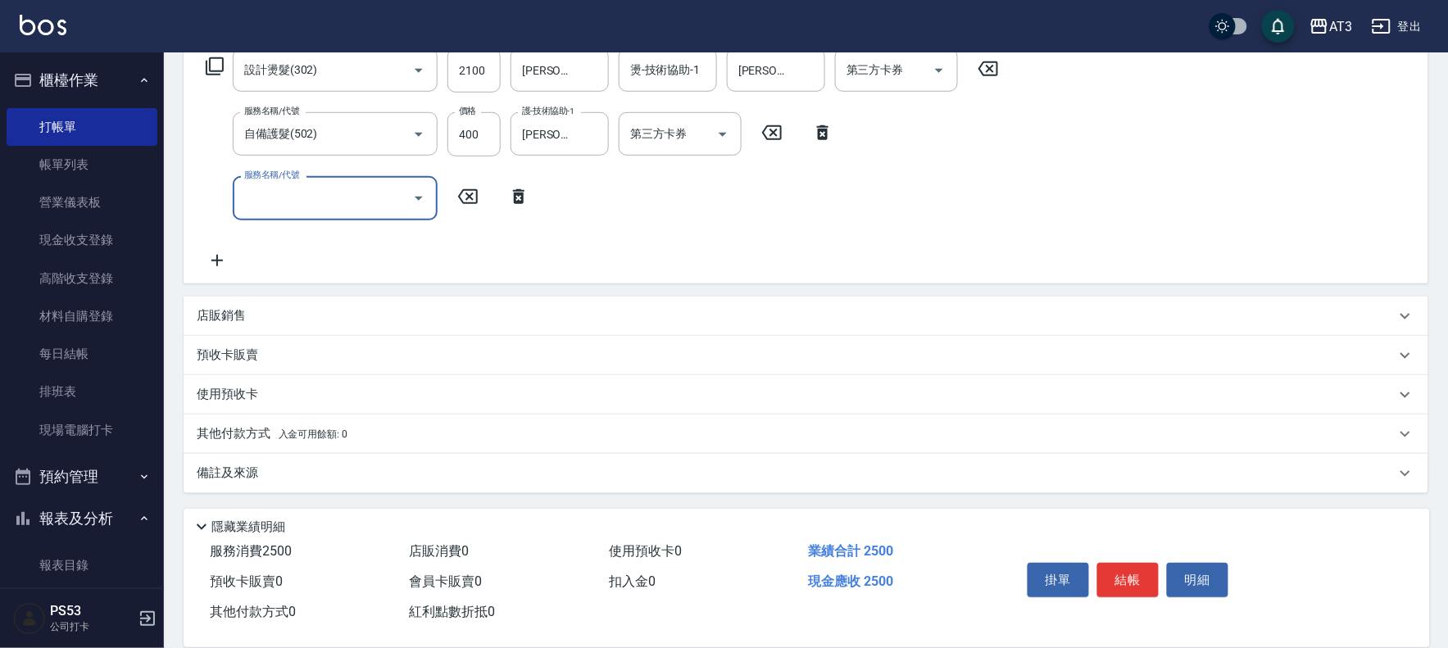
click at [222, 311] on p "店販銷售" at bounding box center [221, 315] width 49 height 17
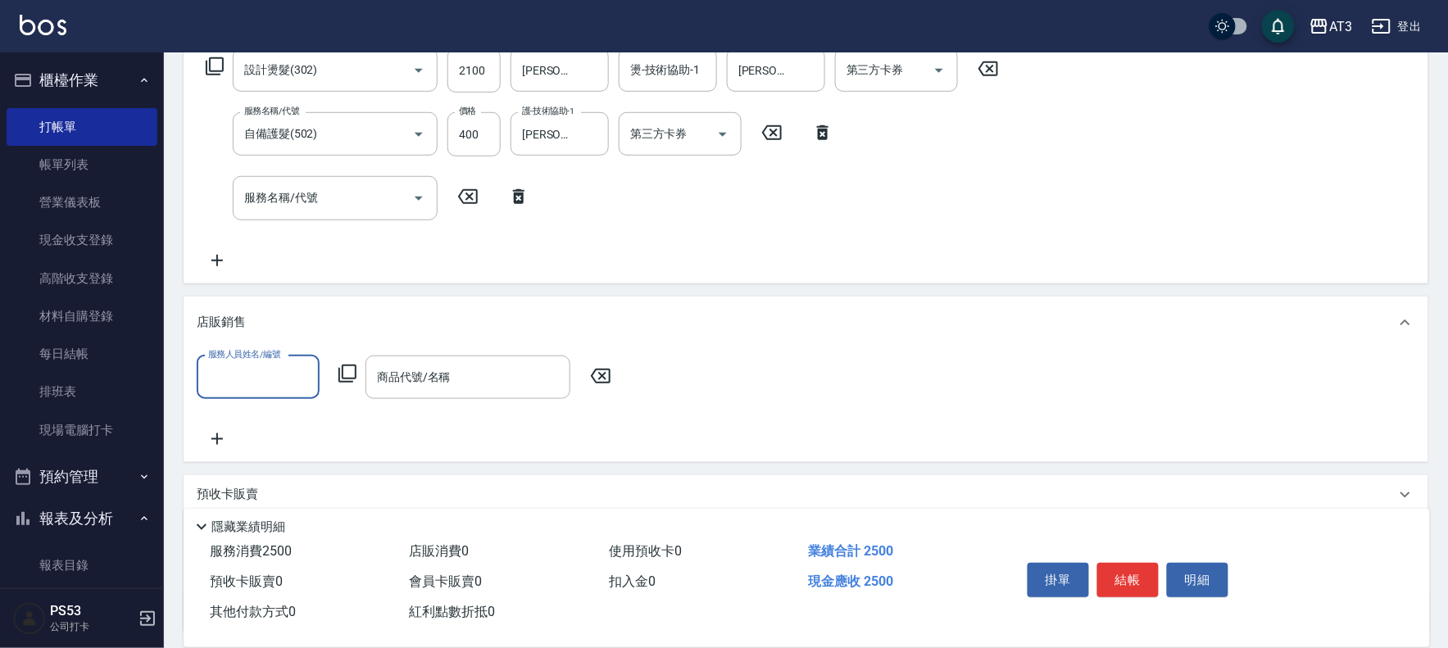
scroll to position [0, 0]
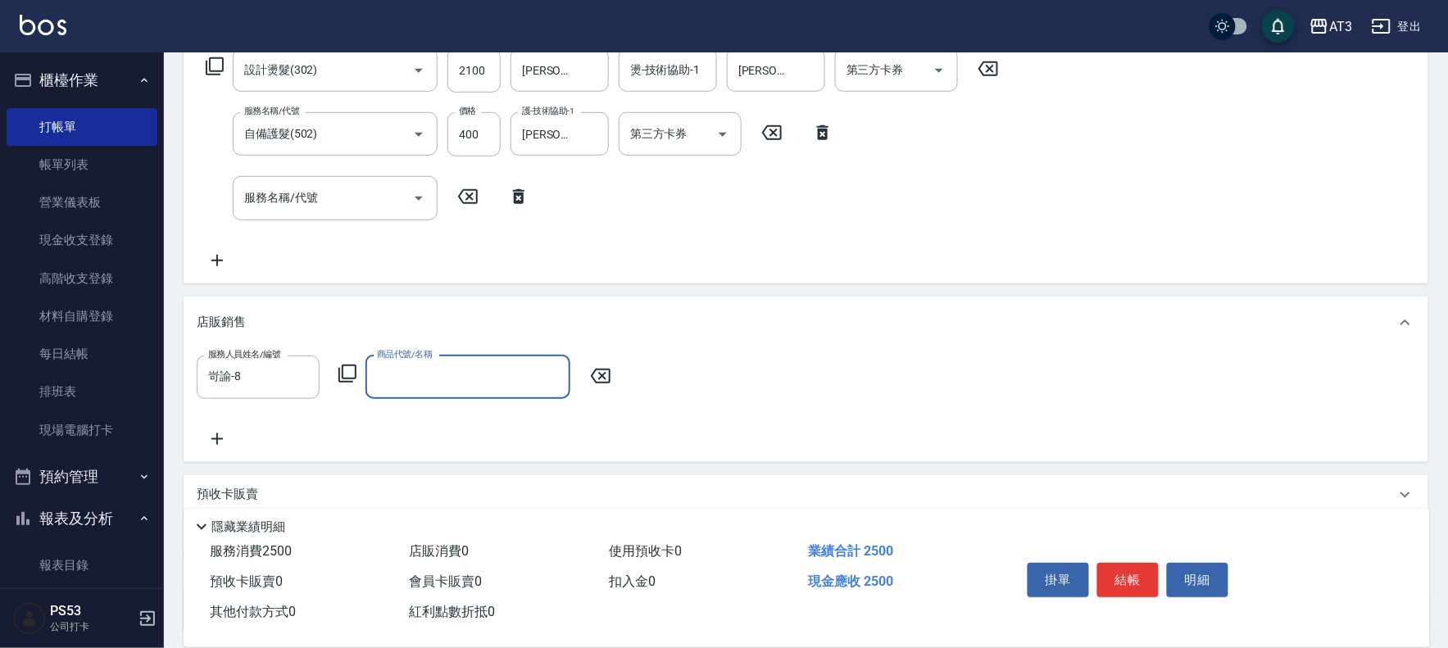
click at [340, 372] on icon at bounding box center [348, 374] width 20 height 20
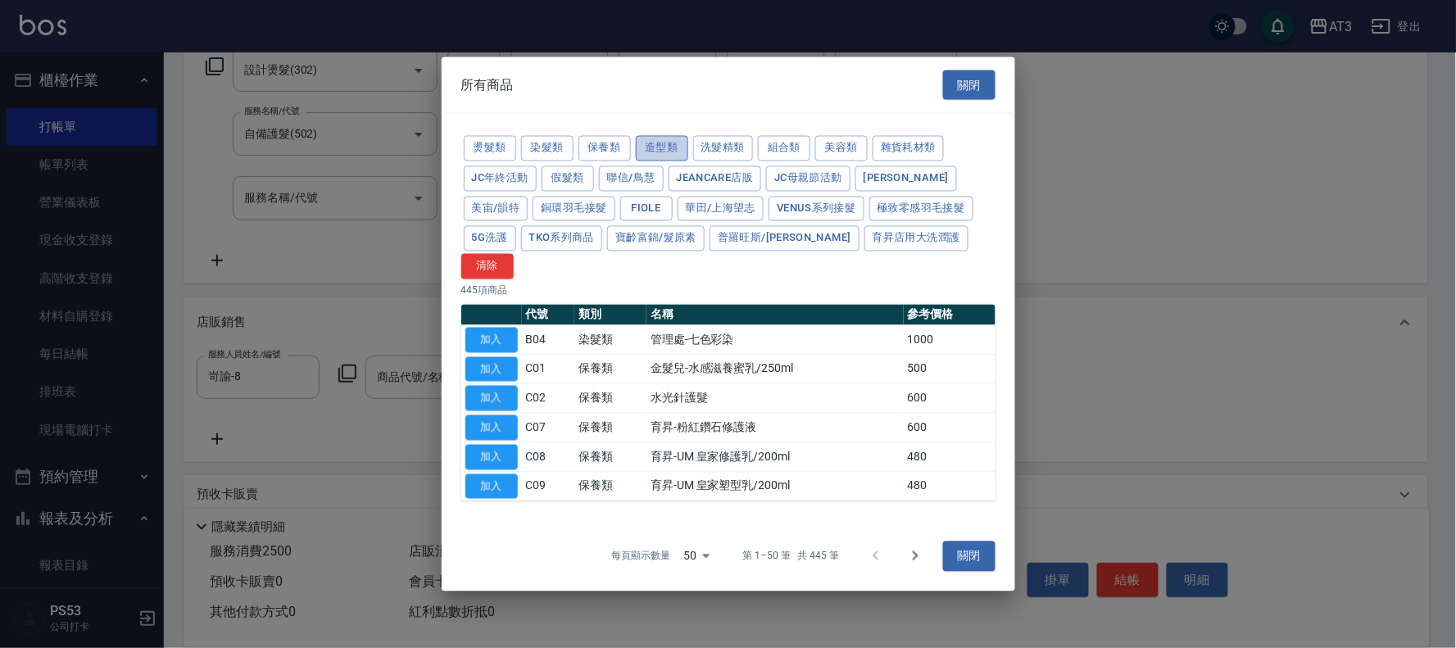
click at [654, 153] on button "造型類" at bounding box center [662, 148] width 52 height 25
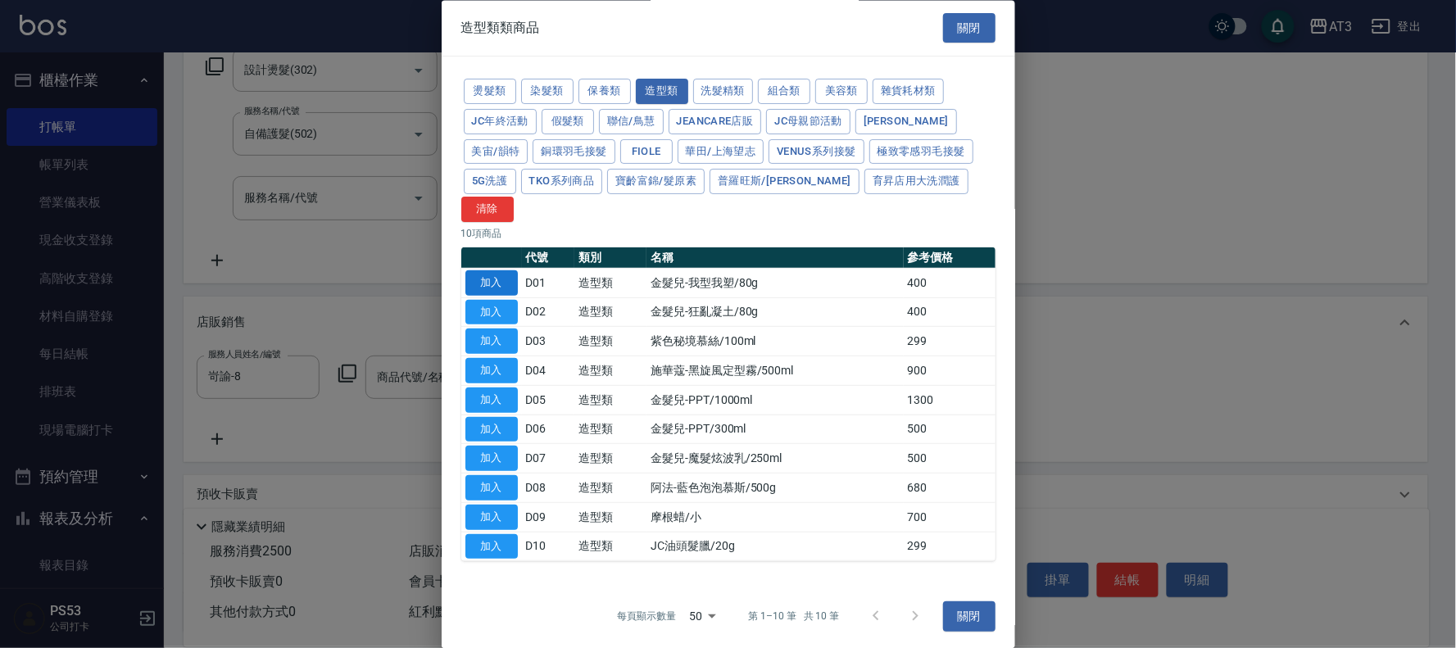
click at [509, 275] on button "加入" at bounding box center [492, 282] width 52 height 25
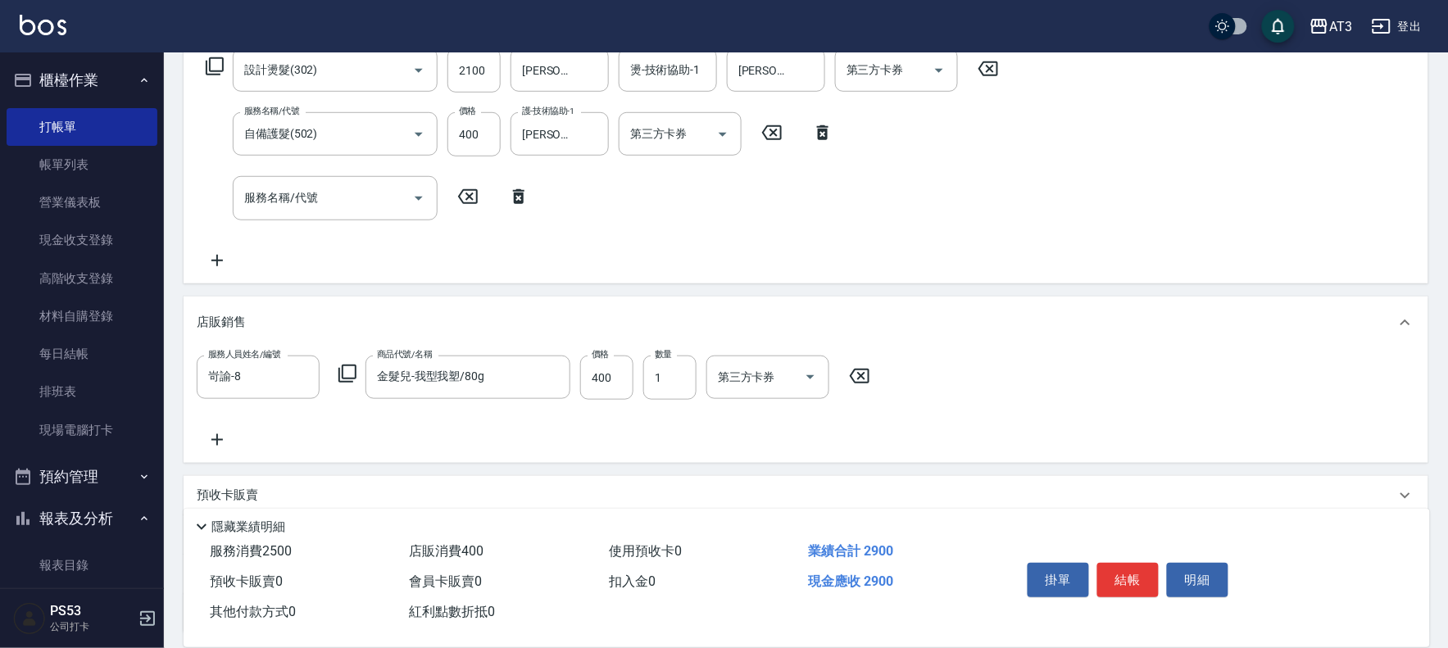
click at [1139, 584] on button "結帳" at bounding box center [1127, 580] width 61 height 34
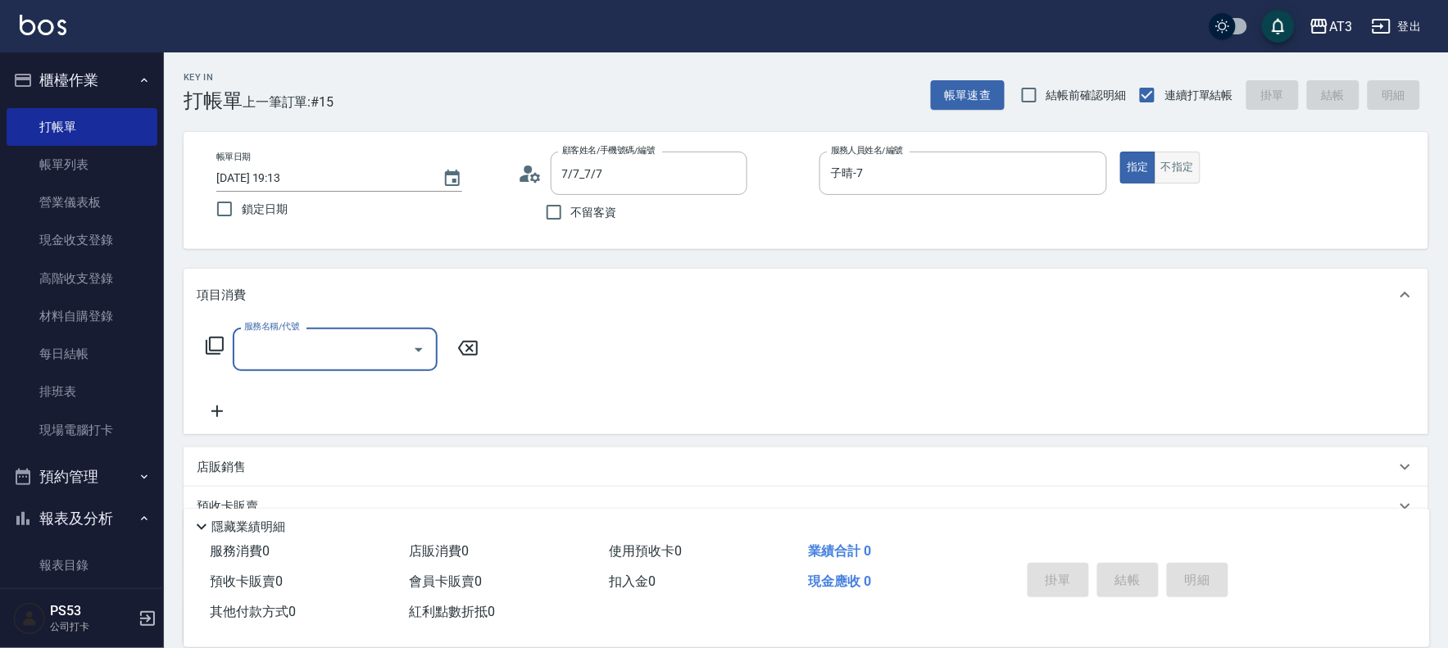
click at [1177, 177] on button "不指定" at bounding box center [1178, 168] width 46 height 32
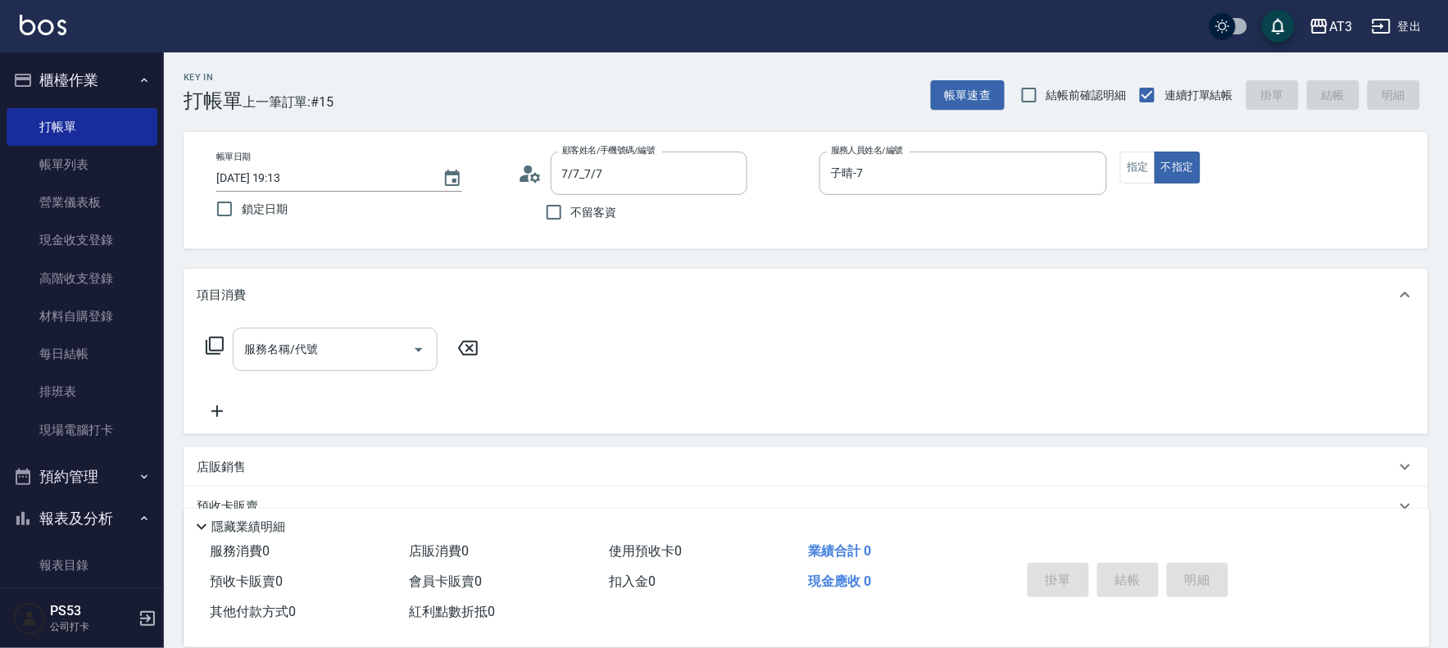
click at [283, 348] on div "服務名稱/代號 服務名稱/代號" at bounding box center [335, 349] width 205 height 43
click at [1131, 168] on button "指定" at bounding box center [1137, 168] width 35 height 32
click at [359, 344] on input "服務名稱/代號" at bounding box center [323, 349] width 166 height 29
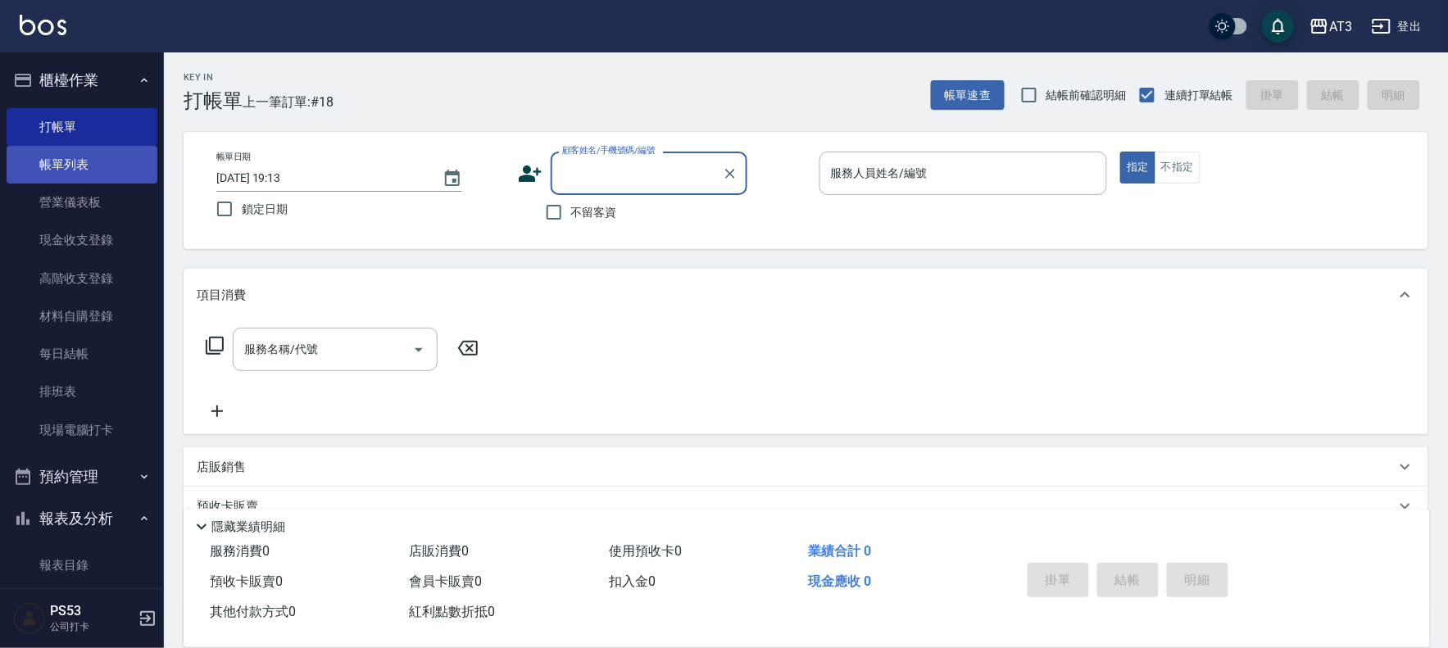
click at [44, 161] on link "帳單列表" at bounding box center [82, 165] width 151 height 38
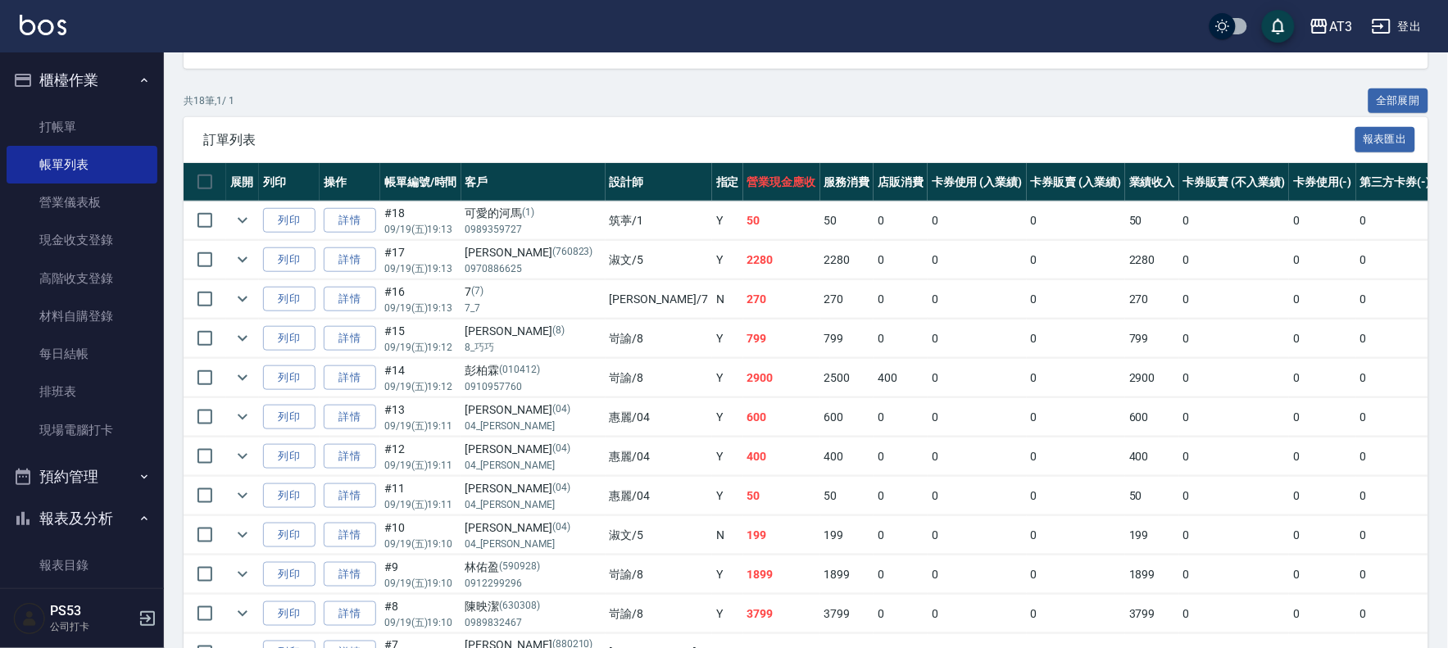
scroll to position [635, 0]
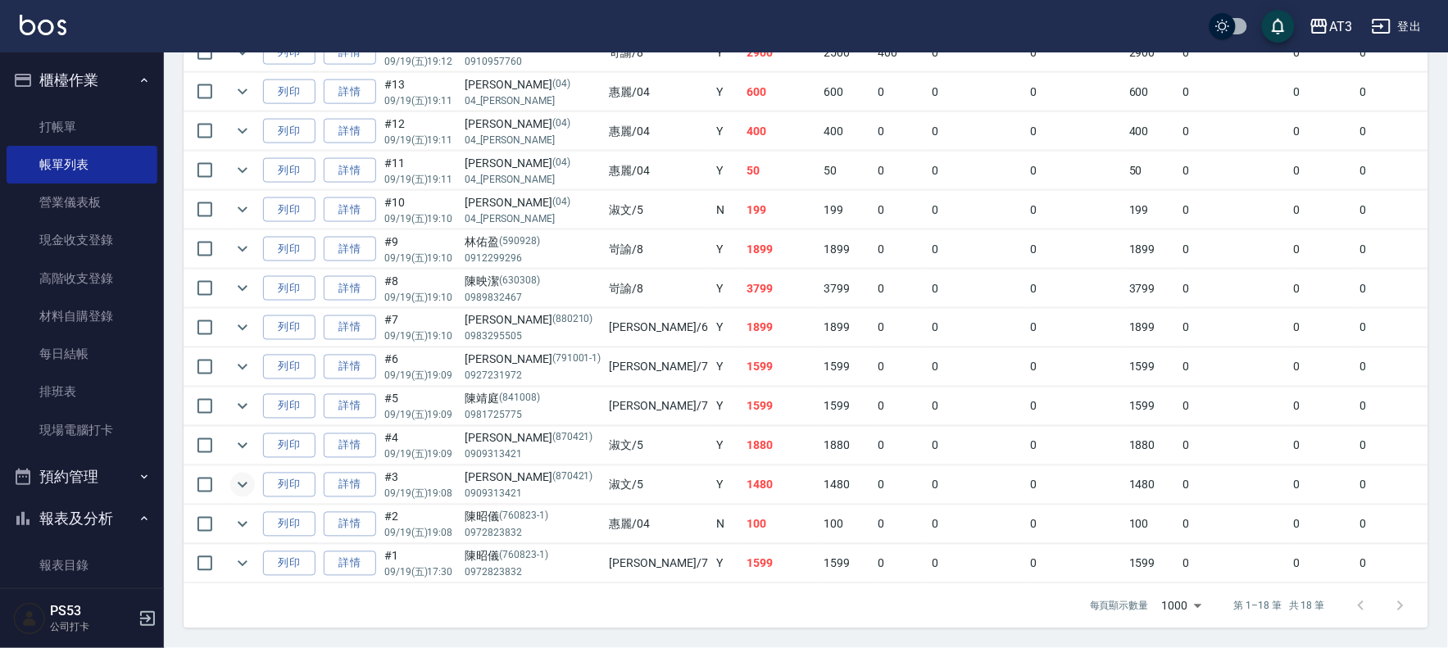
click at [234, 475] on icon "expand row" at bounding box center [243, 485] width 20 height 20
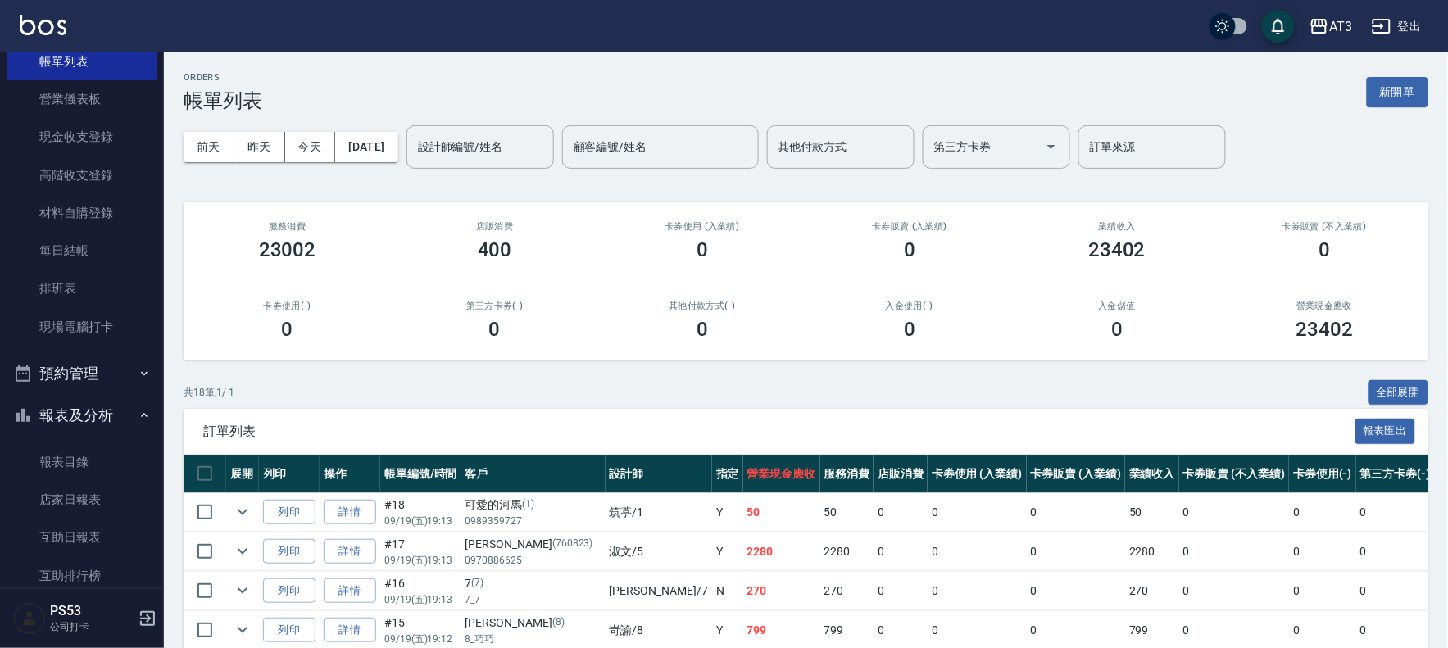
scroll to position [455, 0]
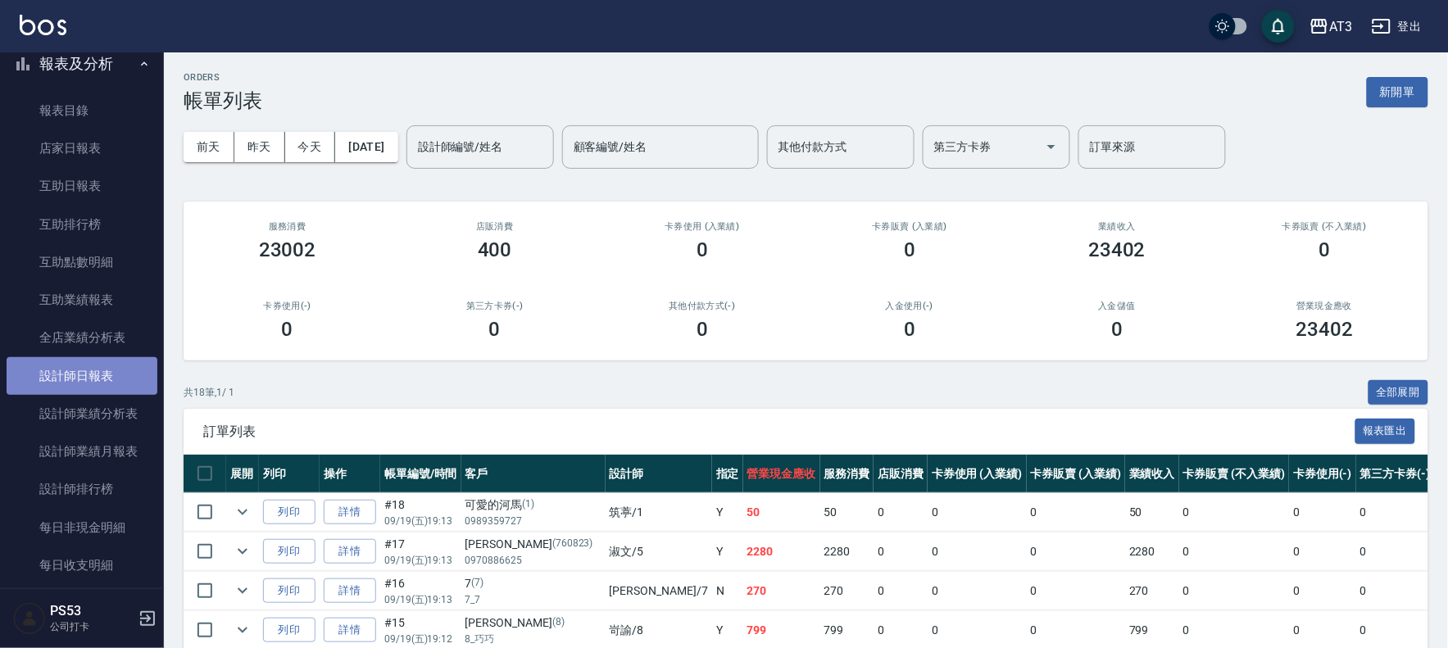
click at [103, 371] on link "設計師日報表" at bounding box center [82, 376] width 151 height 38
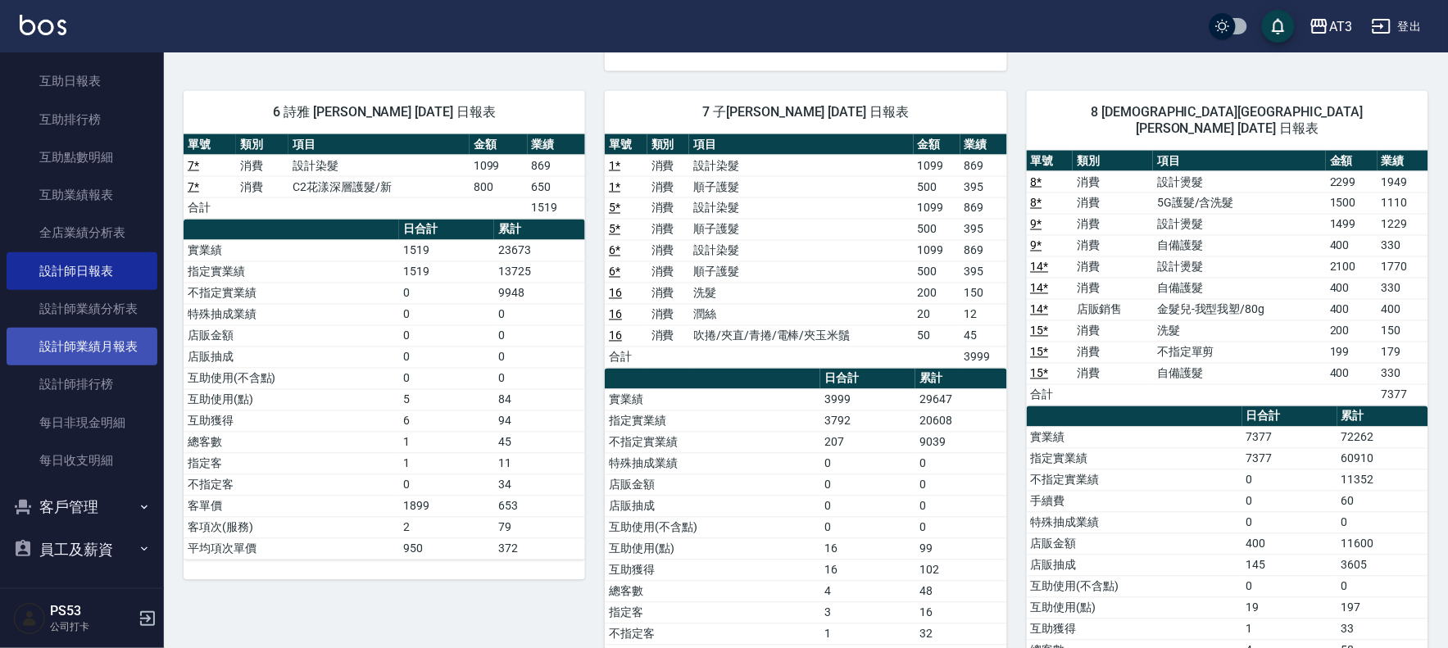
scroll to position [561, 0]
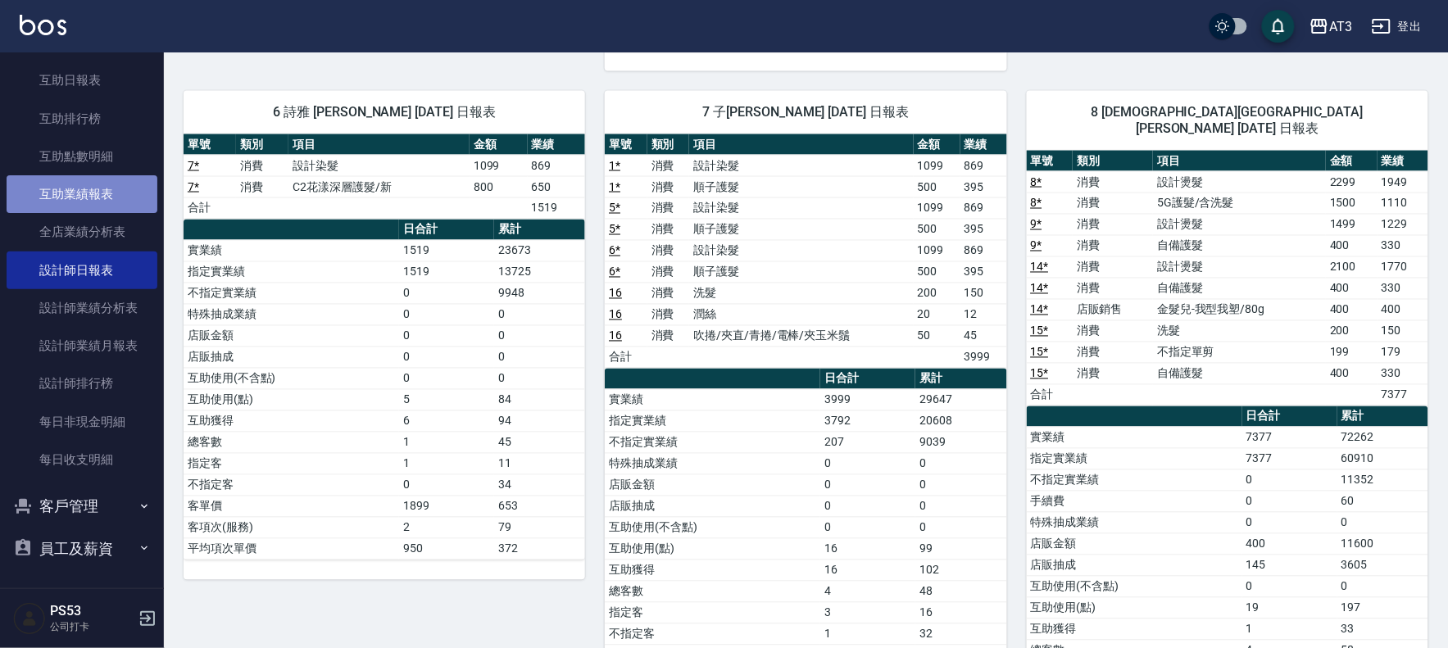
click at [129, 203] on link "互助業績報表" at bounding box center [82, 194] width 151 height 38
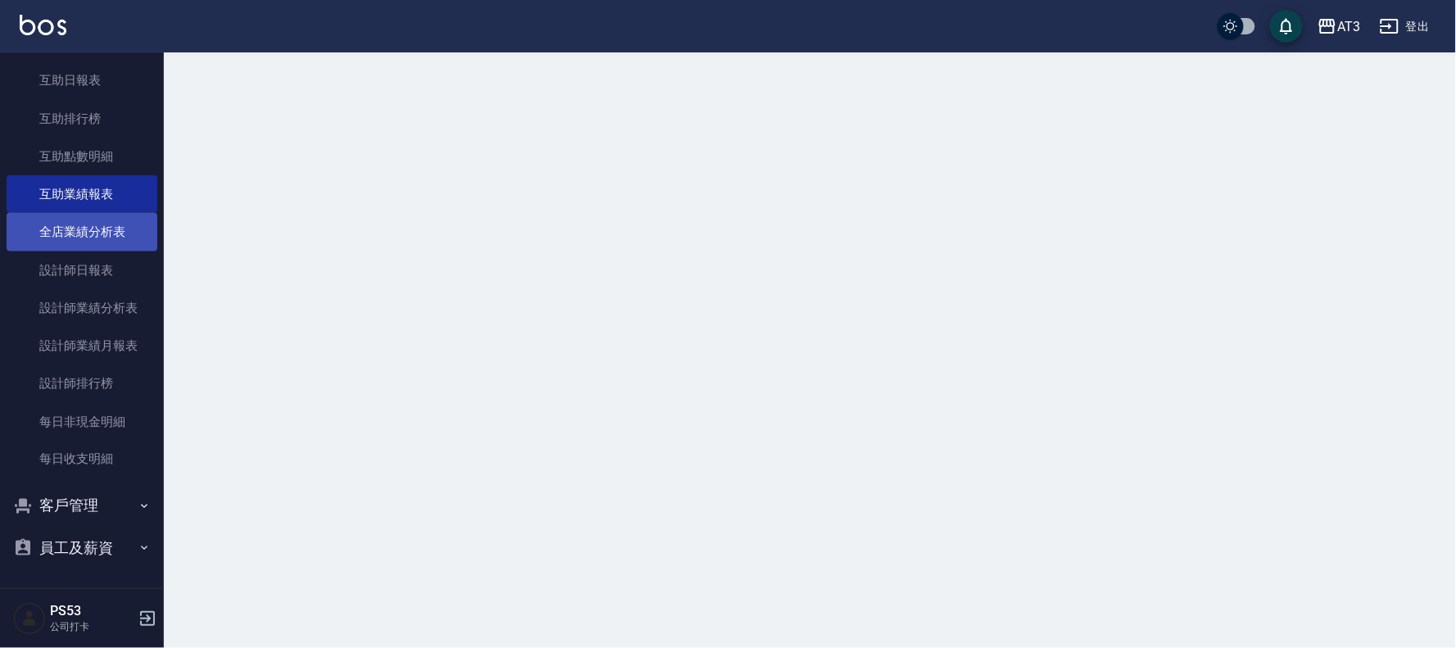
click at [128, 220] on link "全店業績分析表" at bounding box center [82, 232] width 151 height 38
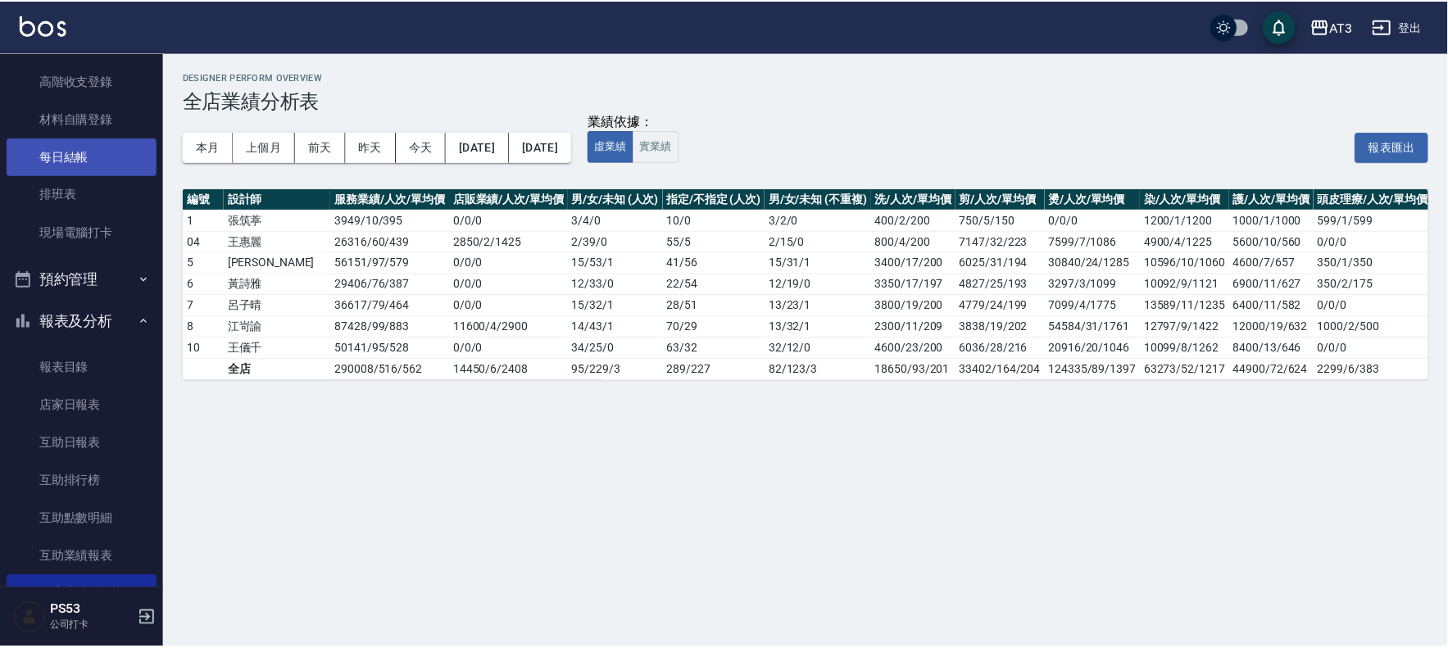
scroll to position [197, 0]
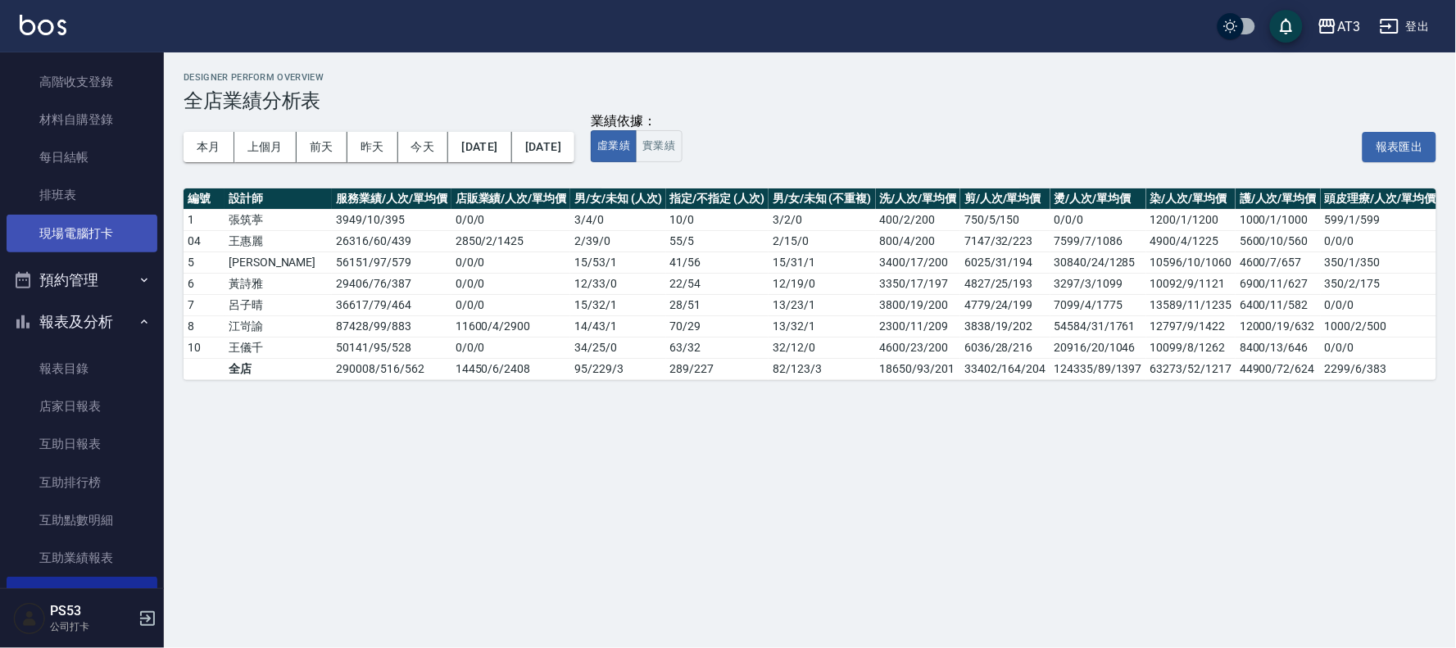
click at [115, 222] on link "現場電腦打卡" at bounding box center [82, 234] width 151 height 38
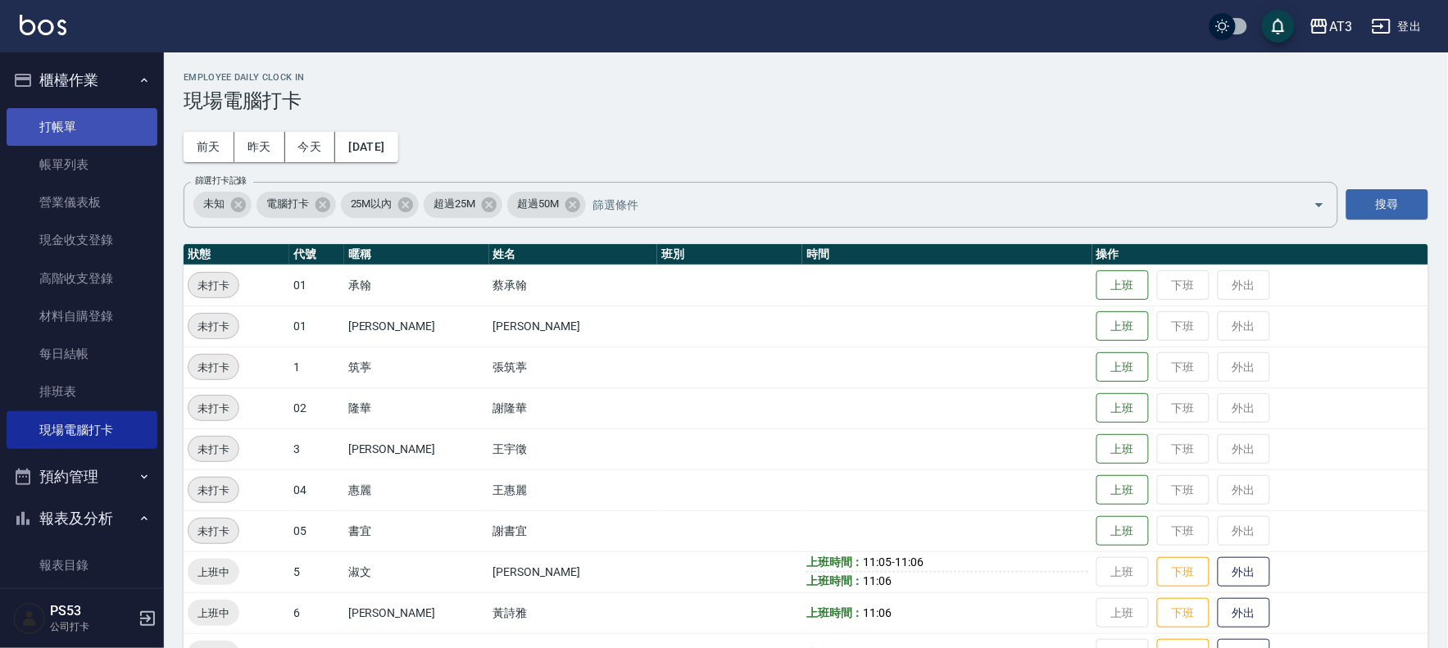
click at [83, 121] on link "打帳單" at bounding box center [82, 127] width 151 height 38
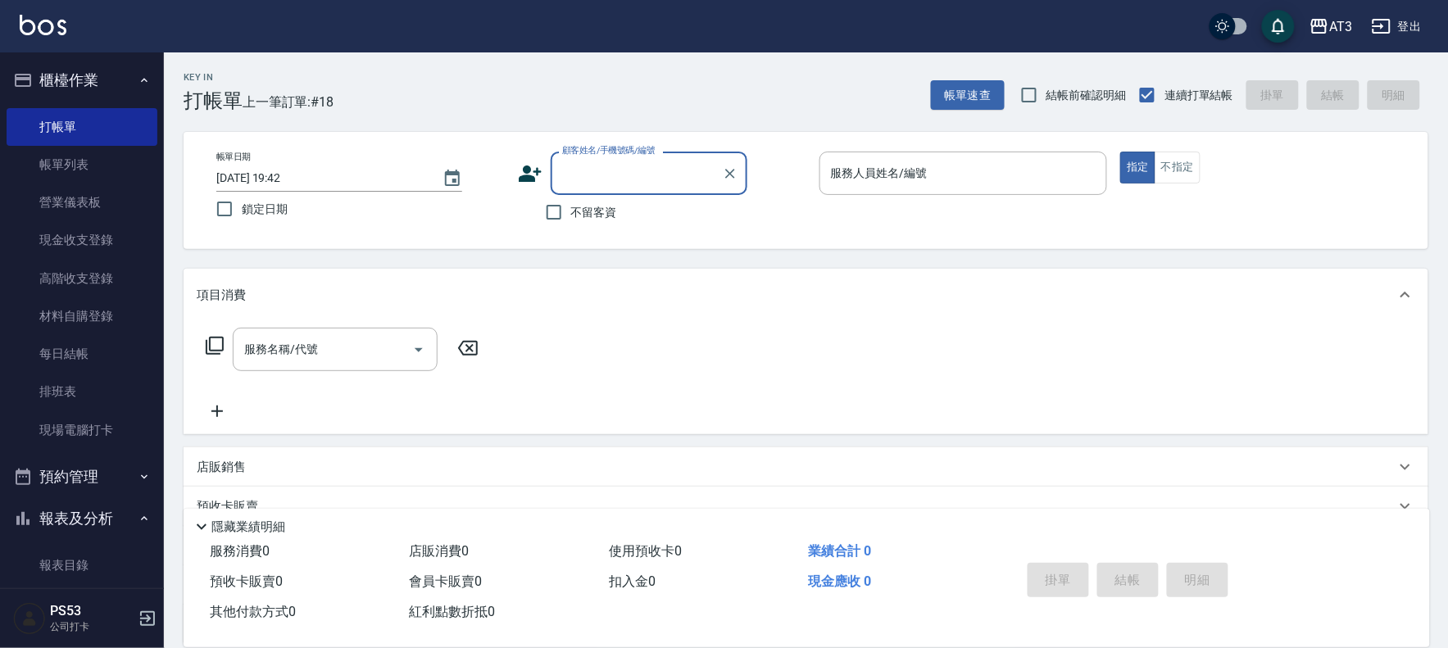
click at [529, 170] on icon at bounding box center [530, 174] width 23 height 16
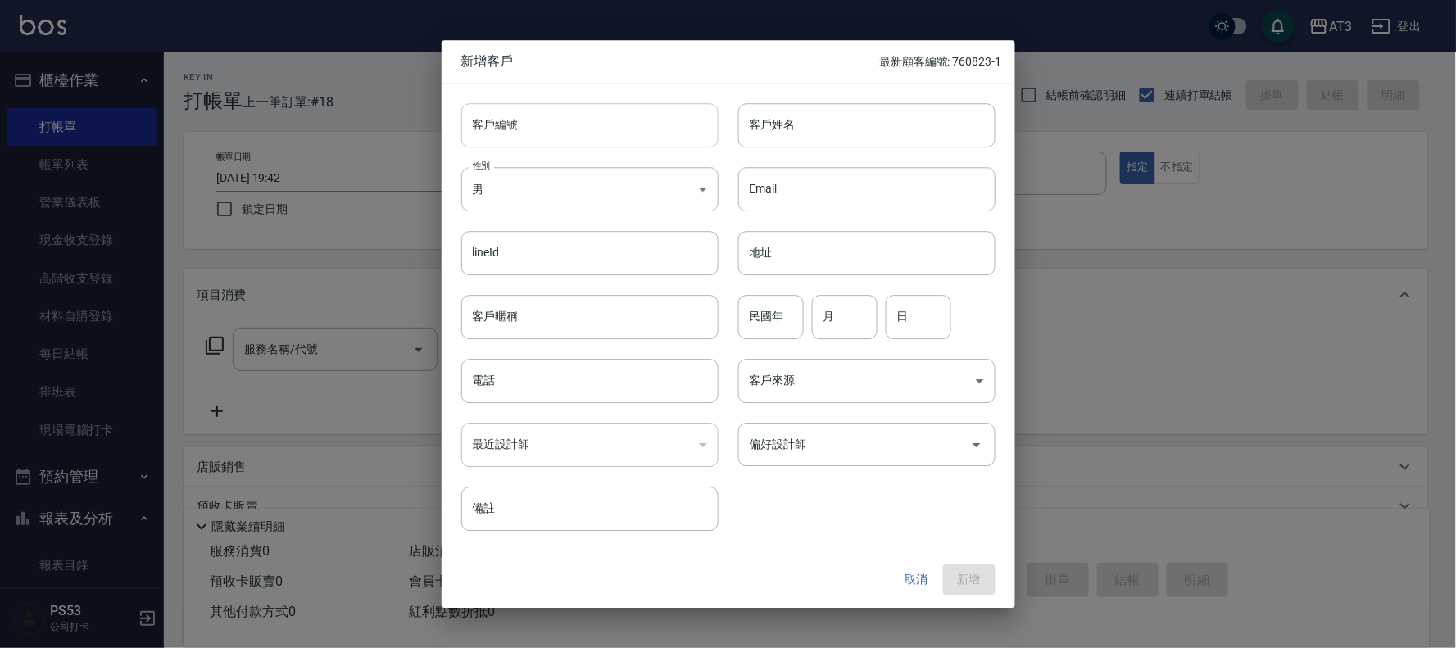
click at [525, 129] on input "客戶編號" at bounding box center [589, 125] width 257 height 44
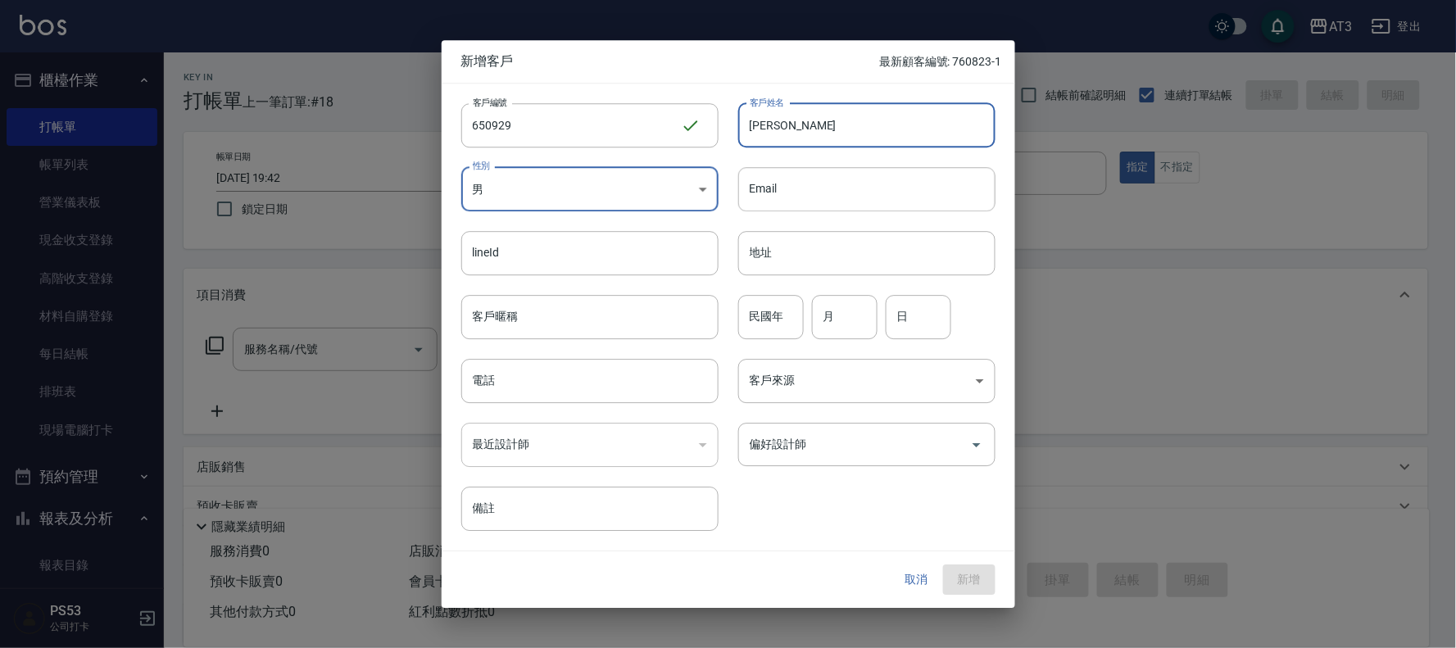
click at [806, 124] on input "[PERSON_NAME]" at bounding box center [866, 125] width 257 height 44
click at [544, 194] on body "AT3 登出 櫃檯作業 打帳單 帳單列表 營業儀表板 現金收支登錄 高階收支登錄 材料自購登錄 每日結帳 排班表 現場電腦打卡 預約管理 預約管理 單日預約紀…" at bounding box center [728, 400] width 1456 height 800
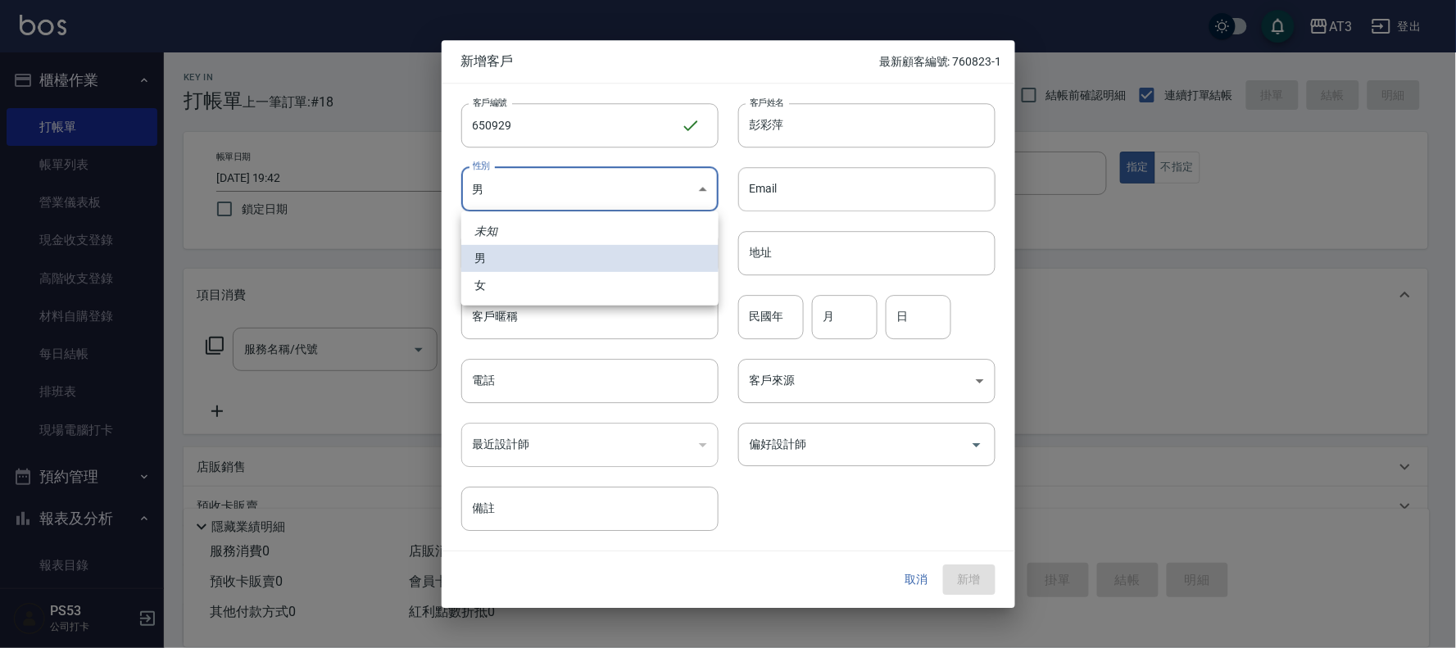
click at [528, 297] on li "女" at bounding box center [589, 285] width 257 height 27
click at [776, 320] on input "民國年" at bounding box center [771, 317] width 66 height 44
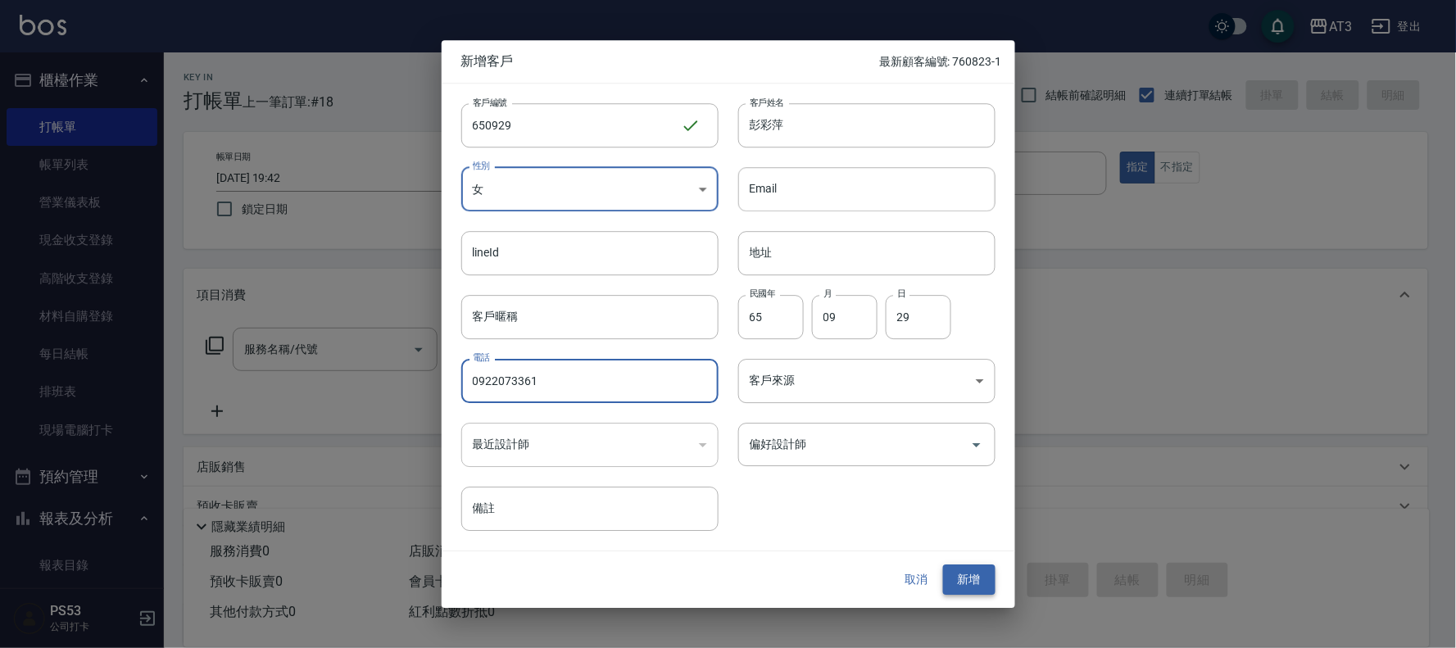
click at [980, 586] on button "新增" at bounding box center [969, 581] width 52 height 30
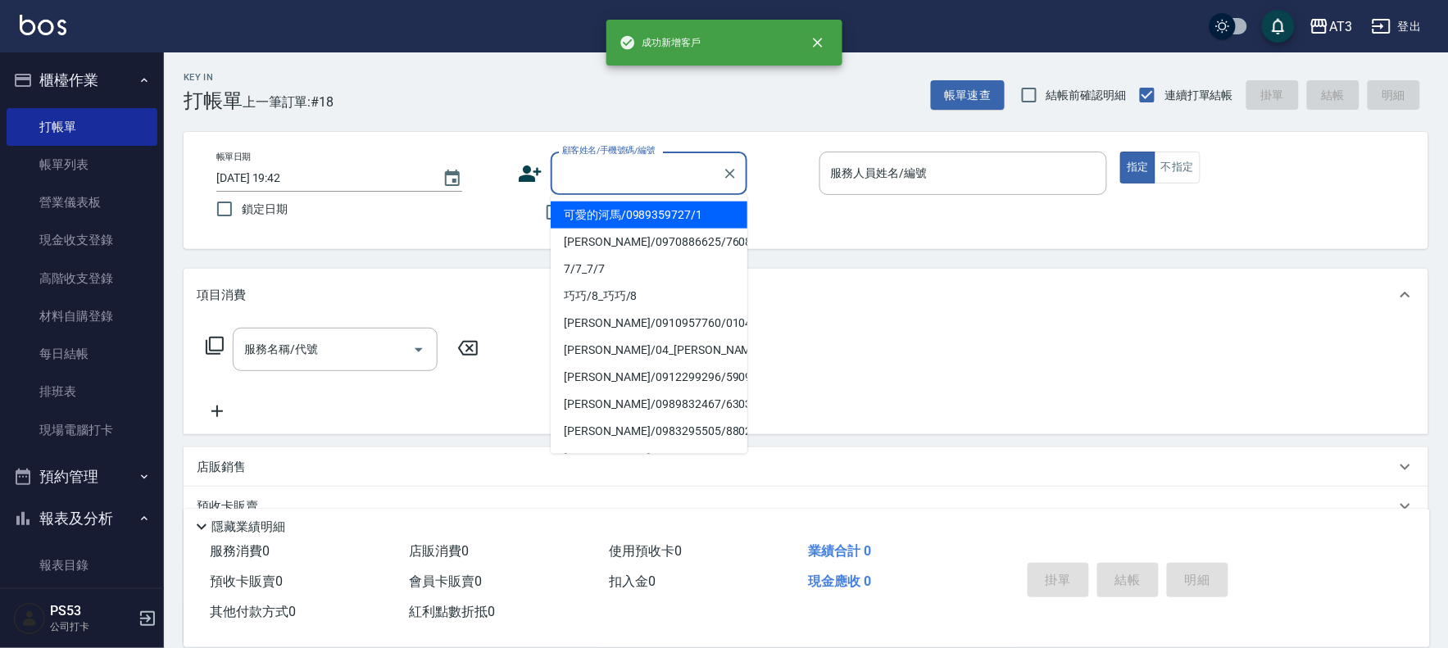
click at [570, 180] on input "顧客姓名/手機號碼/編號" at bounding box center [636, 173] width 157 height 29
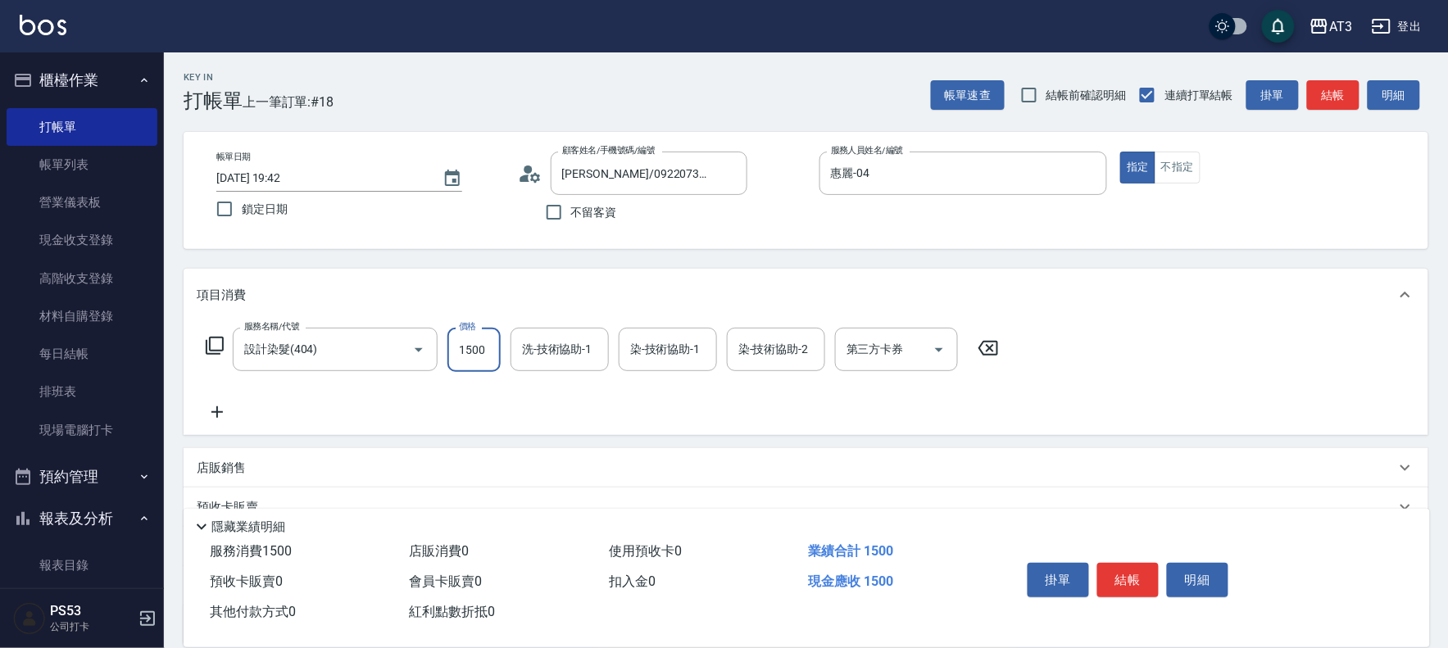
click at [484, 349] on input "1500" at bounding box center [474, 350] width 53 height 44
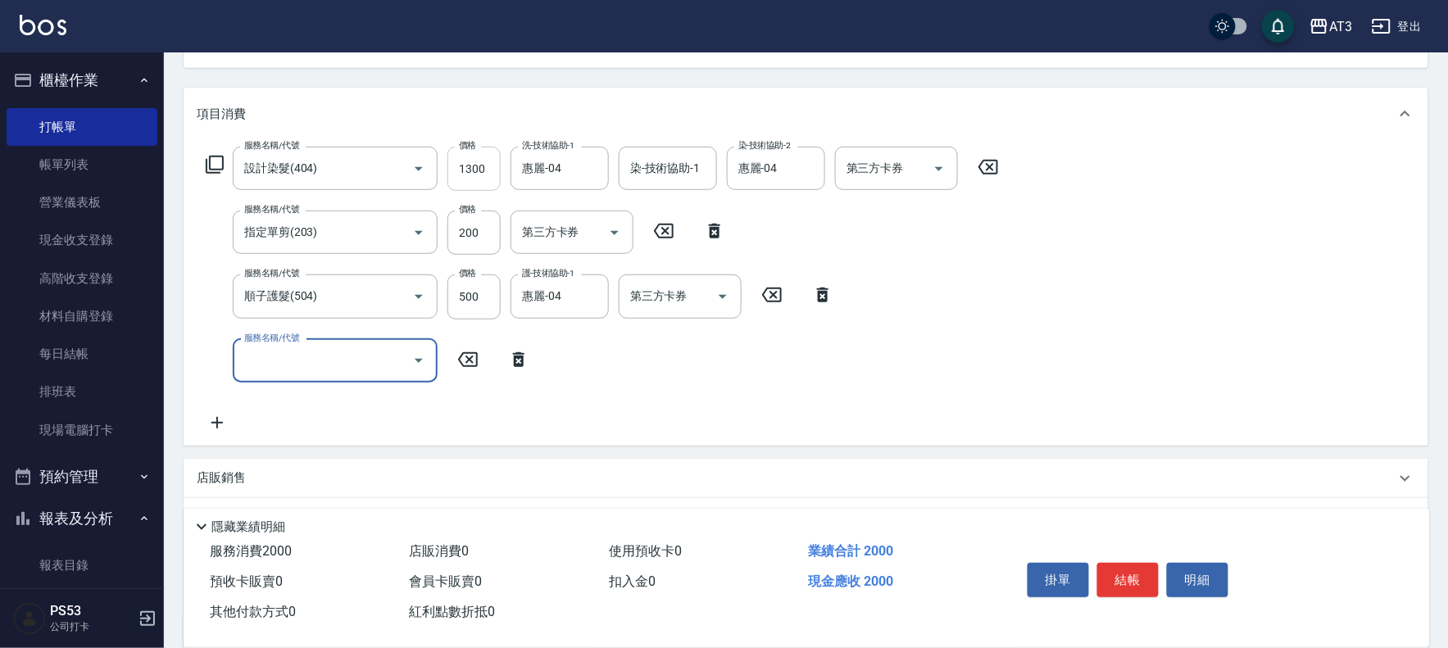
scroll to position [182, 0]
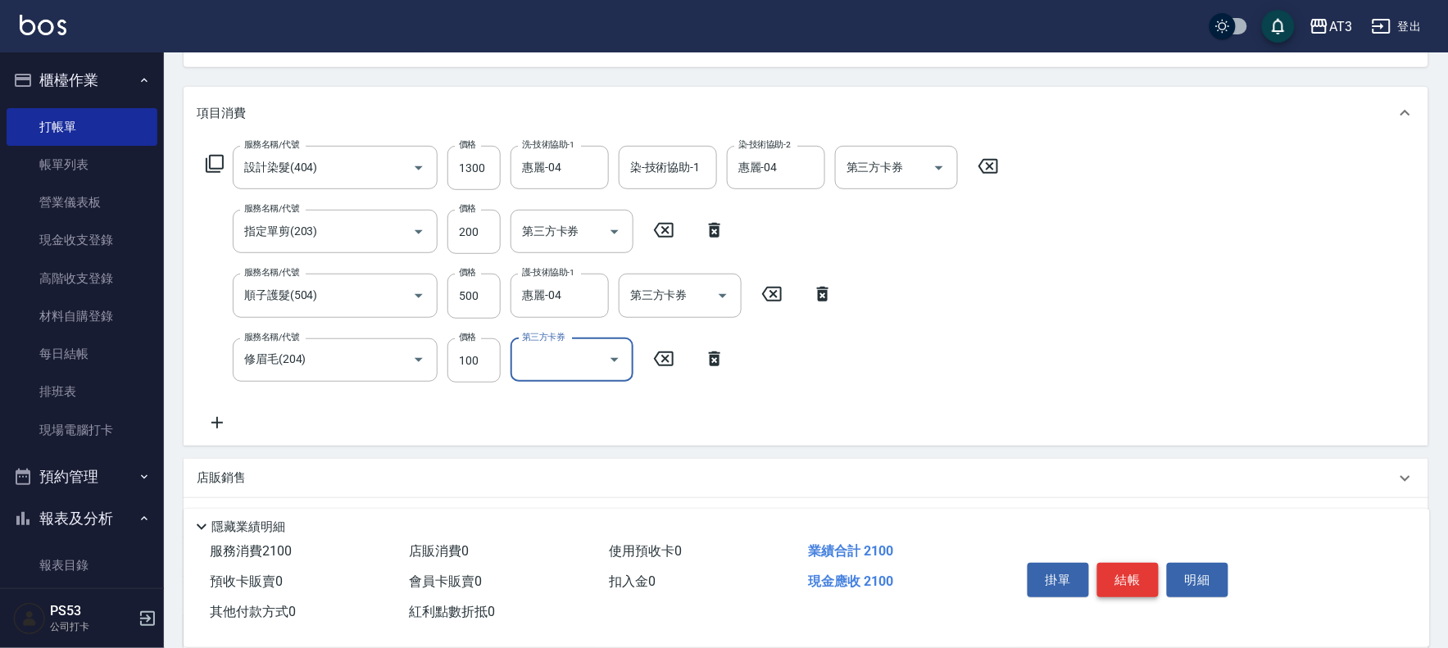
click at [1132, 576] on button "結帳" at bounding box center [1127, 580] width 61 height 34
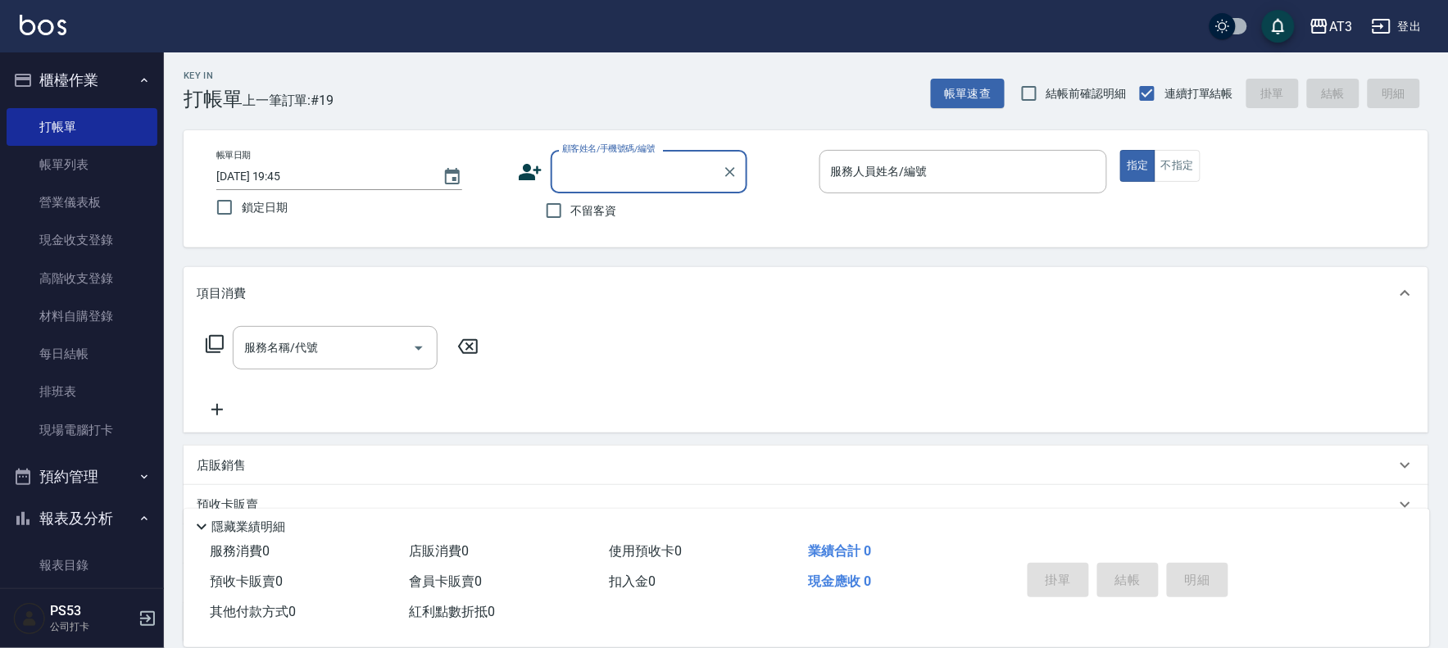
scroll to position [0, 0]
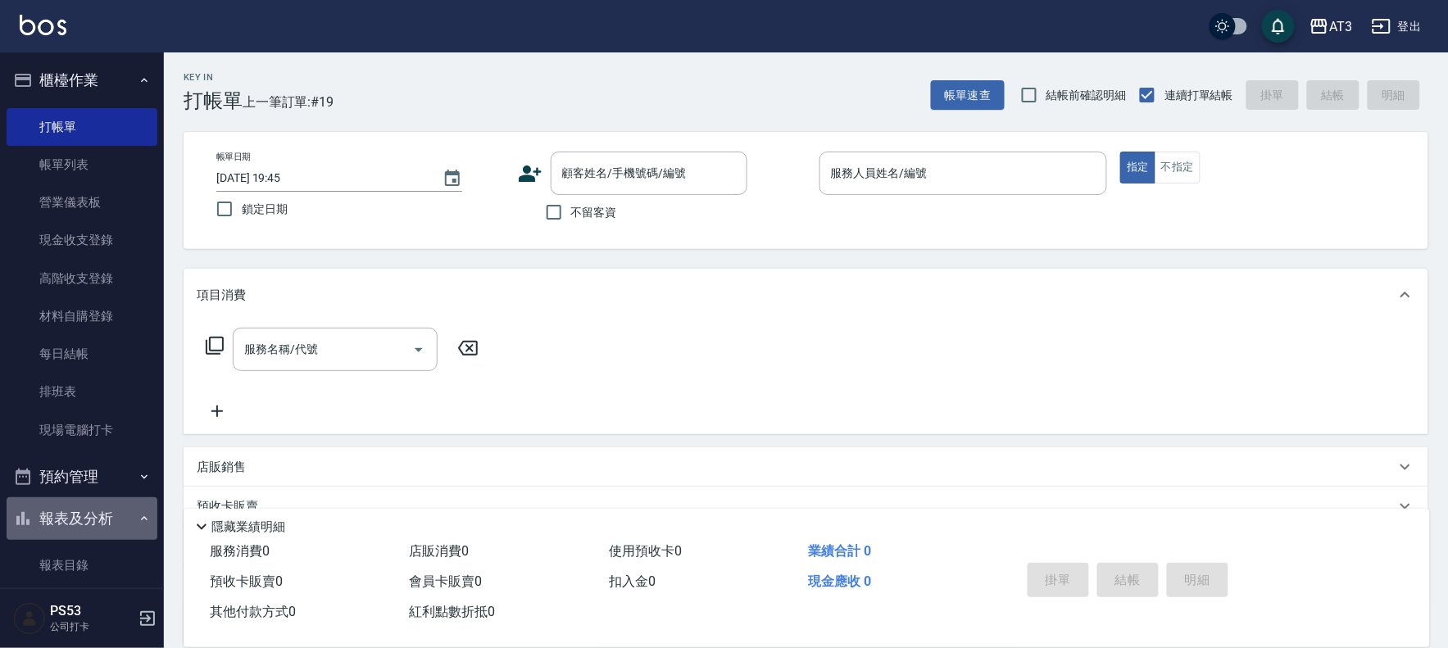
click at [92, 523] on button "報表及分析" at bounding box center [82, 518] width 151 height 43
click at [92, 521] on button "報表及分析" at bounding box center [82, 518] width 151 height 43
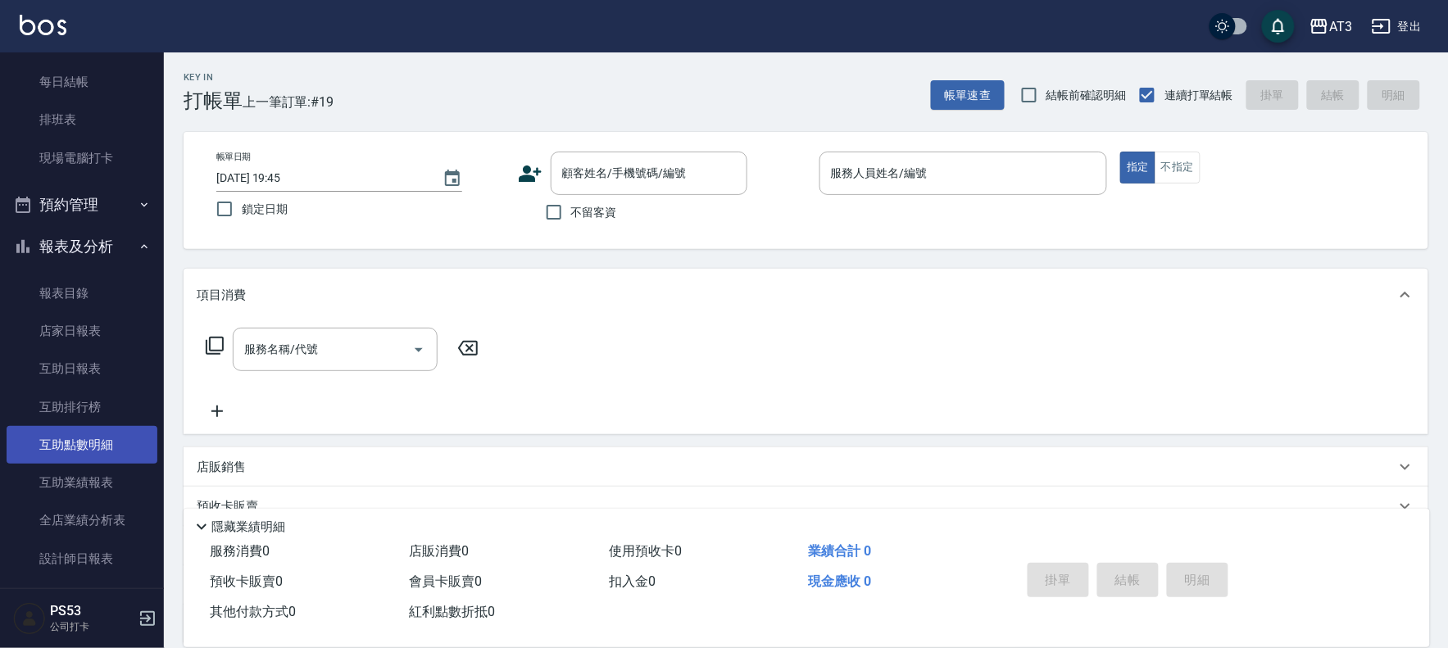
scroll to position [273, 0]
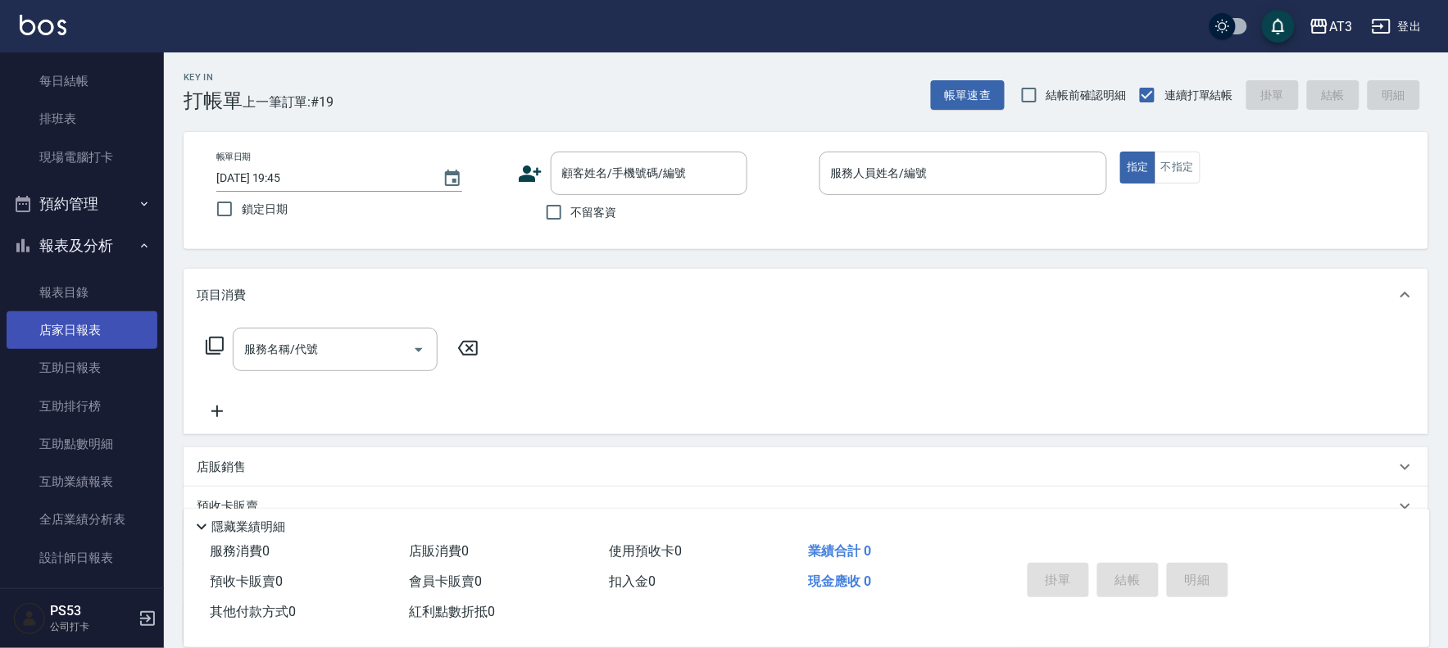
click at [45, 329] on link "店家日報表" at bounding box center [82, 330] width 151 height 38
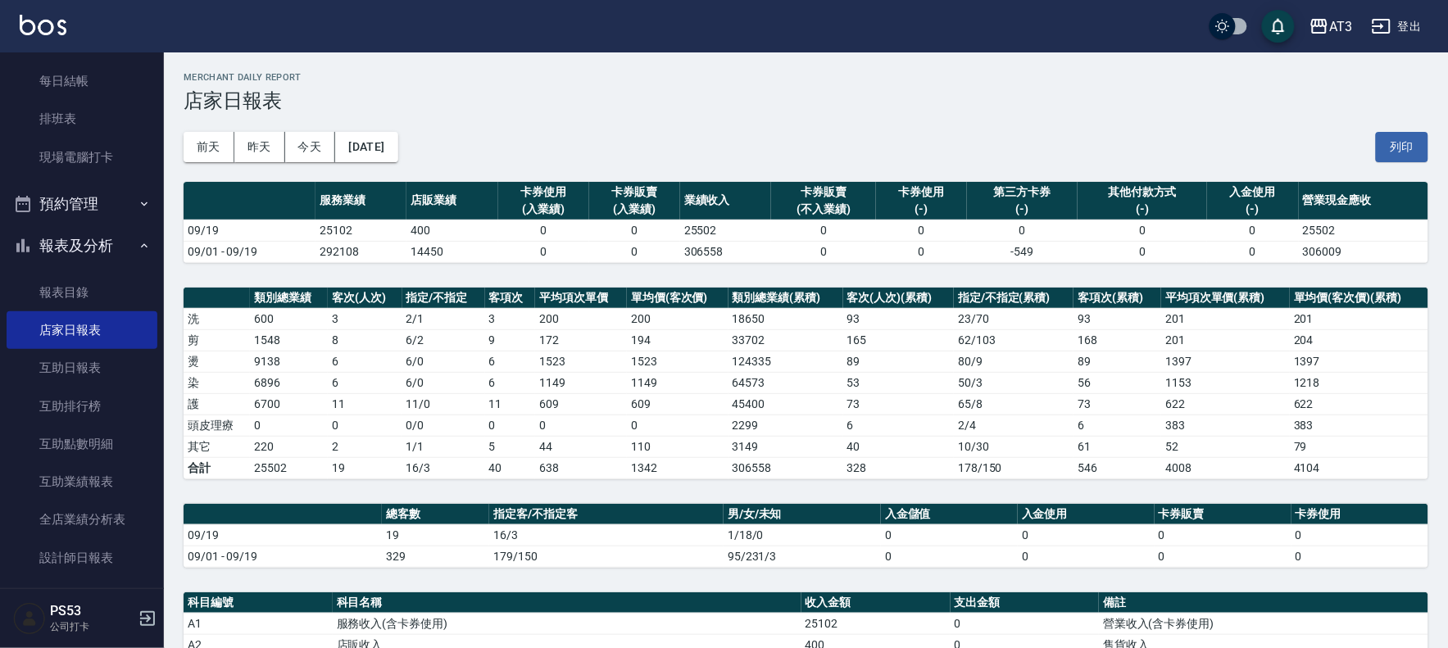
scroll to position [91, 0]
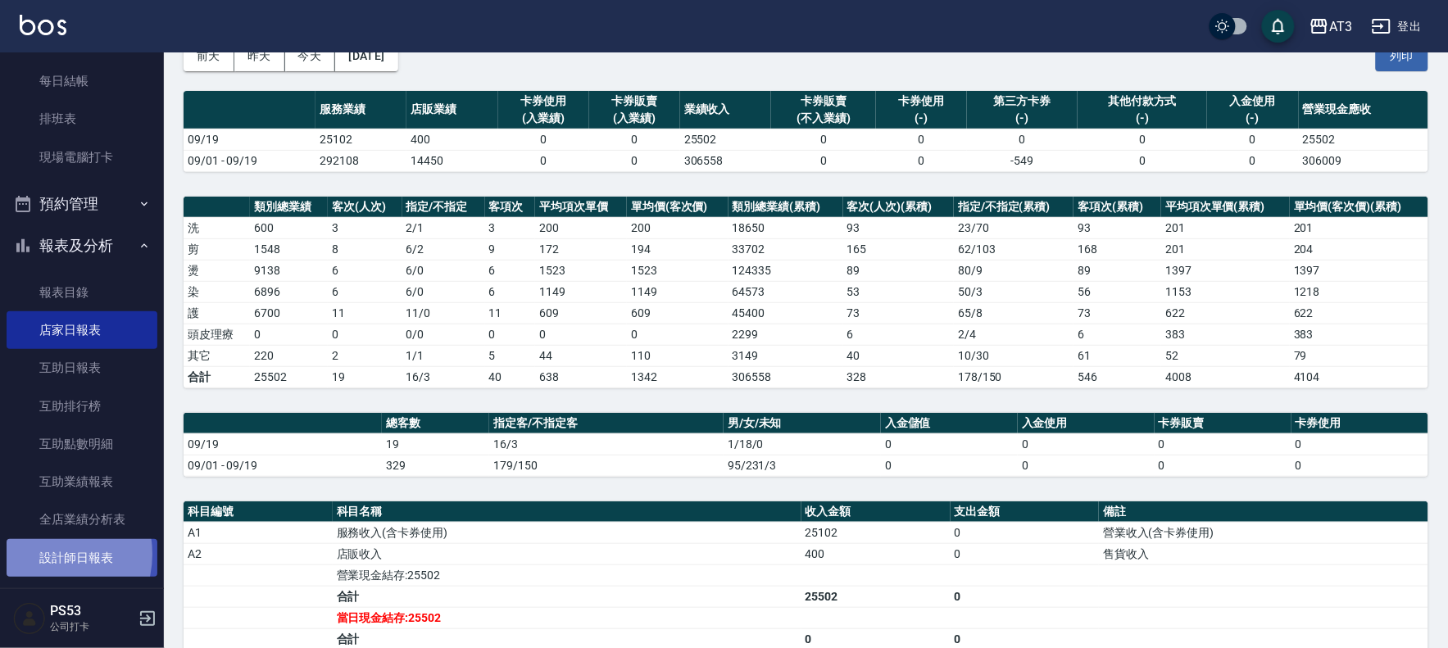
click at [48, 554] on link "設計師日報表" at bounding box center [82, 558] width 151 height 38
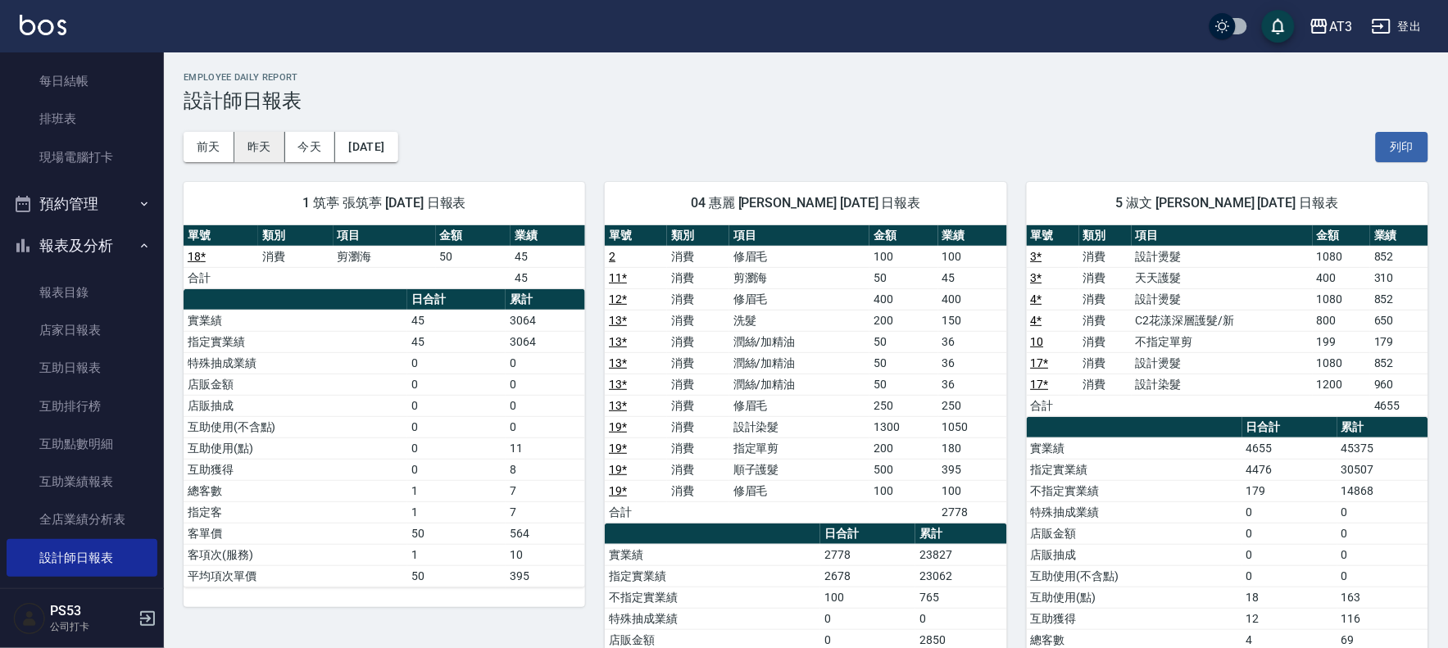
click at [257, 152] on button "昨天" at bounding box center [259, 147] width 51 height 30
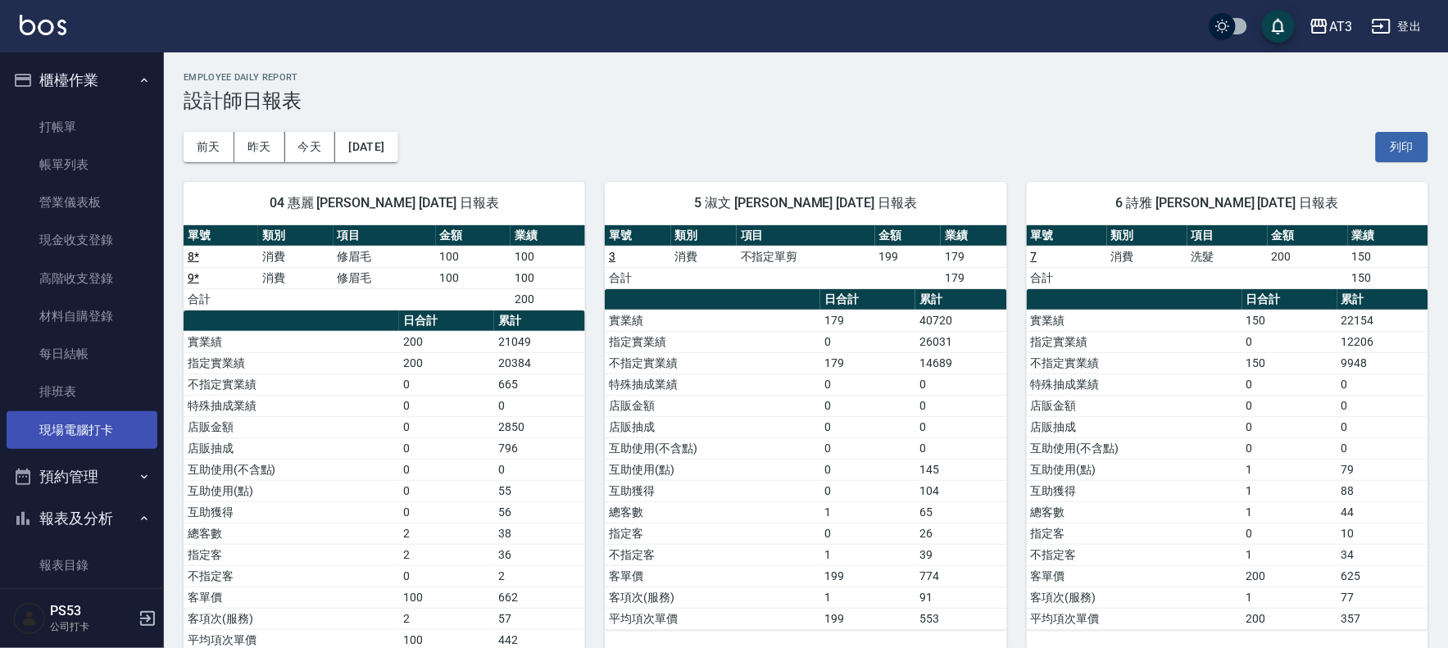
click at [87, 425] on link "現場電腦打卡" at bounding box center [82, 430] width 151 height 38
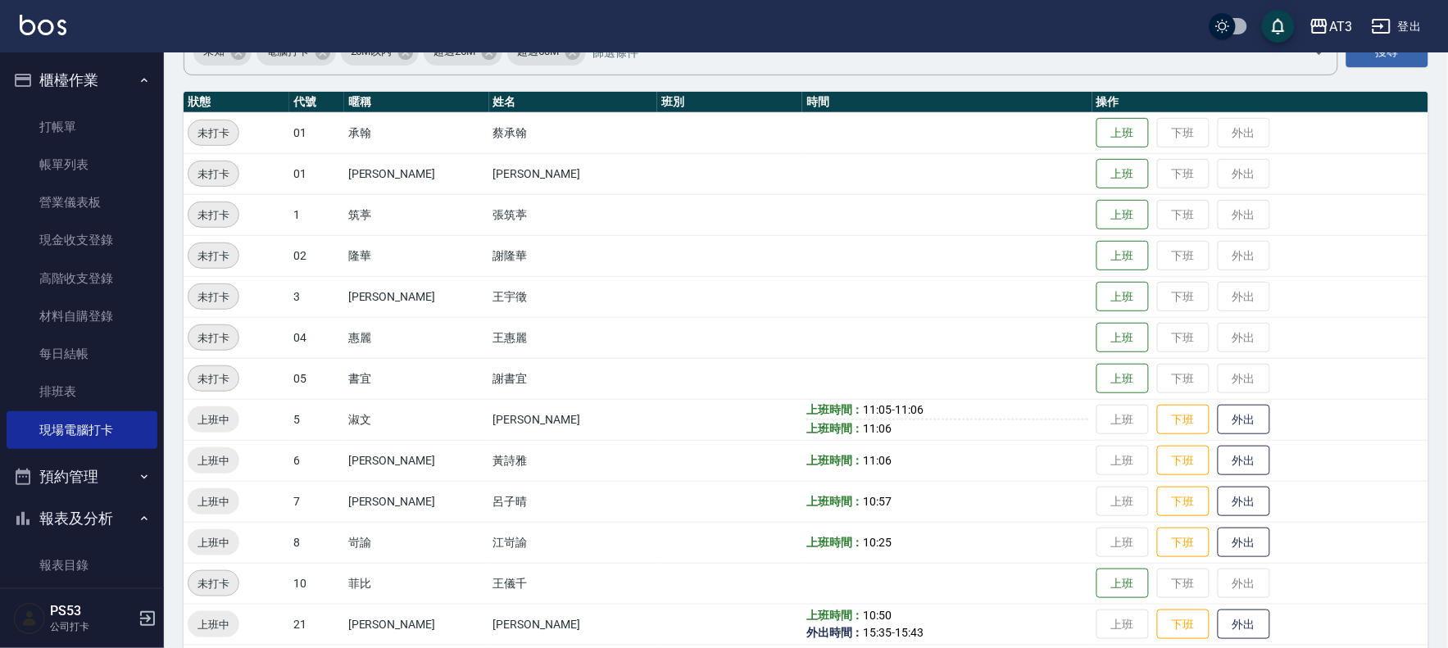
scroll to position [455, 0]
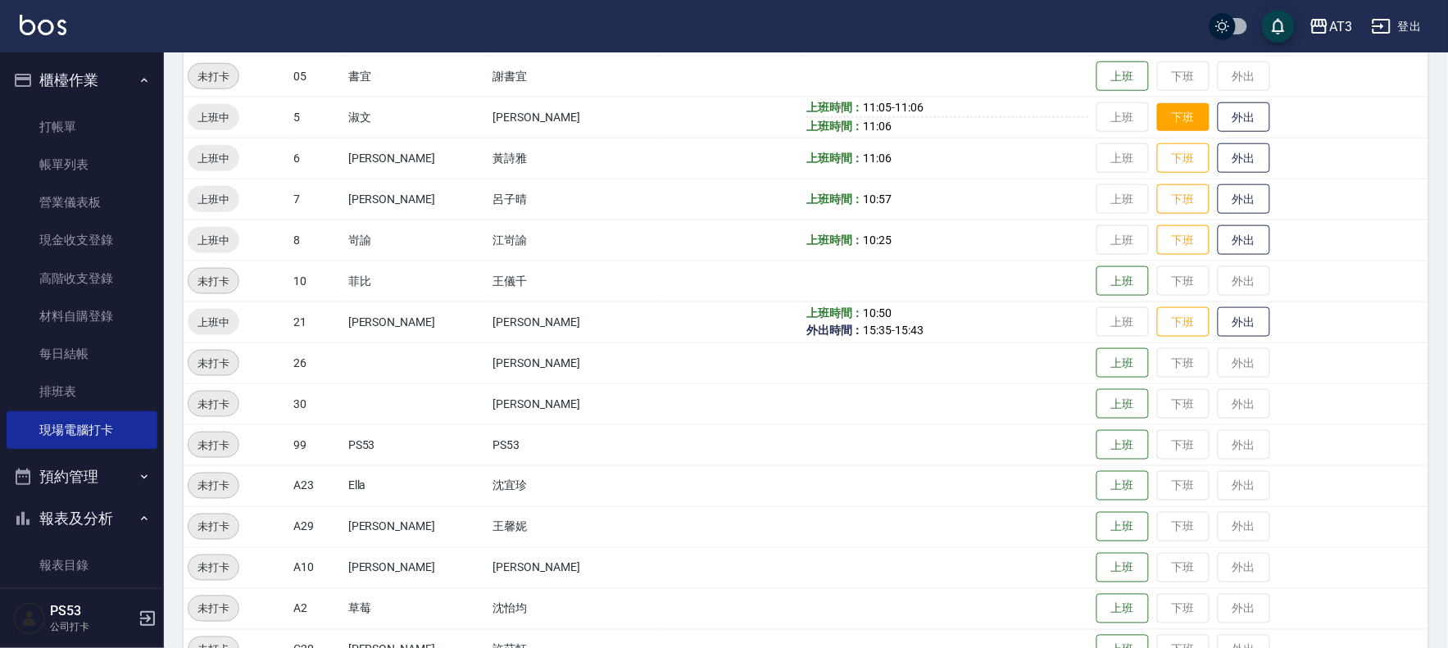
click at [1157, 109] on button "下班" at bounding box center [1183, 117] width 52 height 29
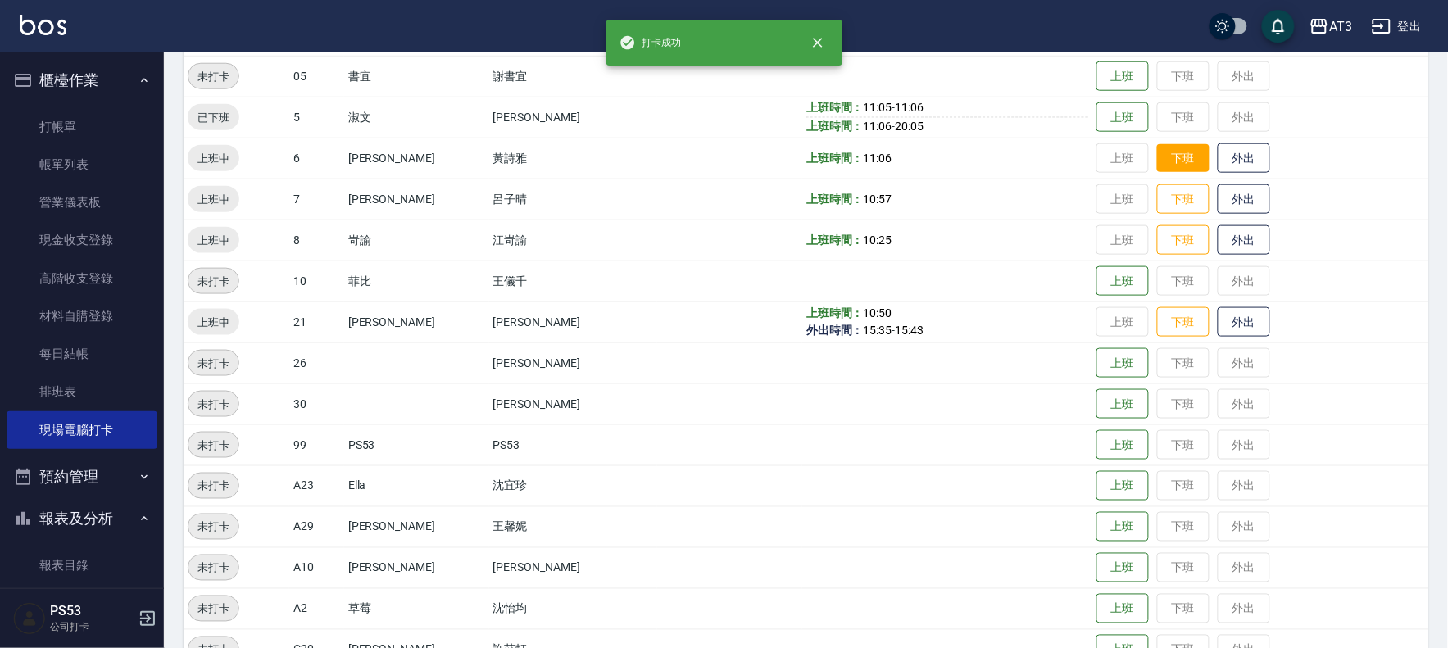
scroll to position [454, 0]
click at [1157, 167] on button "下班" at bounding box center [1183, 159] width 52 height 29
click at [1161, 202] on button "下班" at bounding box center [1183, 200] width 52 height 29
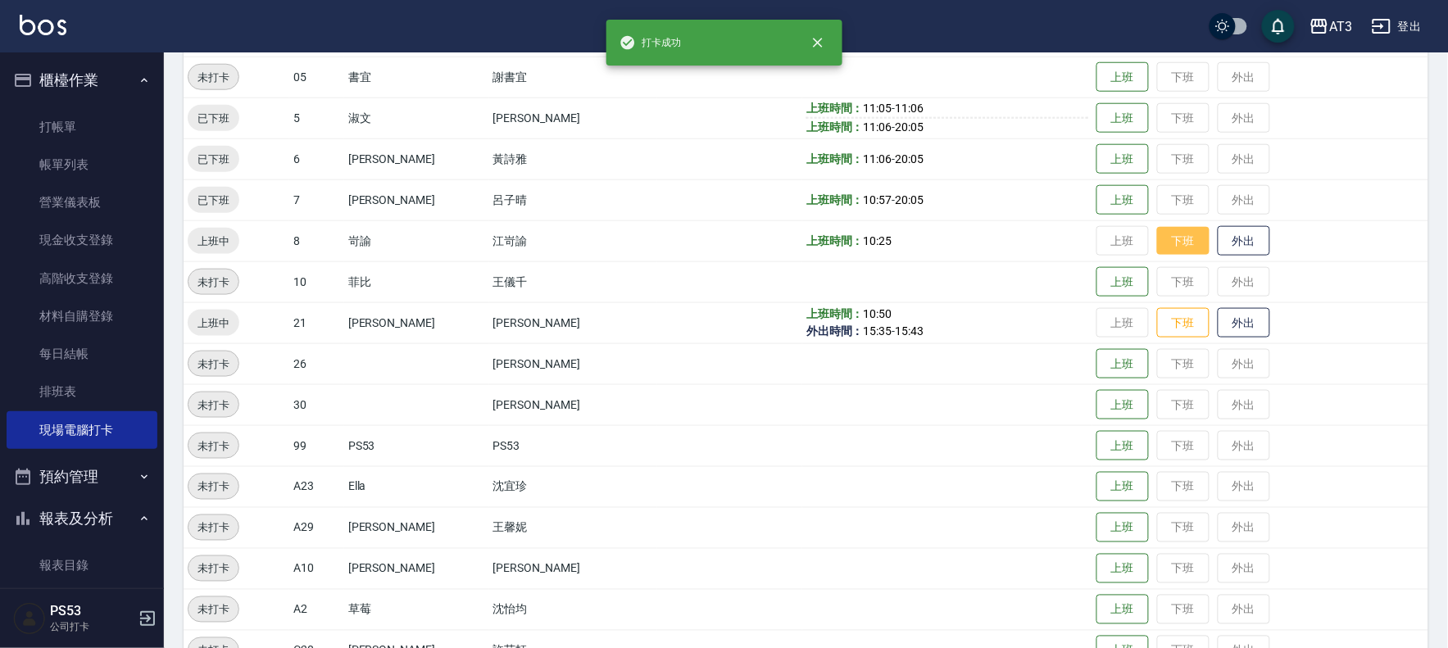
click at [1159, 239] on button "下班" at bounding box center [1183, 241] width 52 height 29
click at [1158, 336] on button "下班" at bounding box center [1183, 323] width 52 height 29
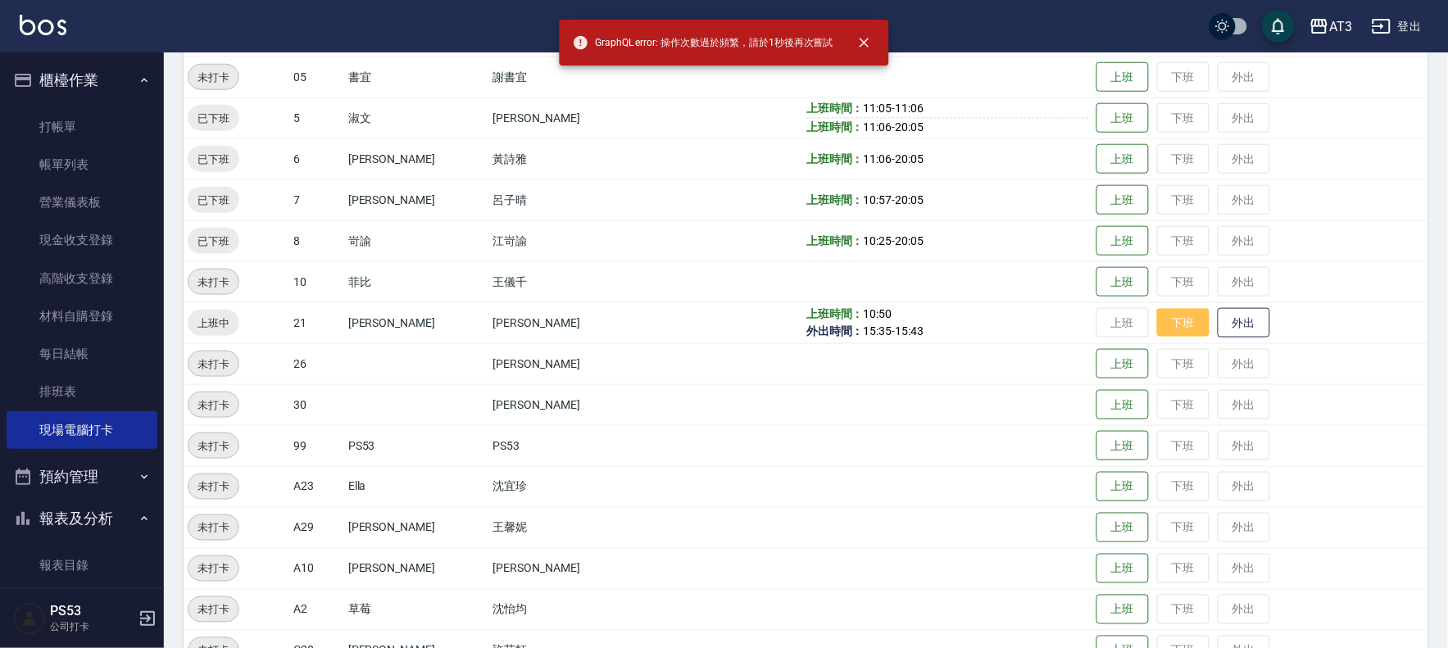
click at [1162, 317] on button "下班" at bounding box center [1183, 323] width 52 height 29
